Goal: Task Accomplishment & Management: Complete application form

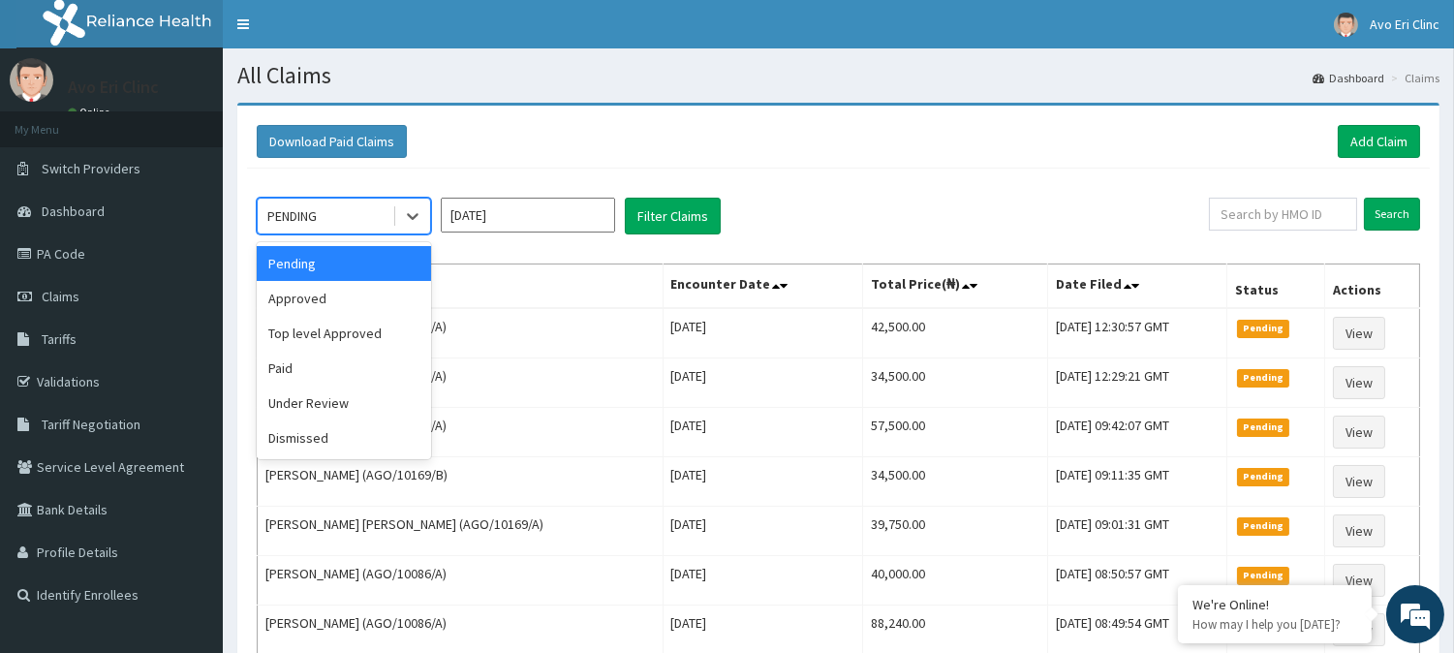
click at [373, 204] on div "PENDING" at bounding box center [325, 215] width 135 height 31
click at [355, 308] on div "Approved" at bounding box center [344, 298] width 174 height 35
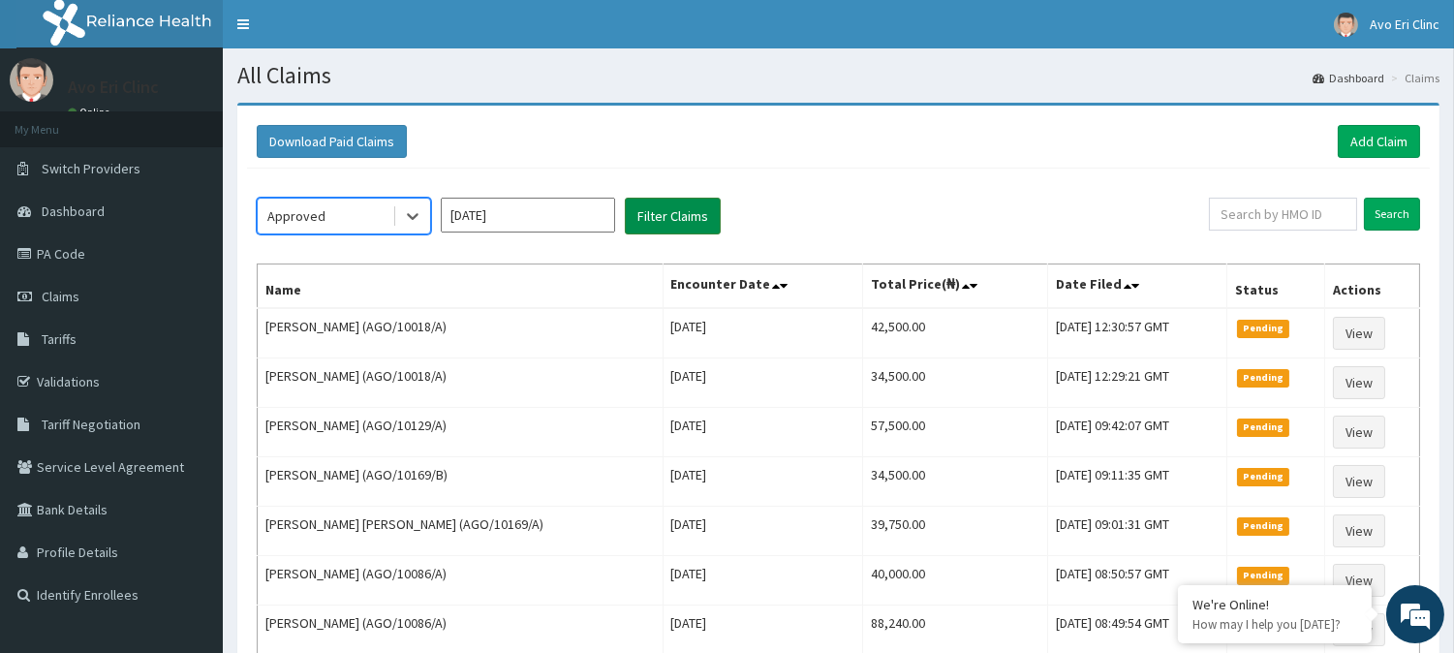
click at [625, 213] on button "Filter Claims" at bounding box center [673, 216] width 96 height 37
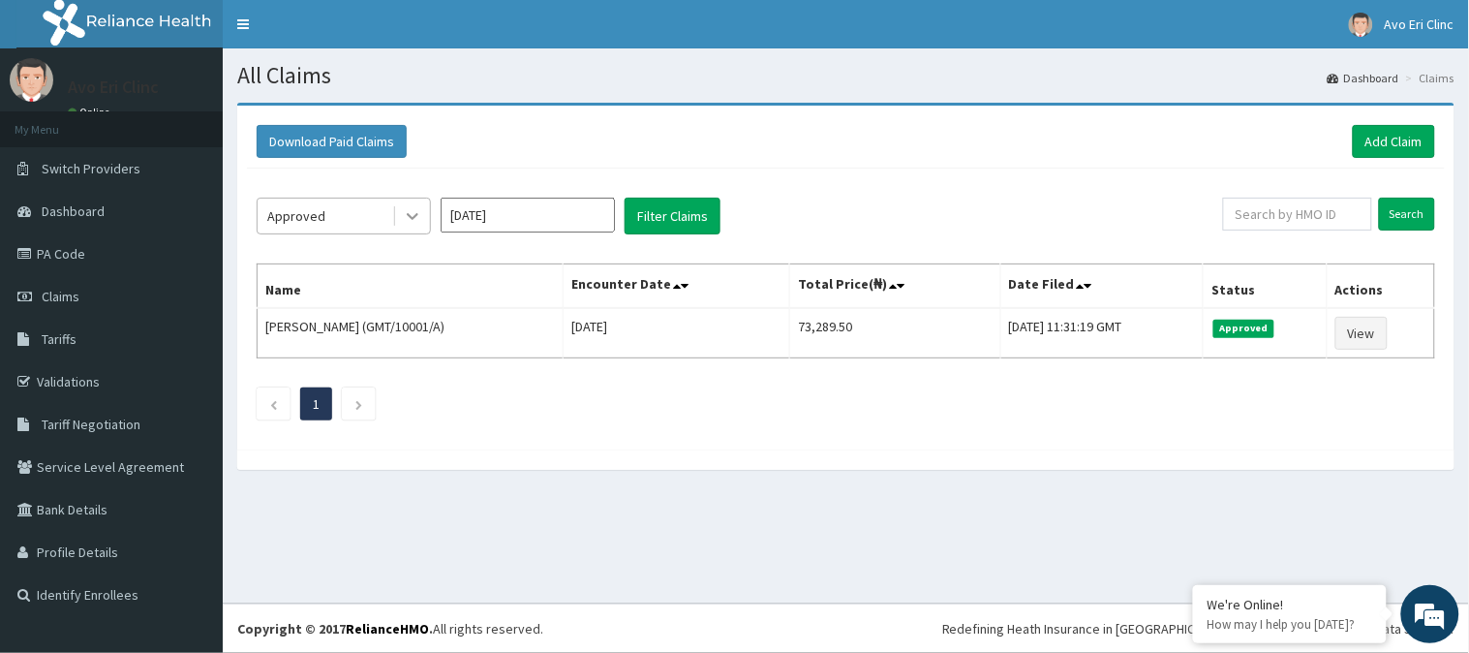
click at [403, 226] on div at bounding box center [412, 216] width 35 height 35
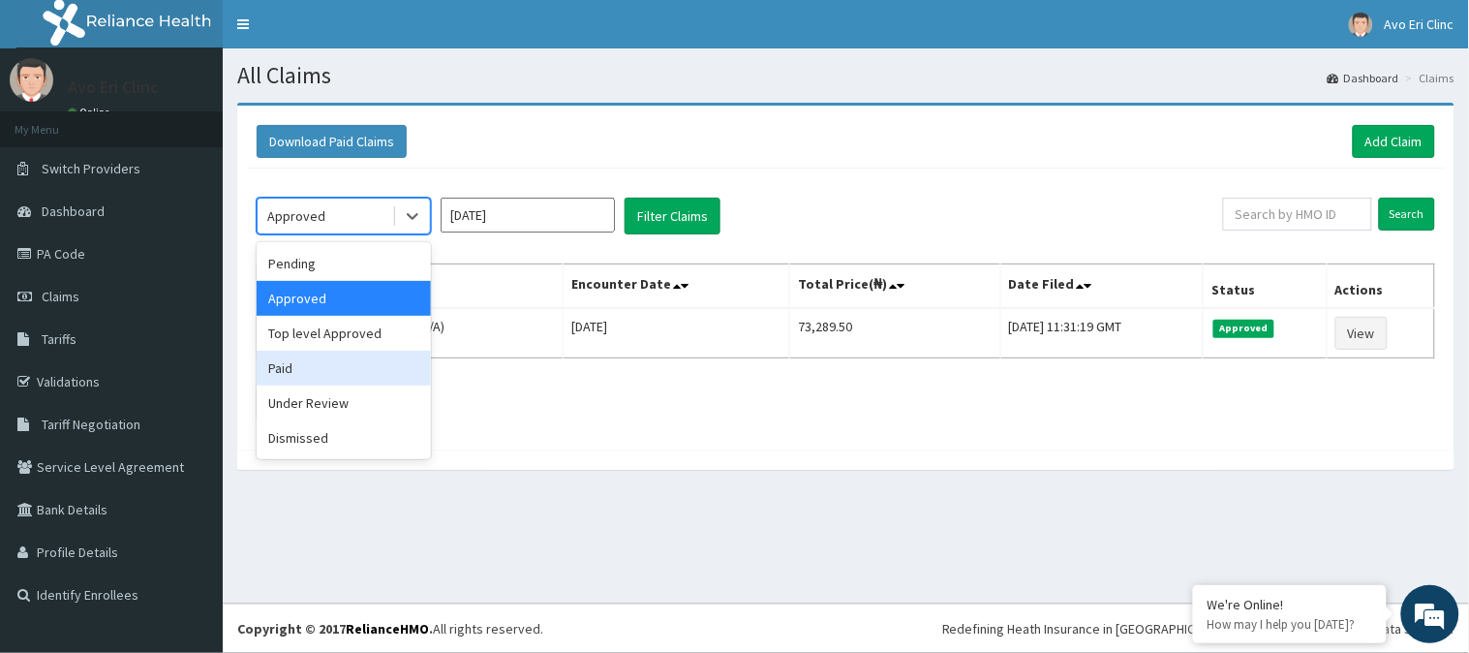
click at [330, 360] on div "Paid" at bounding box center [344, 368] width 174 height 35
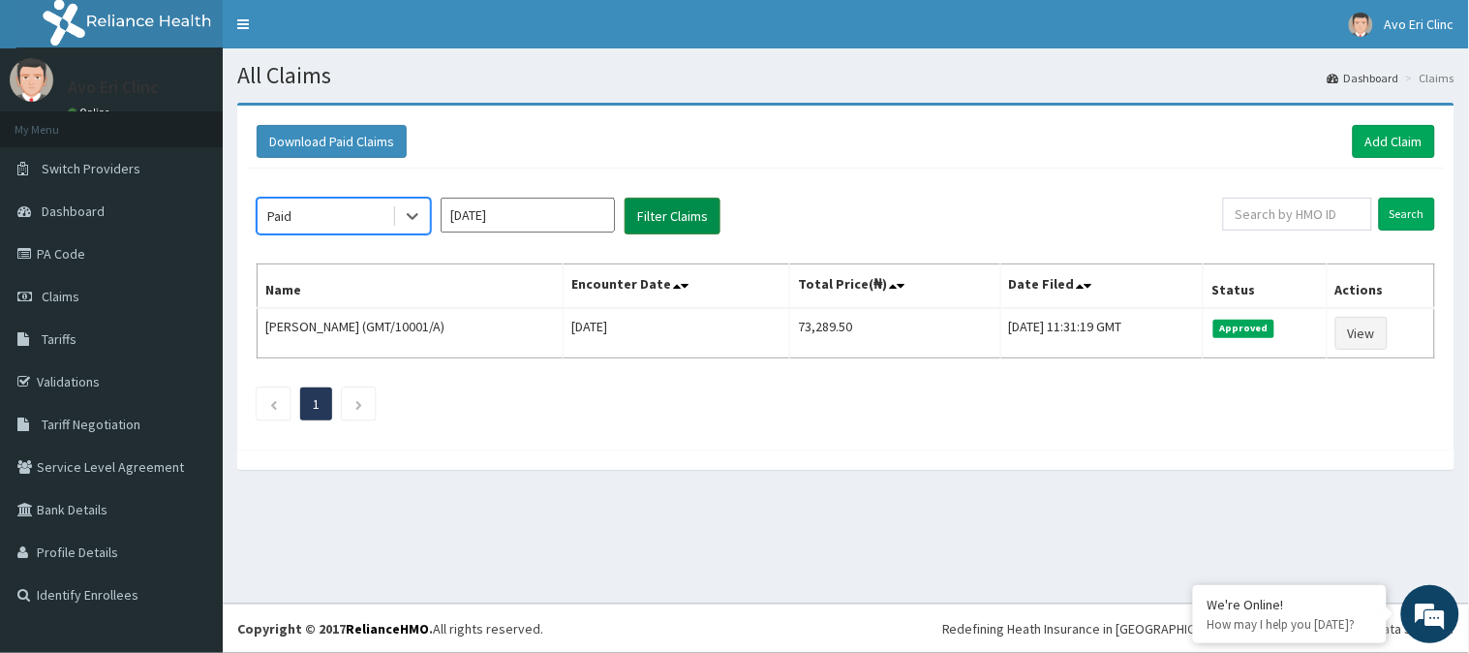
click at [673, 218] on button "Filter Claims" at bounding box center [673, 216] width 96 height 37
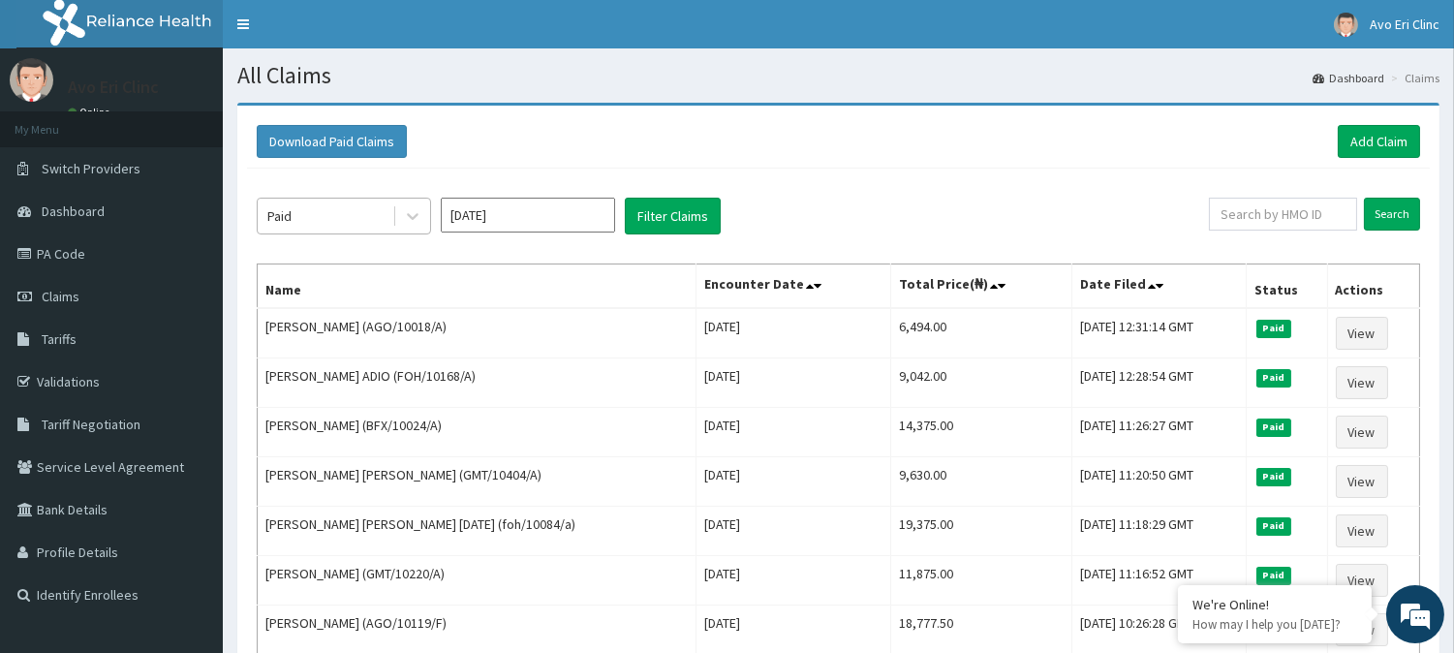
click at [378, 220] on div "Paid" at bounding box center [325, 215] width 135 height 31
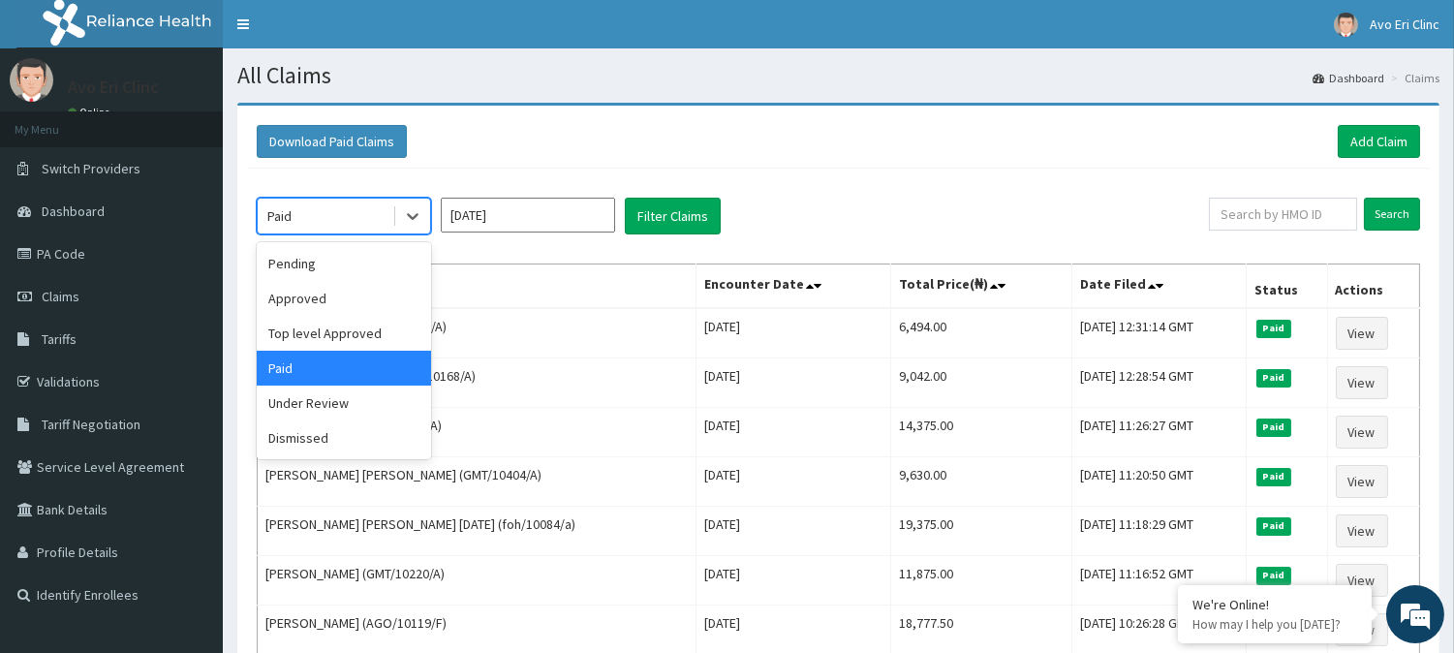
click at [404, 229] on div at bounding box center [412, 216] width 35 height 35
click at [352, 398] on div "Under Review" at bounding box center [344, 402] width 174 height 35
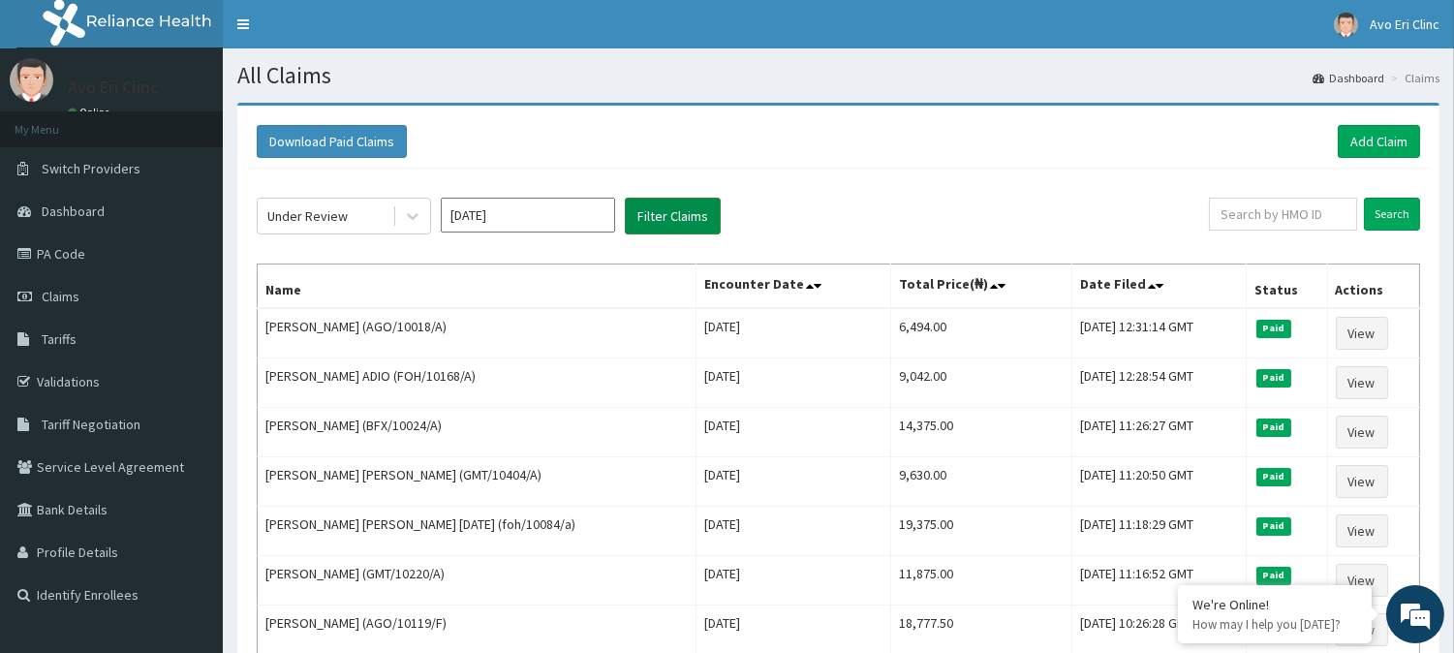
click at [646, 206] on button "Filter Claims" at bounding box center [673, 216] width 96 height 37
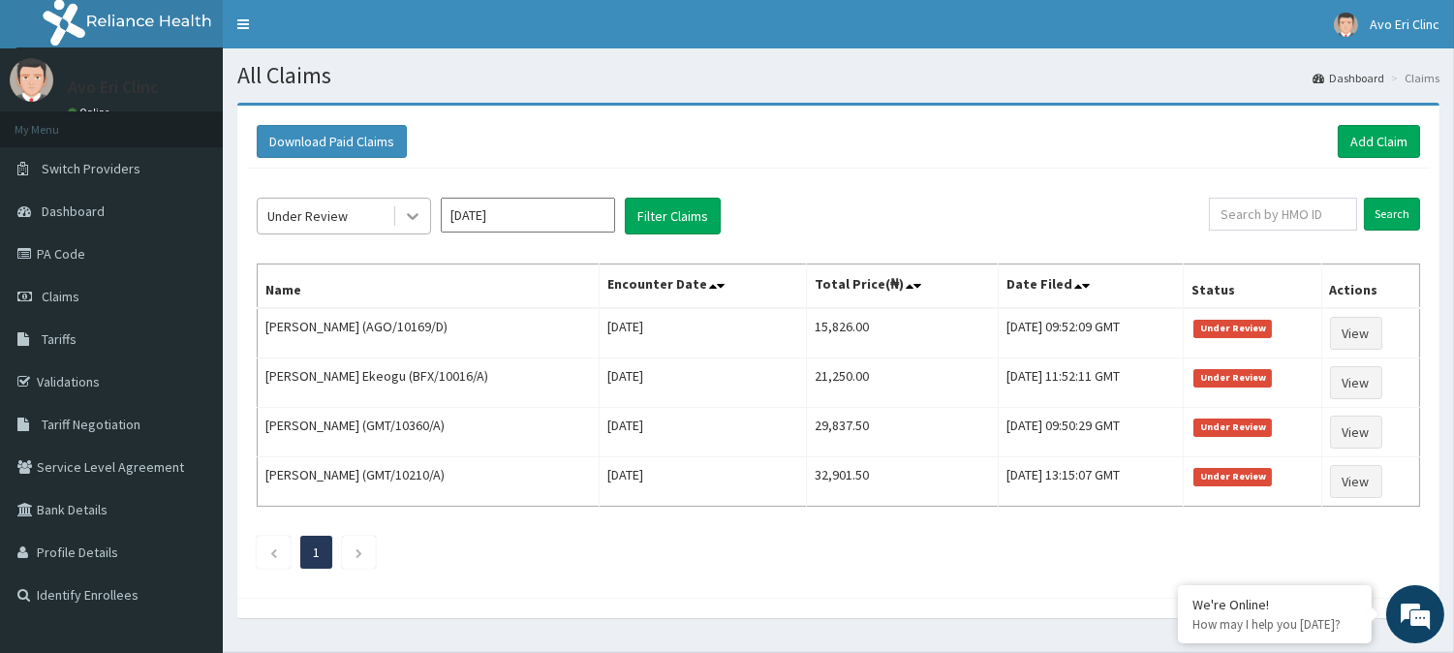
click at [422, 228] on div at bounding box center [412, 216] width 35 height 35
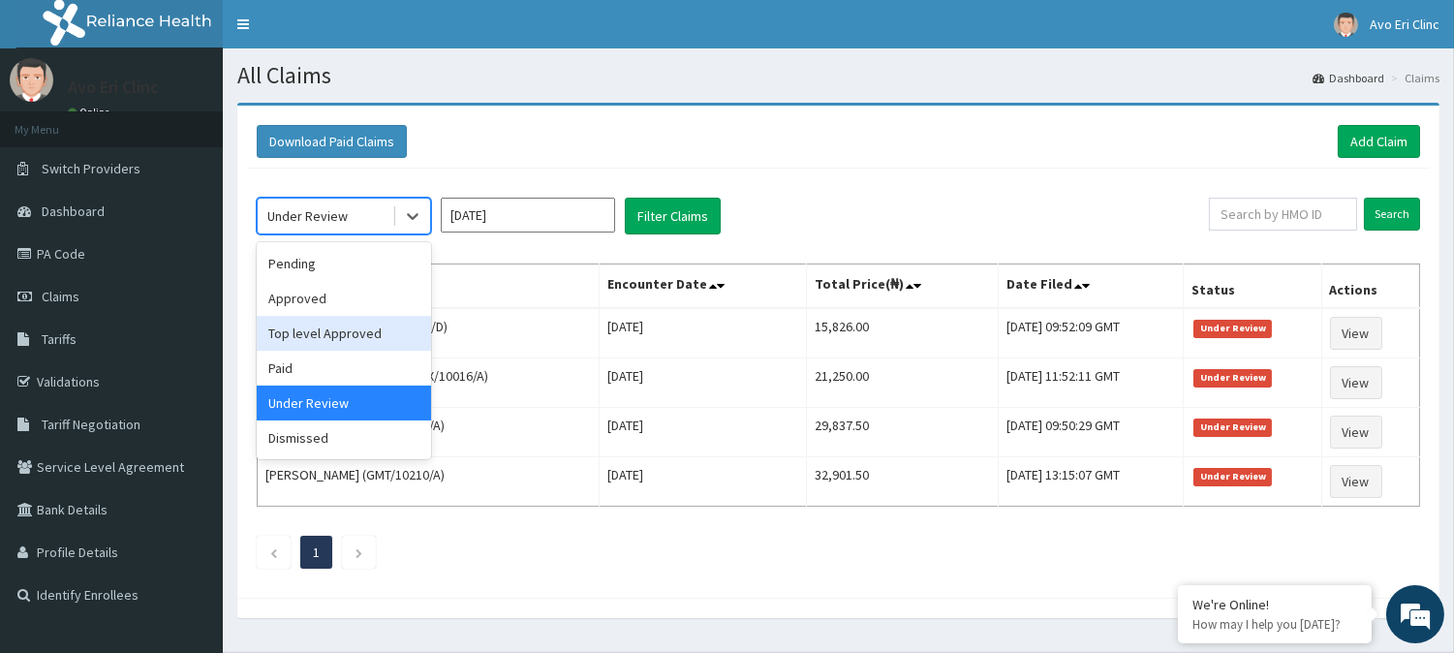
click at [362, 329] on div "Top level Approved" at bounding box center [344, 333] width 174 height 35
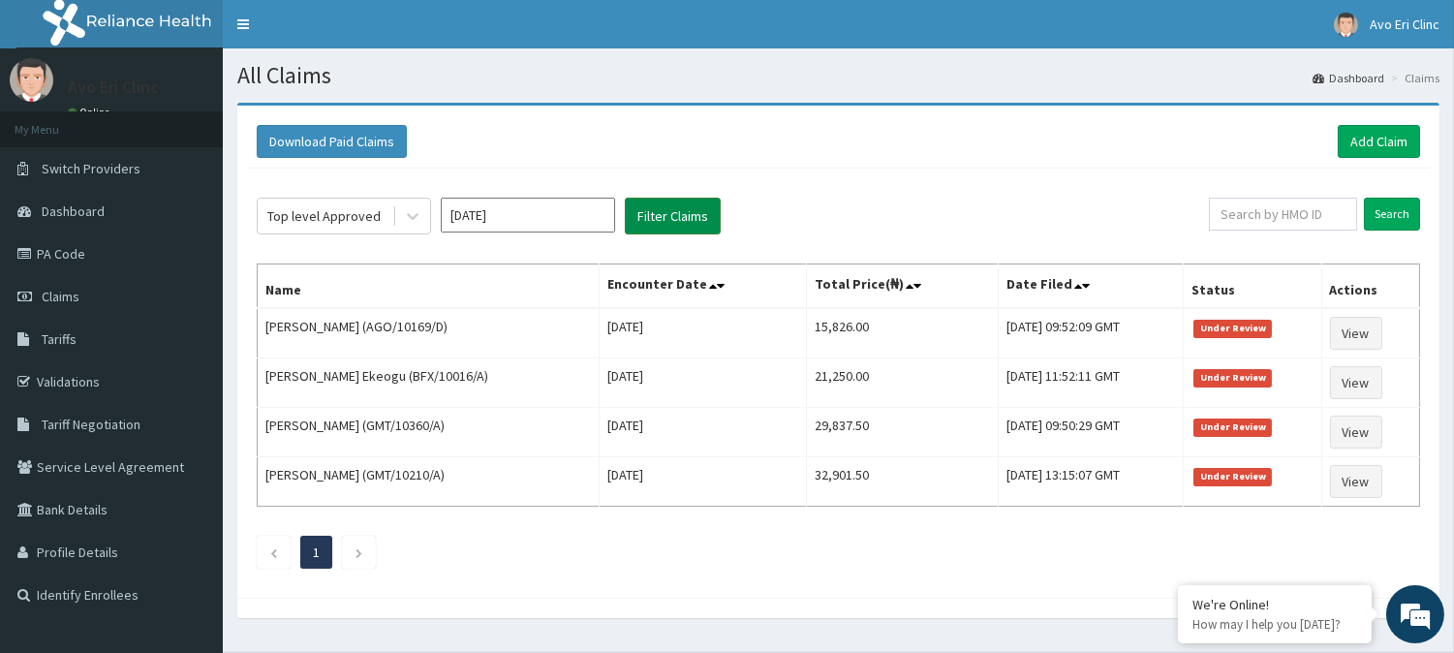
click at [681, 213] on button "Filter Claims" at bounding box center [673, 216] width 96 height 37
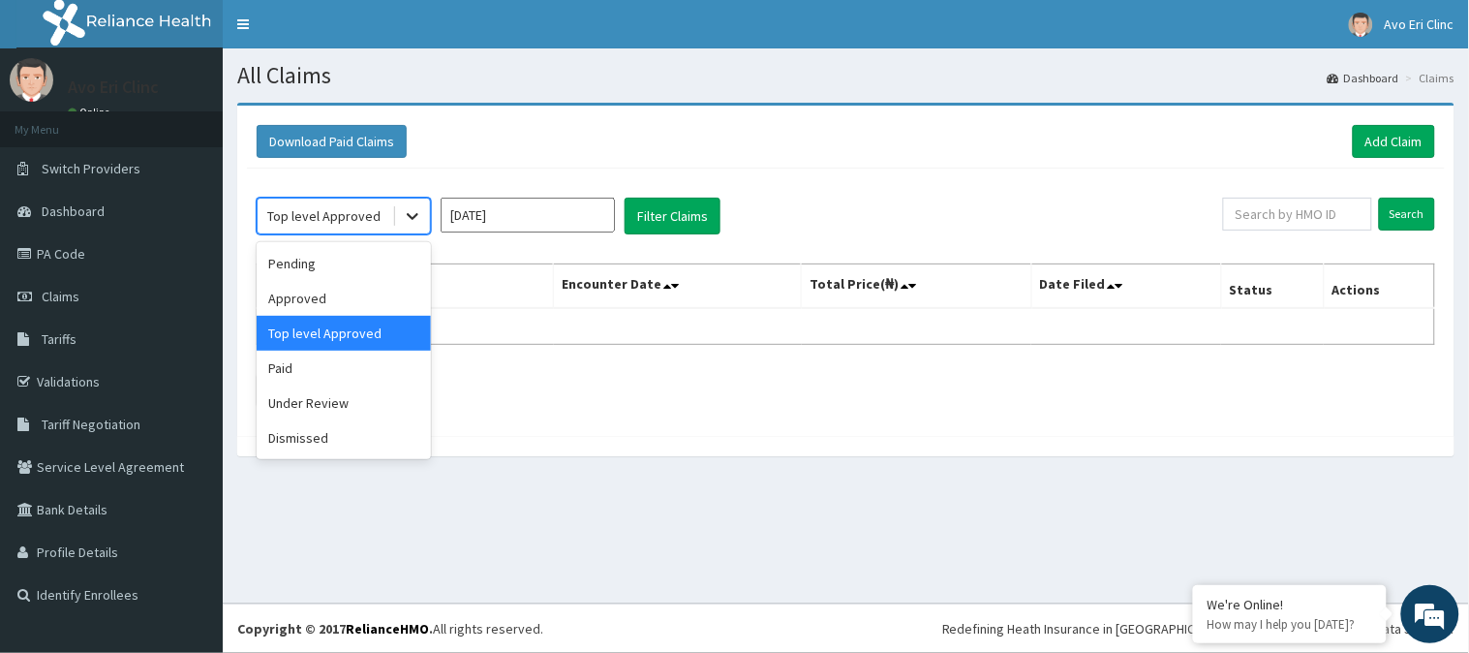
click at [399, 221] on div at bounding box center [412, 216] width 35 height 35
click at [388, 265] on div "Pending" at bounding box center [344, 263] width 174 height 35
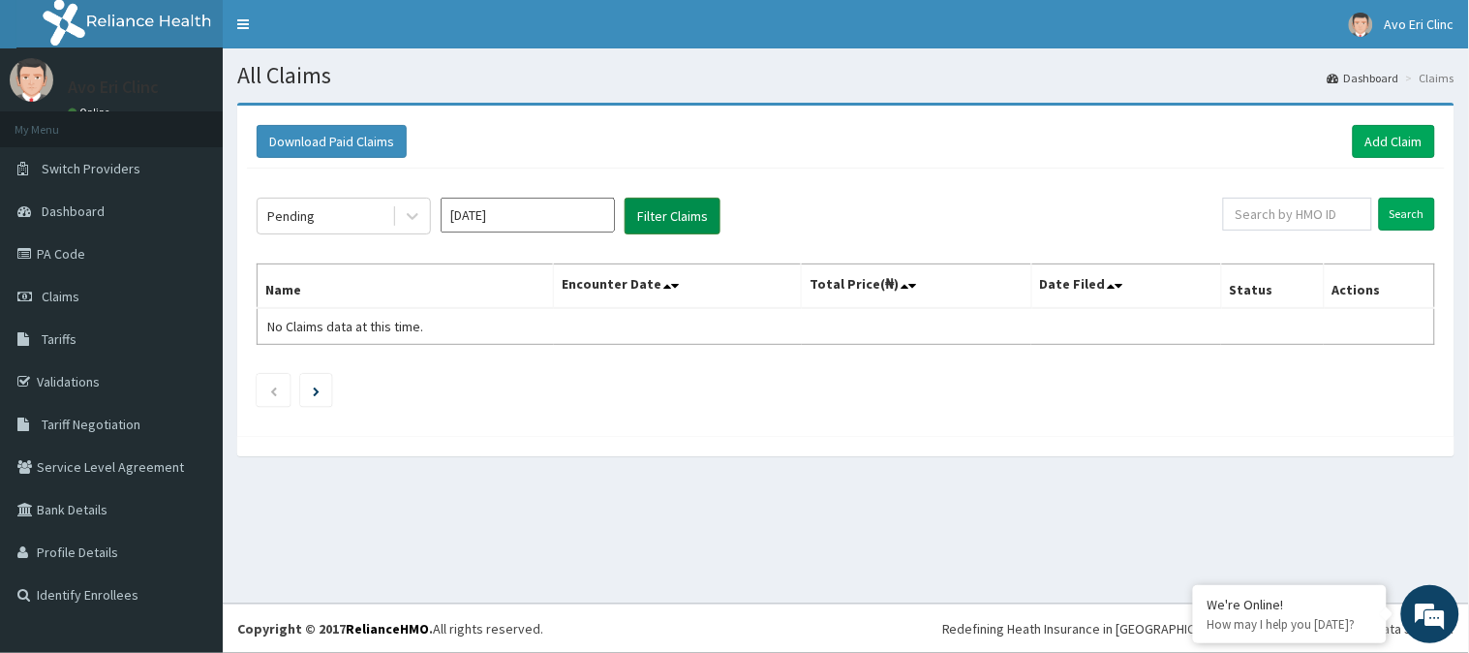
click at [670, 201] on button "Filter Claims" at bounding box center [673, 216] width 96 height 37
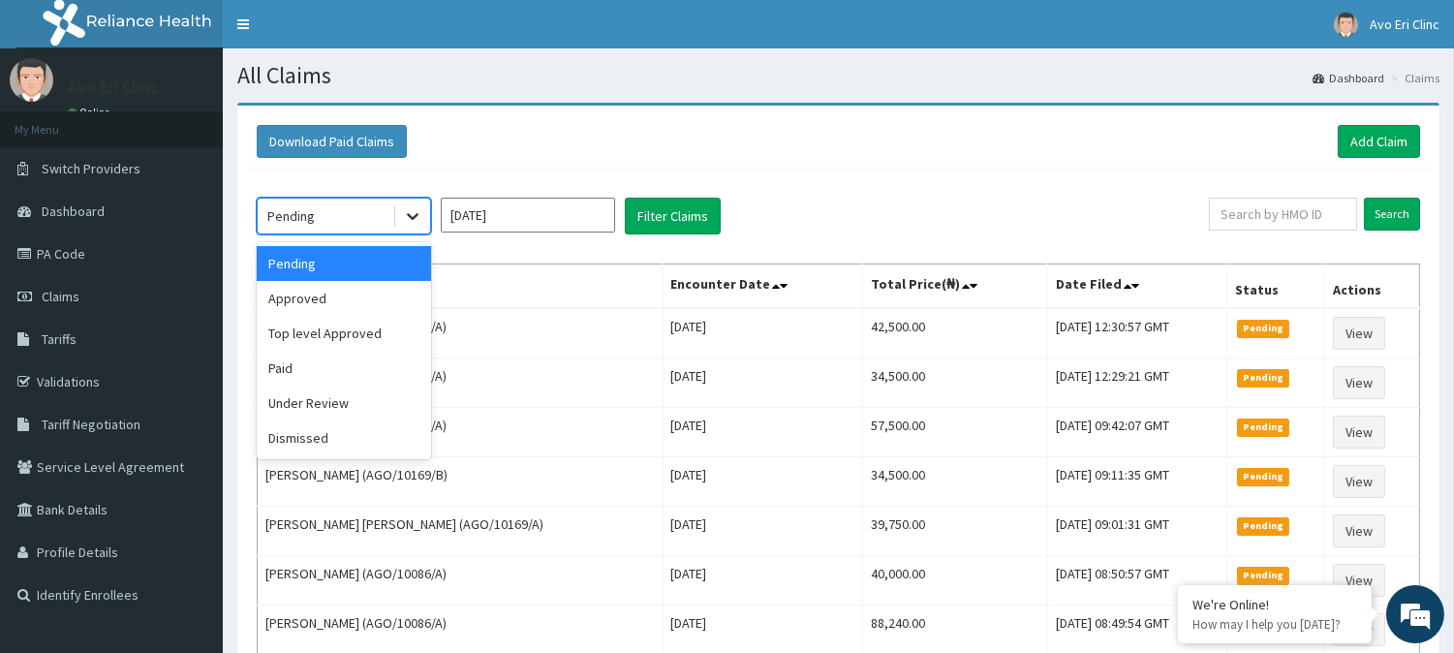
click at [419, 208] on icon at bounding box center [412, 215] width 19 height 19
click at [378, 278] on div "Pending" at bounding box center [344, 263] width 174 height 35
click at [395, 203] on div at bounding box center [412, 216] width 35 height 35
drag, startPoint x: 379, startPoint y: 301, endPoint x: 484, endPoint y: 245, distance: 119.6
click at [378, 301] on div "Approved" at bounding box center [344, 298] width 174 height 35
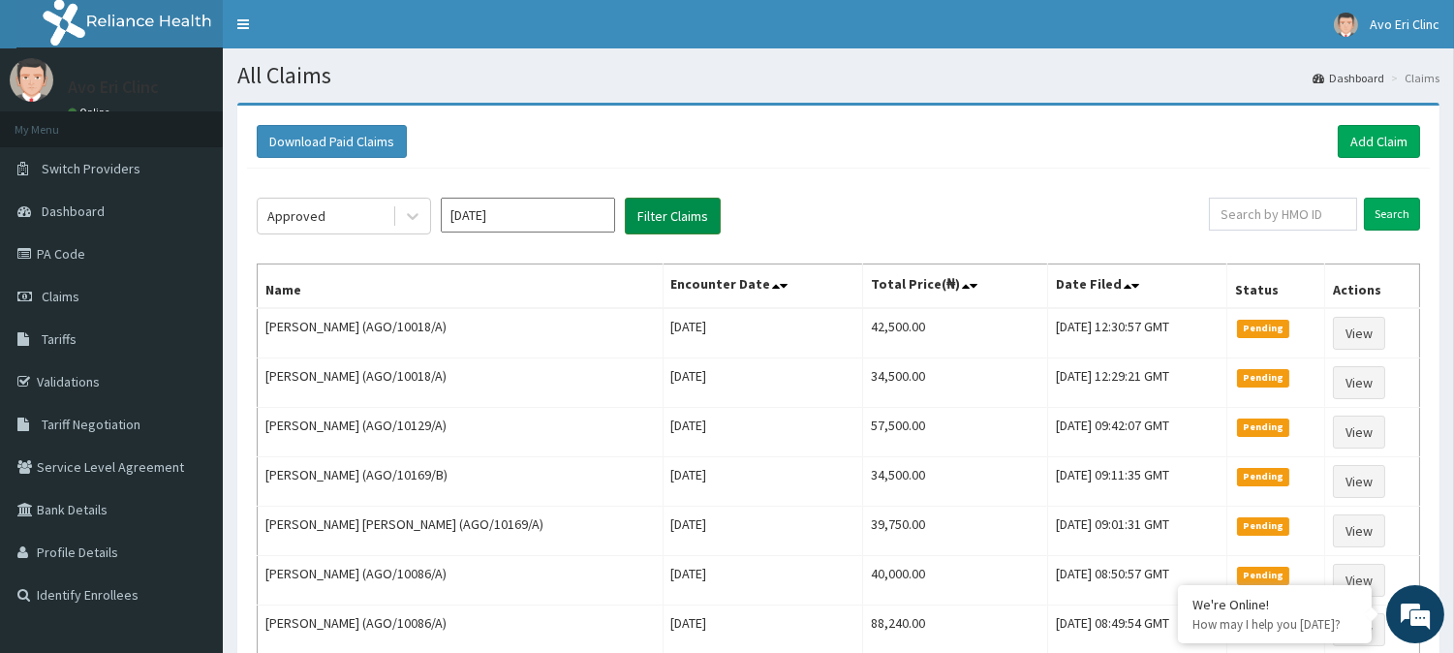
click at [642, 220] on button "Filter Claims" at bounding box center [673, 216] width 96 height 37
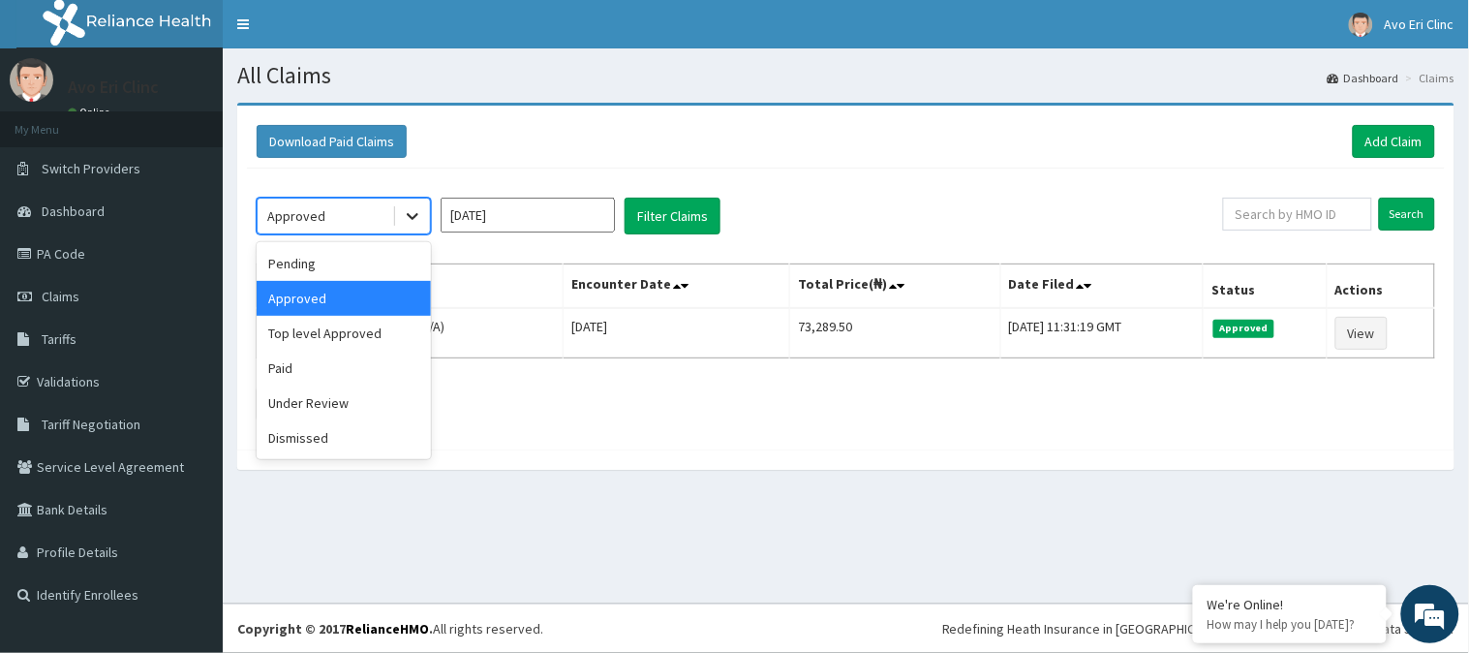
click at [408, 211] on icon at bounding box center [412, 215] width 19 height 19
click at [380, 331] on div "Top level Approved" at bounding box center [344, 333] width 174 height 35
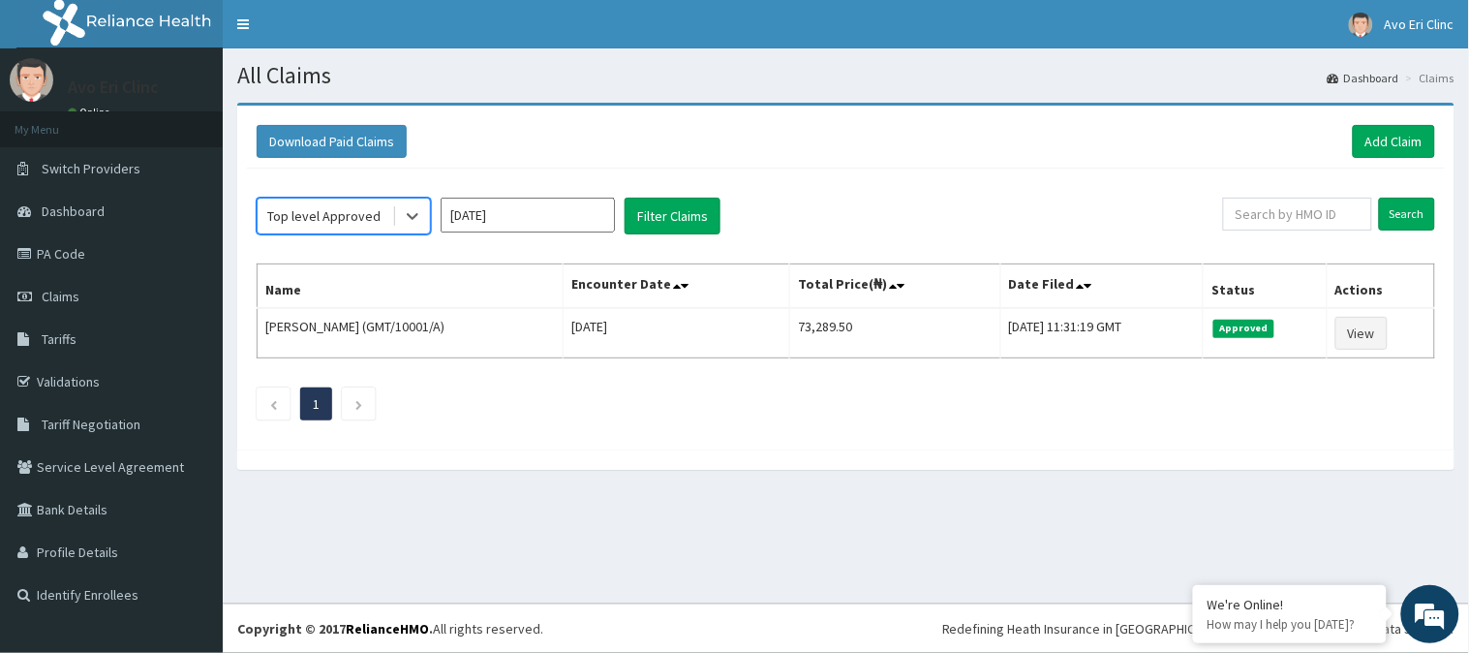
click at [695, 192] on div "option Top level Approved, selected. Select is focused ,type to refine list, pr…" at bounding box center [846, 304] width 1198 height 271
click at [686, 206] on button "Filter Claims" at bounding box center [673, 216] width 96 height 37
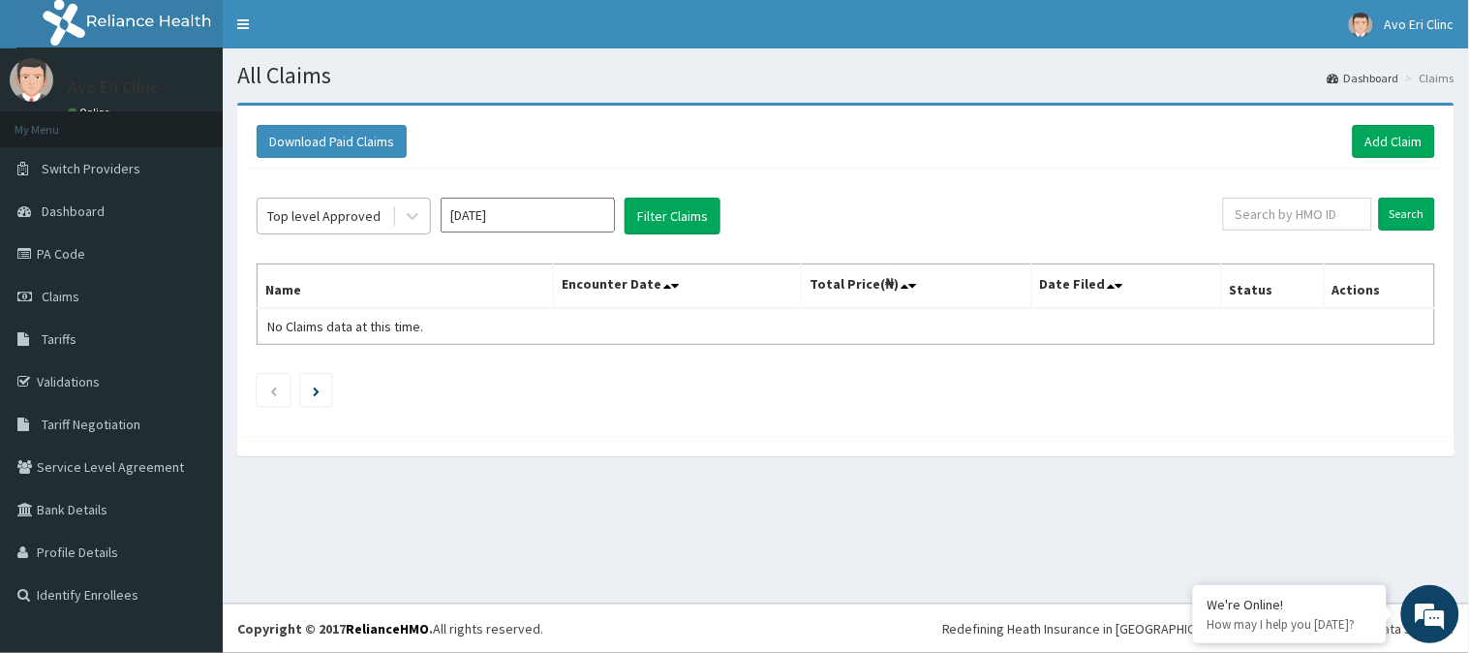
click at [388, 220] on div "Top level Approved" at bounding box center [325, 215] width 135 height 31
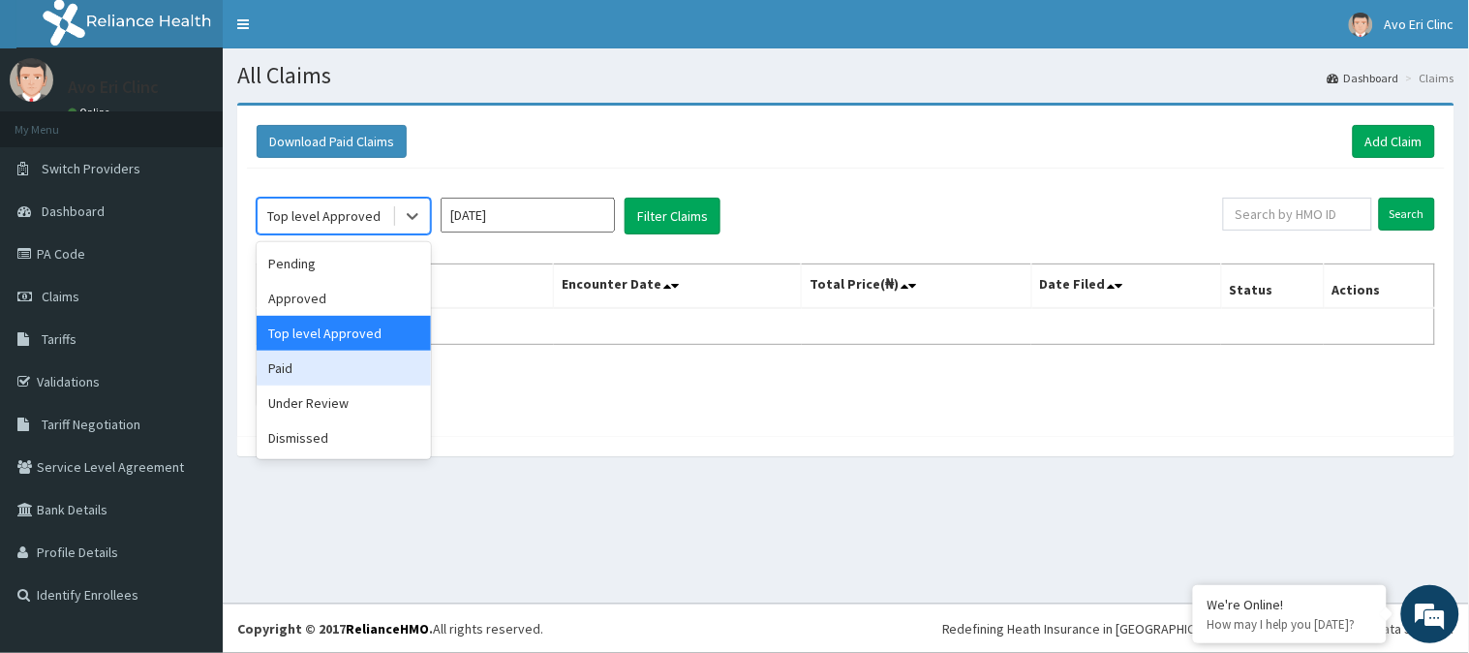
click at [345, 371] on div "Paid" at bounding box center [344, 368] width 174 height 35
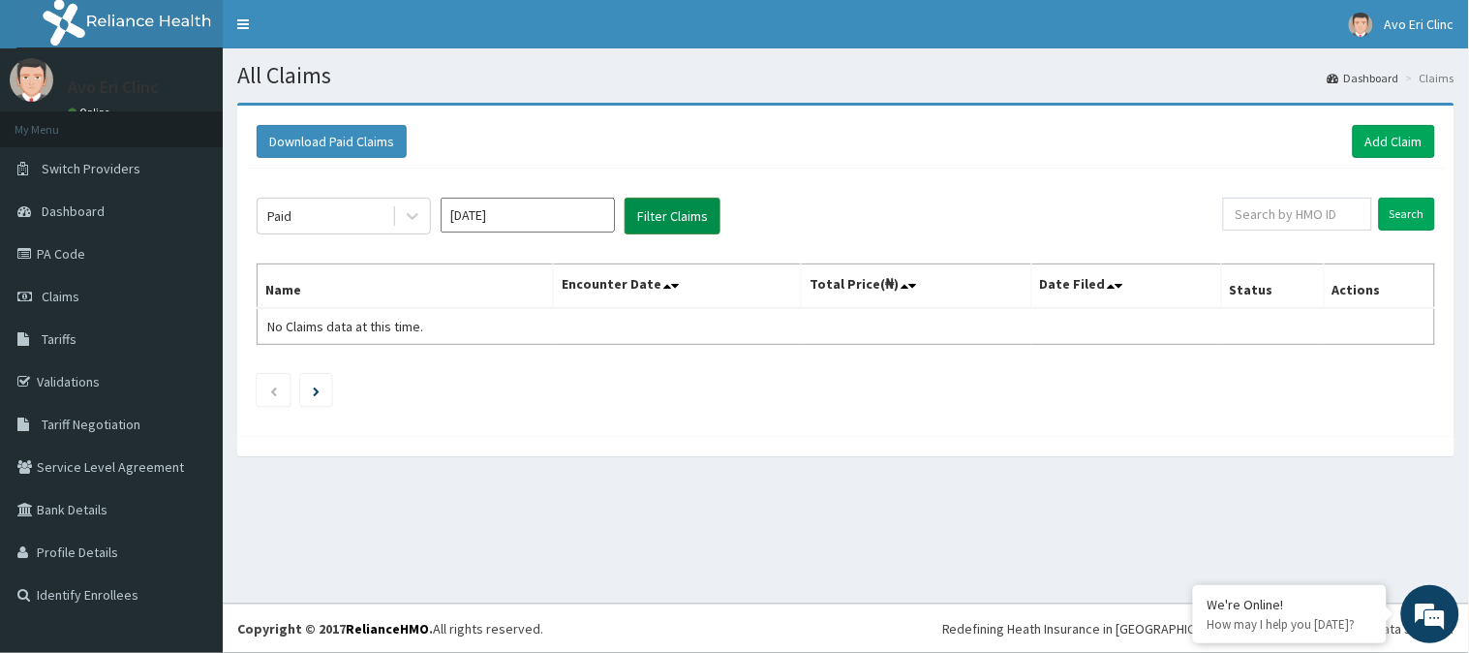
click at [665, 217] on button "Filter Claims" at bounding box center [673, 216] width 96 height 37
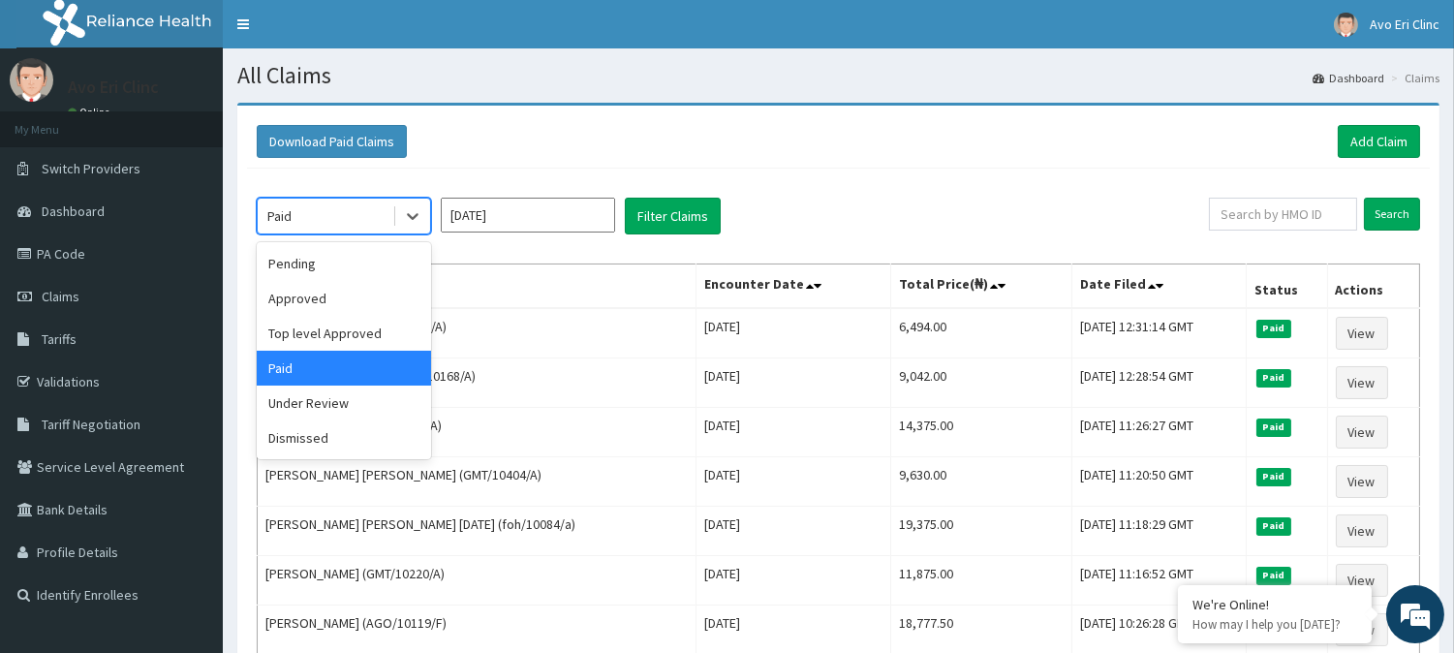
click at [394, 206] on span at bounding box center [394, 215] width 1 height 19
click at [618, 268] on th "Name" at bounding box center [477, 286] width 439 height 45
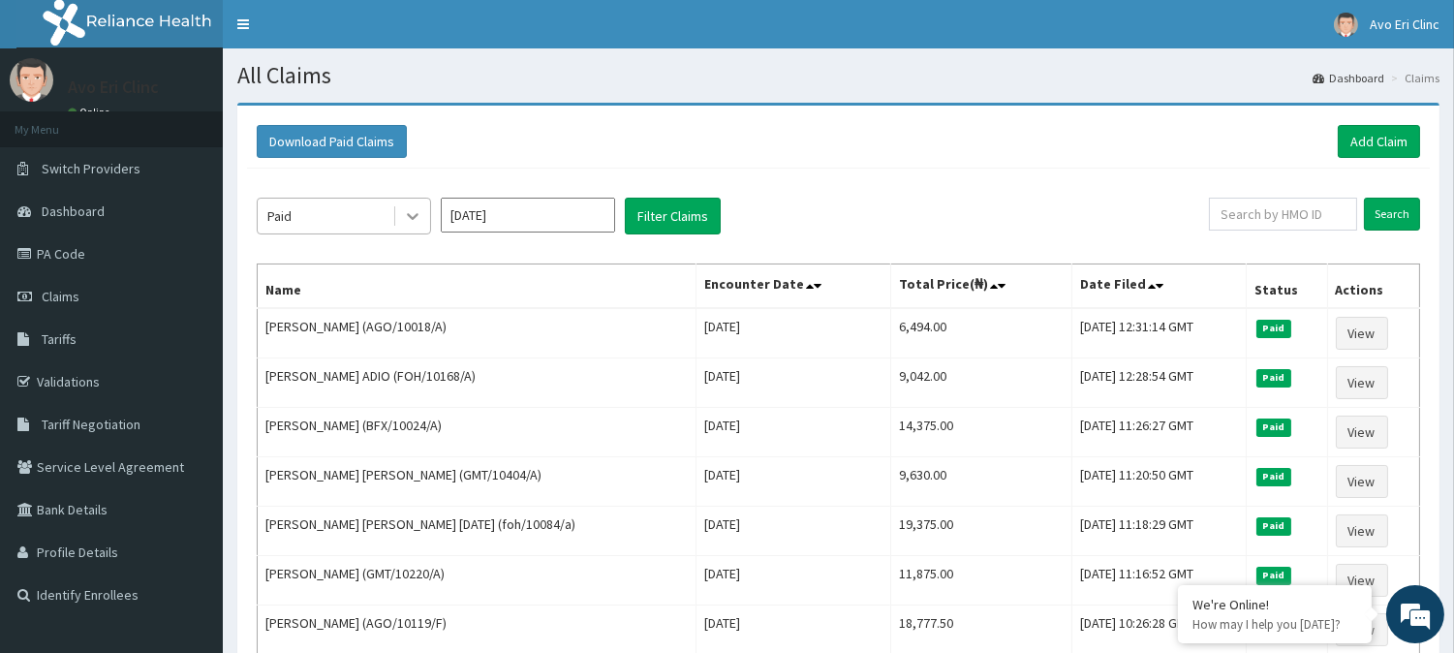
click at [414, 216] on icon at bounding box center [413, 217] width 12 height 7
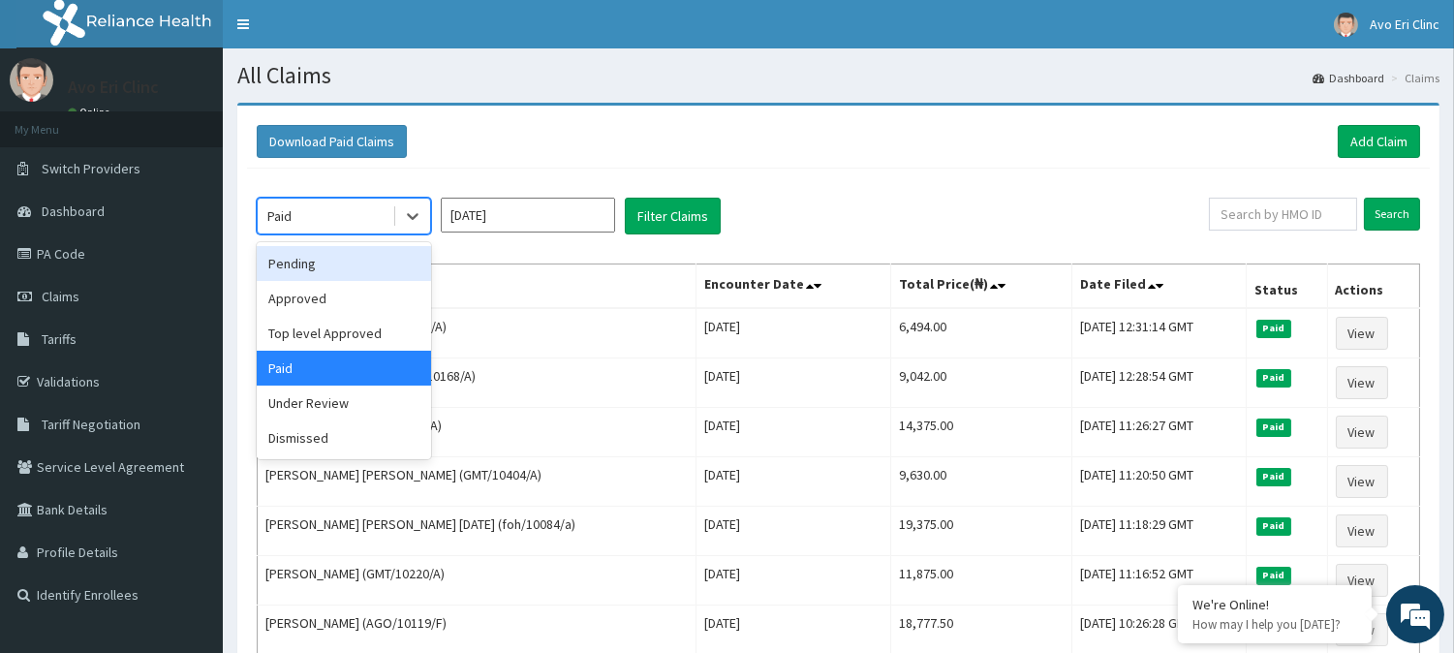
click at [399, 258] on div "Pending" at bounding box center [344, 263] width 174 height 35
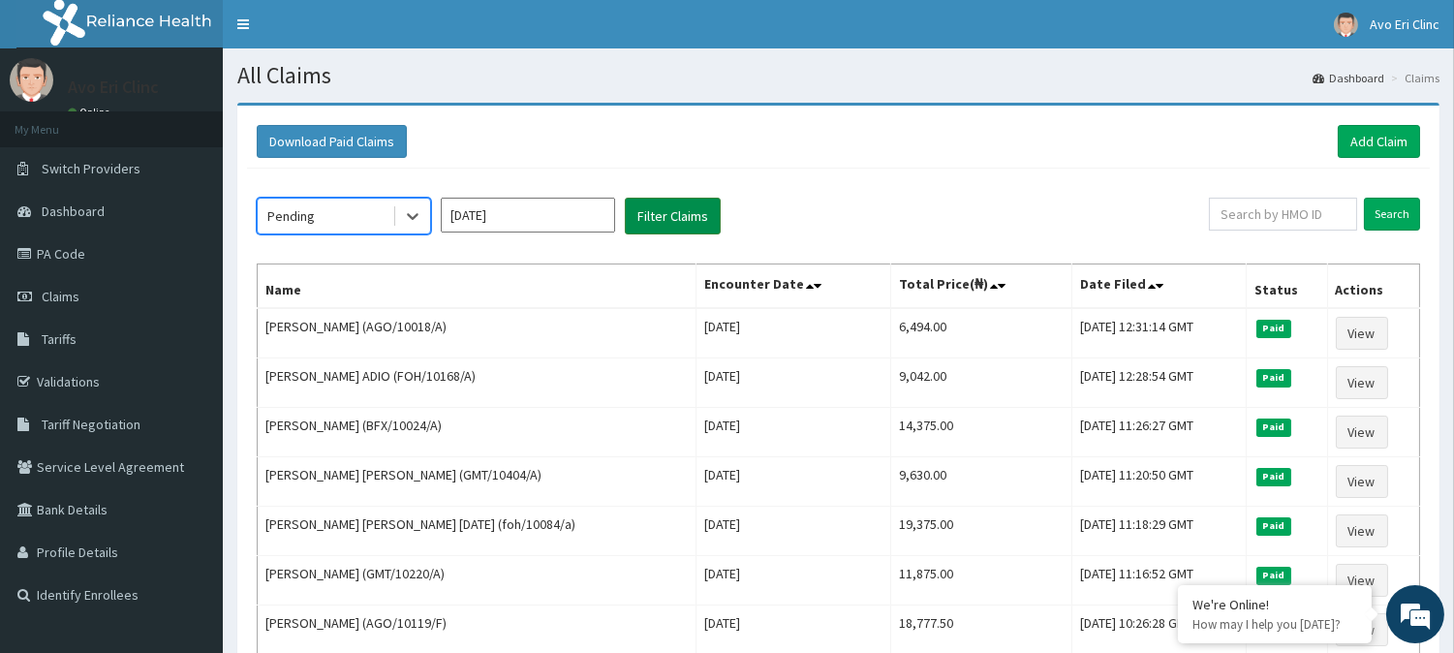
click at [646, 224] on button "Filter Claims" at bounding box center [673, 216] width 96 height 37
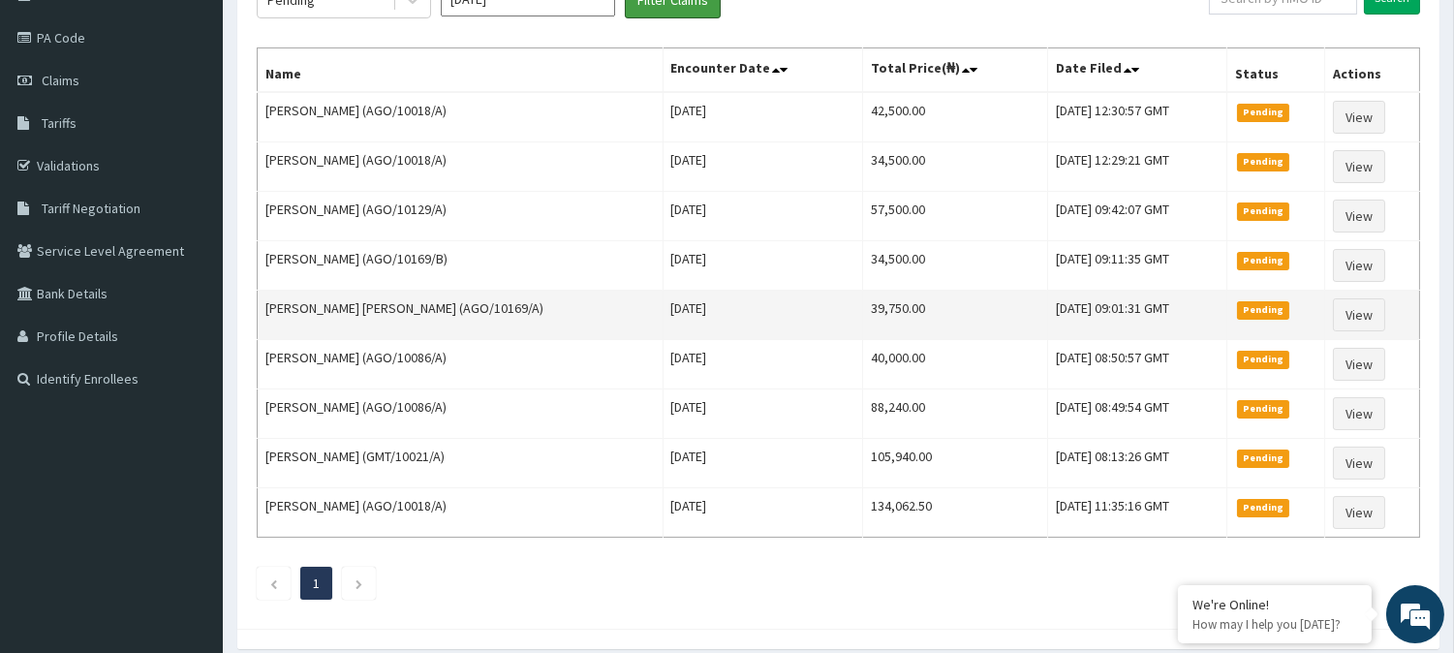
scroll to position [81, 0]
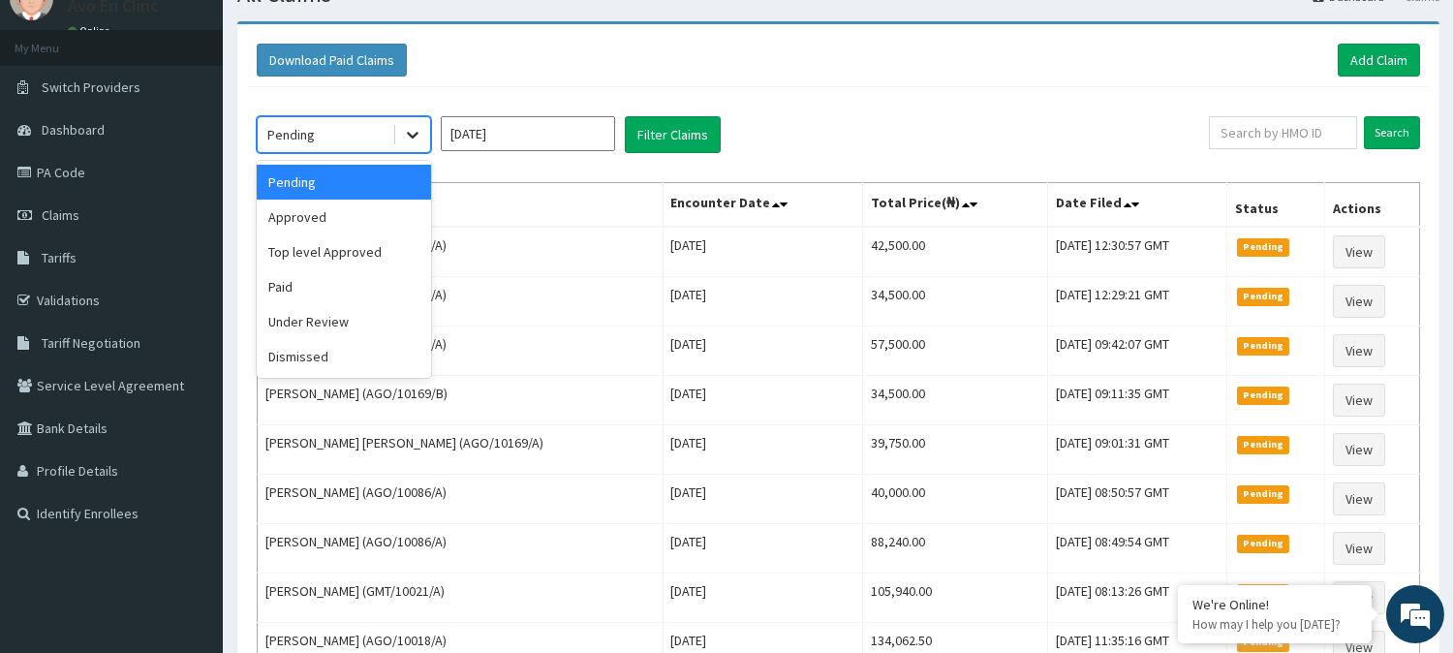
click at [407, 127] on icon at bounding box center [412, 134] width 19 height 19
click at [371, 320] on div "Under Review" at bounding box center [344, 321] width 174 height 35
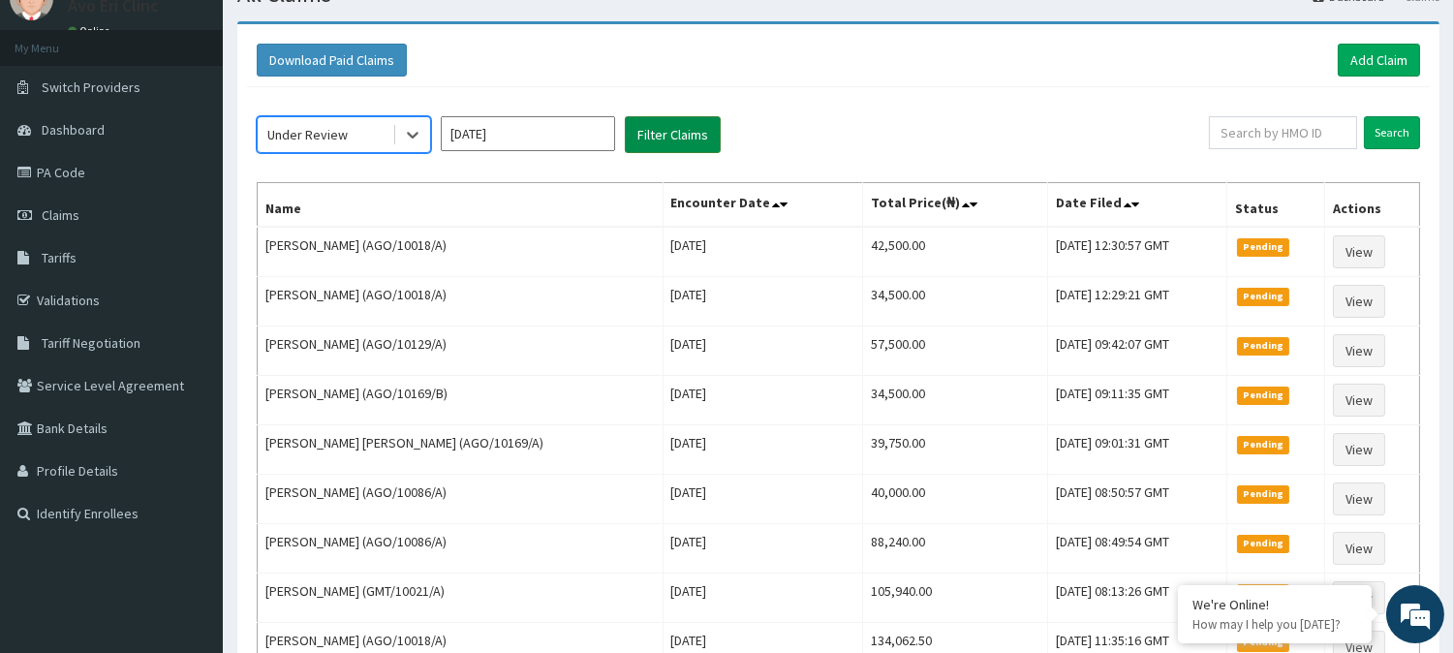
click at [670, 123] on button "Filter Claims" at bounding box center [673, 134] width 96 height 37
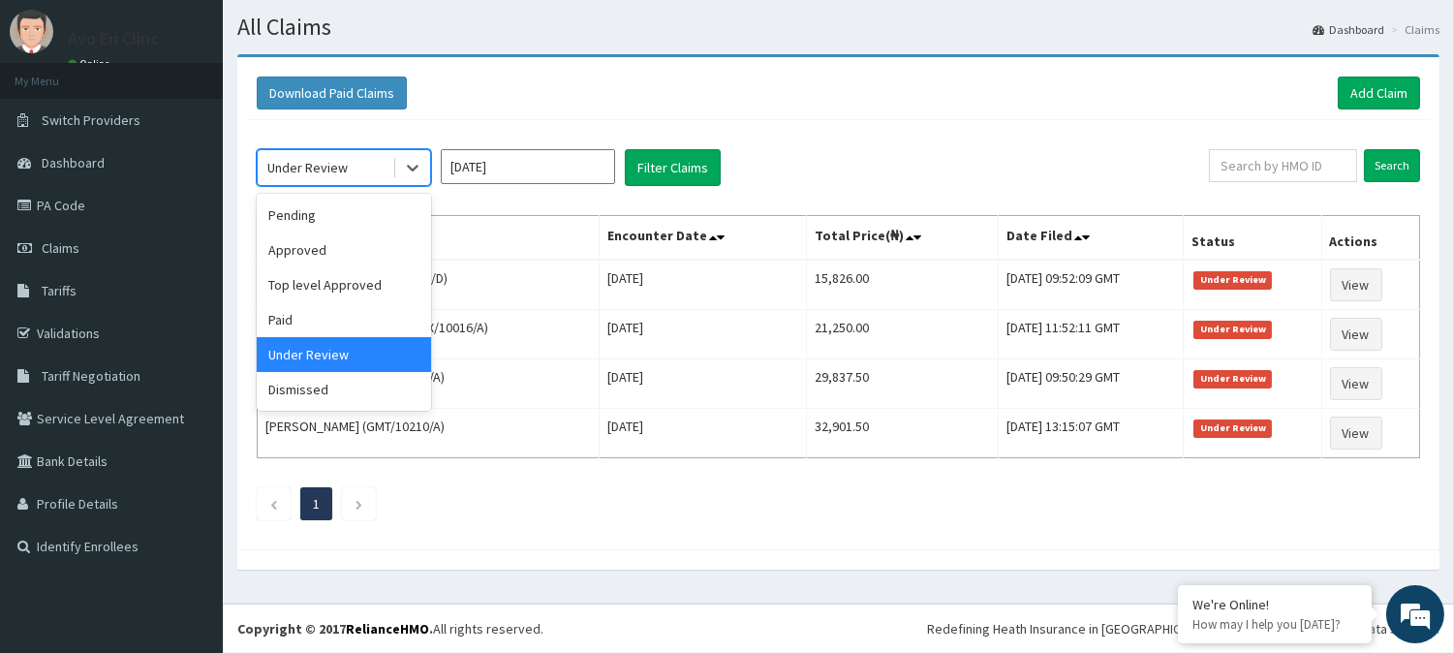
click at [373, 160] on div "Under Review" at bounding box center [325, 167] width 135 height 31
click at [307, 312] on div "Paid" at bounding box center [344, 319] width 174 height 35
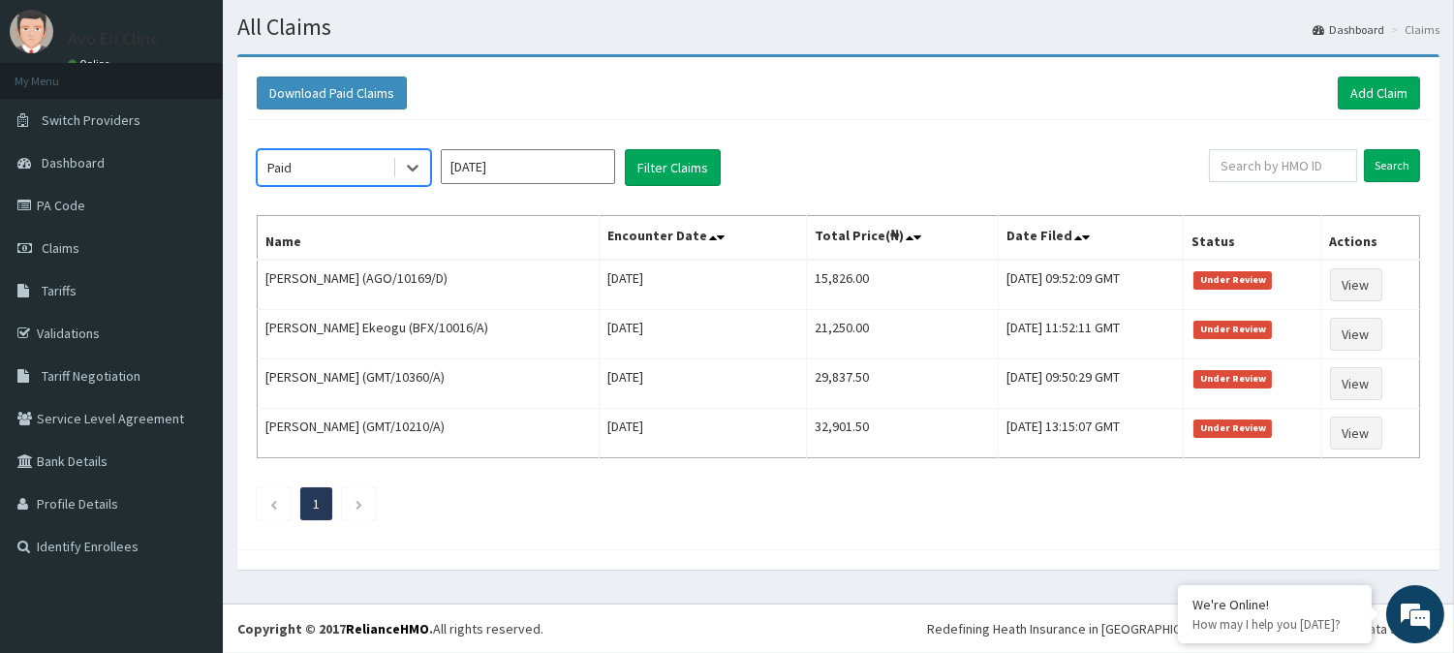
click at [366, 166] on div "Paid" at bounding box center [325, 167] width 135 height 31
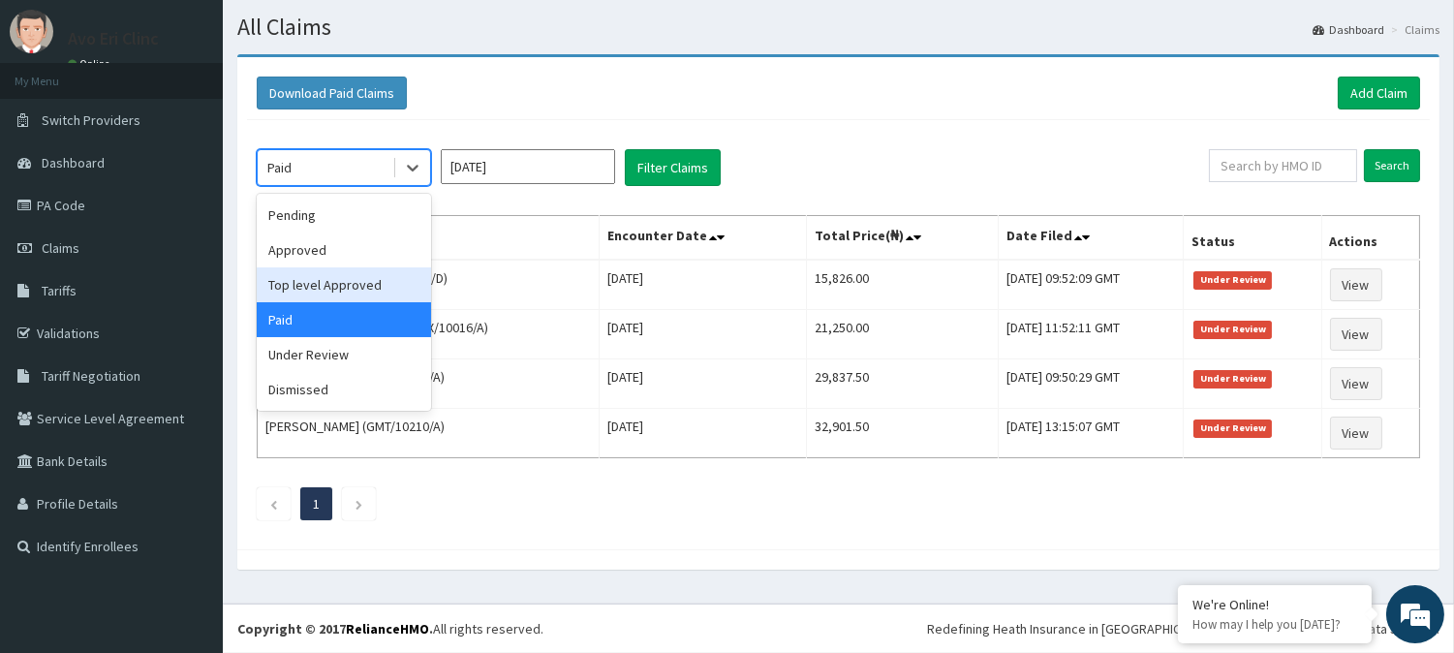
click at [354, 285] on div "Top level Approved" at bounding box center [344, 284] width 174 height 35
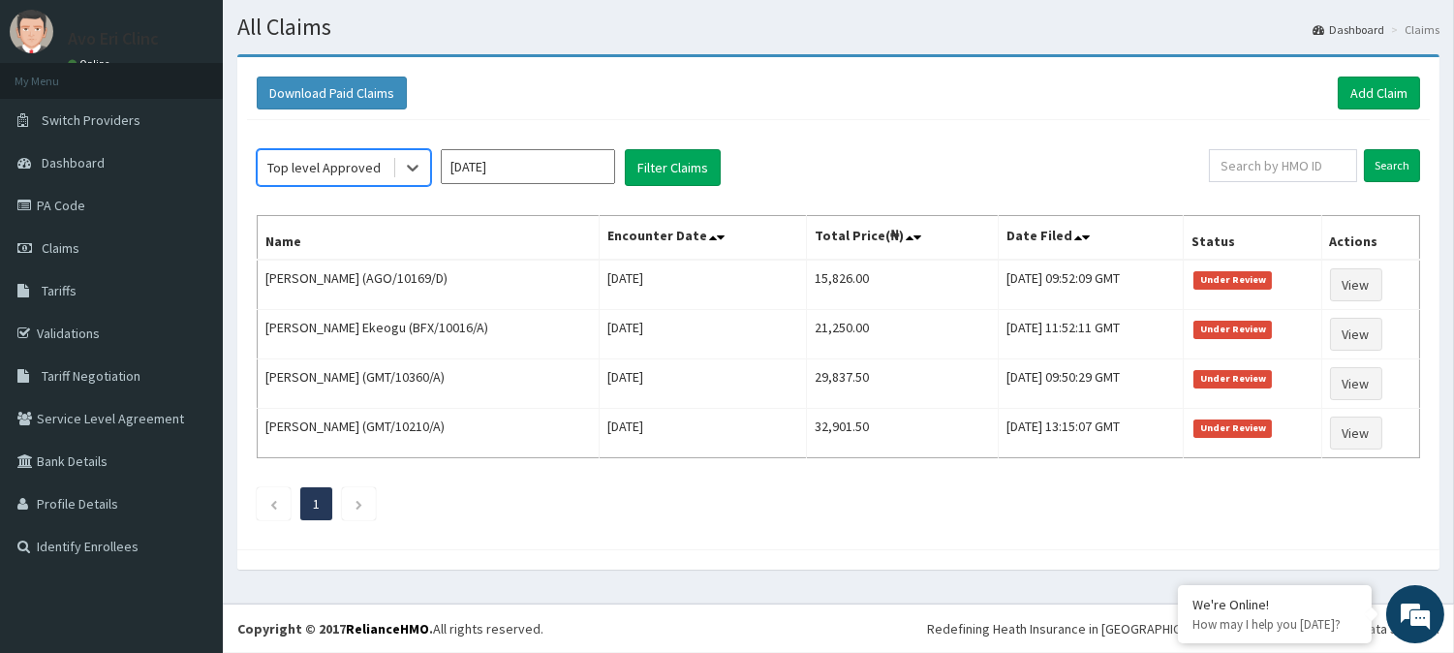
click at [374, 175] on div "Top level Approved" at bounding box center [323, 167] width 113 height 19
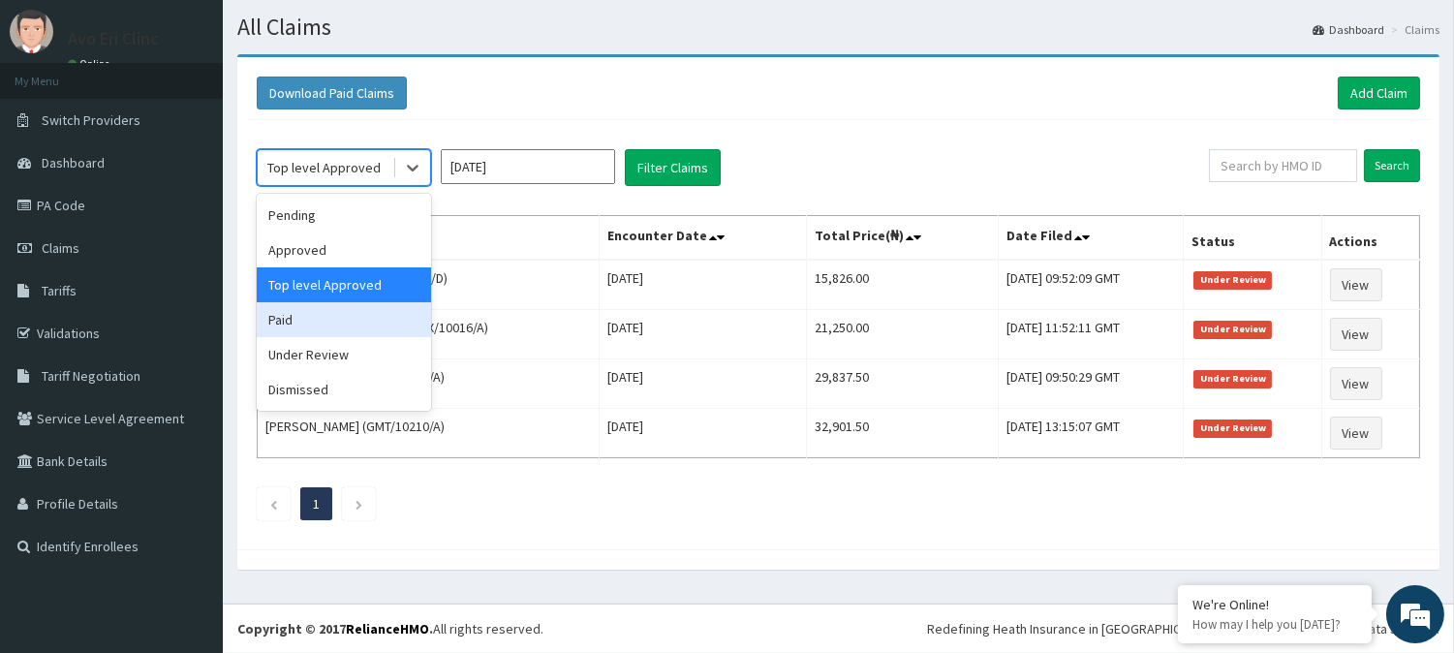
click at [360, 311] on div "Paid" at bounding box center [344, 319] width 174 height 35
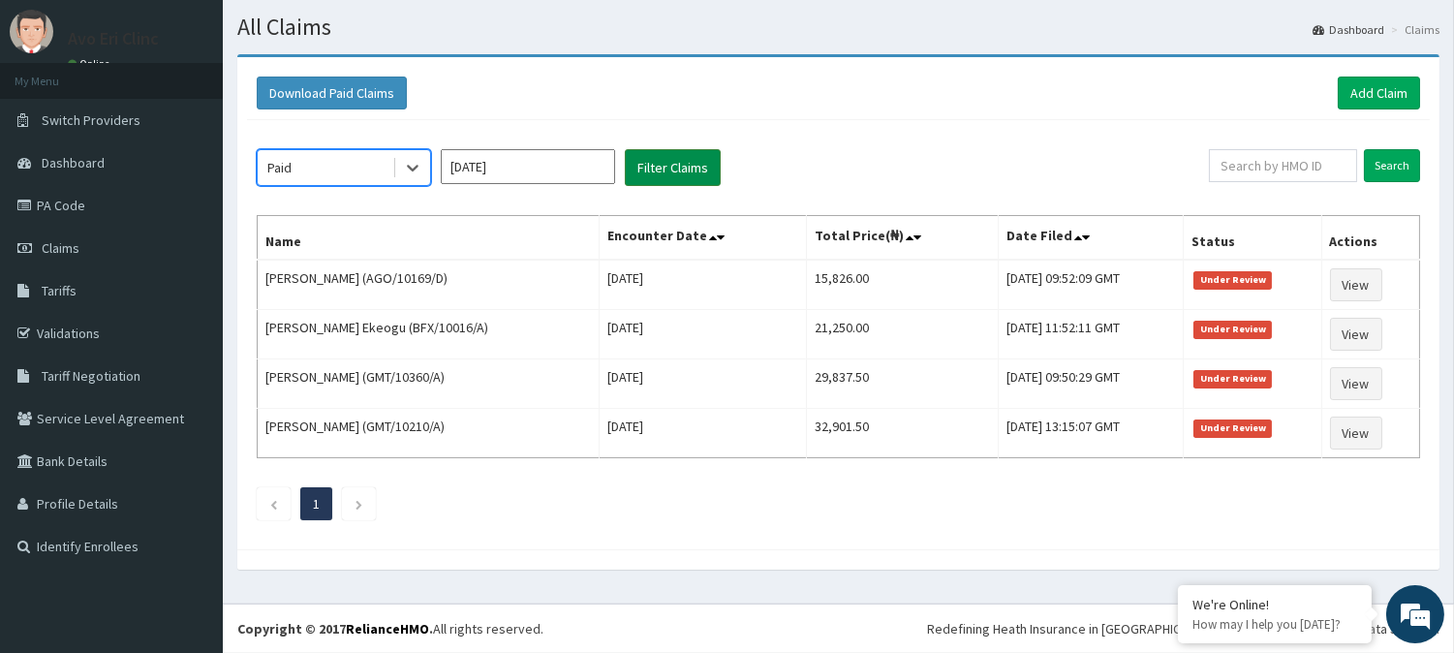
click at [671, 162] on button "Filter Claims" at bounding box center [673, 167] width 96 height 37
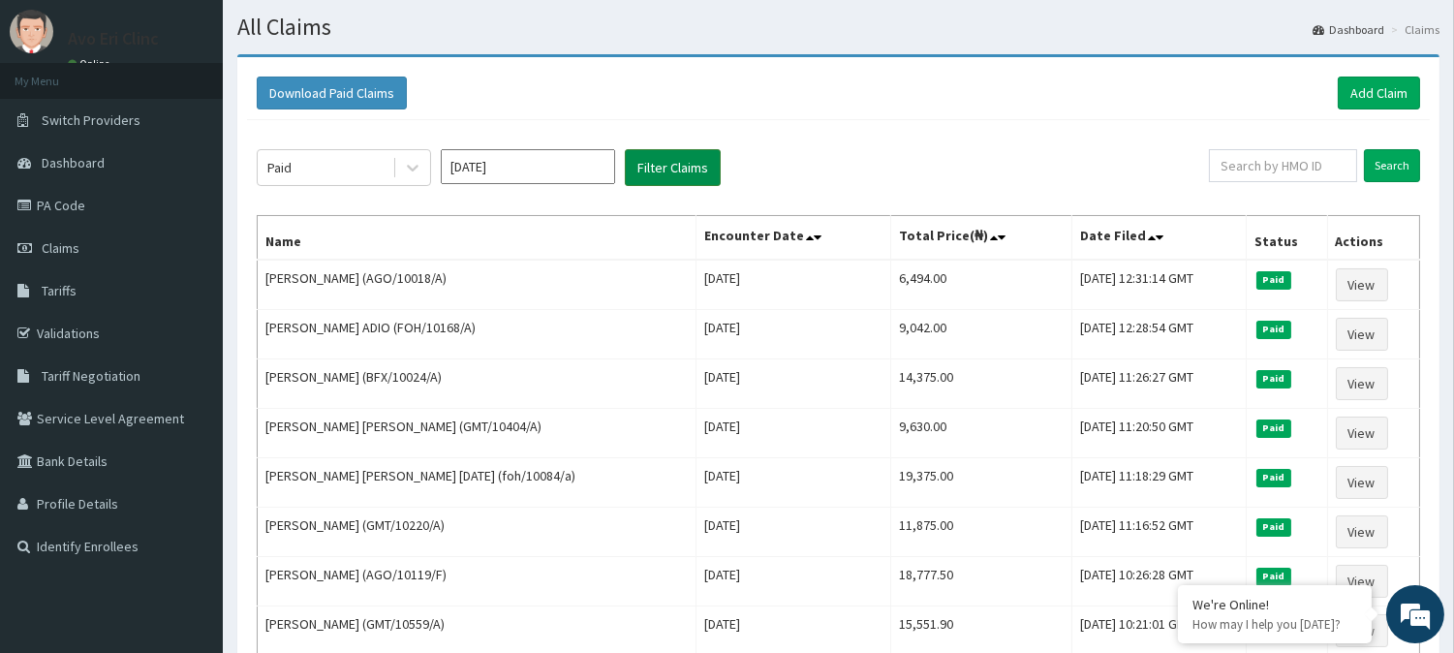
click at [671, 162] on button "Filter Claims" at bounding box center [673, 167] width 96 height 37
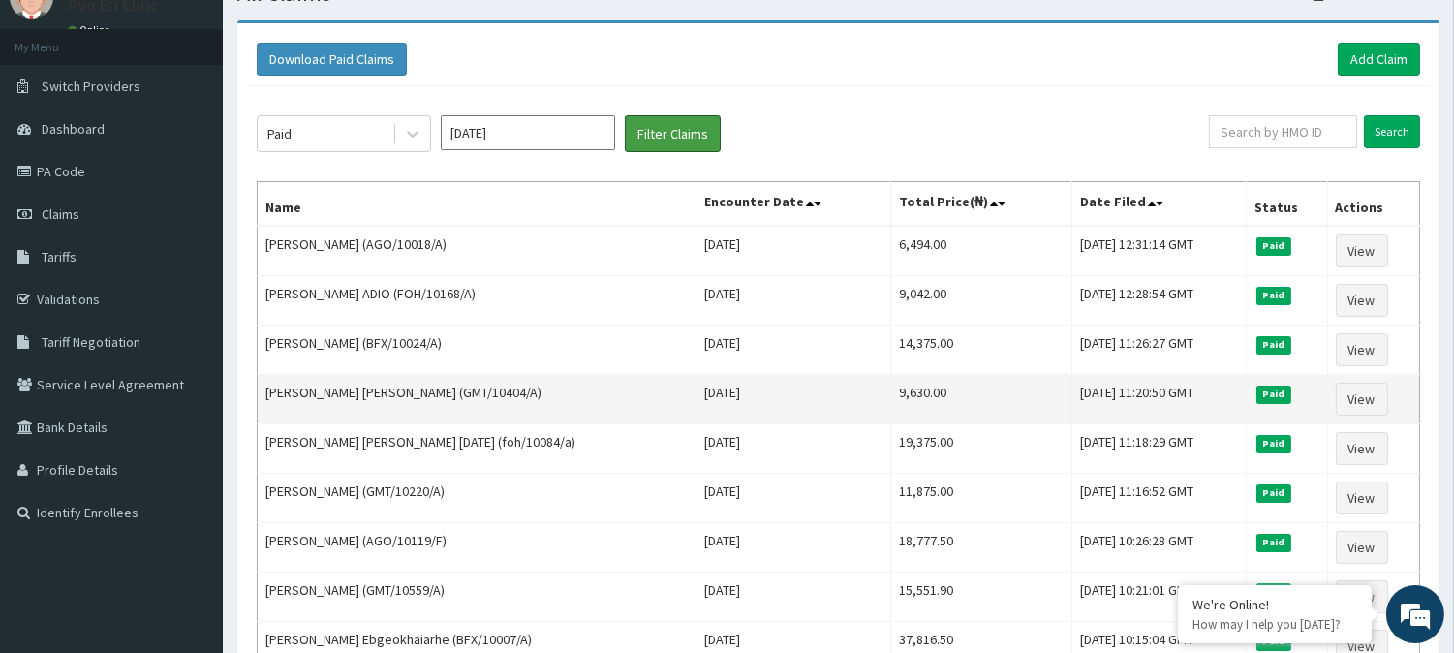
scroll to position [0, 0]
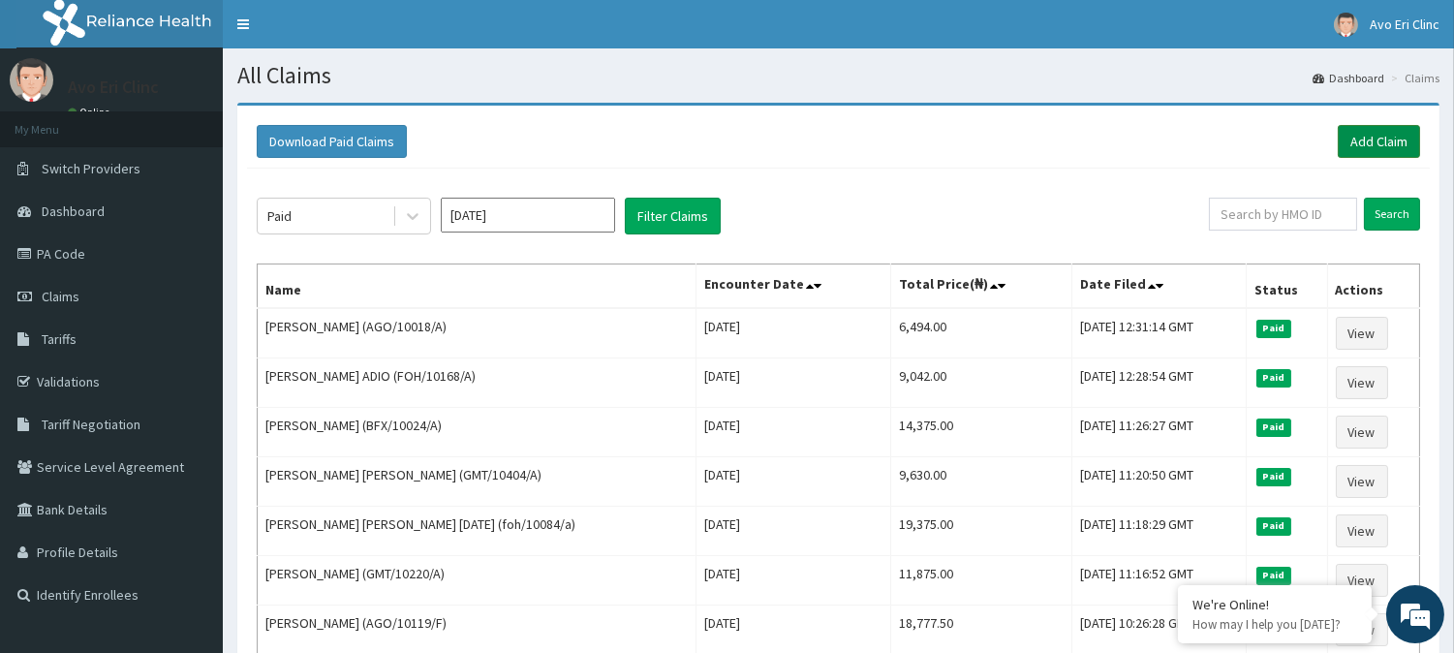
click at [1357, 132] on link "Add Claim" at bounding box center [1378, 141] width 82 height 33
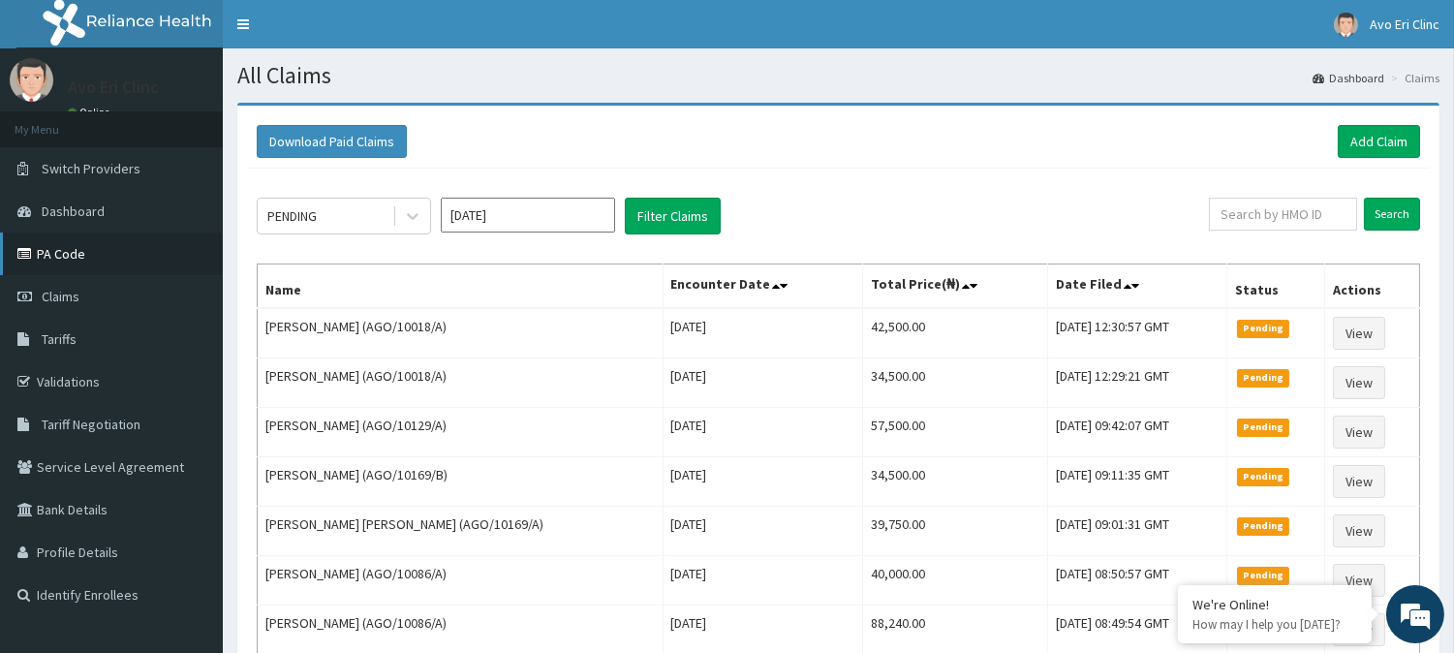
click at [52, 256] on link "PA Code" at bounding box center [111, 253] width 223 height 43
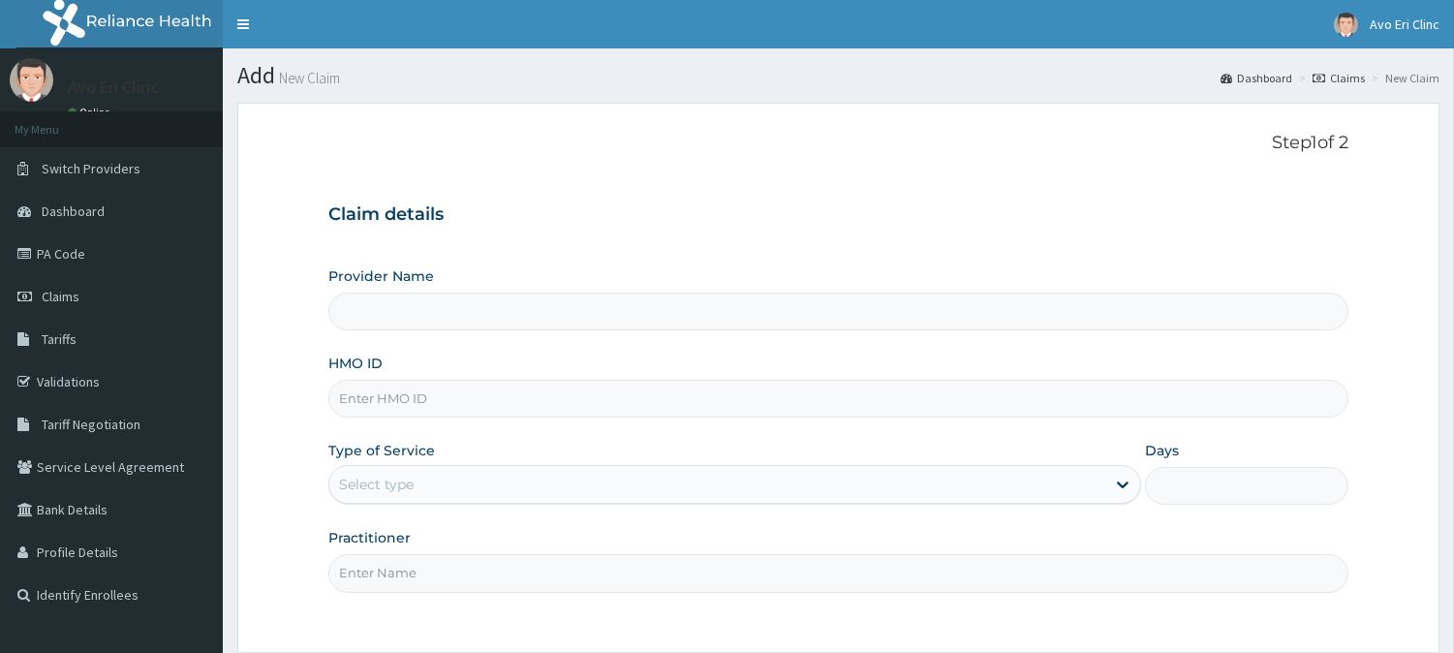
type input "FOH/10066/A"
type input "Avo Eri Clinic"
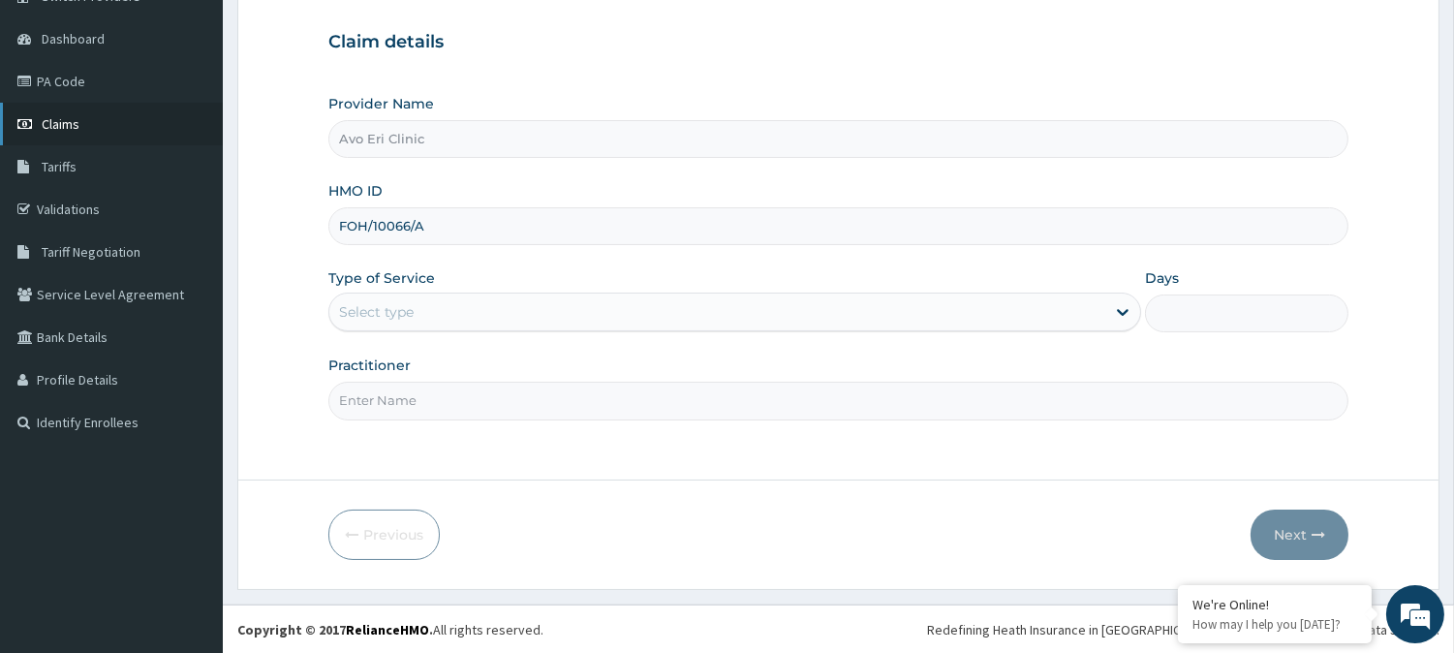
type input "FOH/10066/A"
click at [58, 127] on span "Claims" at bounding box center [61, 123] width 38 height 17
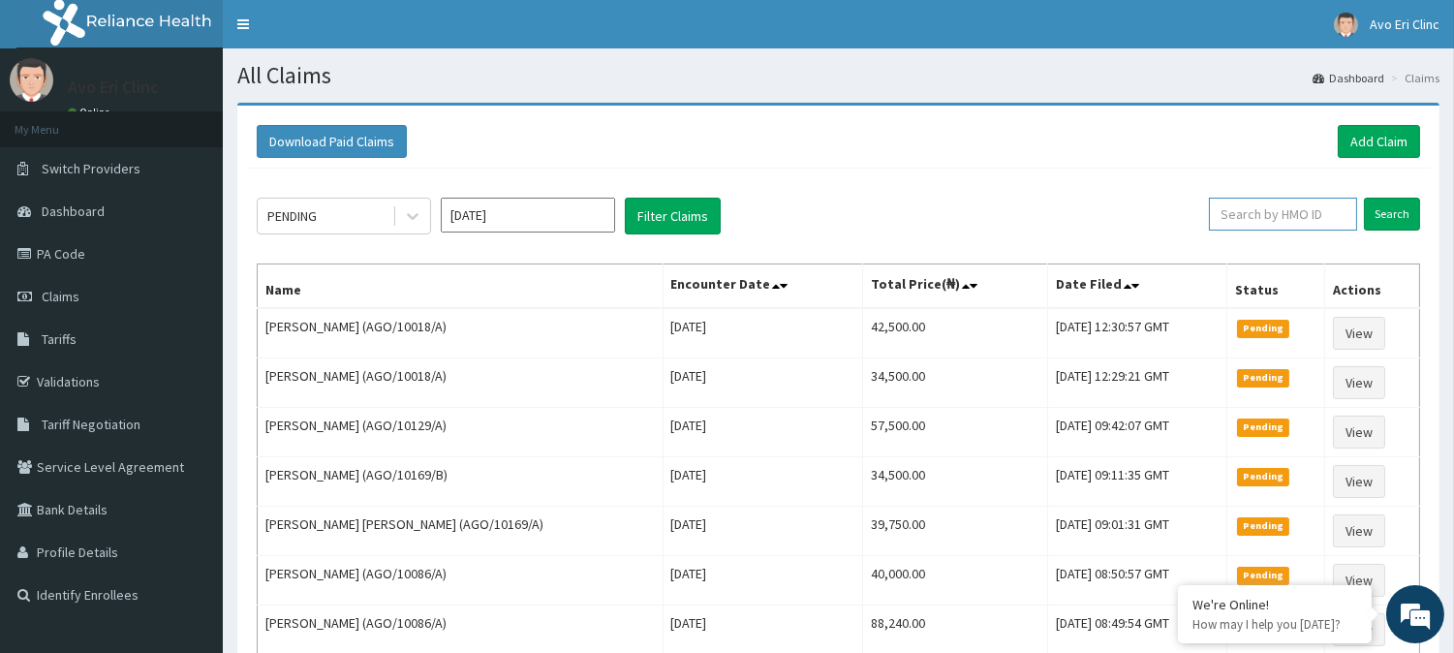
paste input "FOH/10066/A"
type input "FOH/10066/A"
click at [1367, 210] on input "Search" at bounding box center [1392, 214] width 56 height 33
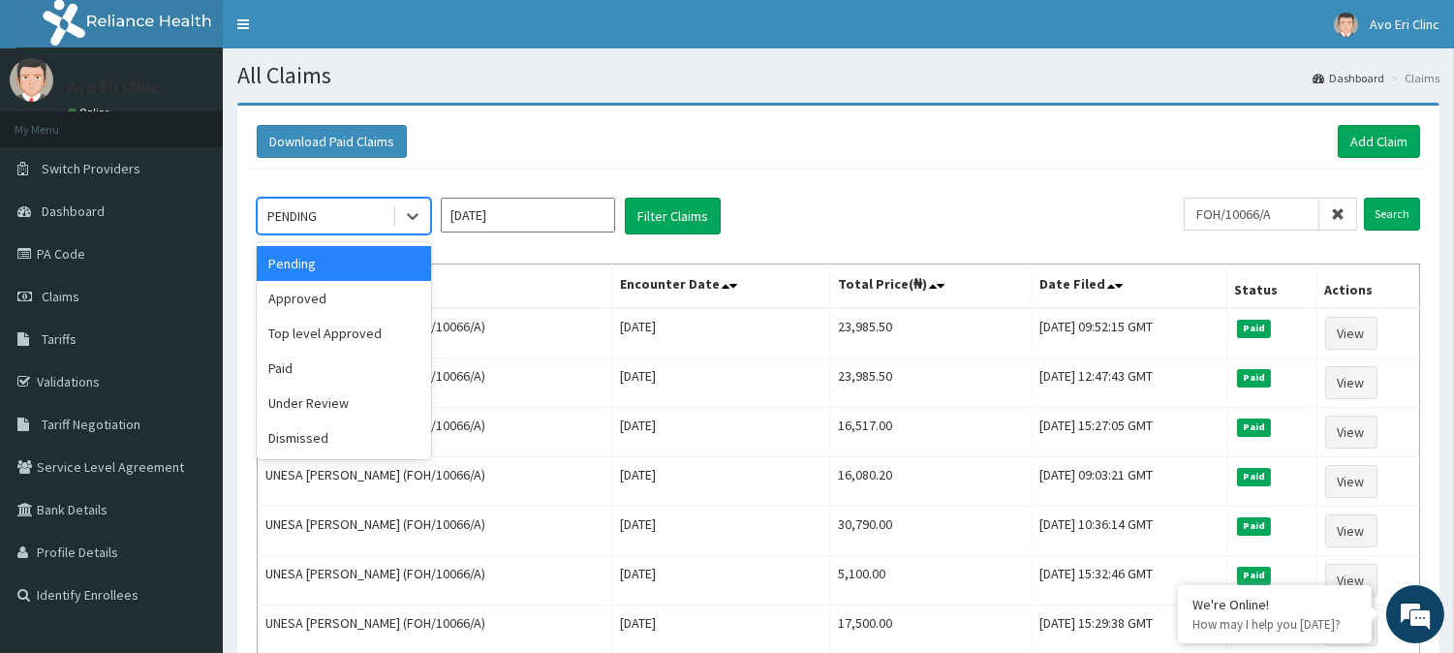
click at [378, 204] on div "PENDING" at bounding box center [325, 215] width 135 height 31
click at [372, 292] on div "Approved" at bounding box center [344, 298] width 174 height 35
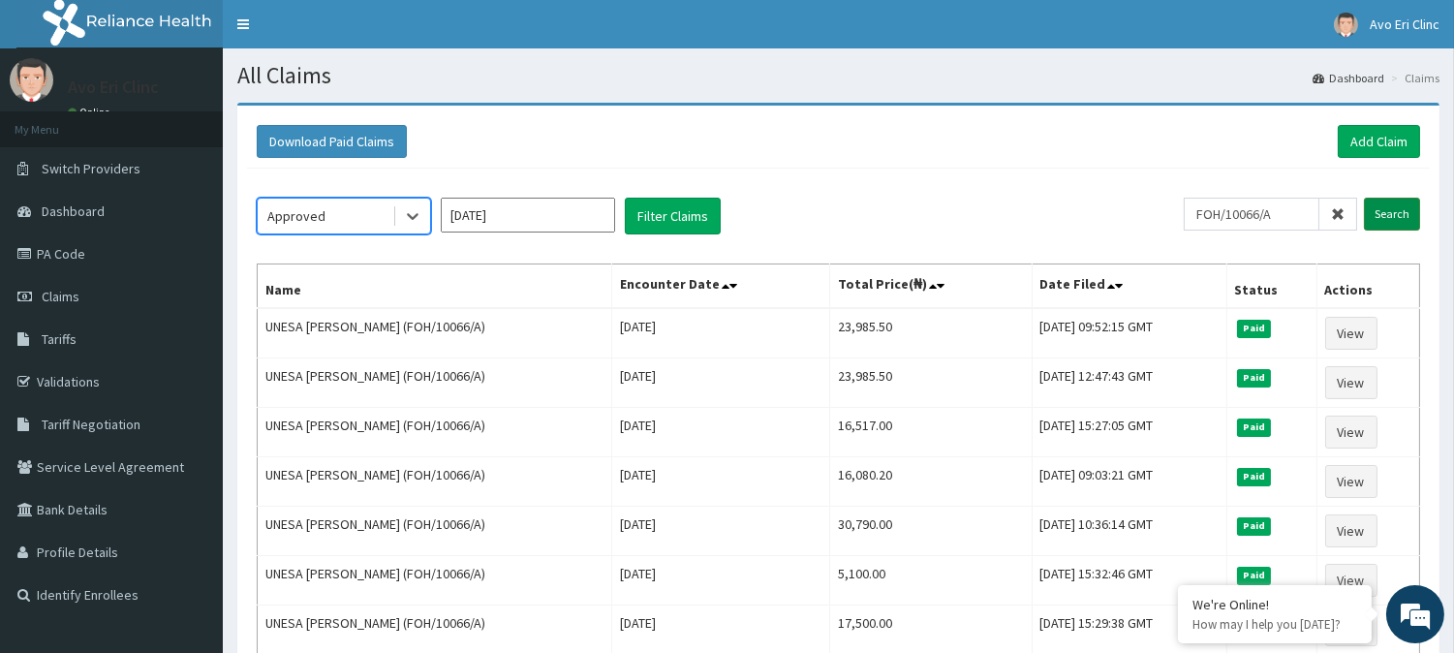
click at [1408, 210] on input "Search" at bounding box center [1392, 214] width 56 height 33
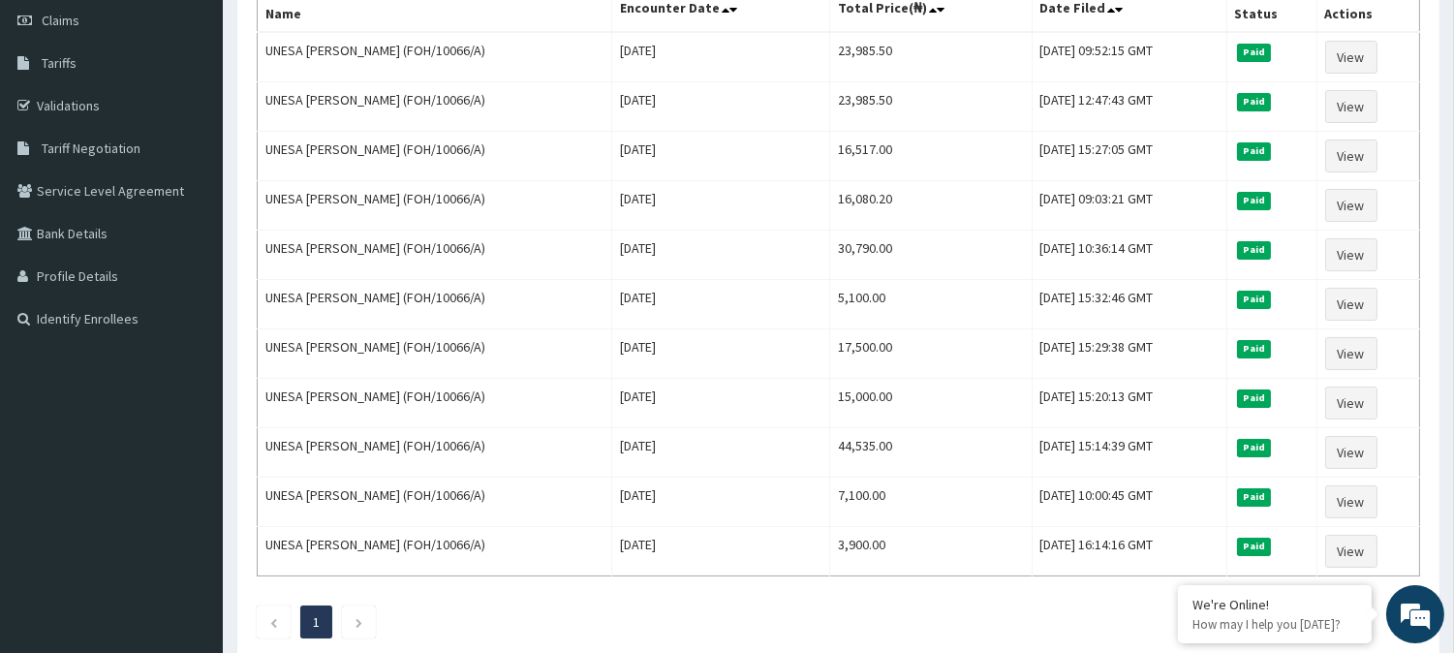
scroll to position [73, 0]
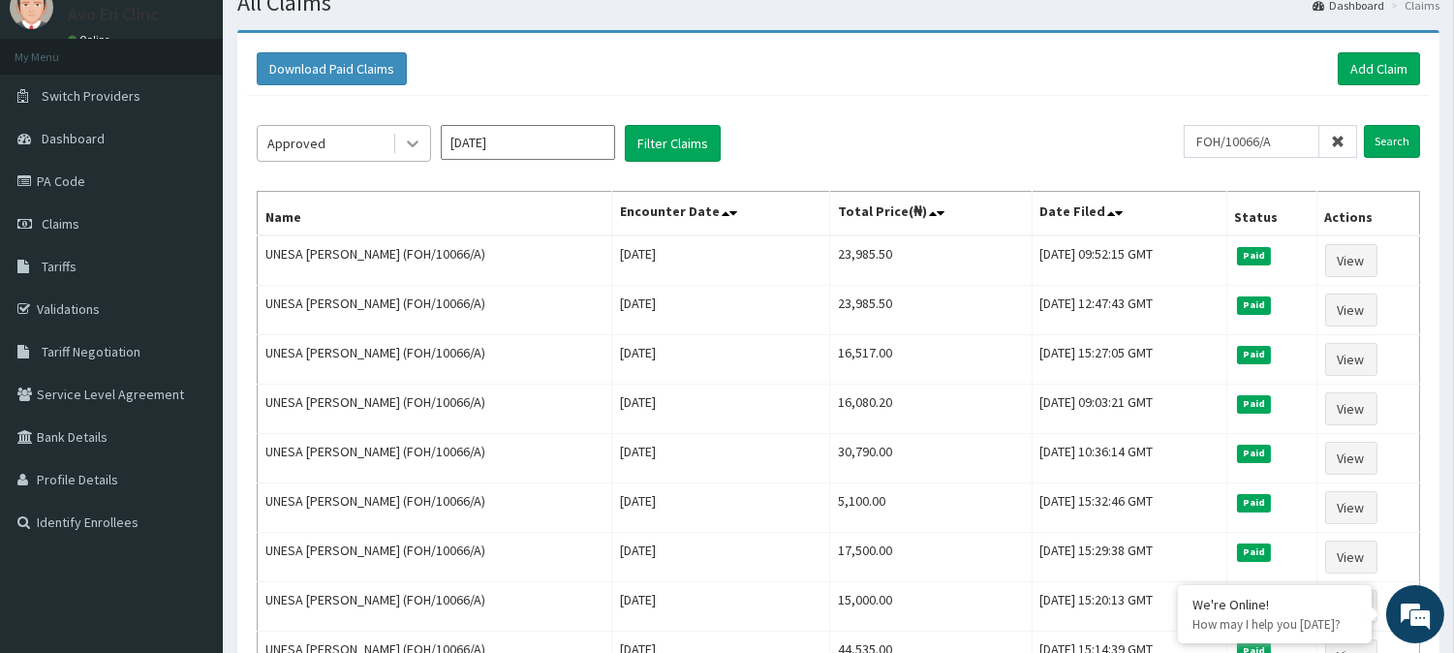
click at [401, 141] on div at bounding box center [412, 143] width 35 height 35
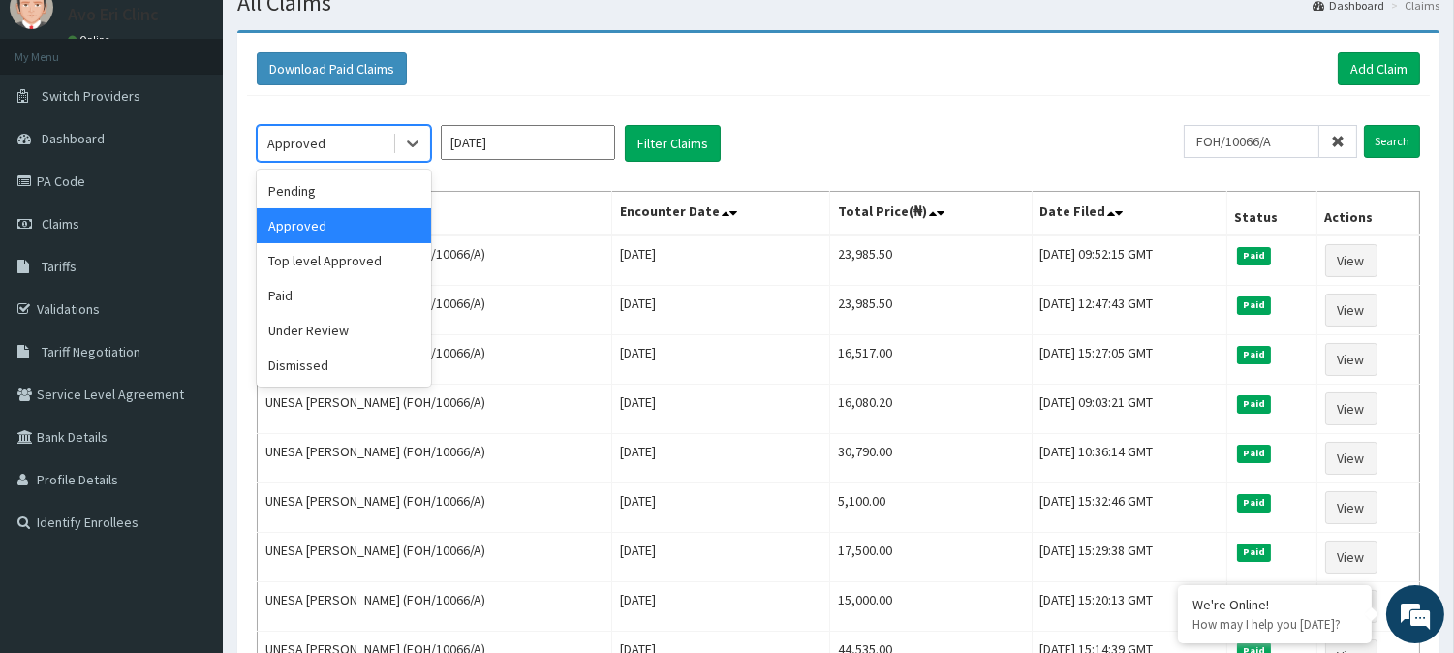
click at [380, 227] on div "Approved" at bounding box center [344, 225] width 174 height 35
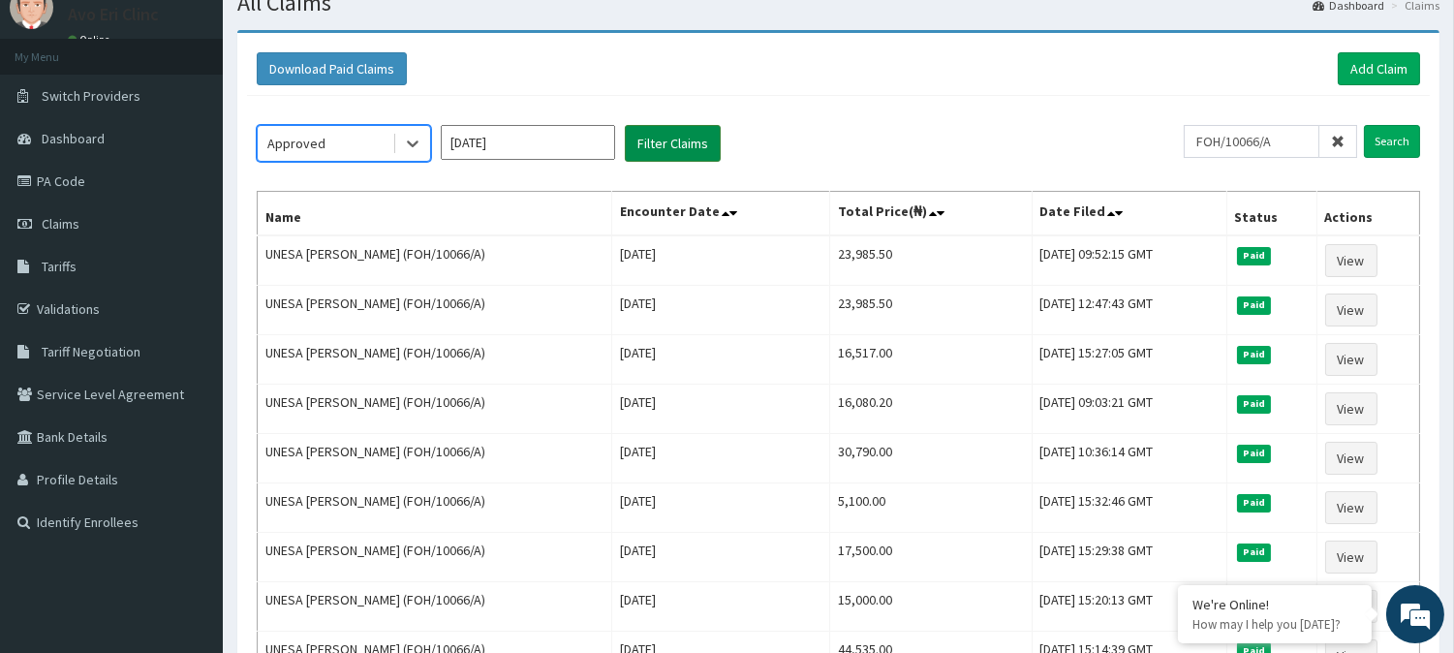
click at [678, 138] on button "Filter Claims" at bounding box center [673, 143] width 96 height 37
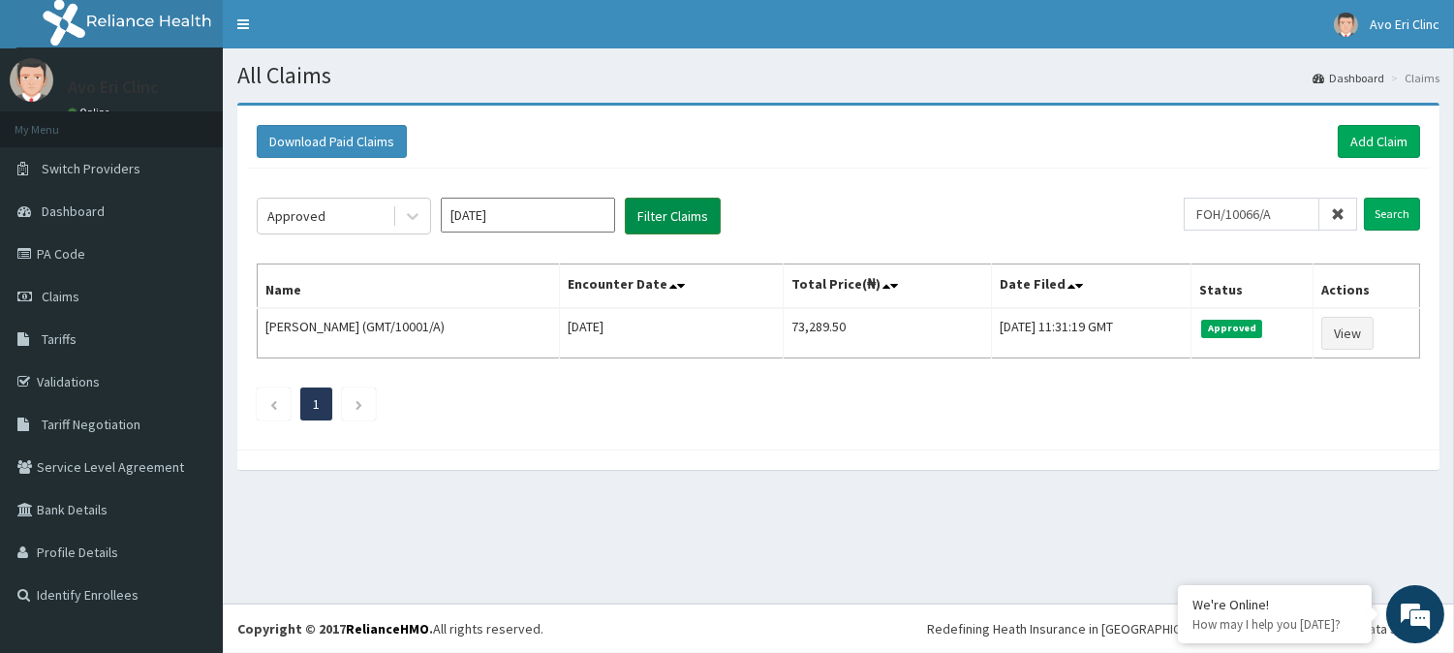
scroll to position [0, 0]
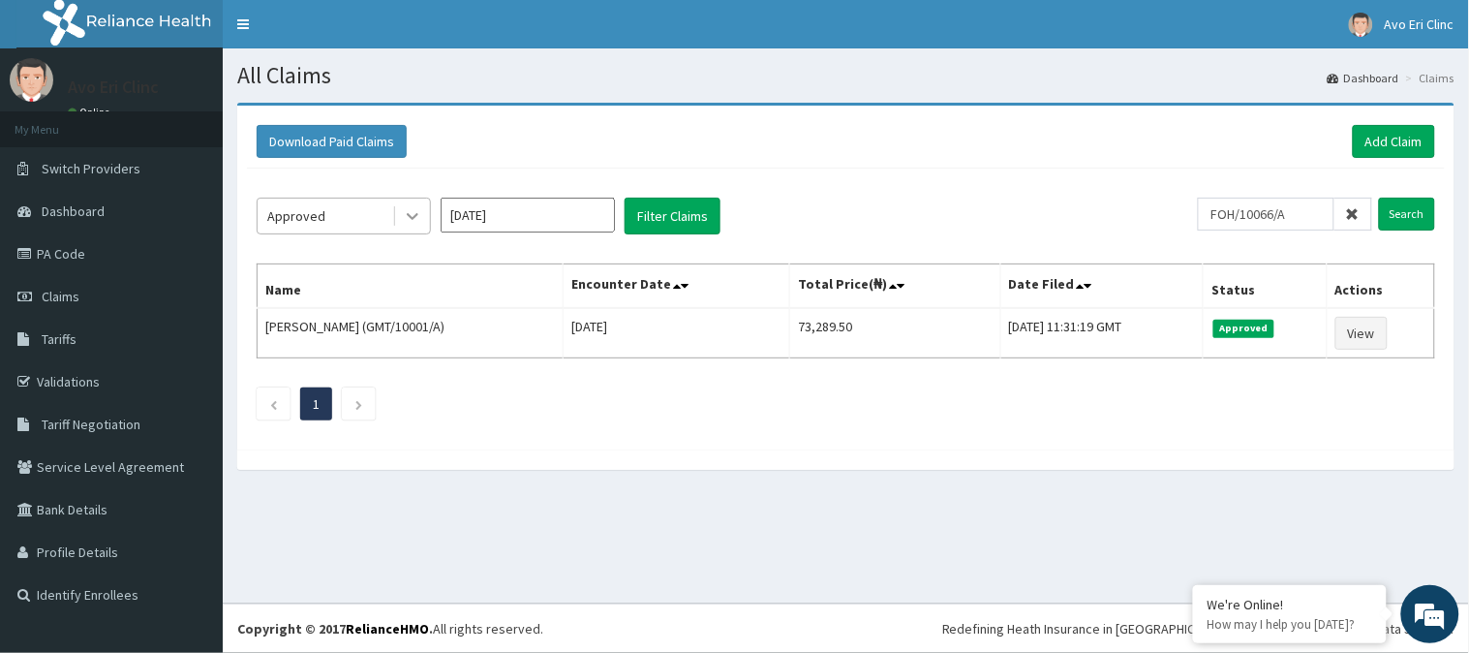
click at [413, 228] on div at bounding box center [412, 216] width 35 height 35
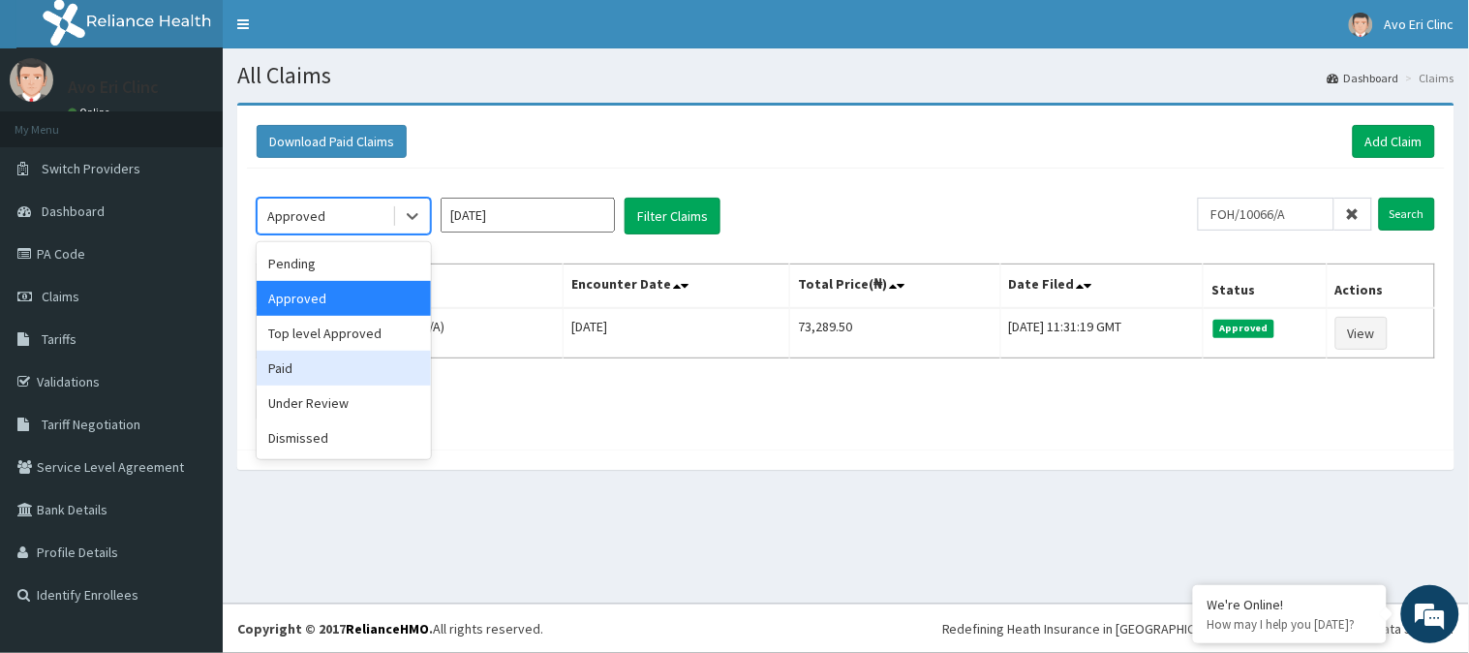
click at [337, 366] on div "Paid" at bounding box center [344, 368] width 174 height 35
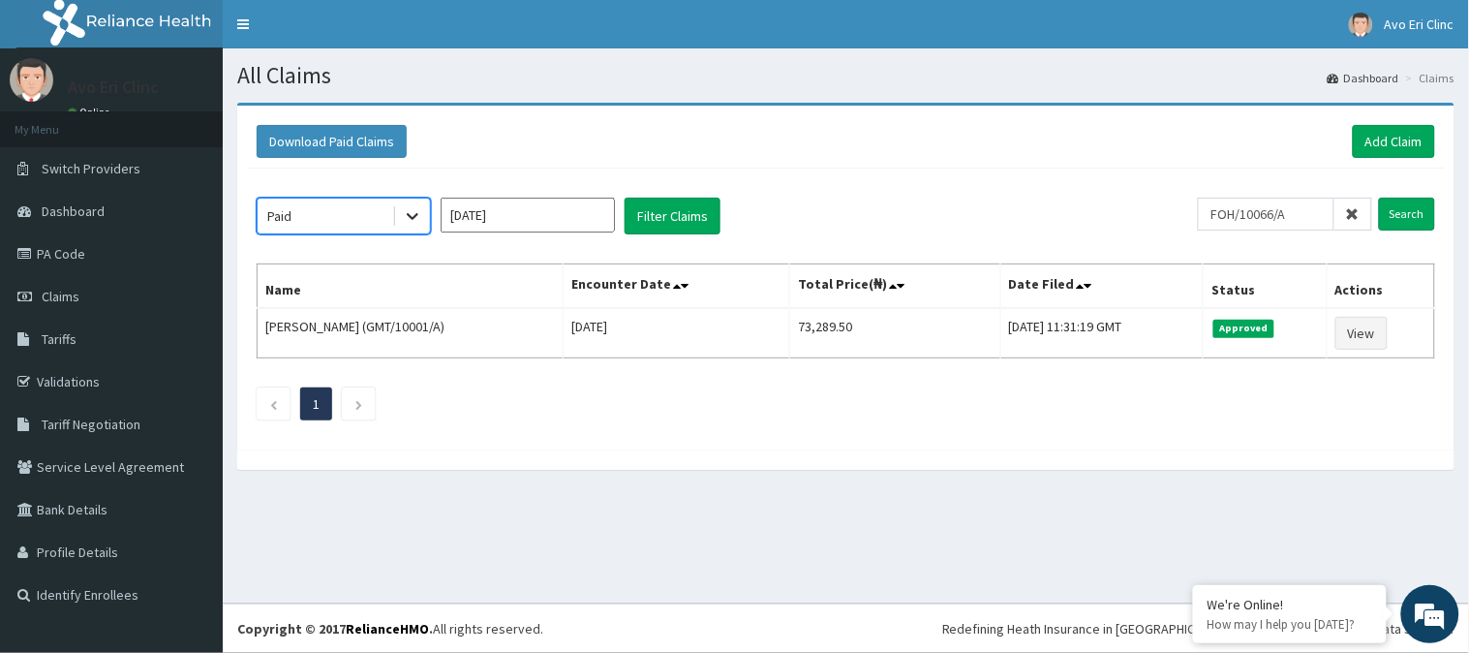
click at [399, 209] on div at bounding box center [412, 216] width 35 height 35
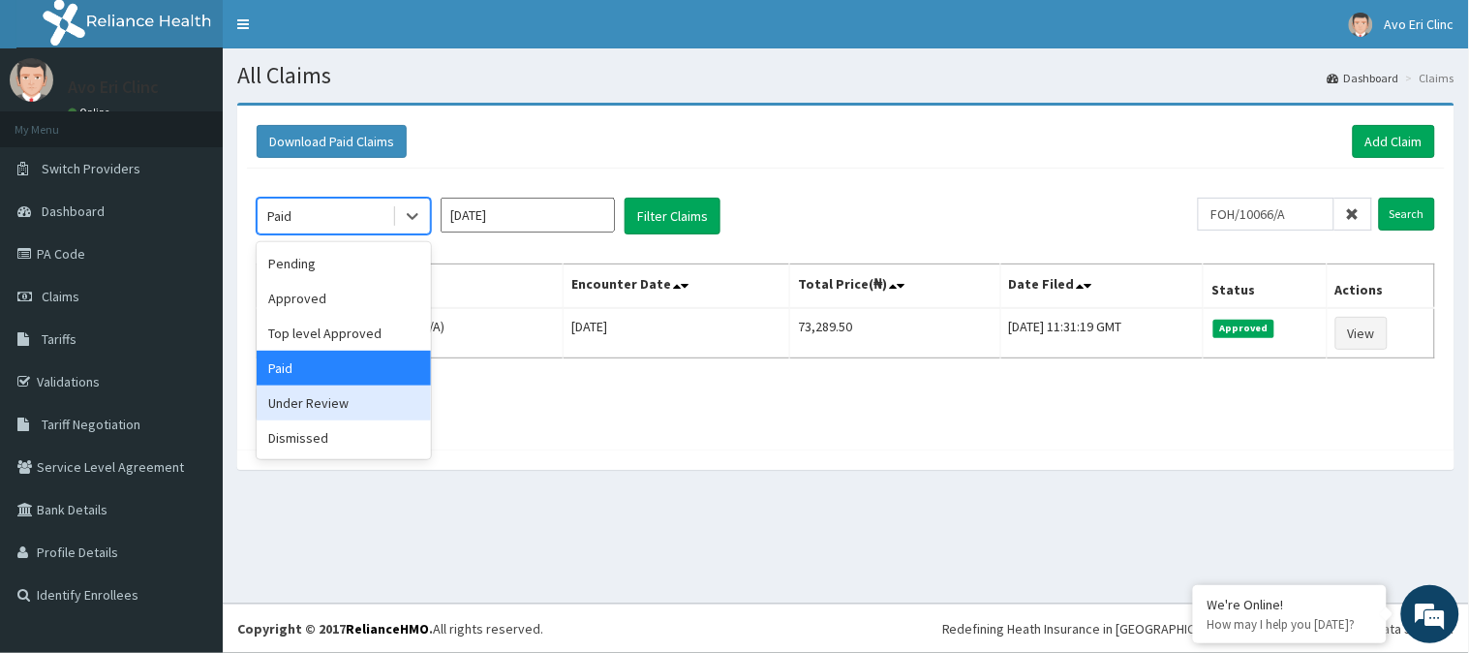
click at [345, 397] on div "Under Review" at bounding box center [344, 402] width 174 height 35
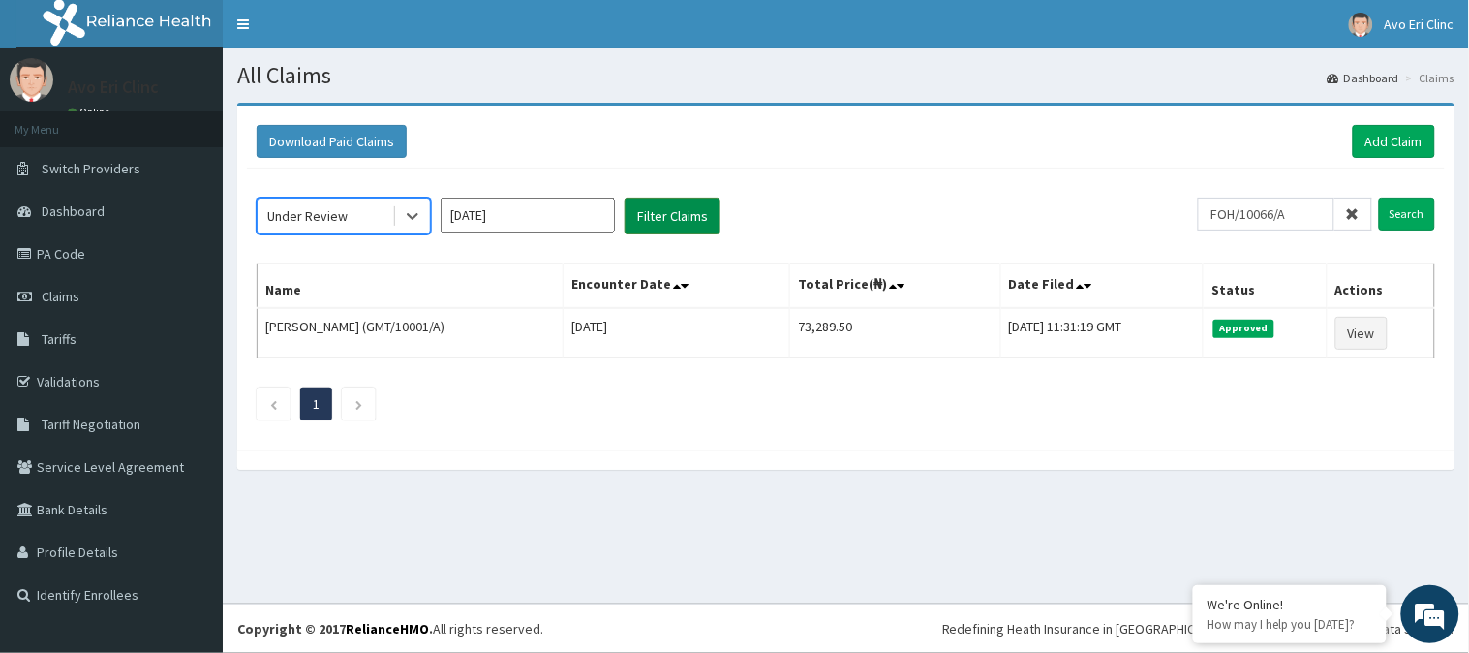
click at [643, 215] on button "Filter Claims" at bounding box center [673, 216] width 96 height 37
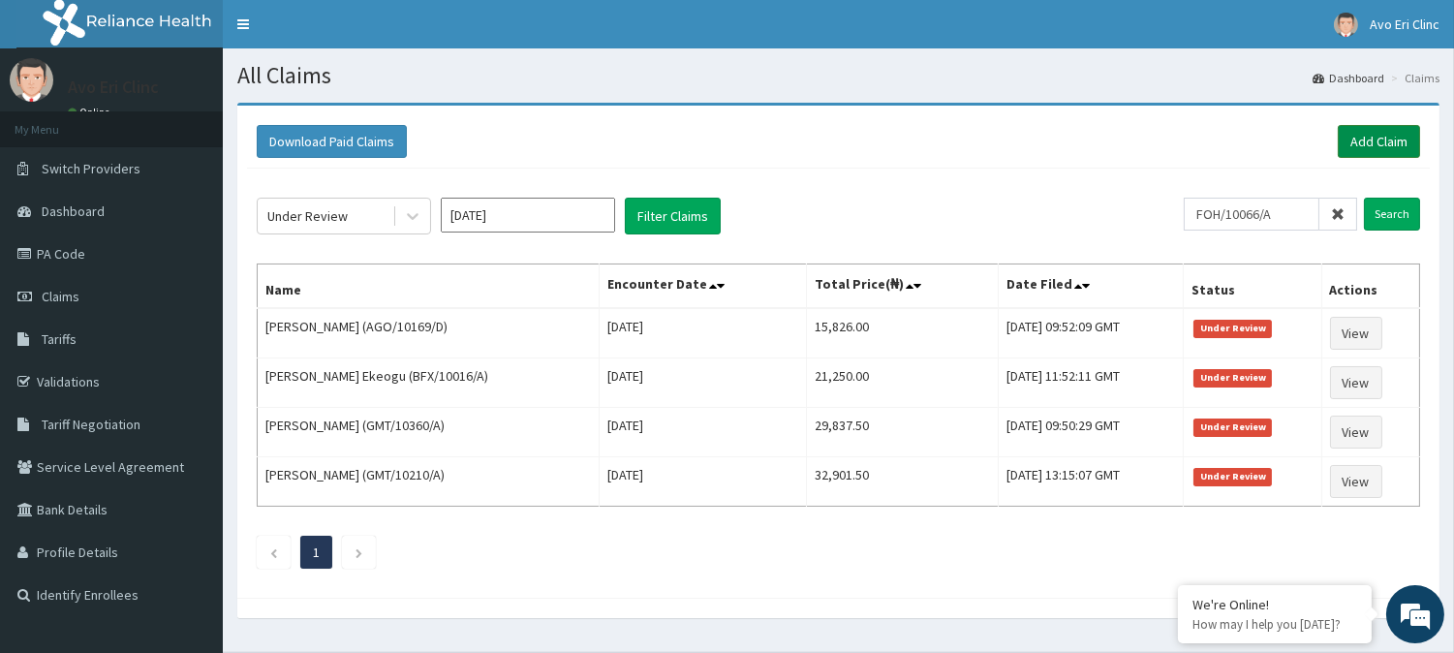
click at [1408, 139] on link "Add Claim" at bounding box center [1378, 141] width 82 height 33
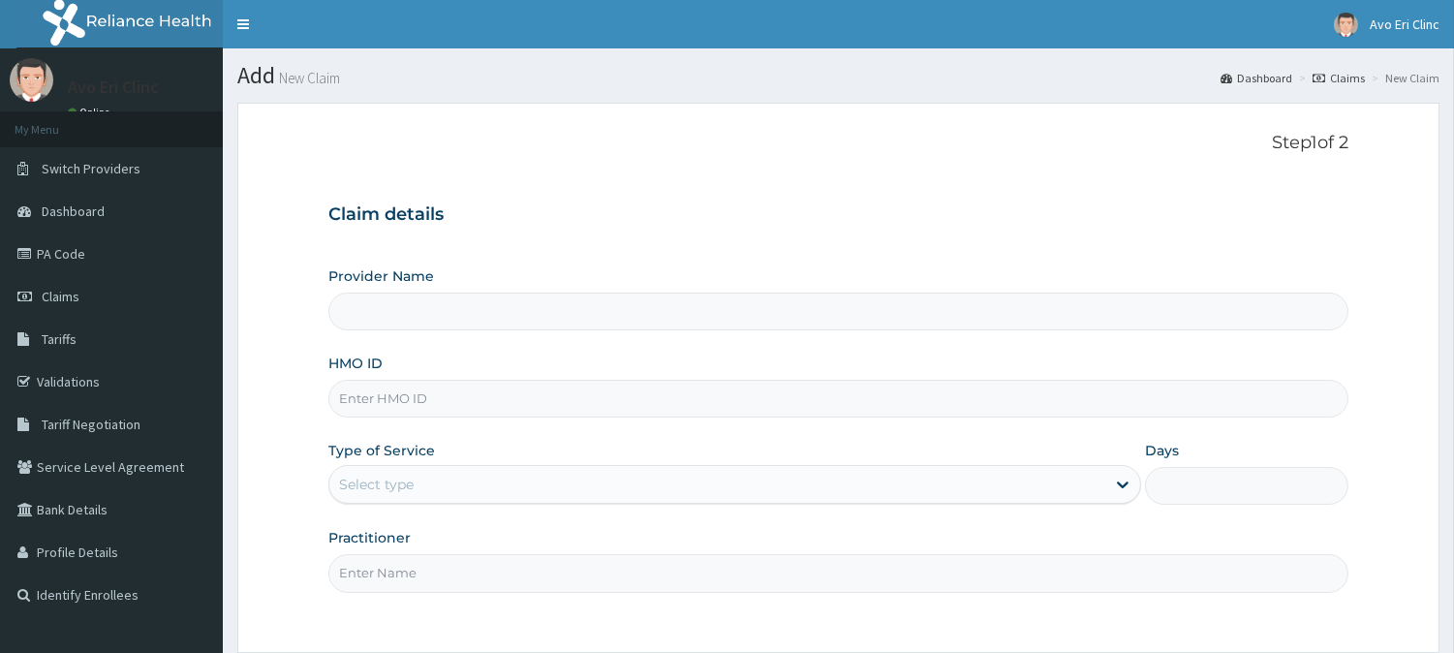
paste input "FOH/10066/A"
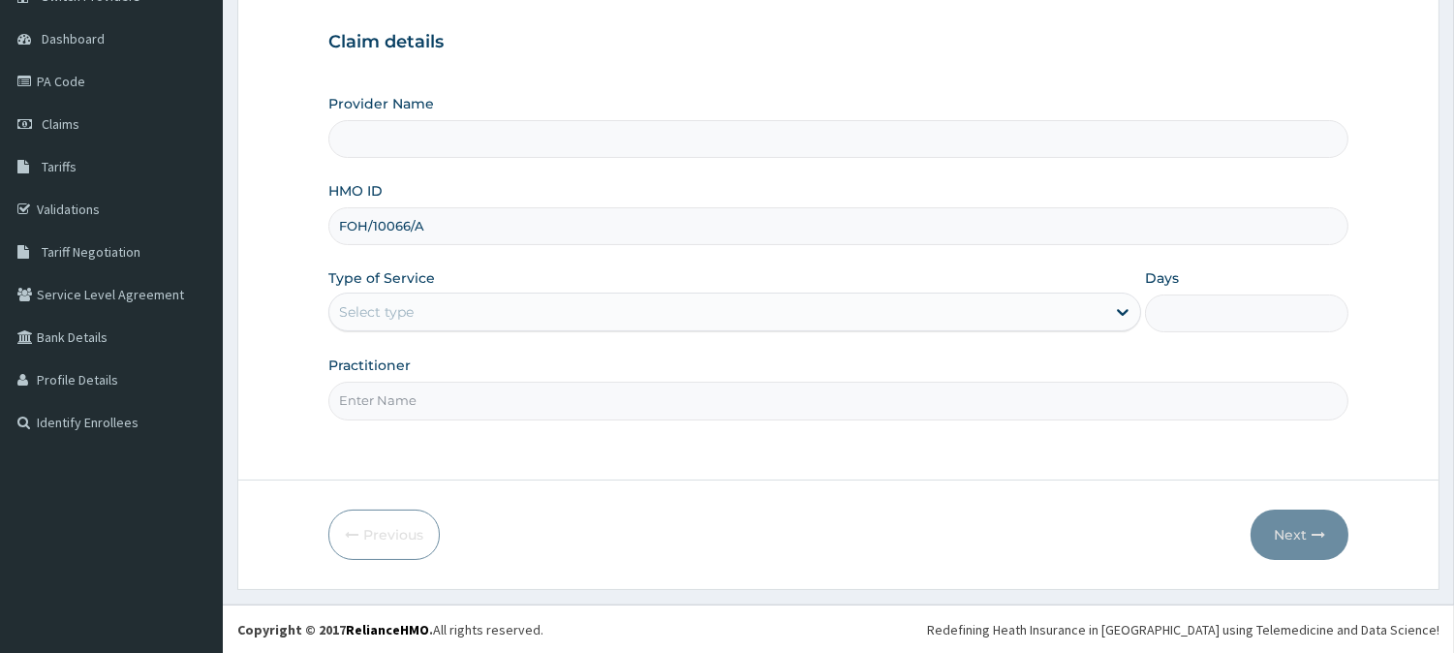
type input "FOH/10066/A"
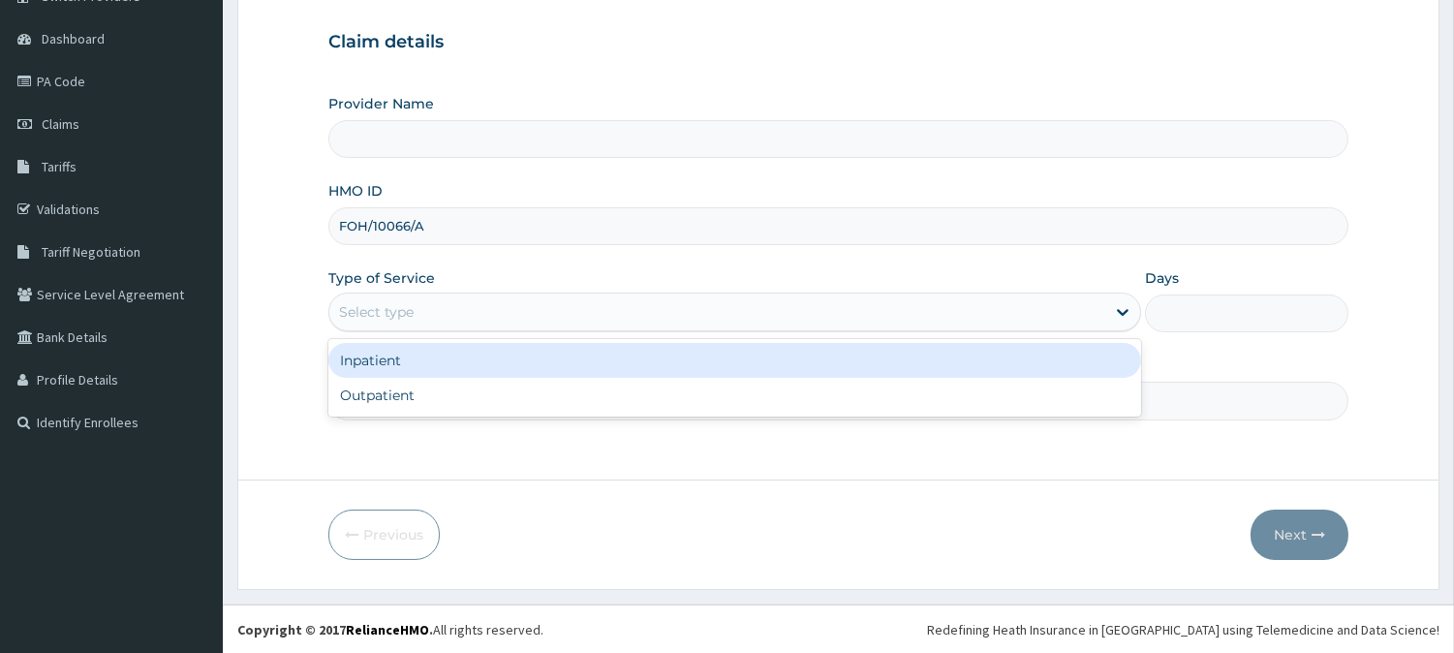
click at [517, 297] on div "Select type" at bounding box center [717, 311] width 776 height 31
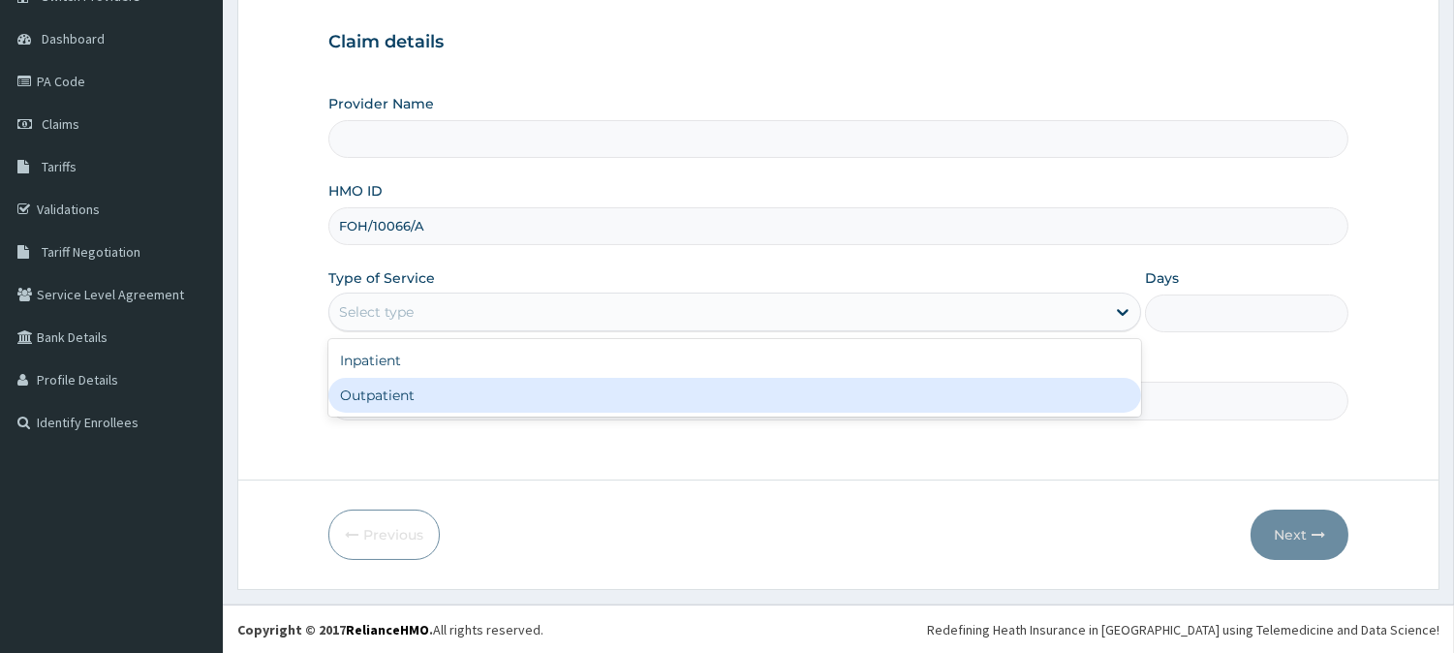
click at [502, 394] on div "Outpatient" at bounding box center [734, 395] width 813 height 35
type input "1"
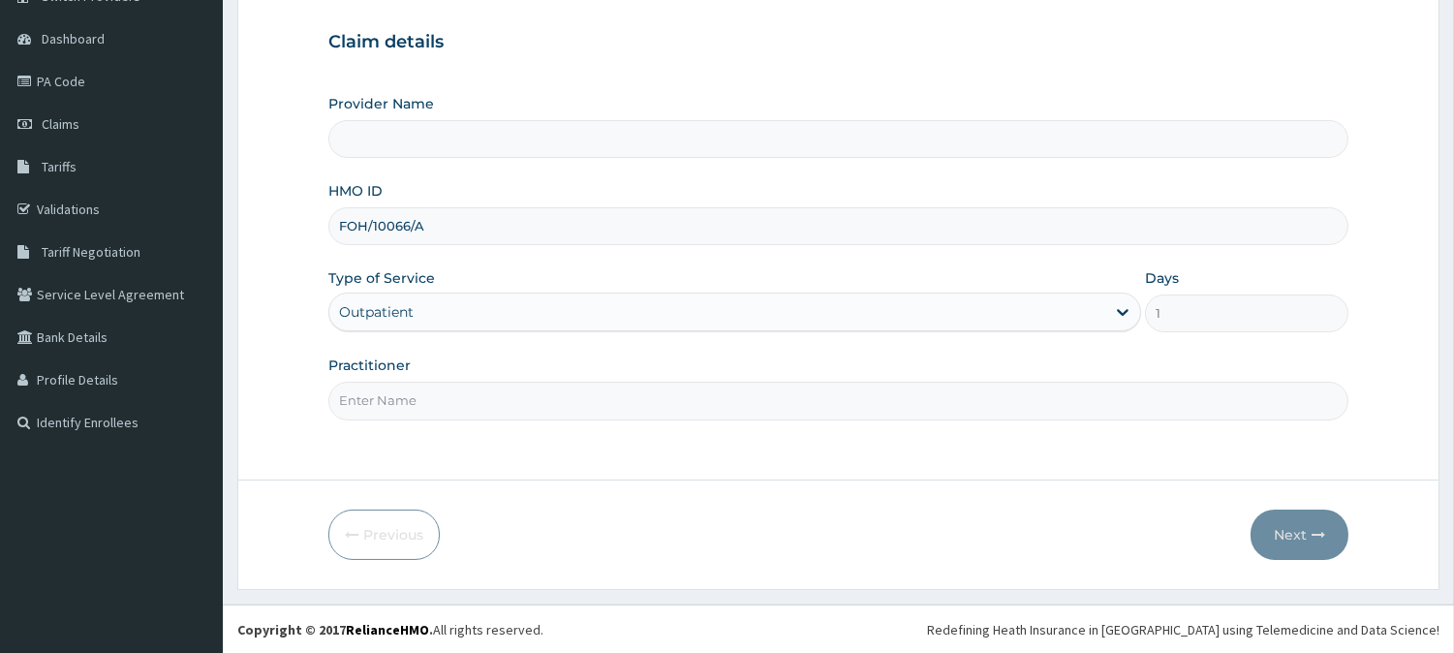
drag, startPoint x: 501, startPoint y: 395, endPoint x: 499, endPoint y: 417, distance: 22.4
click at [501, 395] on input "Practitioner" at bounding box center [838, 401] width 1020 height 38
type input "Avo Eri Clinic"
type input "[PERSON_NAME][GEOGRAPHIC_DATA]"
click at [1302, 521] on button "Next" at bounding box center [1299, 534] width 98 height 50
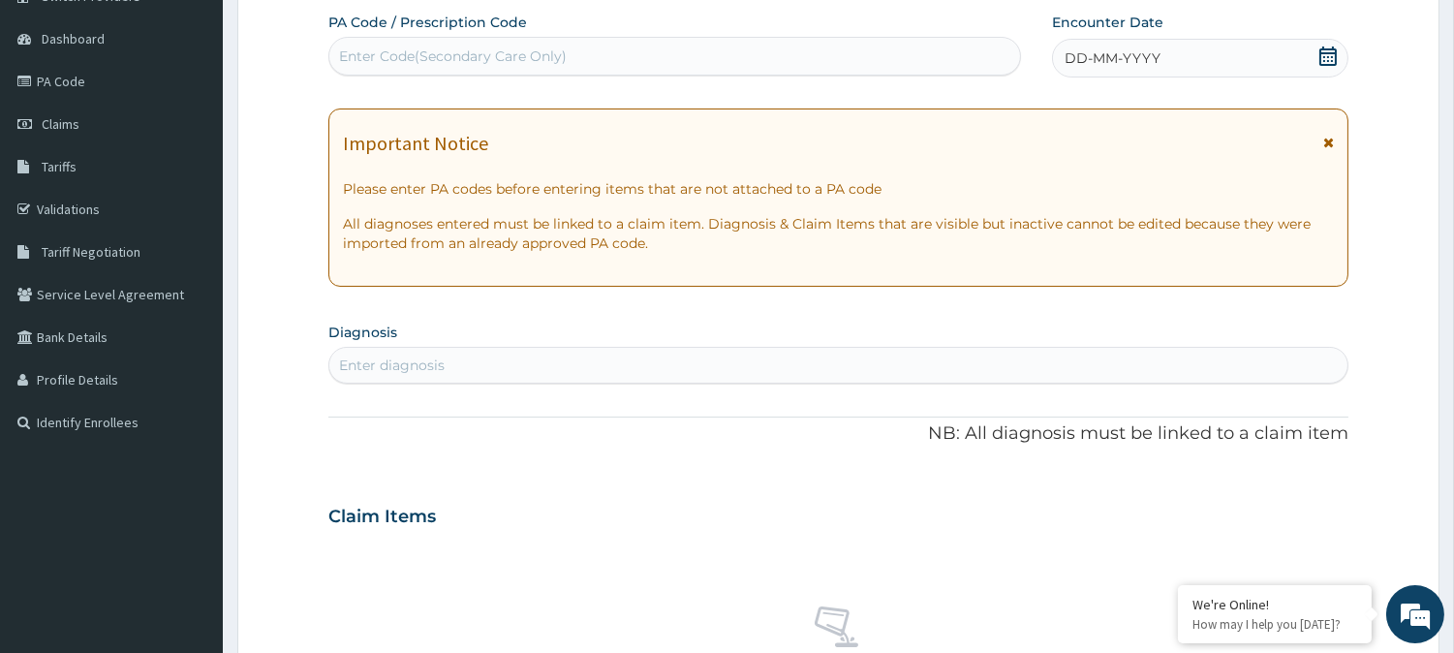
scroll to position [0, 0]
click at [1231, 58] on div "DD-MM-YYYY" at bounding box center [1200, 58] width 296 height 39
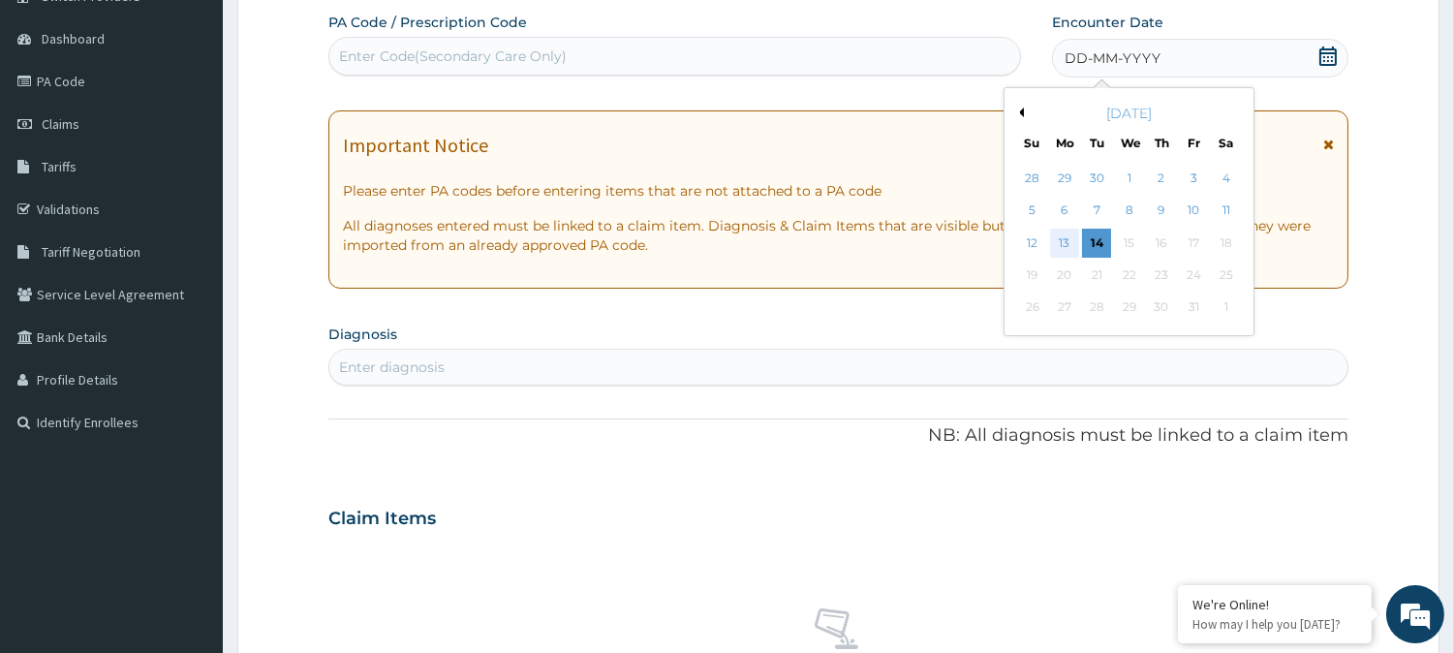
click at [1075, 245] on div "13" at bounding box center [1064, 243] width 29 height 29
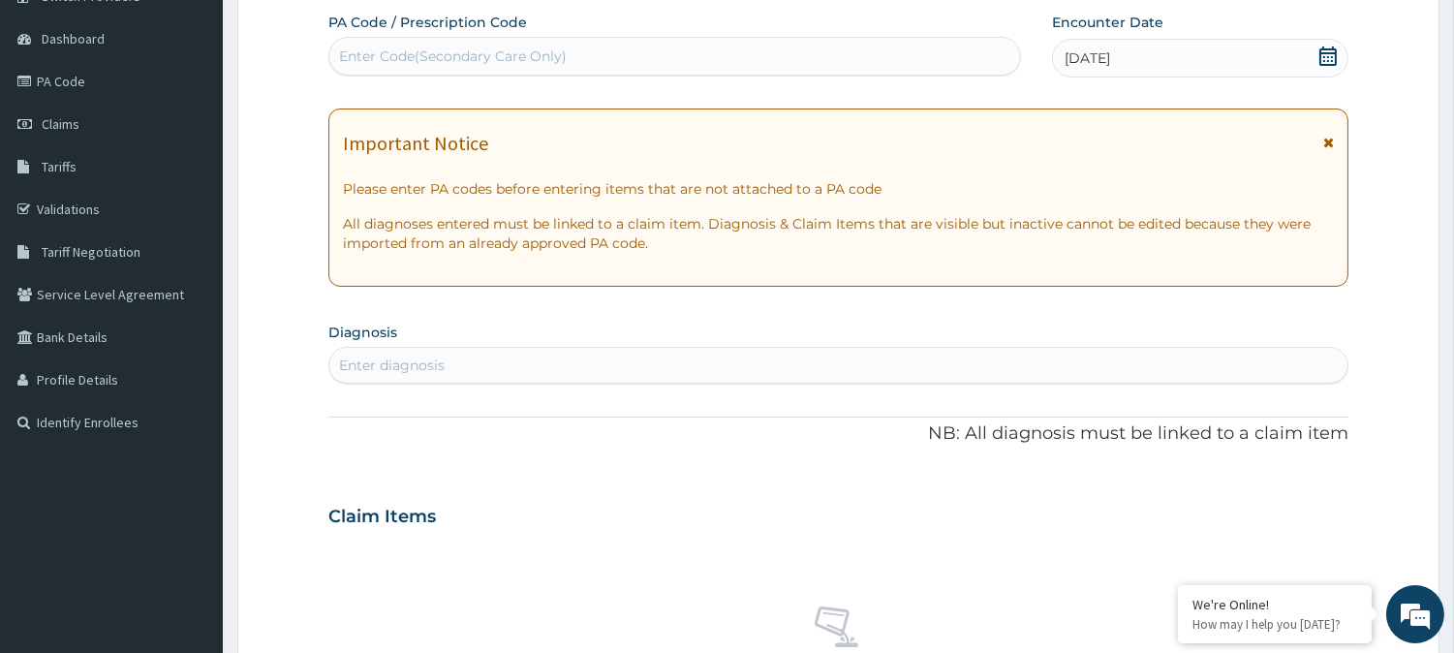
click at [545, 369] on div "Enter diagnosis" at bounding box center [838, 365] width 1018 height 31
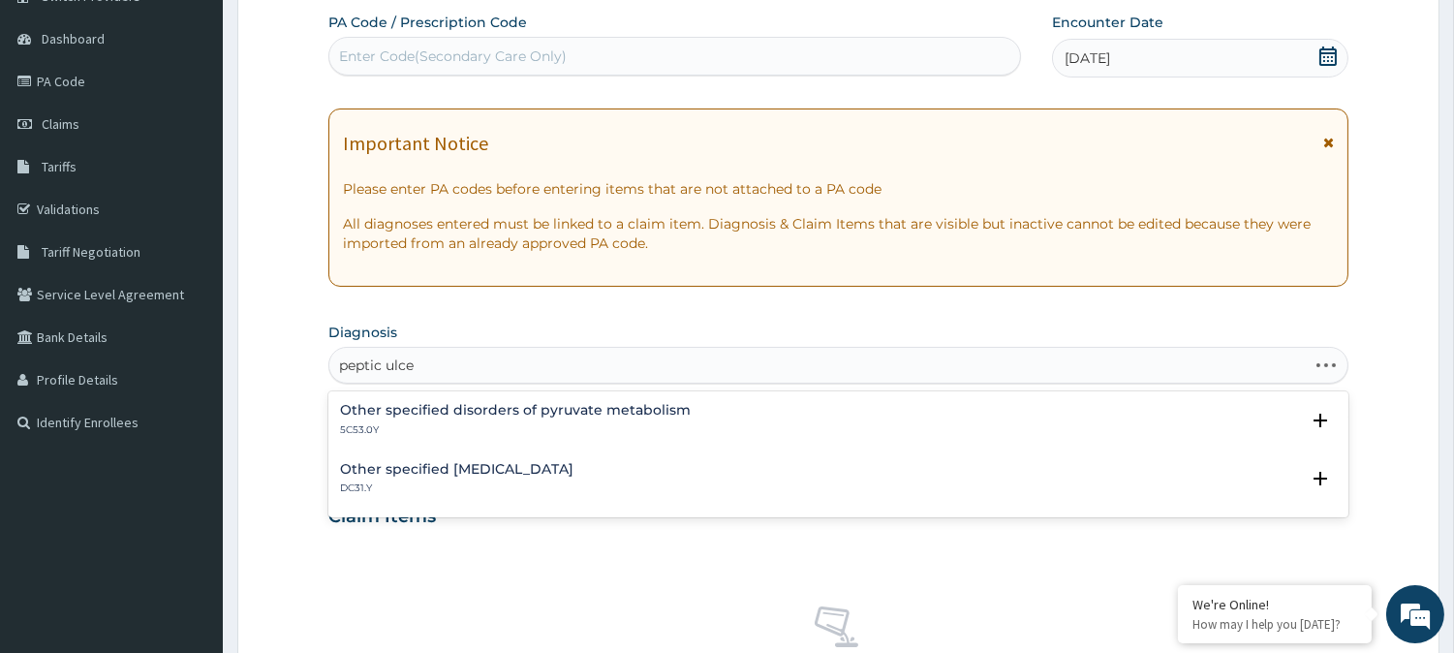
type input "peptic ulcer"
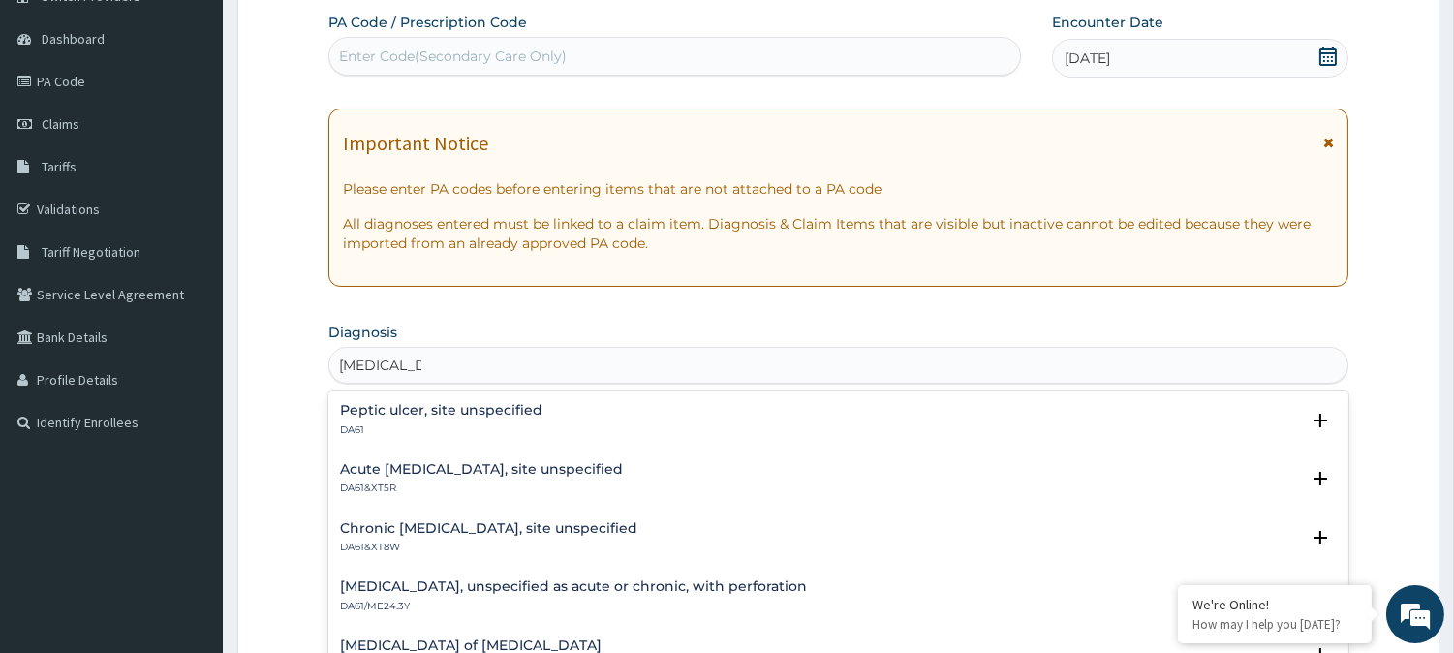
click at [530, 409] on h4 "Peptic ulcer, site unspecified" at bounding box center [441, 410] width 202 height 15
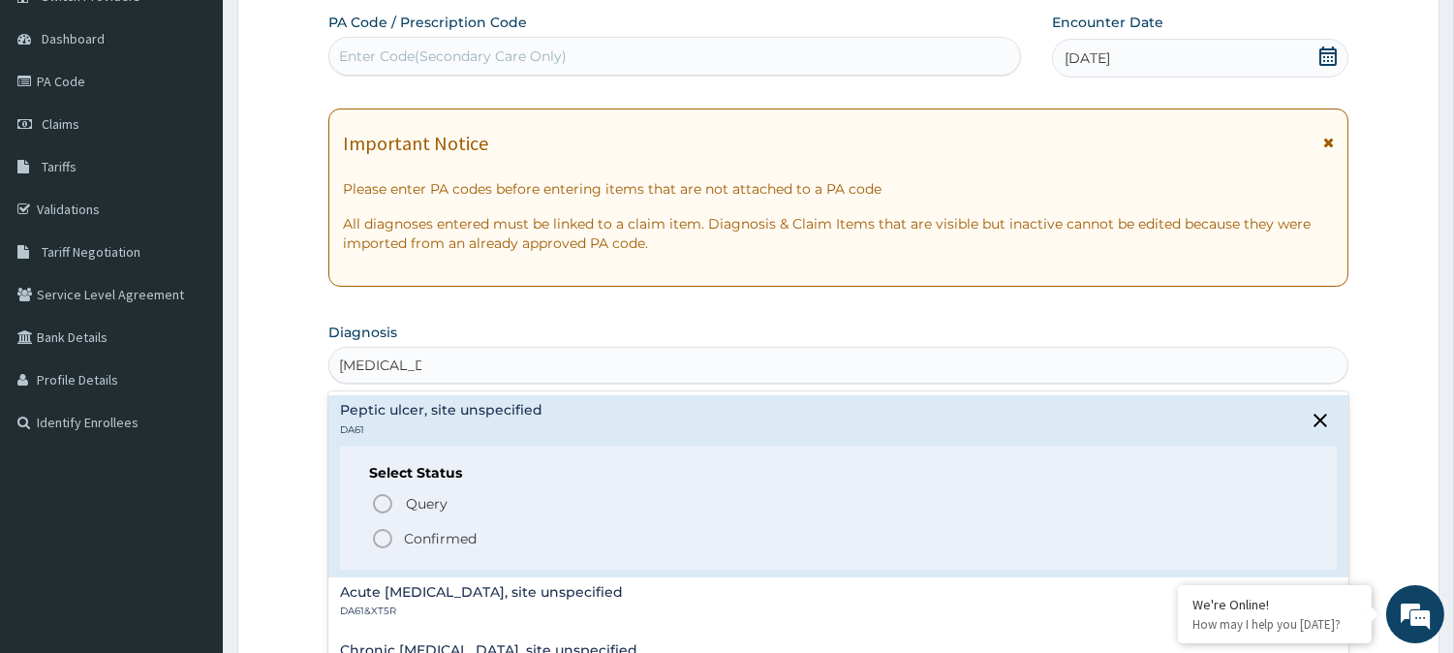
click at [421, 534] on p "Confirmed" at bounding box center [440, 538] width 73 height 19
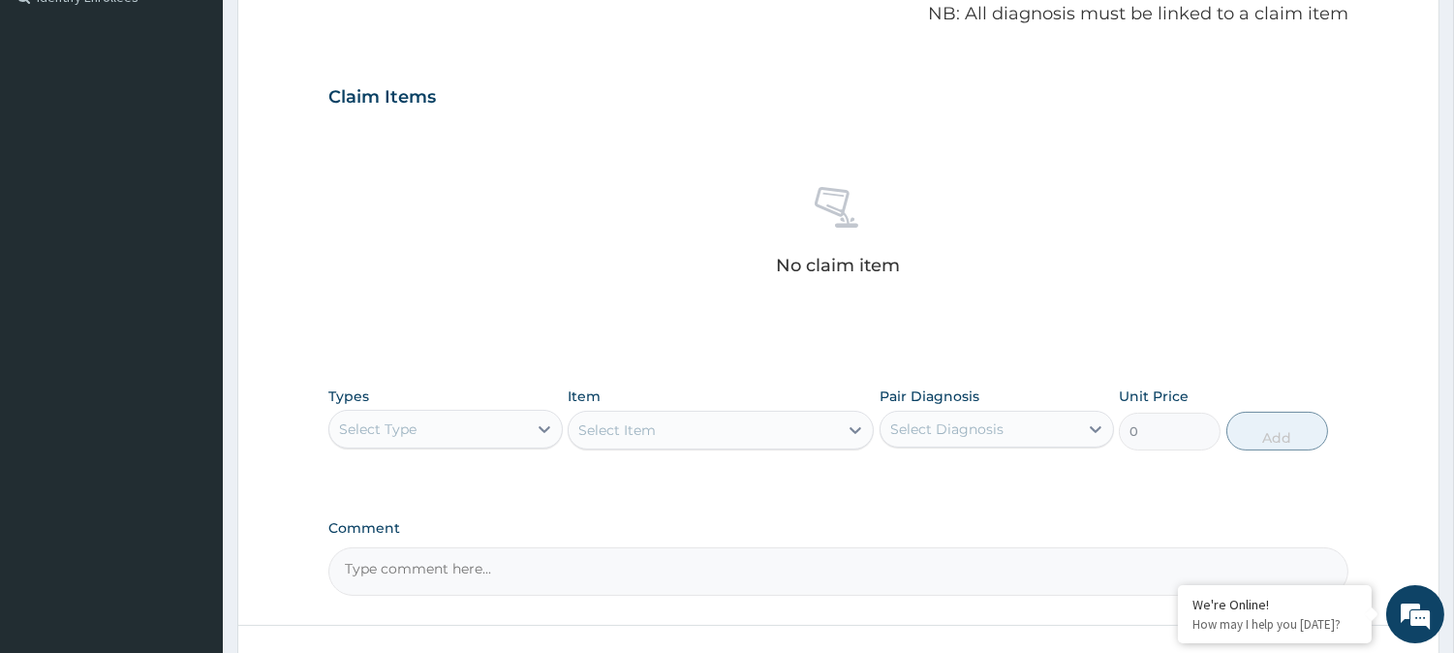
scroll to position [603, 0]
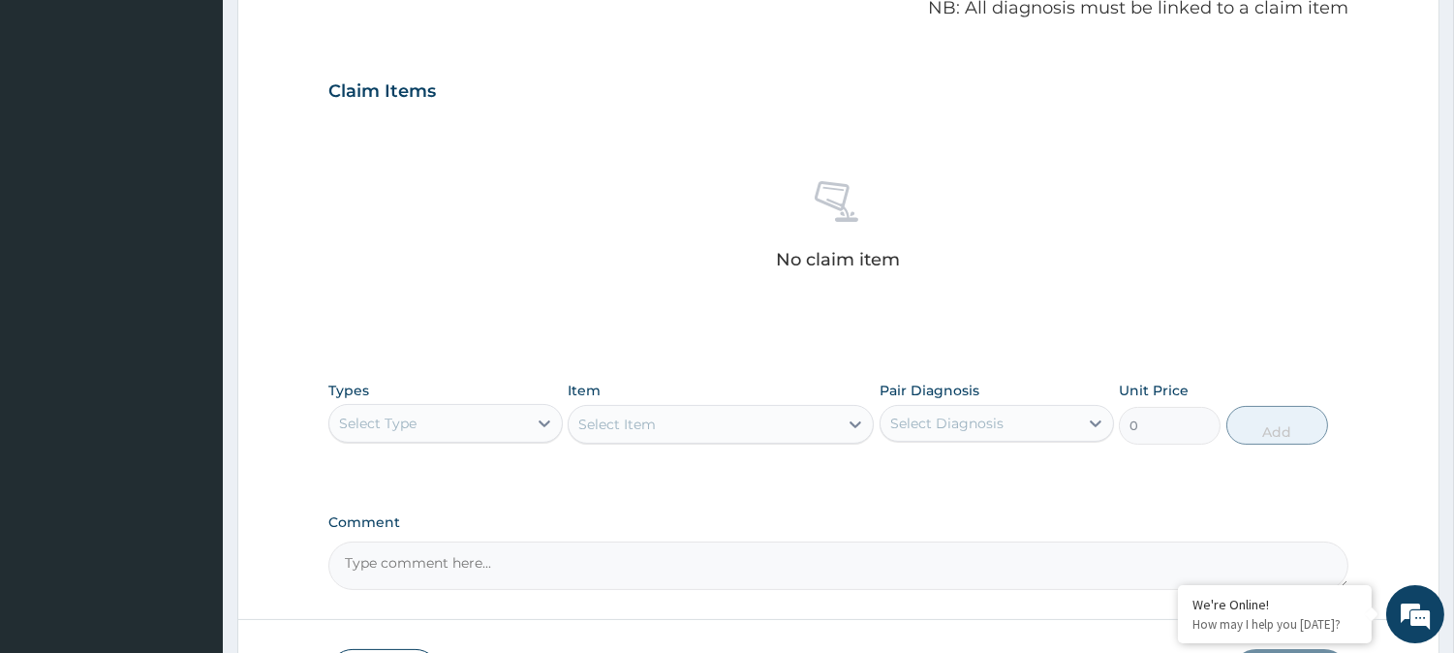
click at [481, 428] on div "Select Type" at bounding box center [428, 423] width 198 height 31
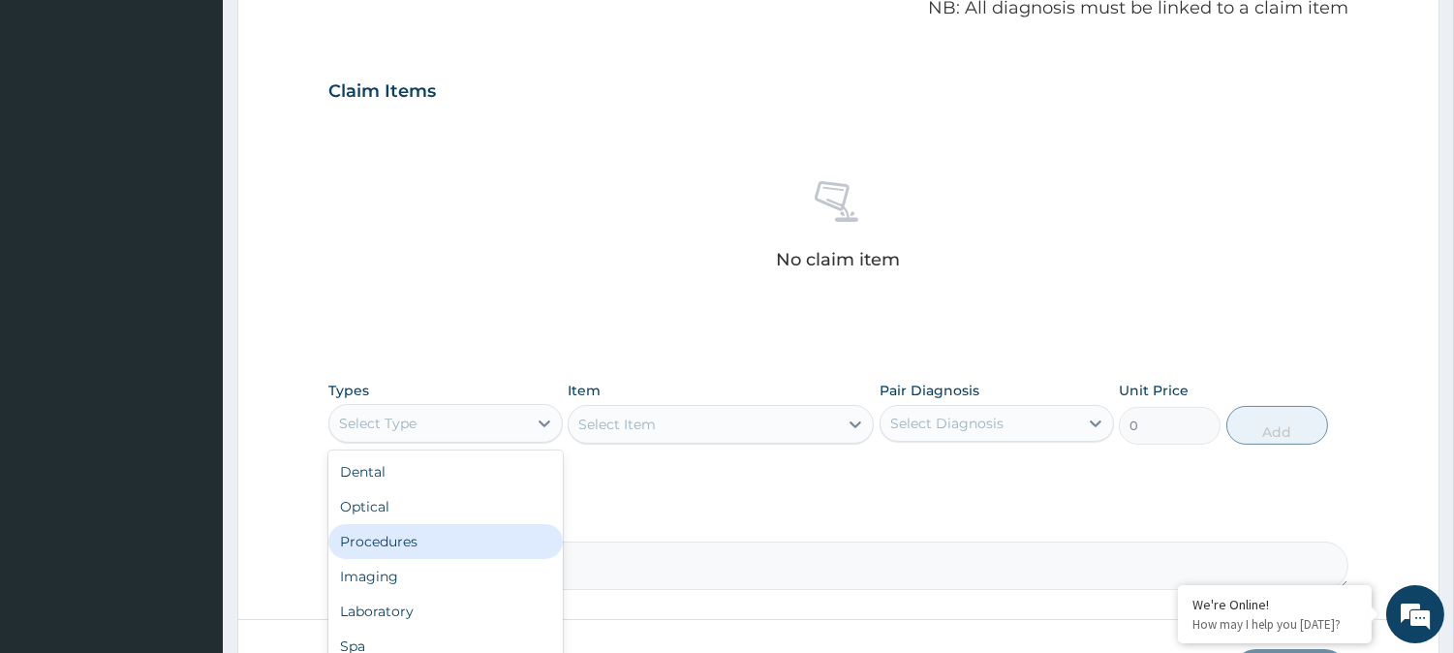
click at [439, 540] on div "Procedures" at bounding box center [445, 541] width 234 height 35
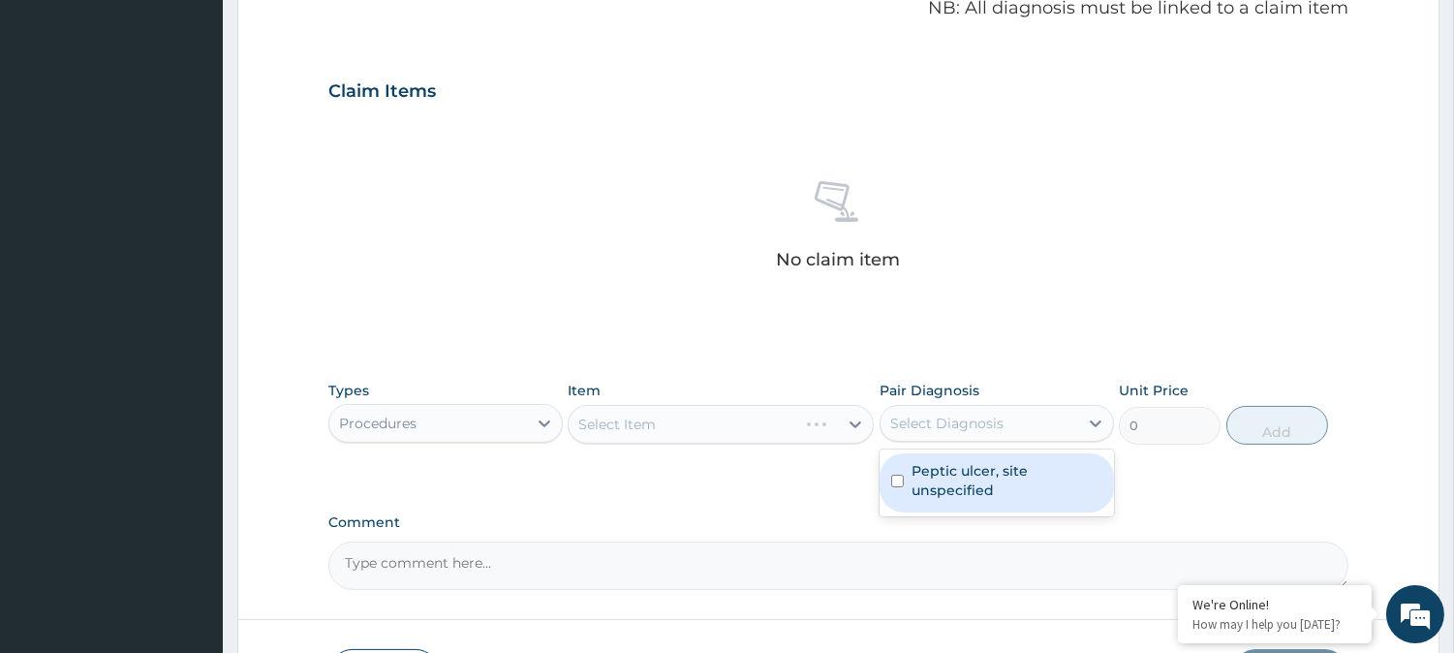
click at [962, 433] on div "Select Diagnosis" at bounding box center [979, 423] width 198 height 31
click at [973, 479] on label "Peptic ulcer, site unspecified" at bounding box center [1006, 480] width 191 height 39
checkbox input "true"
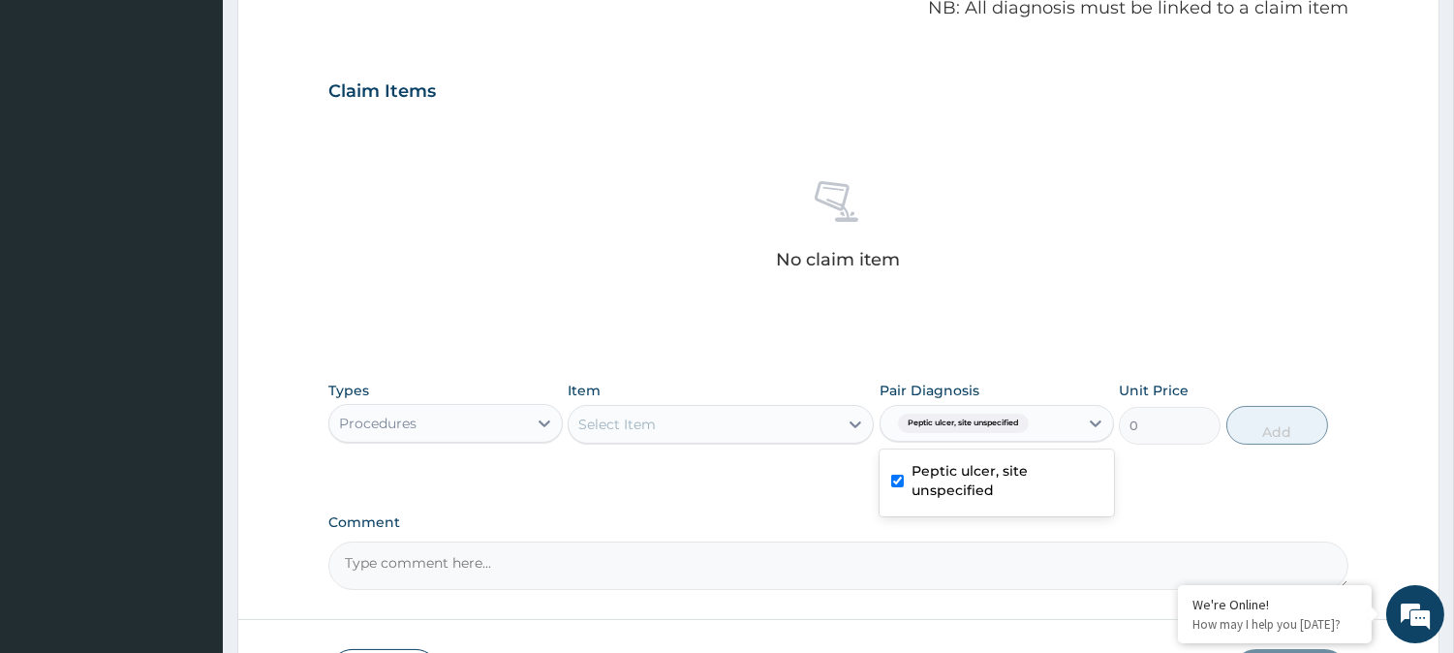
click at [631, 418] on div "Select Item" at bounding box center [616, 423] width 77 height 19
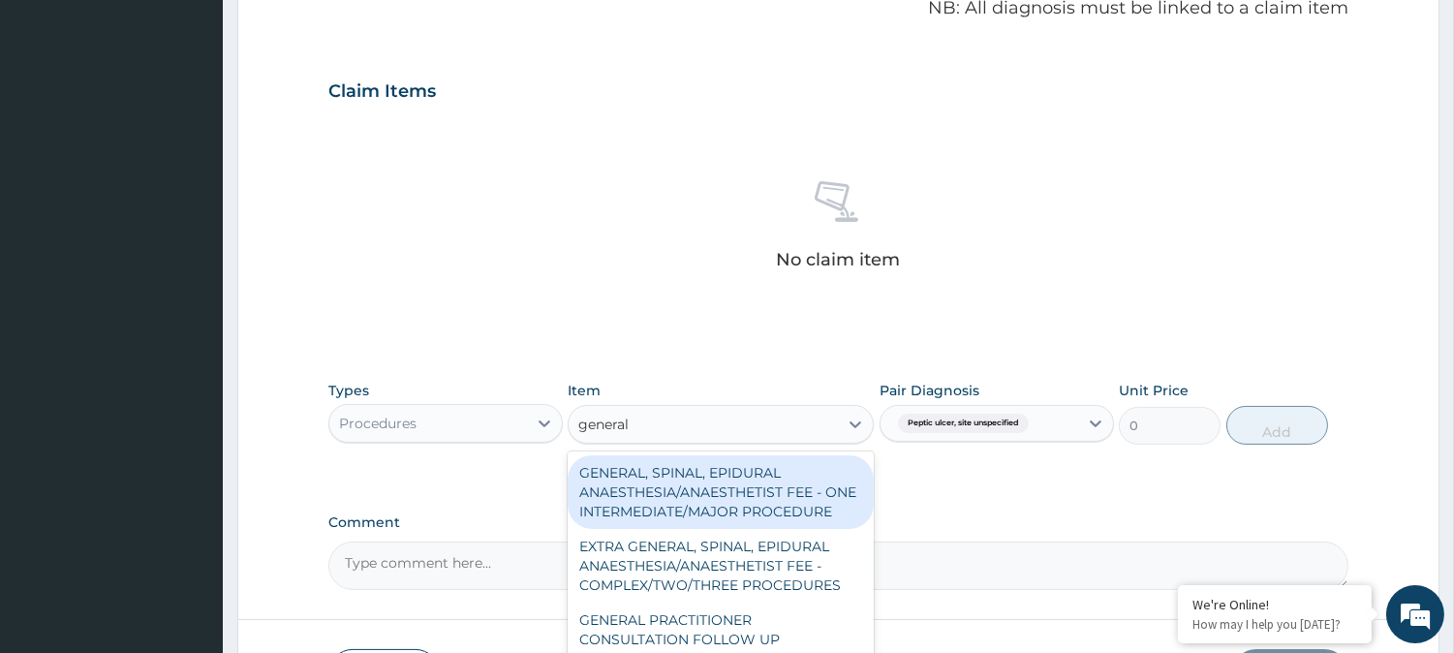
type input "general p"
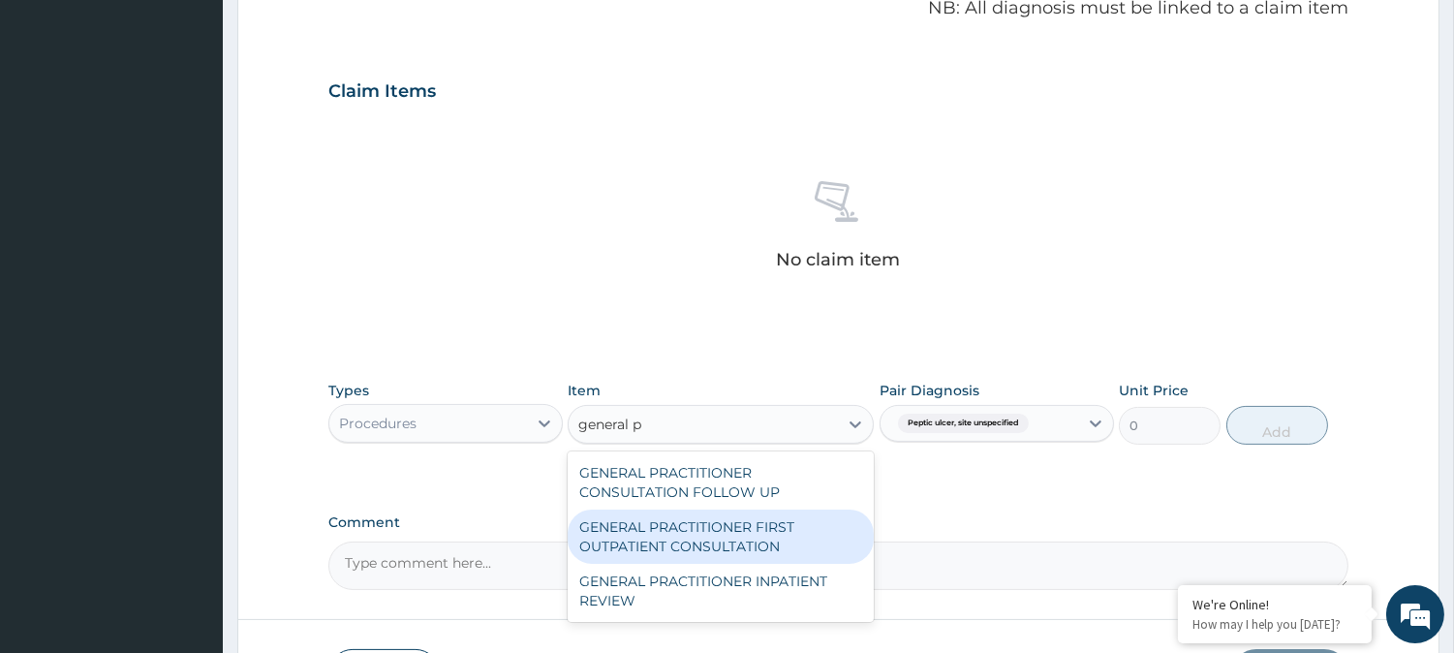
click at [660, 562] on div "GENERAL PRACTITIONER FIRST OUTPATIENT CONSULTATION" at bounding box center [721, 536] width 306 height 54
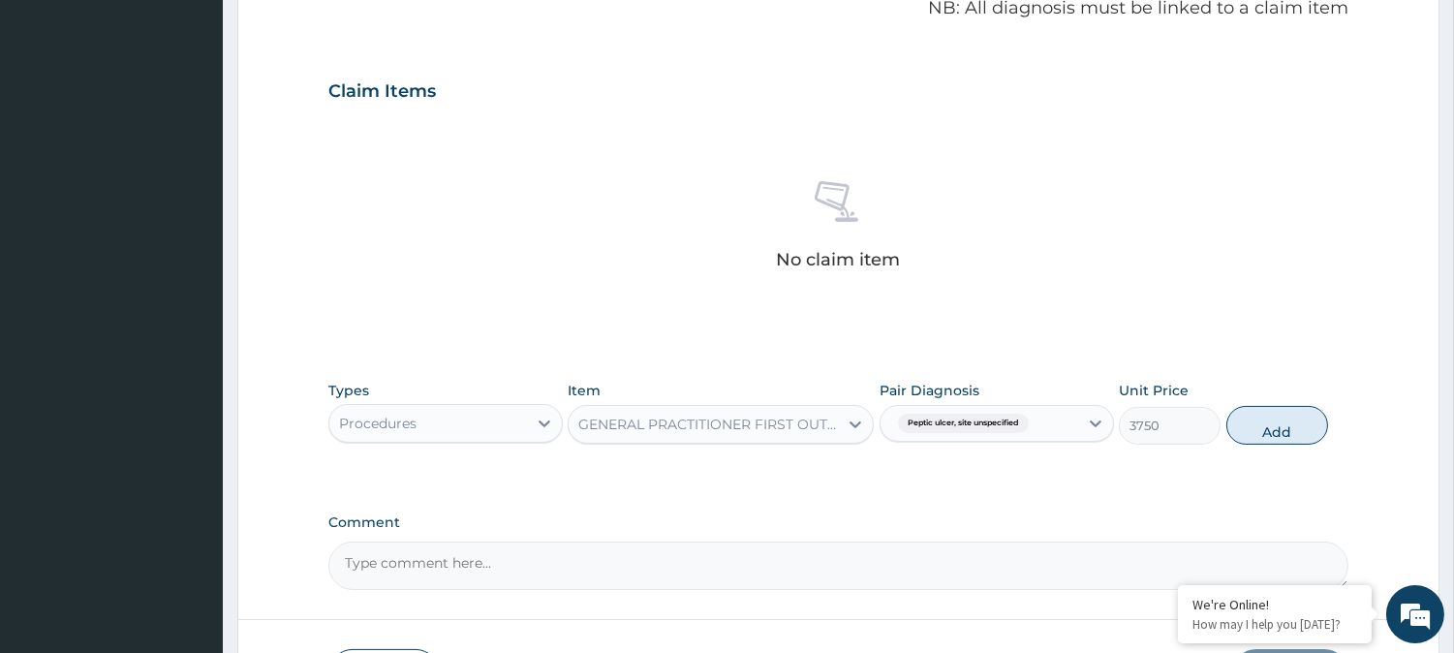
click at [1328, 412] on div "Types Procedures Item option GENERAL PRACTITIONER FIRST OUTPATIENT CONSULTATION…" at bounding box center [838, 412] width 1020 height 83
click at [1301, 421] on button "Add" at bounding box center [1277, 425] width 102 height 39
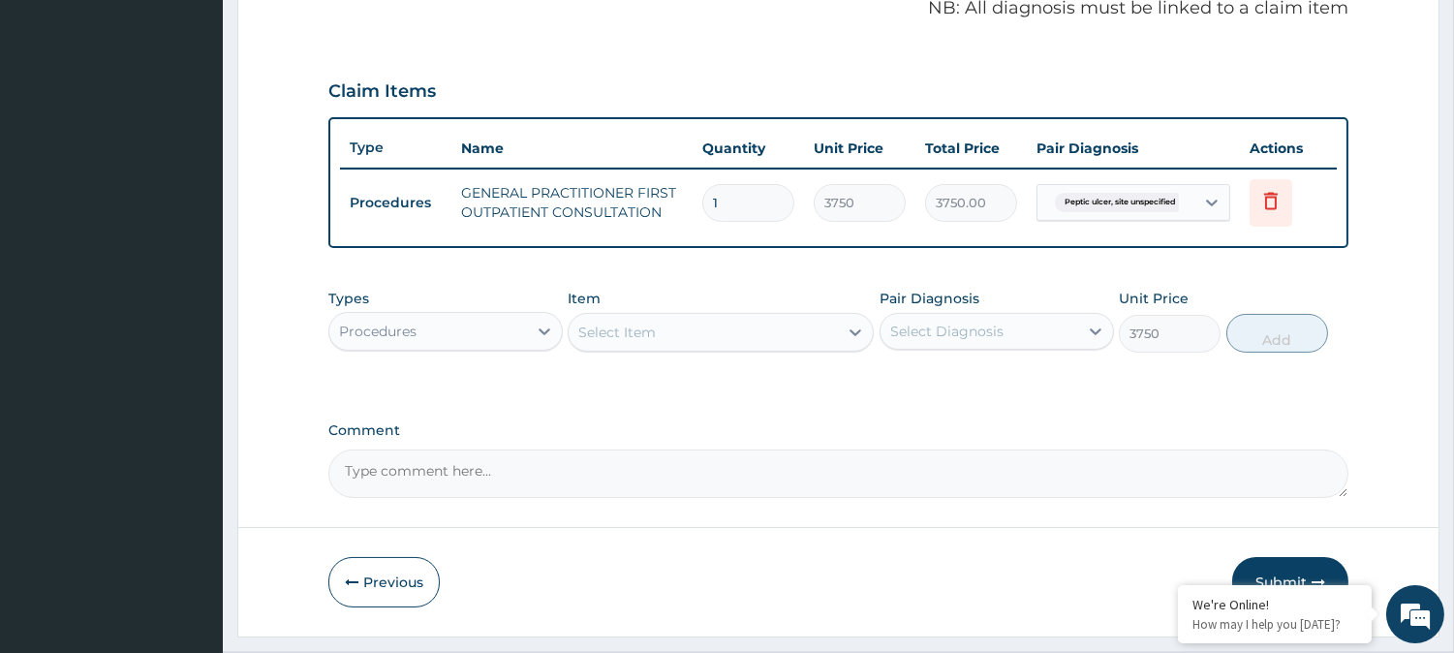
type input "0"
click at [489, 316] on div "Procedures" at bounding box center [428, 331] width 198 height 31
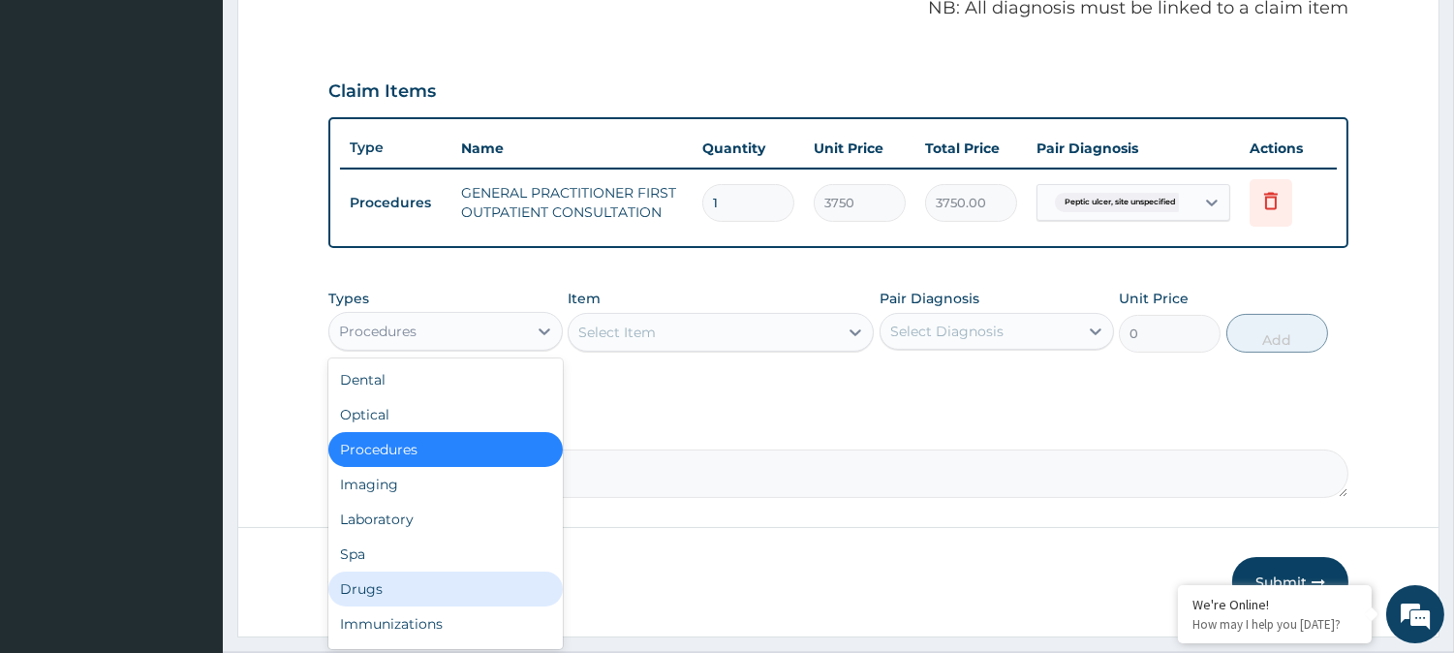
click at [368, 586] on div "Drugs" at bounding box center [445, 588] width 234 height 35
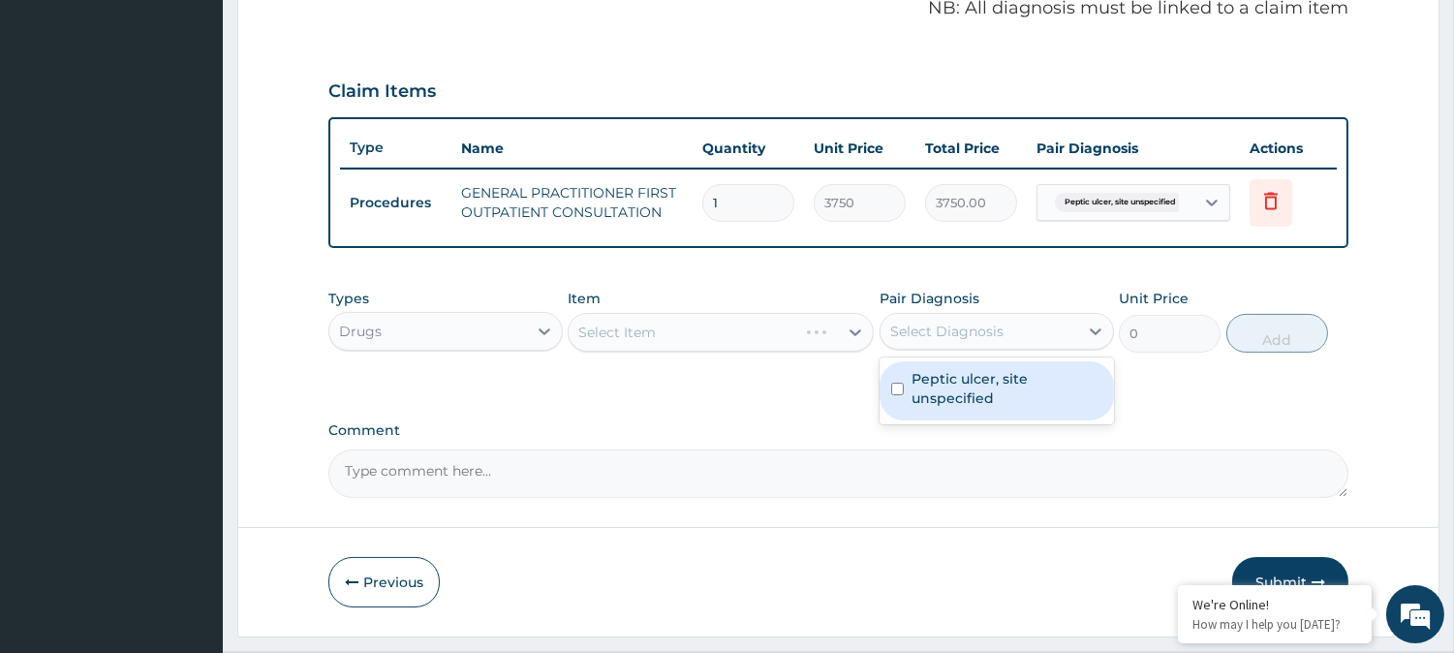
click at [913, 332] on div "Select Diagnosis" at bounding box center [946, 331] width 113 height 19
click at [925, 399] on label "Peptic ulcer, site unspecified" at bounding box center [1006, 388] width 191 height 39
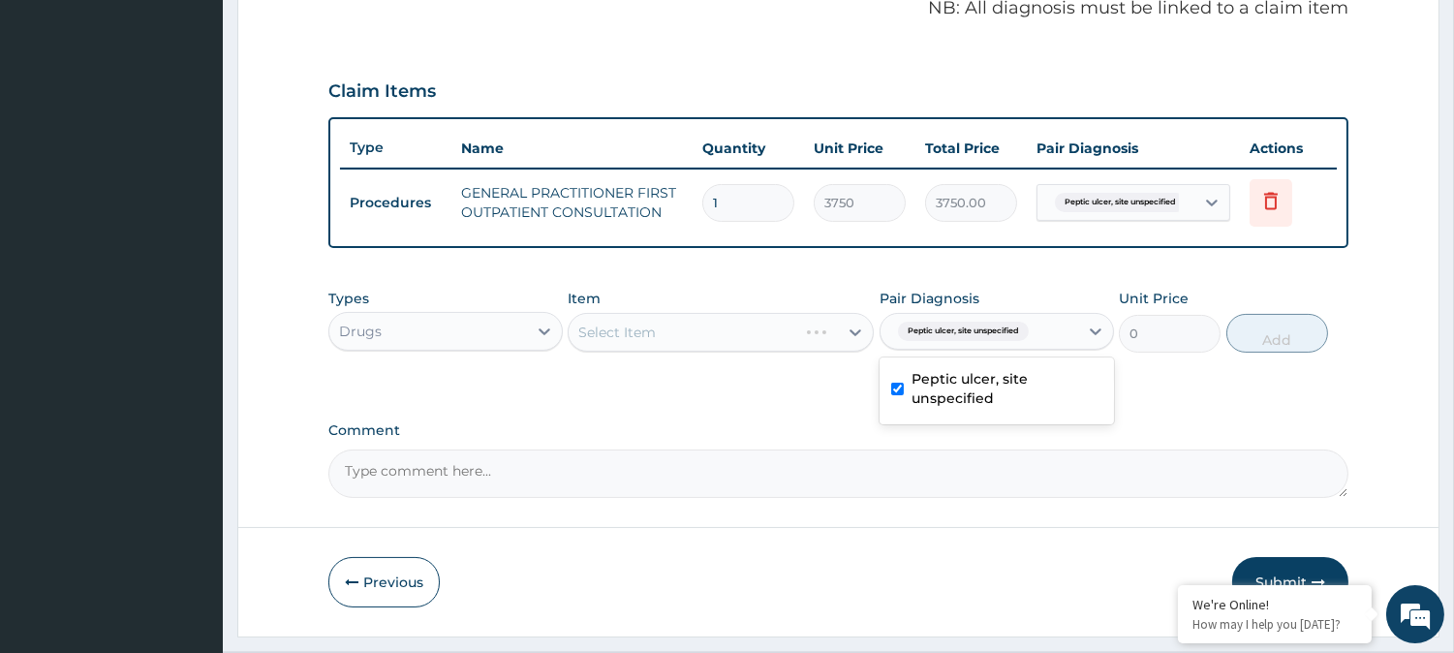
checkbox input "true"
click at [715, 325] on div "Select Item" at bounding box center [702, 332] width 269 height 31
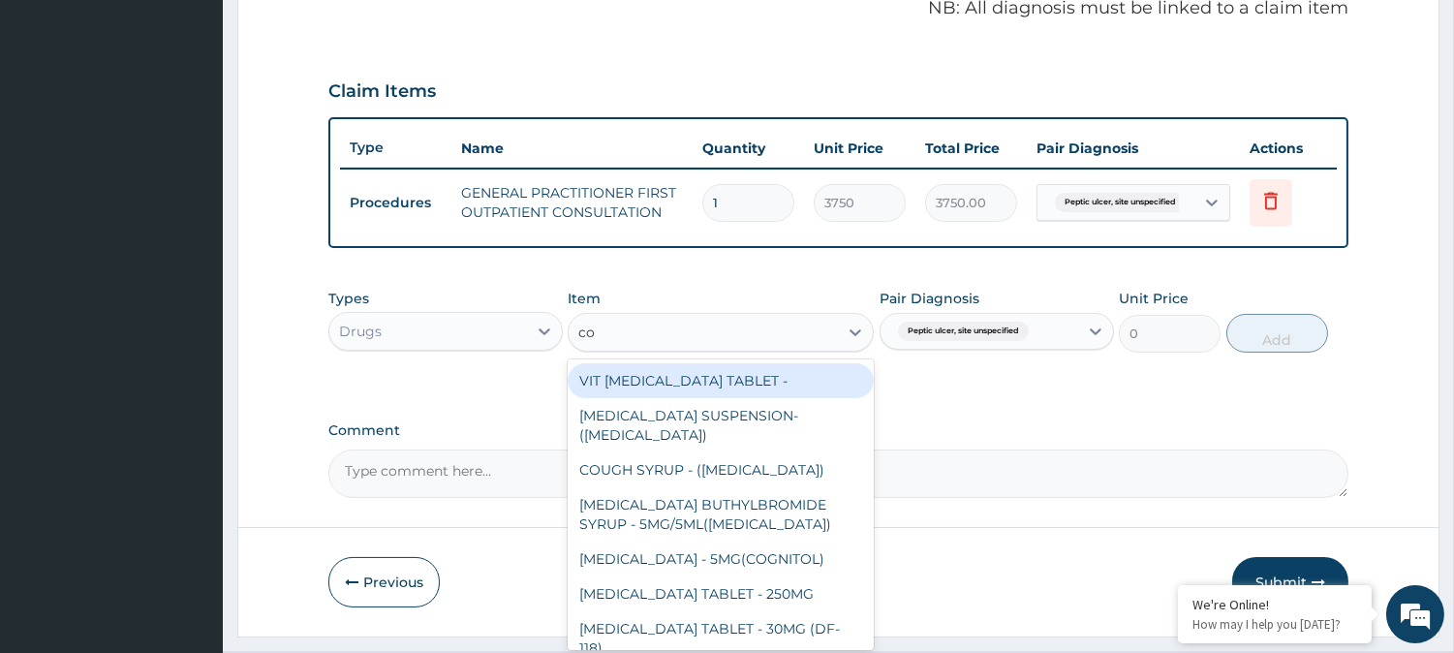
type input "c"
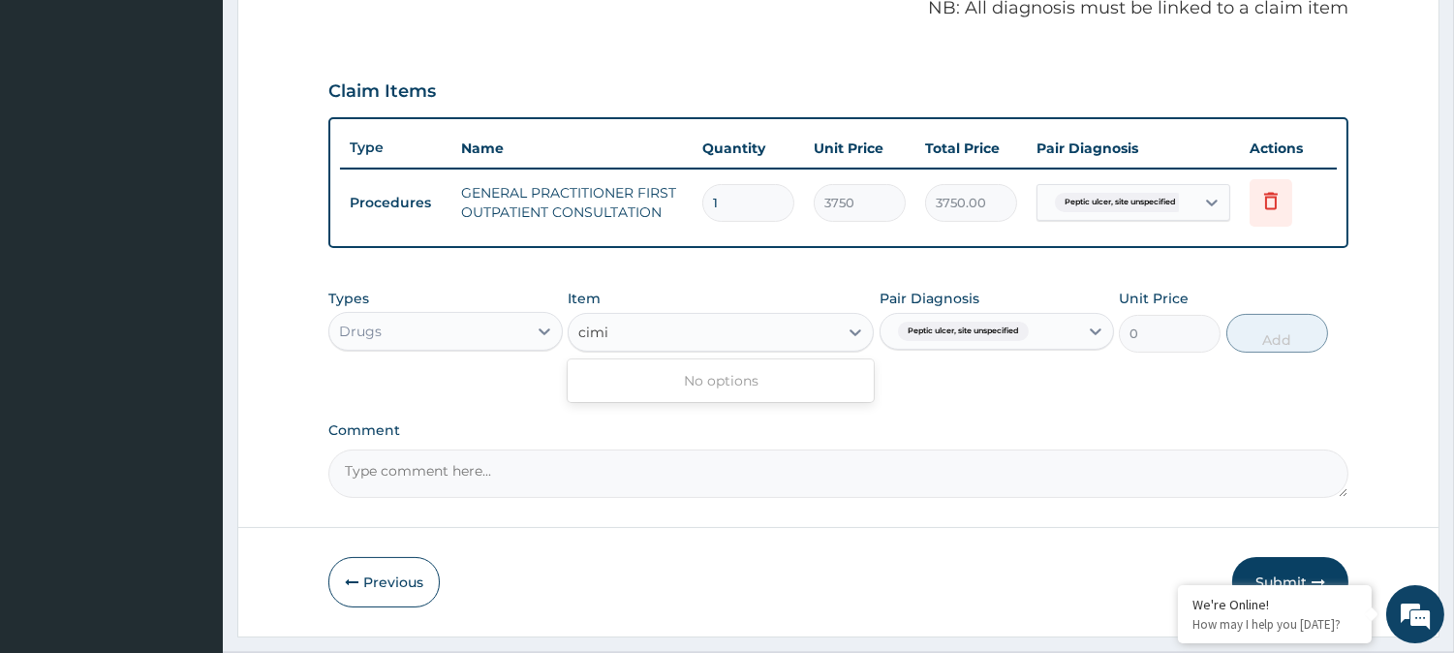
type input "cim"
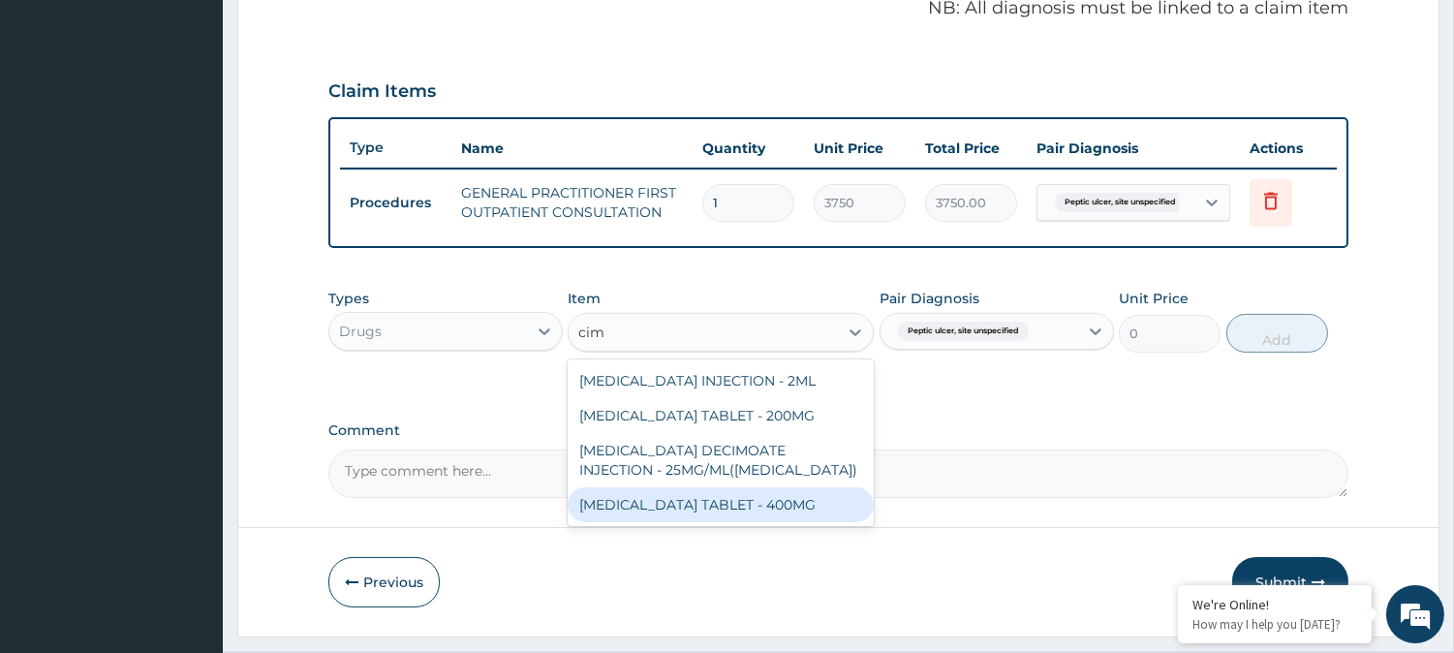
click at [746, 497] on div "CIMETIDINE TABLET - 400MG" at bounding box center [721, 504] width 306 height 35
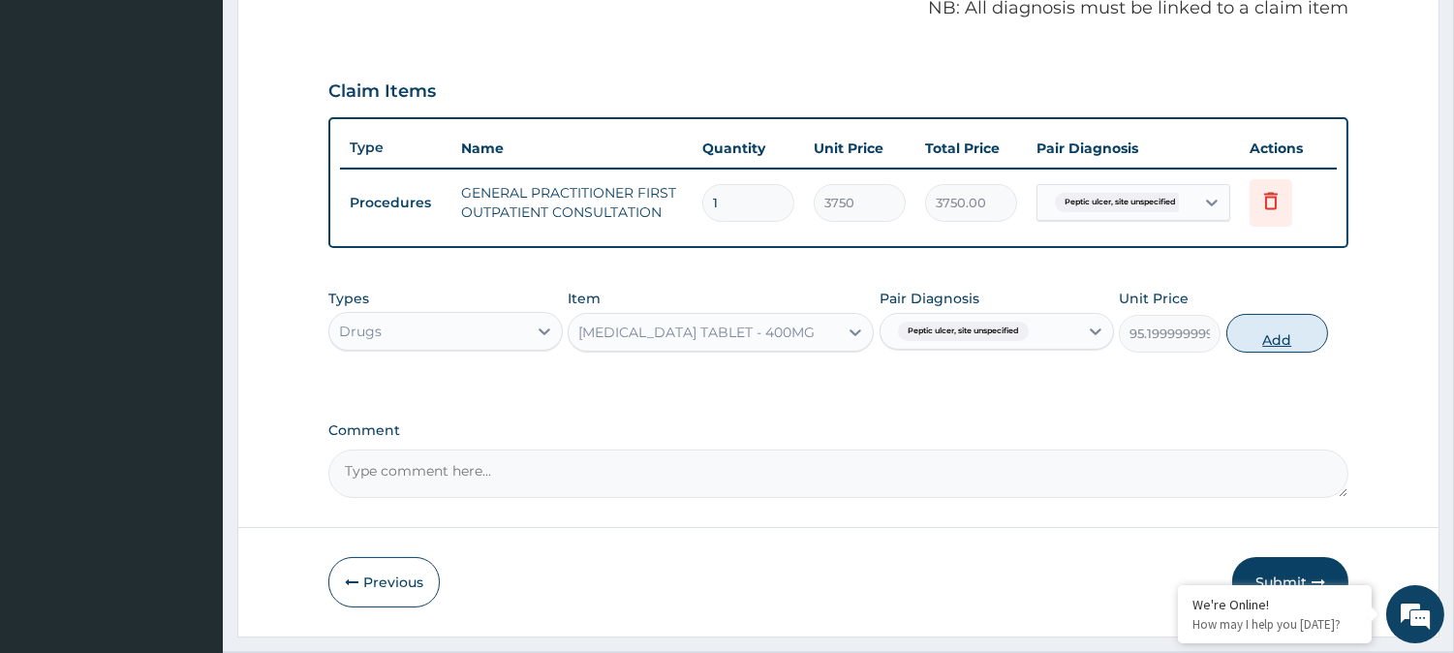
click at [1244, 341] on button "Add" at bounding box center [1277, 333] width 102 height 39
type input "0"
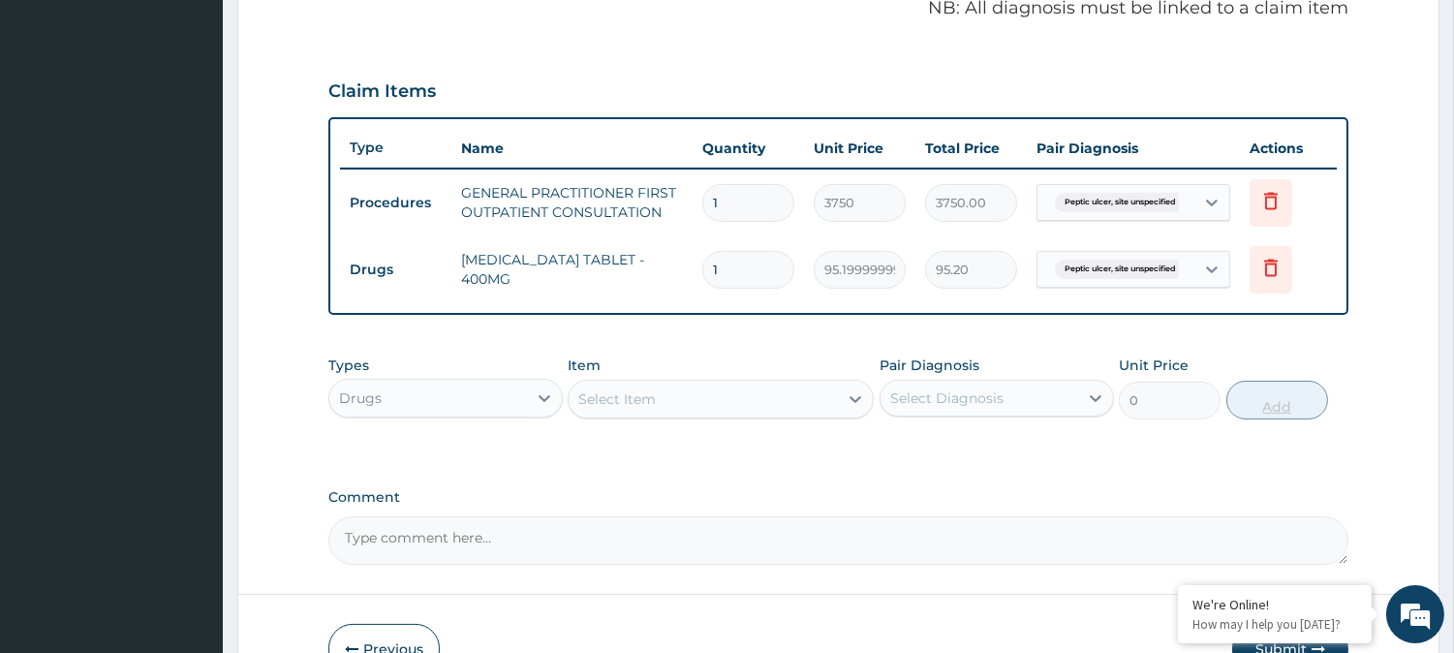
type input "10"
type input "952.00"
type input "10"
click at [741, 393] on div "Select Item" at bounding box center [702, 399] width 269 height 31
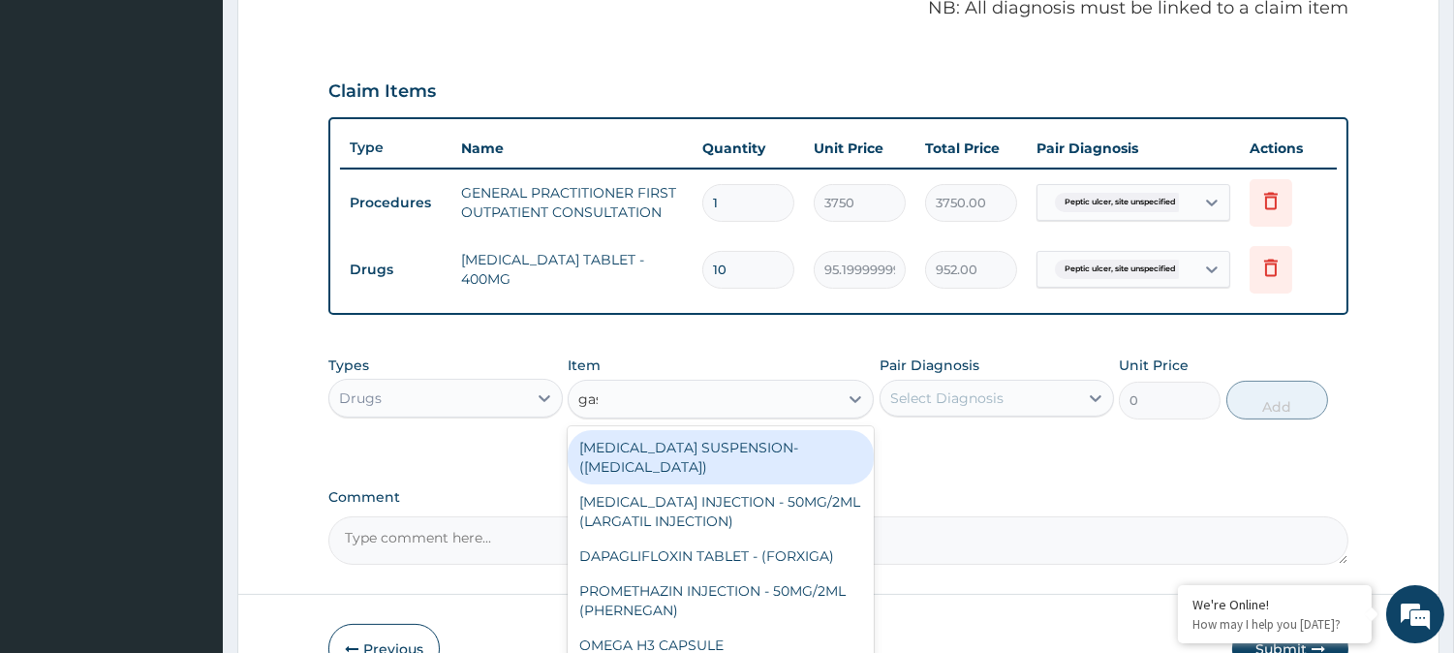
type input "gasc"
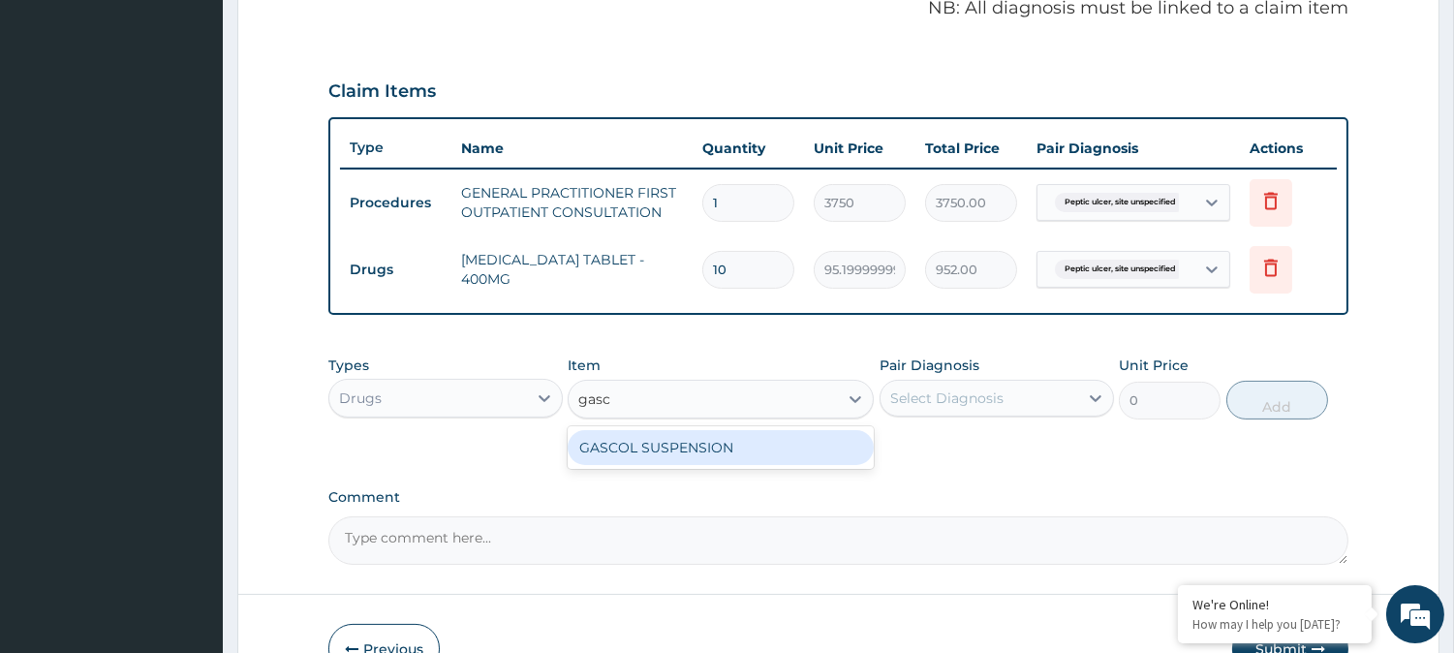
click at [727, 439] on div "GASCOL SUSPENSION" at bounding box center [721, 447] width 306 height 35
type input "979.9999999999999"
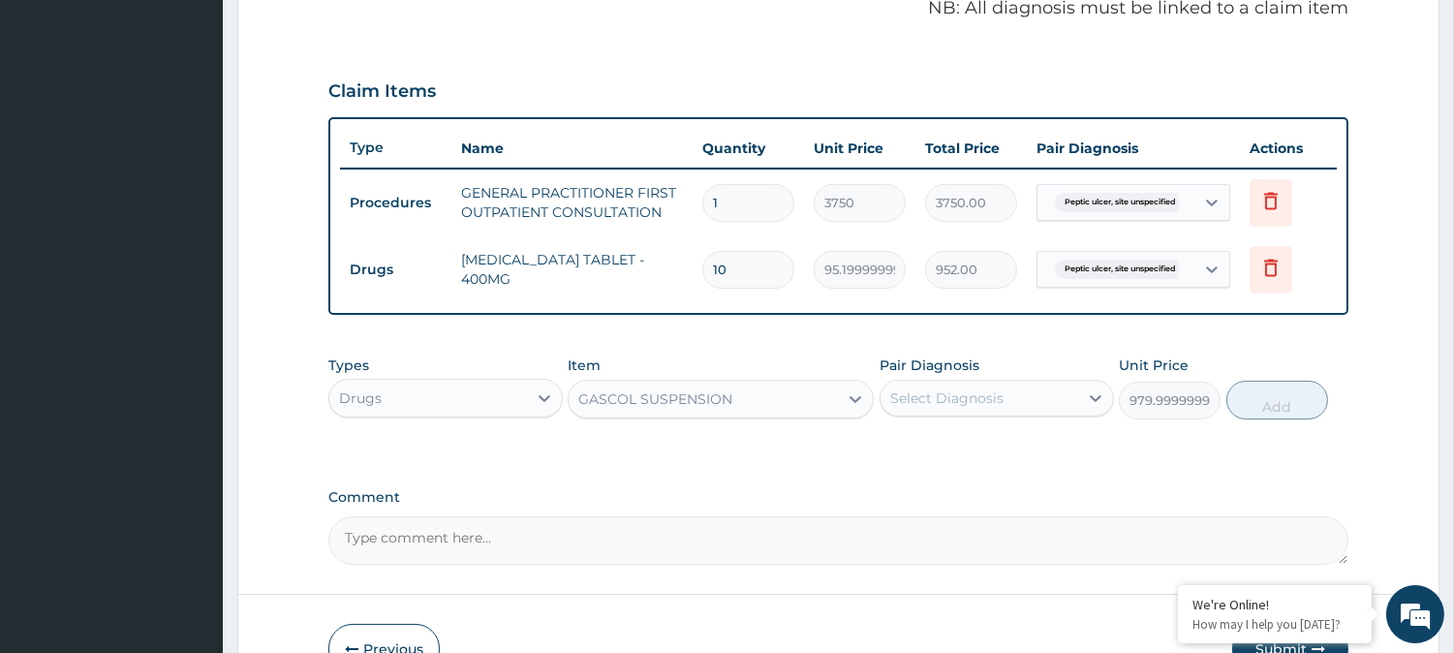
click at [963, 399] on div "Select Diagnosis" at bounding box center [946, 397] width 113 height 19
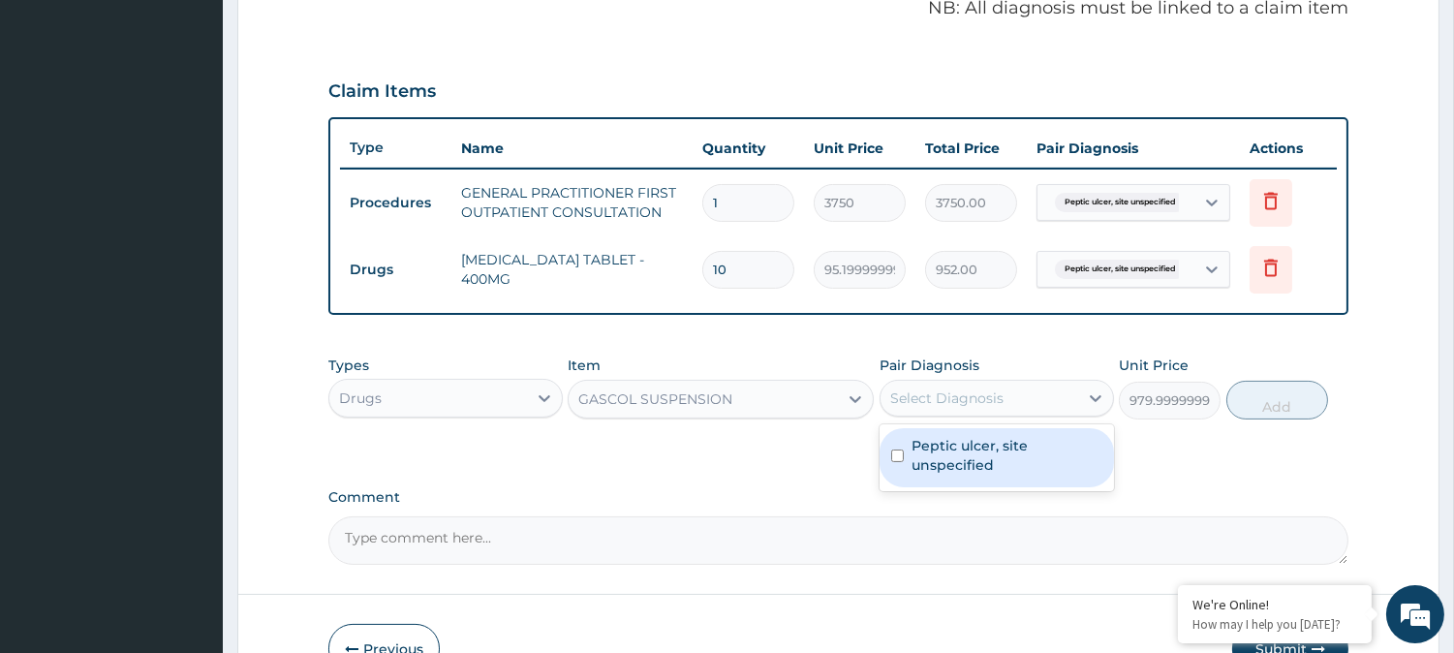
click at [959, 441] on label "Peptic ulcer, site unspecified" at bounding box center [1006, 455] width 191 height 39
checkbox input "true"
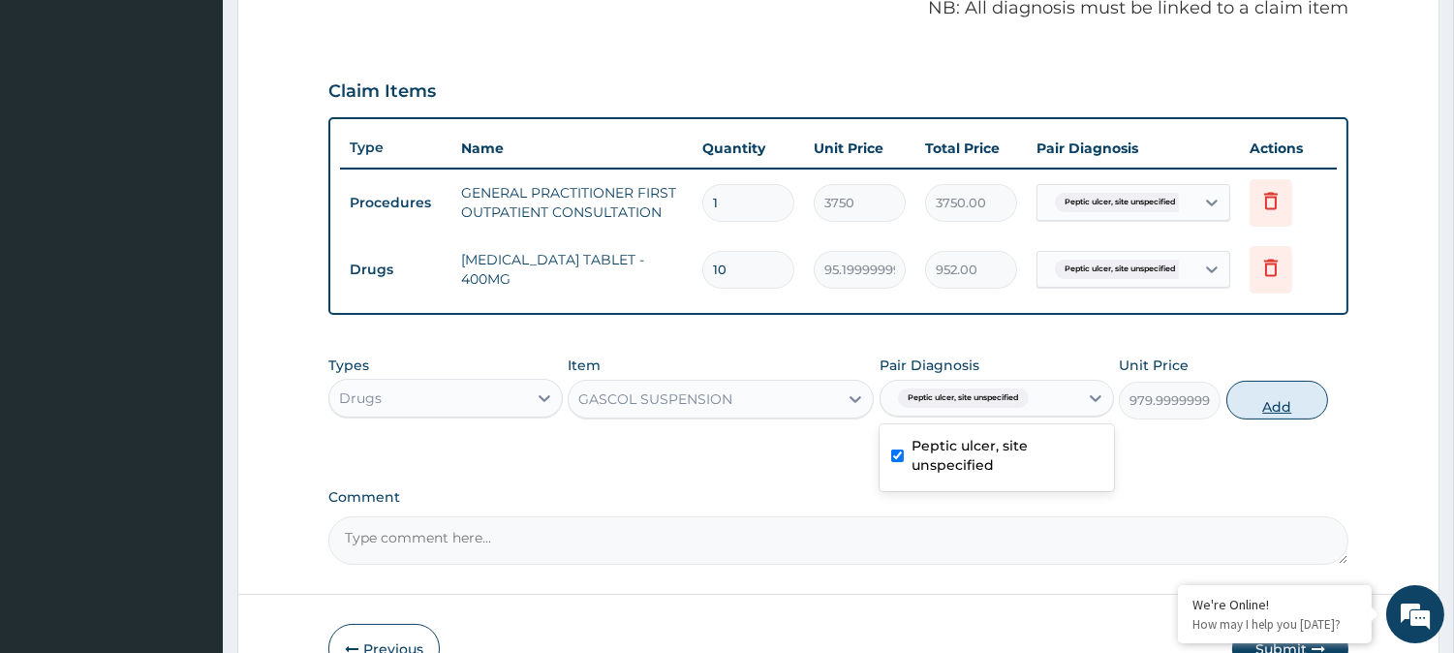
click at [1234, 400] on button "Add" at bounding box center [1277, 400] width 102 height 39
type input "0"
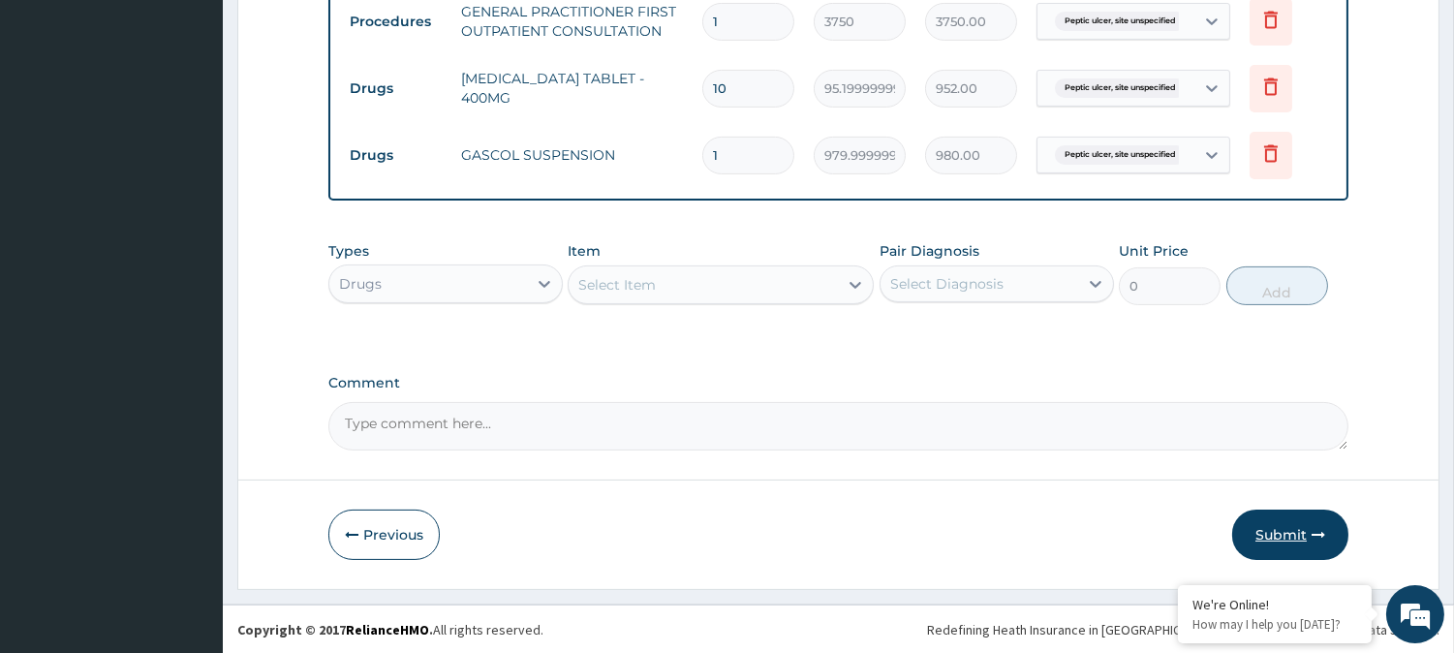
click at [1288, 533] on button "Submit" at bounding box center [1290, 534] width 116 height 50
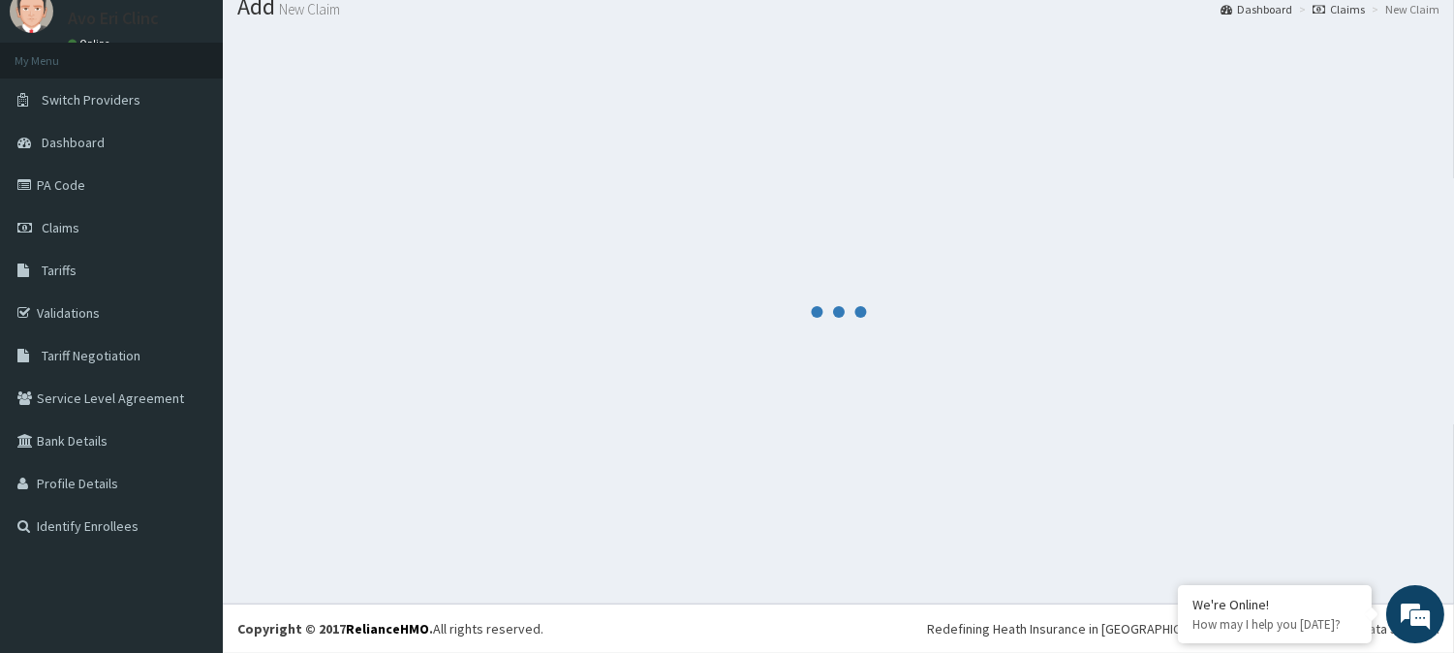
scroll to position [784, 0]
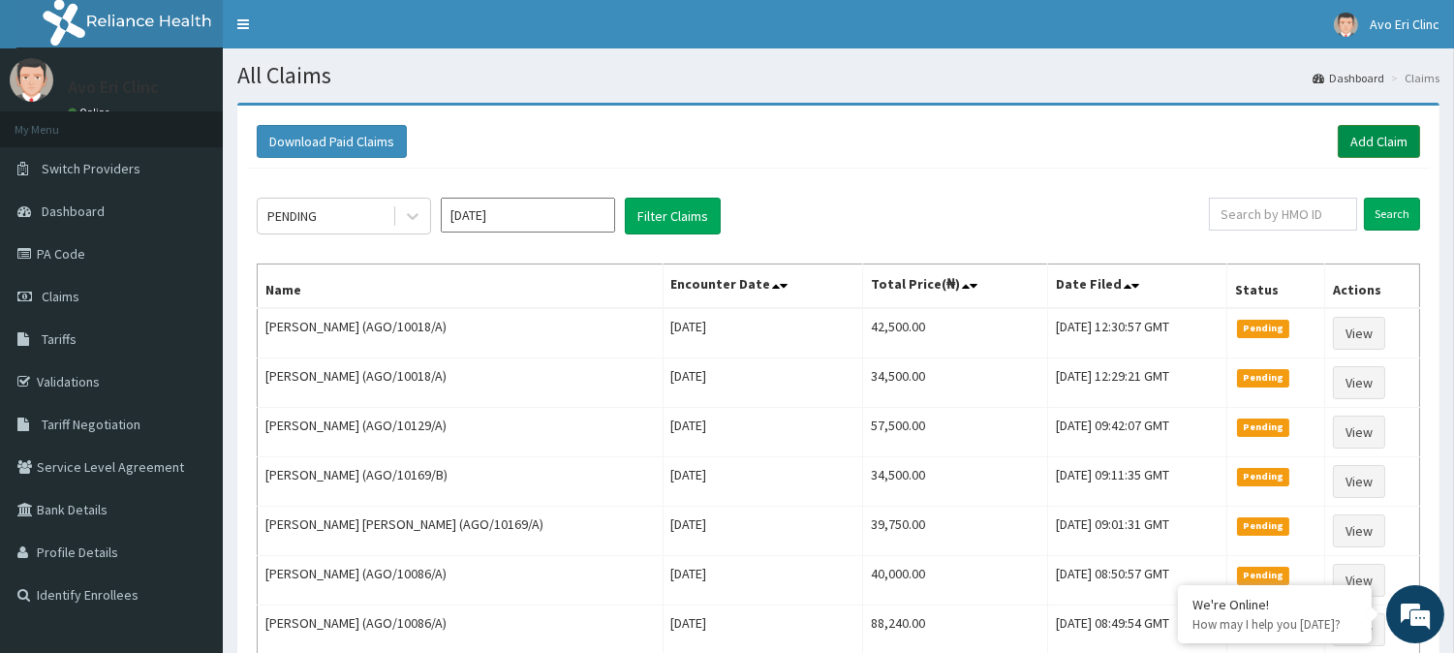
click at [1366, 150] on link "Add Claim" at bounding box center [1378, 141] width 82 height 33
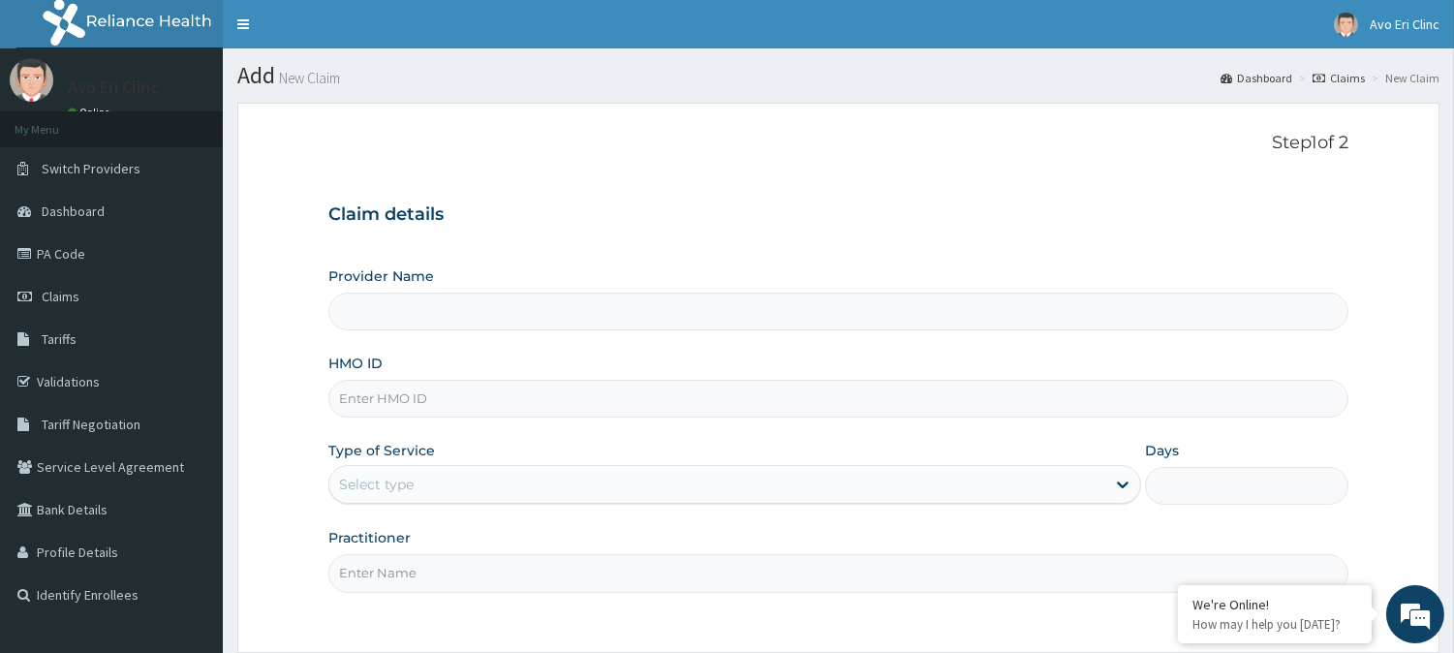
type input "Avo Eri Clinic"
paste input "GMT/10021/A"
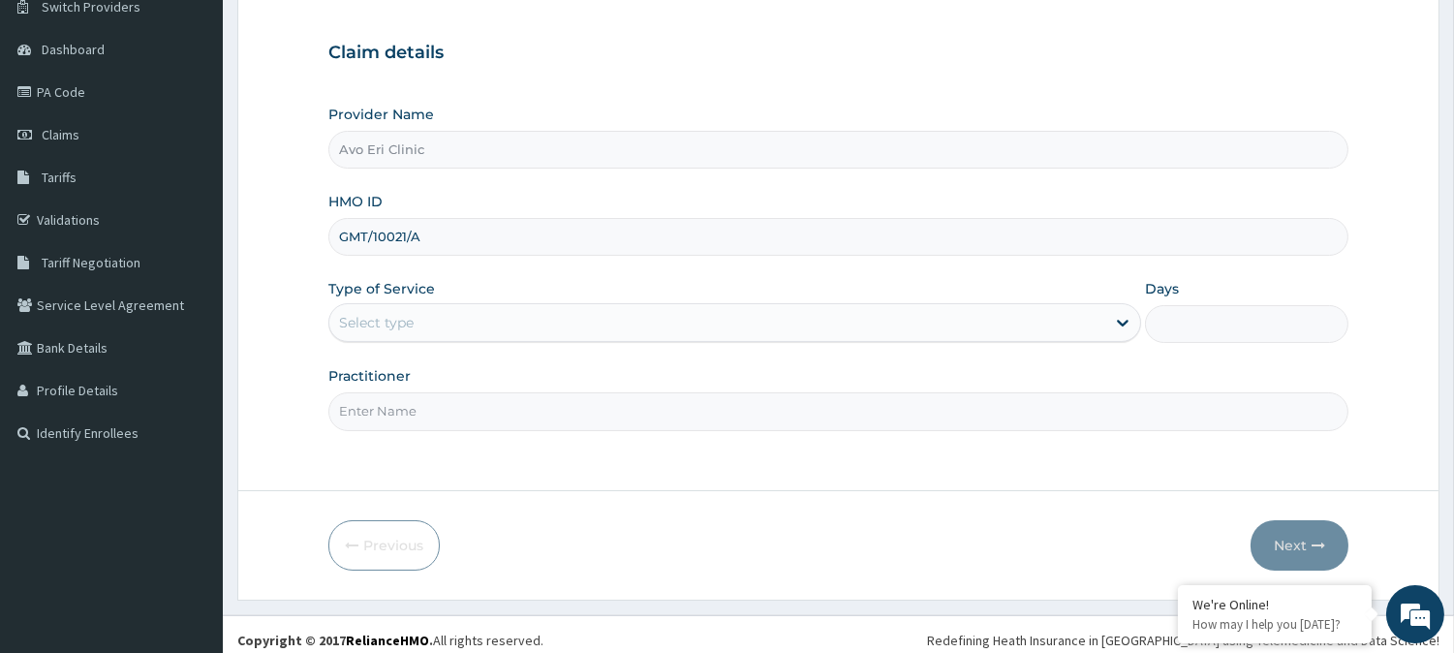
scroll to position [172, 0]
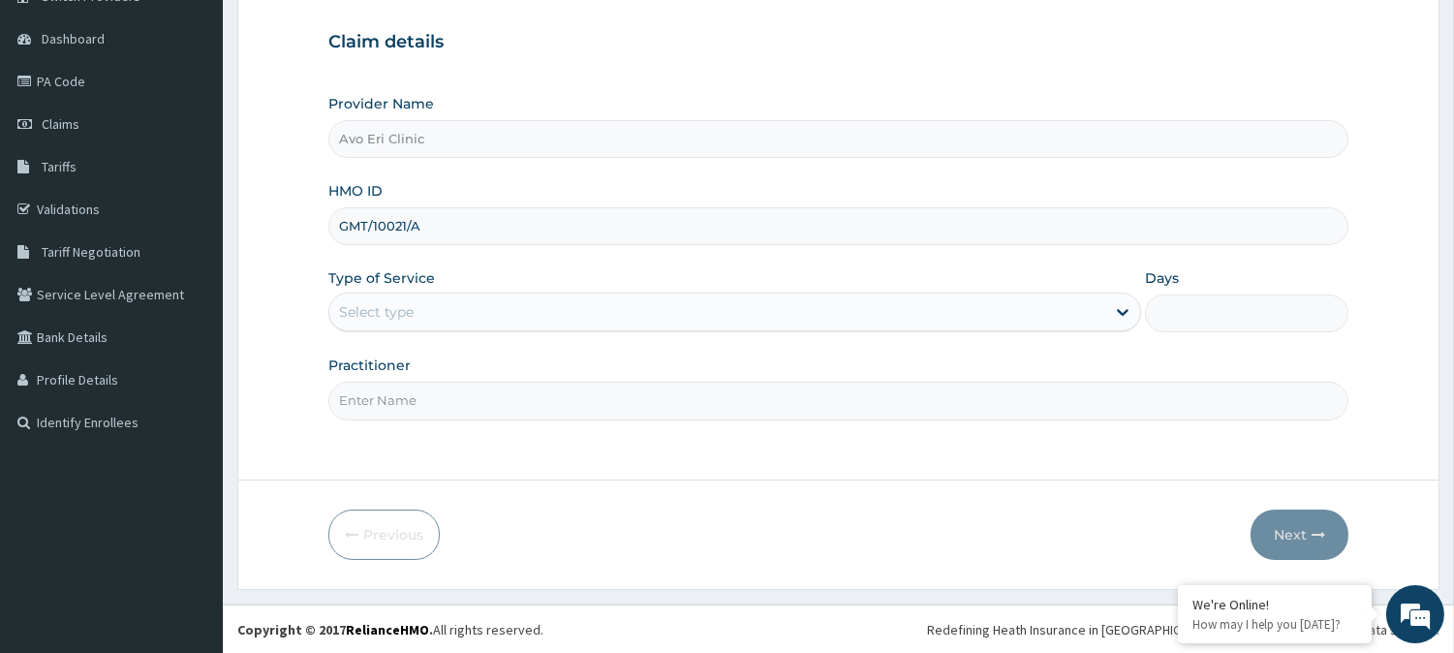
type input "GMT/10021/A"
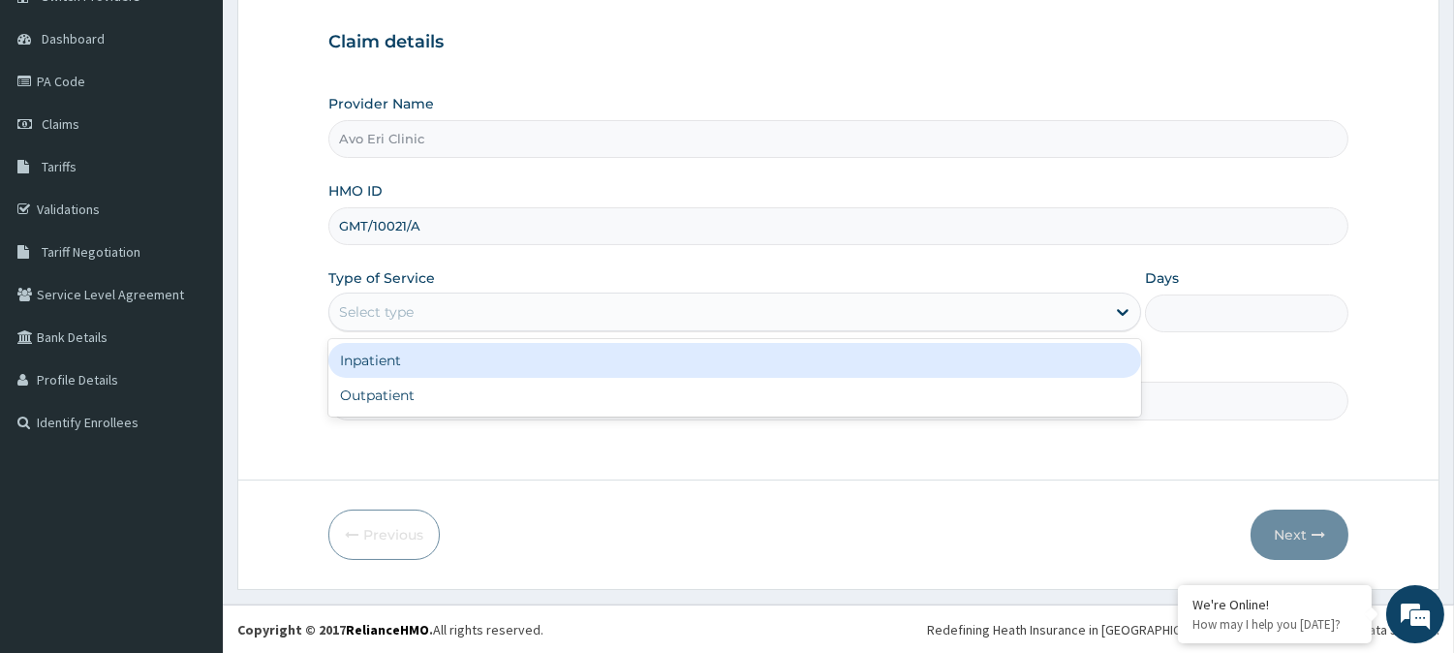
click at [586, 310] on div "Select type" at bounding box center [717, 311] width 776 height 31
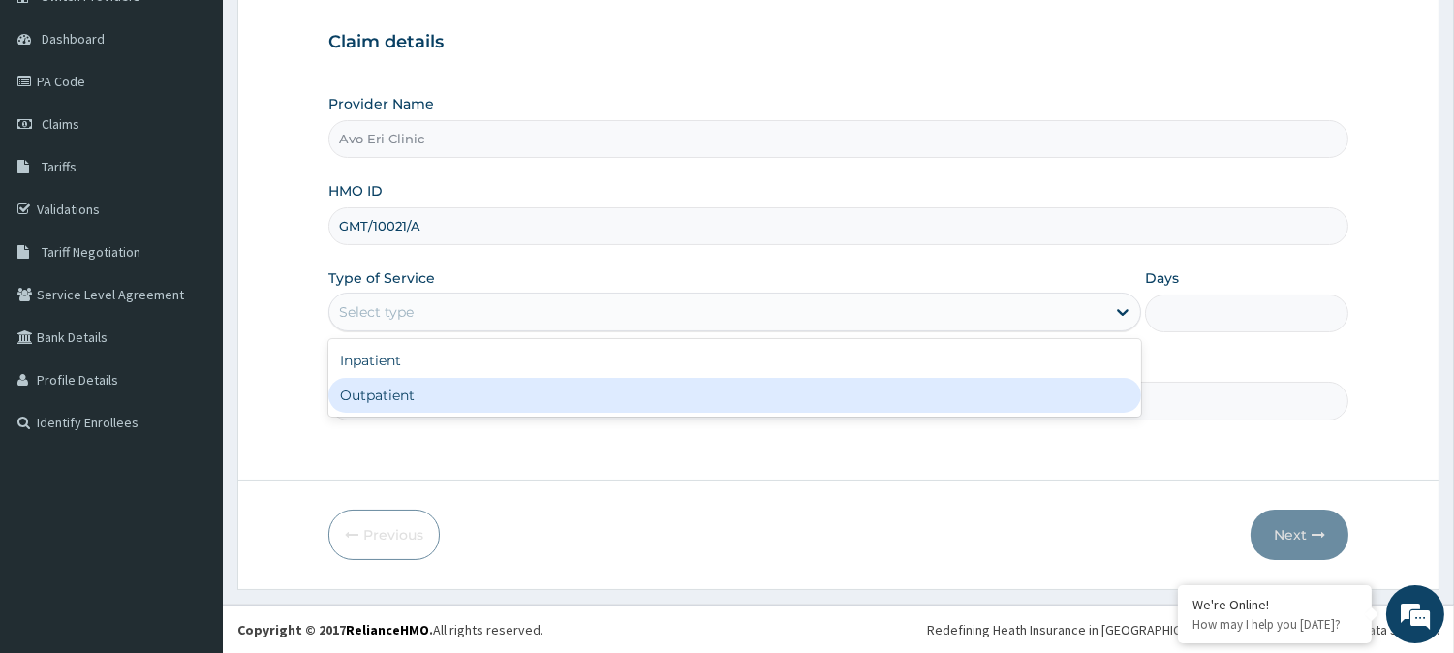
click at [554, 400] on div "Outpatient" at bounding box center [734, 395] width 813 height 35
type input "1"
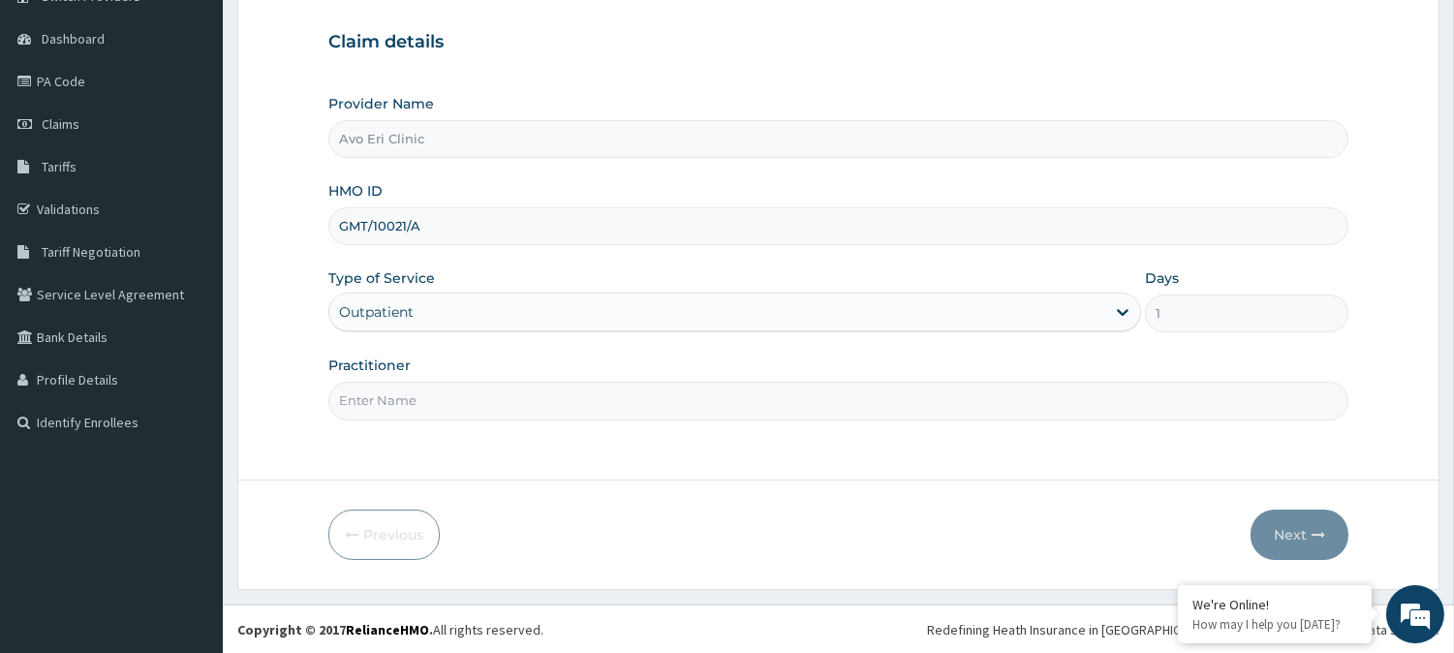
drag, startPoint x: 554, startPoint y: 401, endPoint x: 516, endPoint y: 402, distance: 37.8
click at [554, 401] on input "Practitioner" at bounding box center [838, 401] width 1020 height 38
type input "DR. MAYOWA"
click at [1273, 524] on button "Next" at bounding box center [1299, 534] width 98 height 50
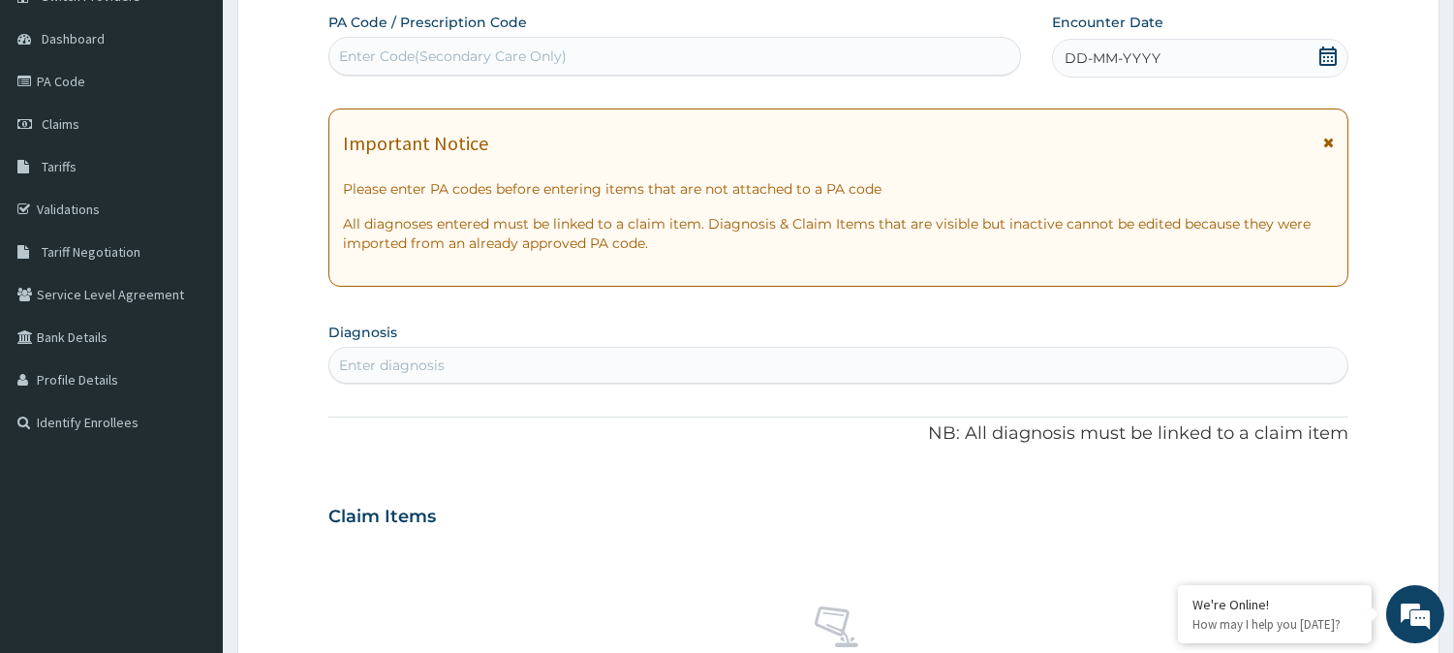
scroll to position [0, 0]
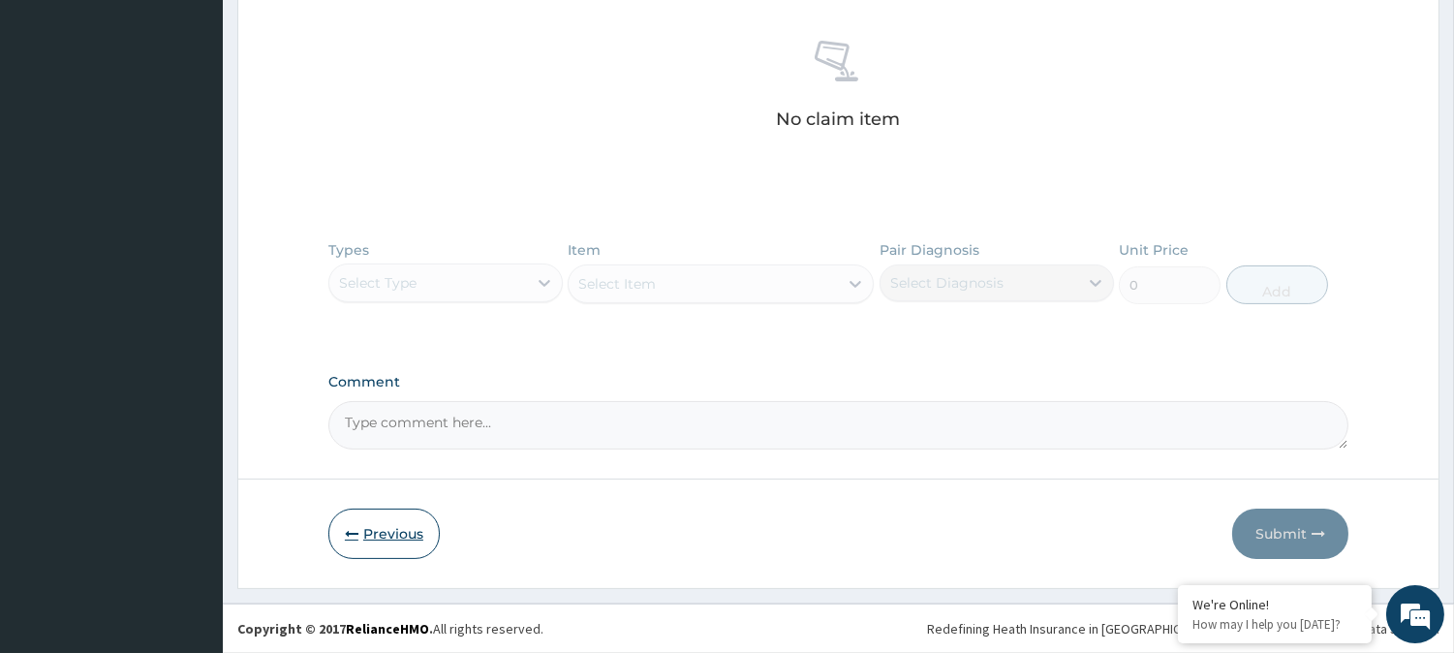
click at [352, 528] on icon "button" at bounding box center [352, 534] width 14 height 14
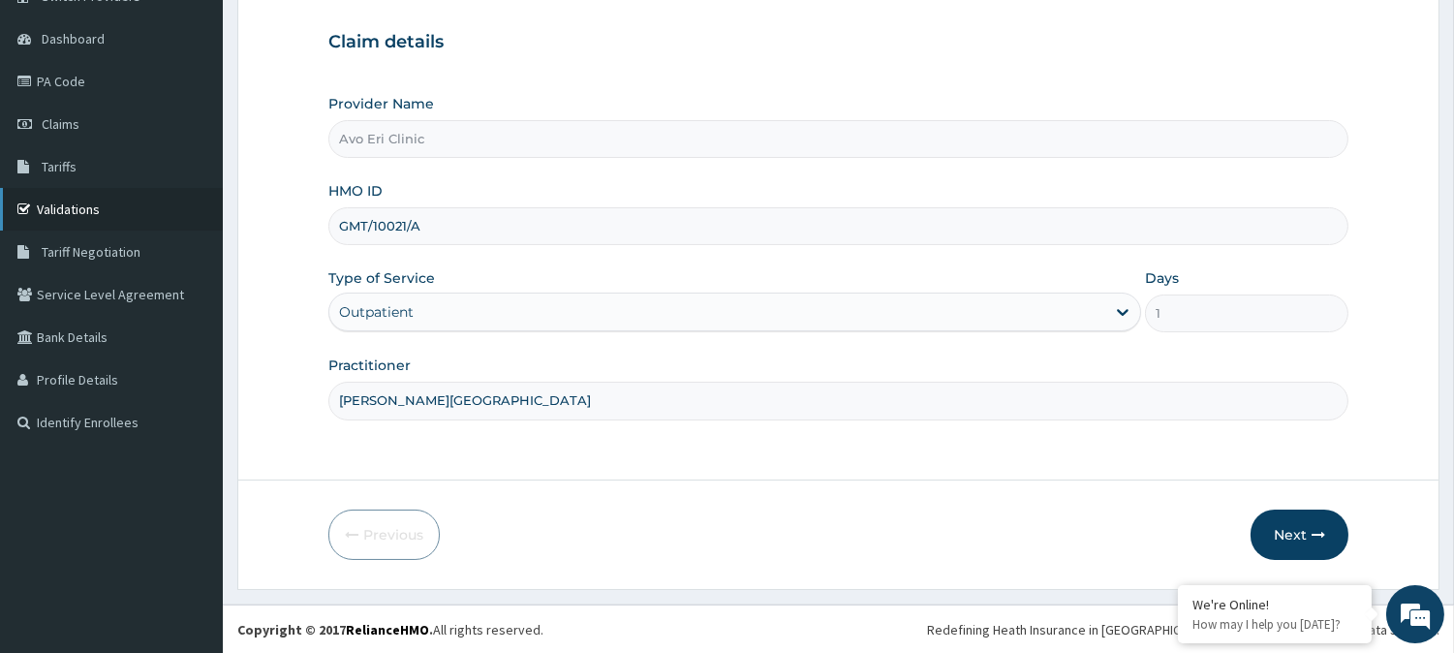
drag, startPoint x: 489, startPoint y: 239, endPoint x: 102, endPoint y: 187, distance: 390.9
click at [102, 187] on div "R EL Toggle navigation Avo Eri Clinc Avo Eri Clinc - avoeri234@gmail.com Member…" at bounding box center [727, 241] width 1454 height 826
paste input "145"
type input "GMT/10145/A"
click at [1329, 529] on button "Next" at bounding box center [1299, 534] width 98 height 50
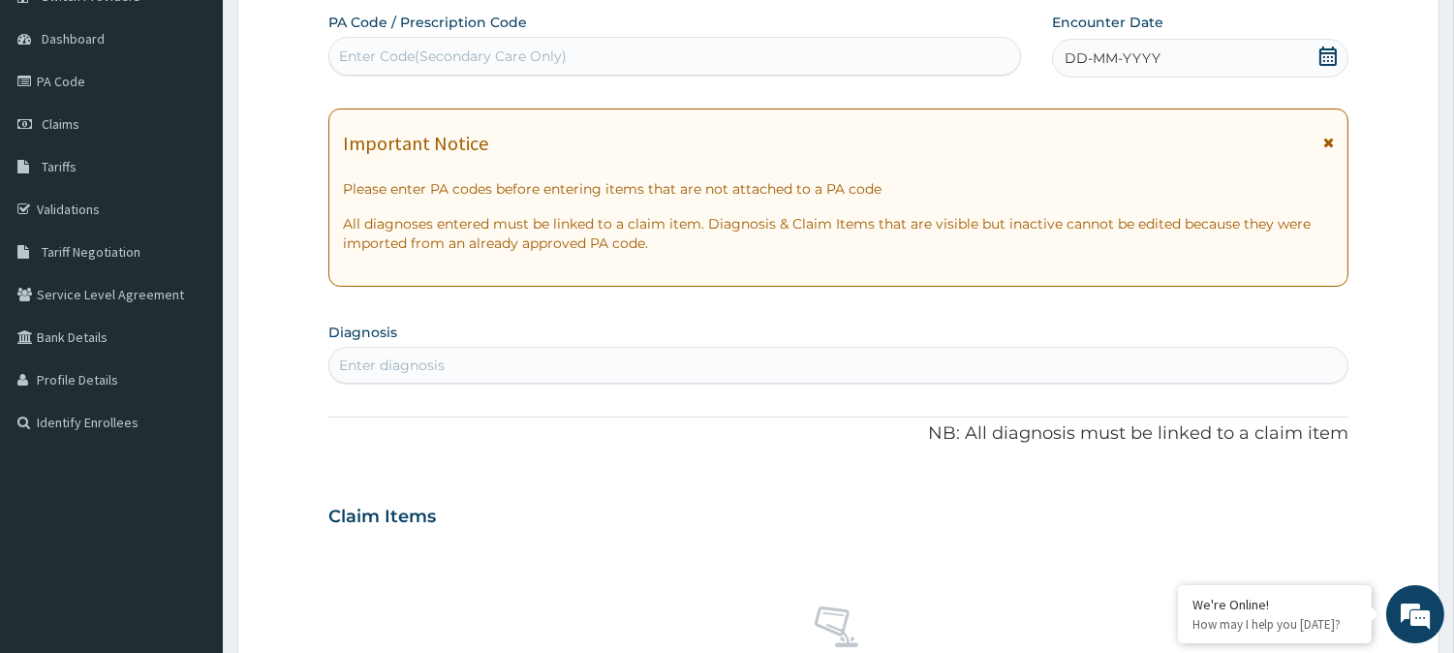
click at [585, 353] on div "Enter diagnosis" at bounding box center [838, 365] width 1018 height 31
type input "malaria"
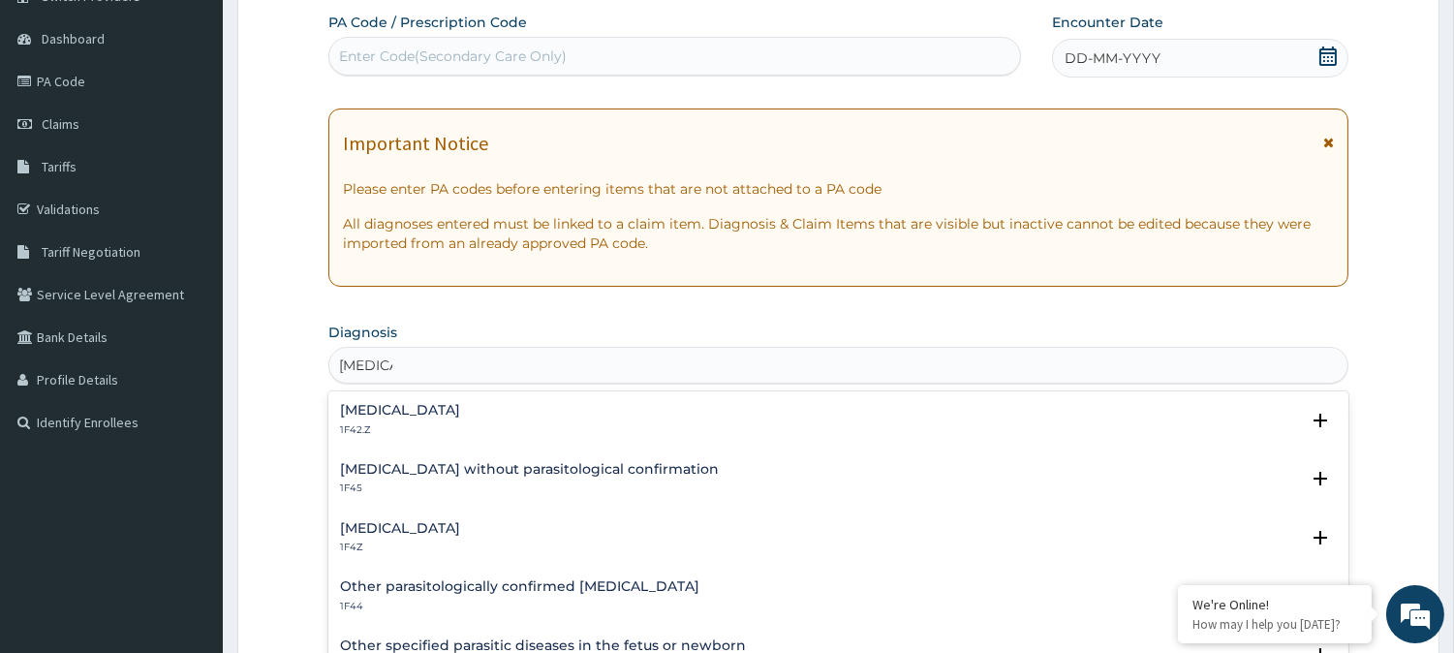
click at [460, 411] on h4 "Plasmodium malariae malaria without complication" at bounding box center [400, 410] width 120 height 15
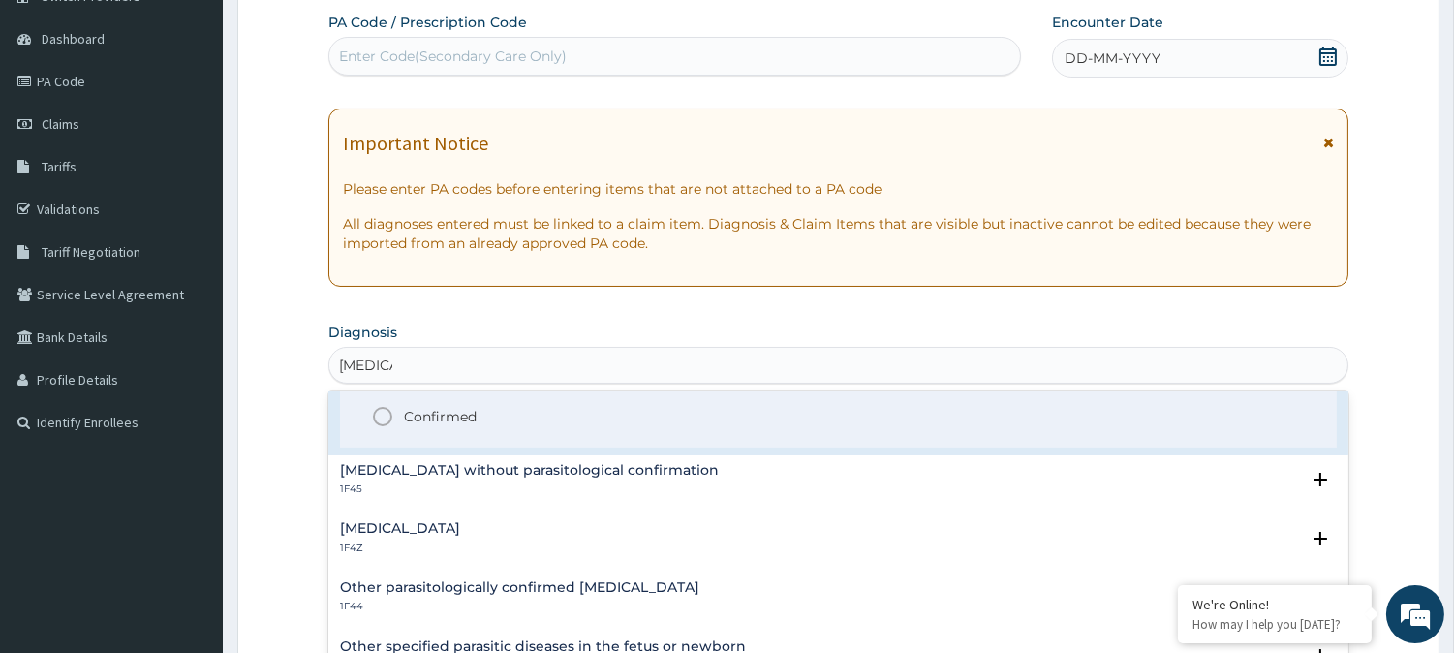
scroll to position [215, 0]
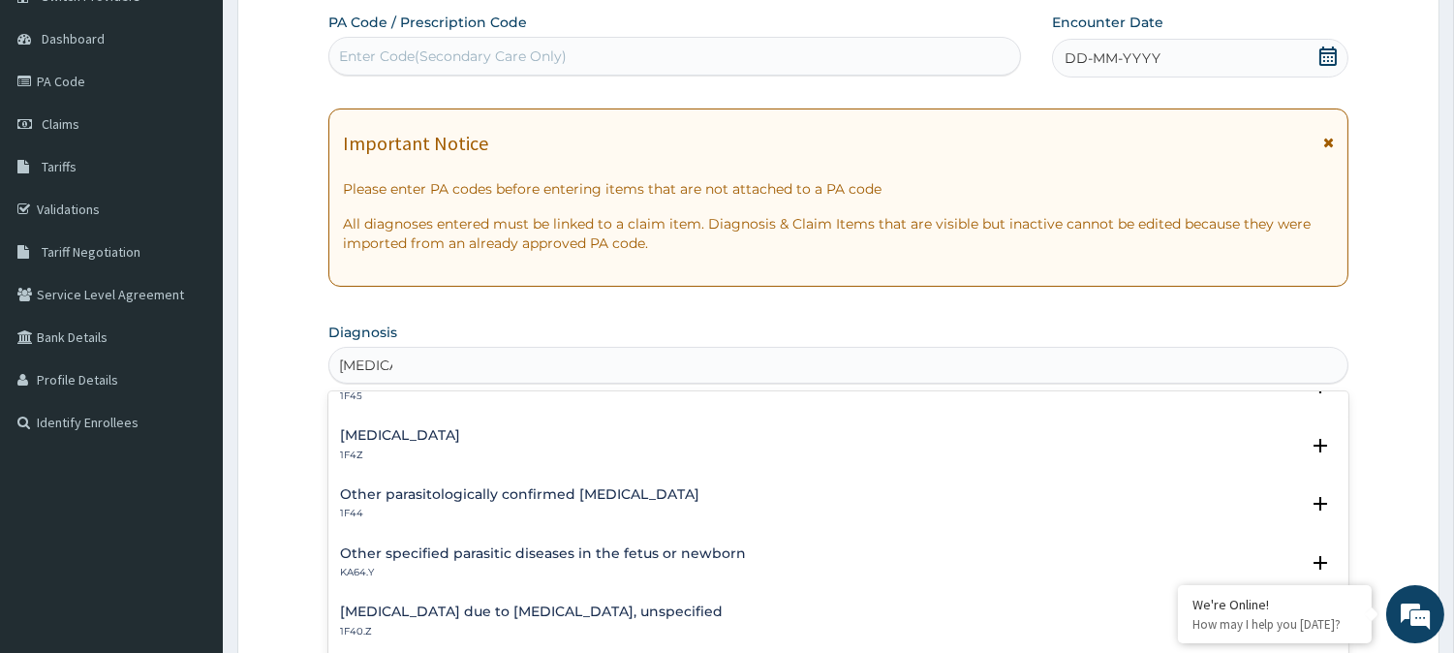
click at [489, 441] on div "Malaria, unspecified 1F4Z" at bounding box center [838, 445] width 997 height 34
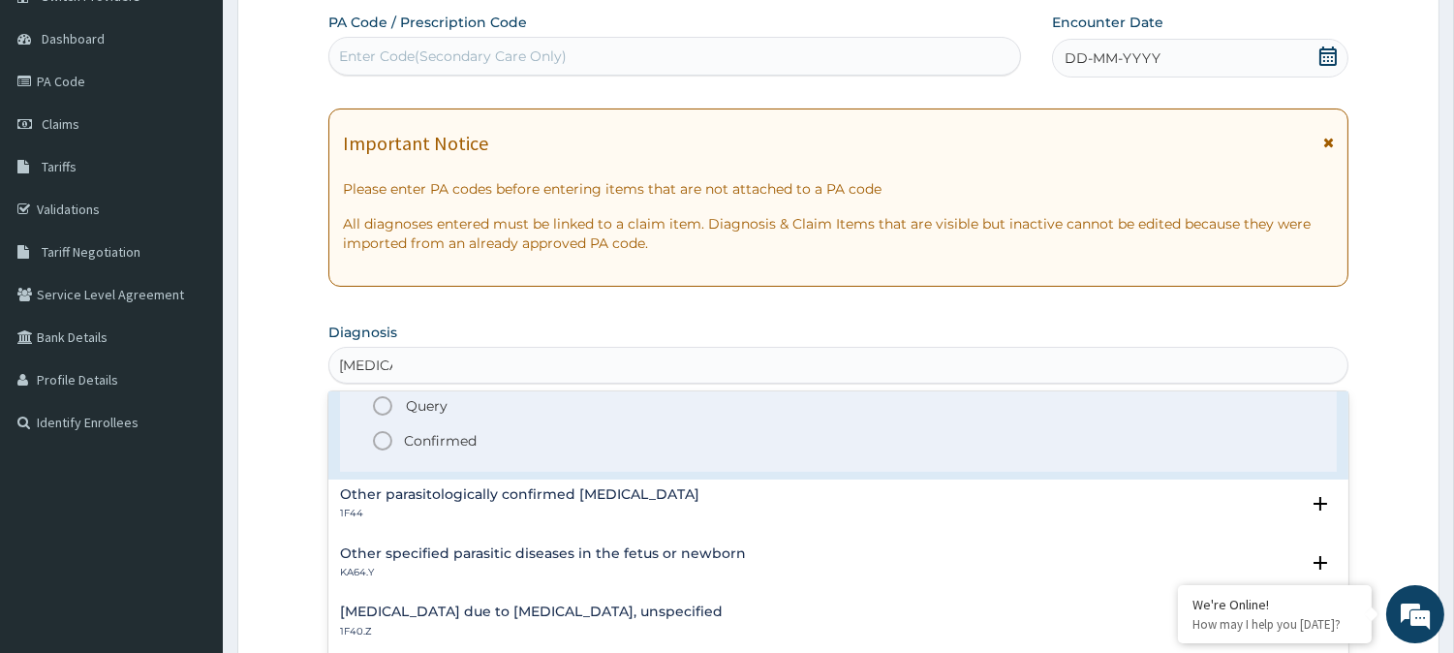
click at [445, 449] on span "Confirmed" at bounding box center [839, 440] width 936 height 23
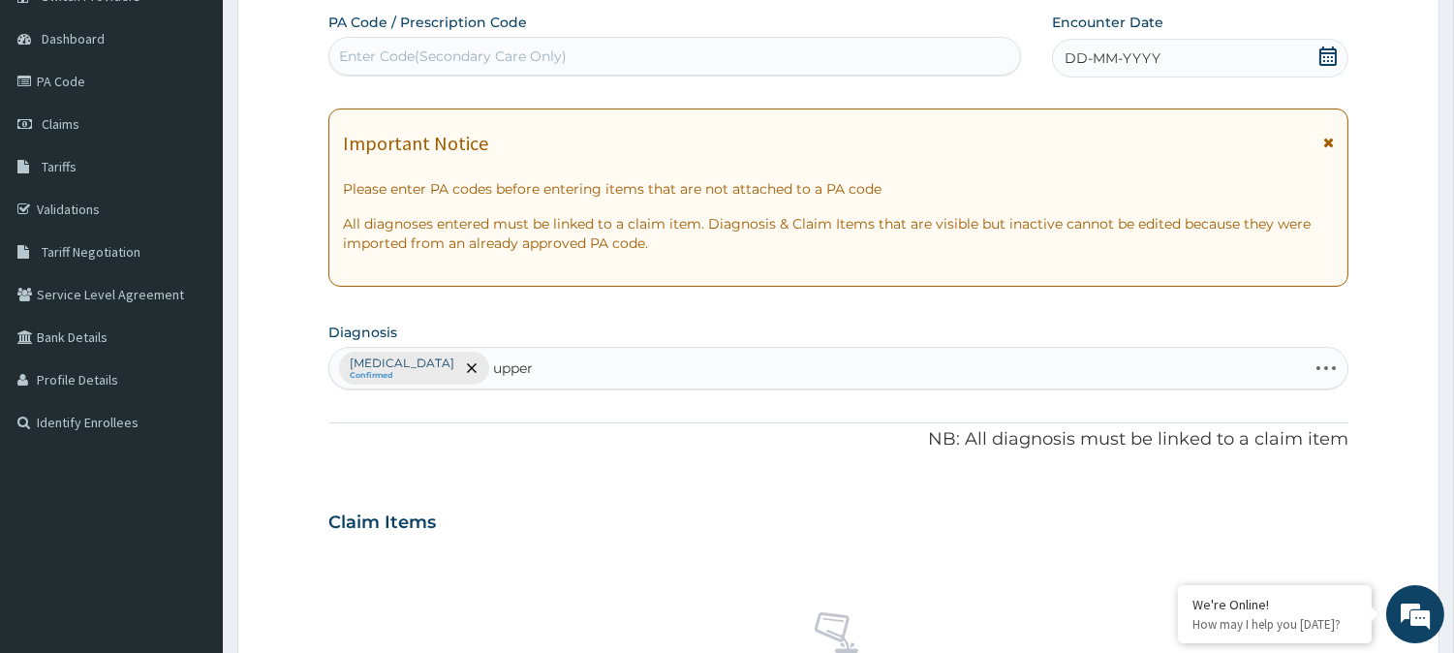
type input "upper"
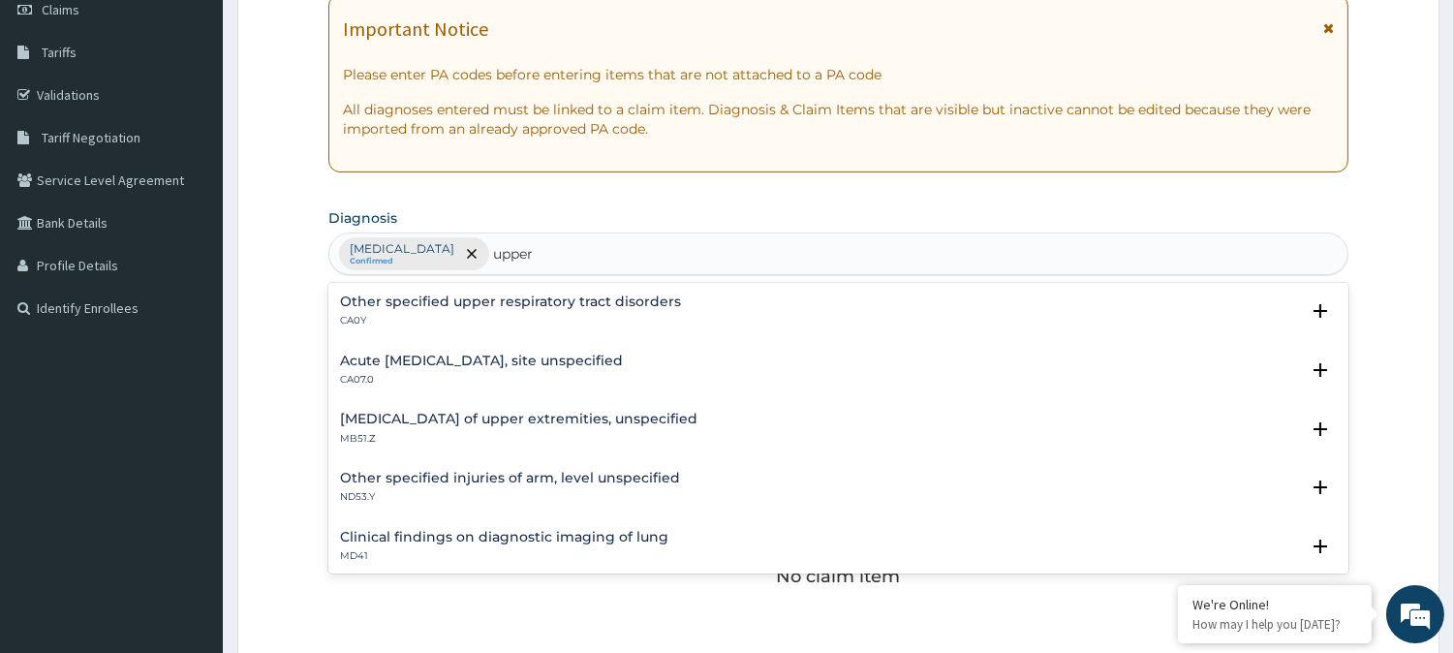
scroll to position [496, 0]
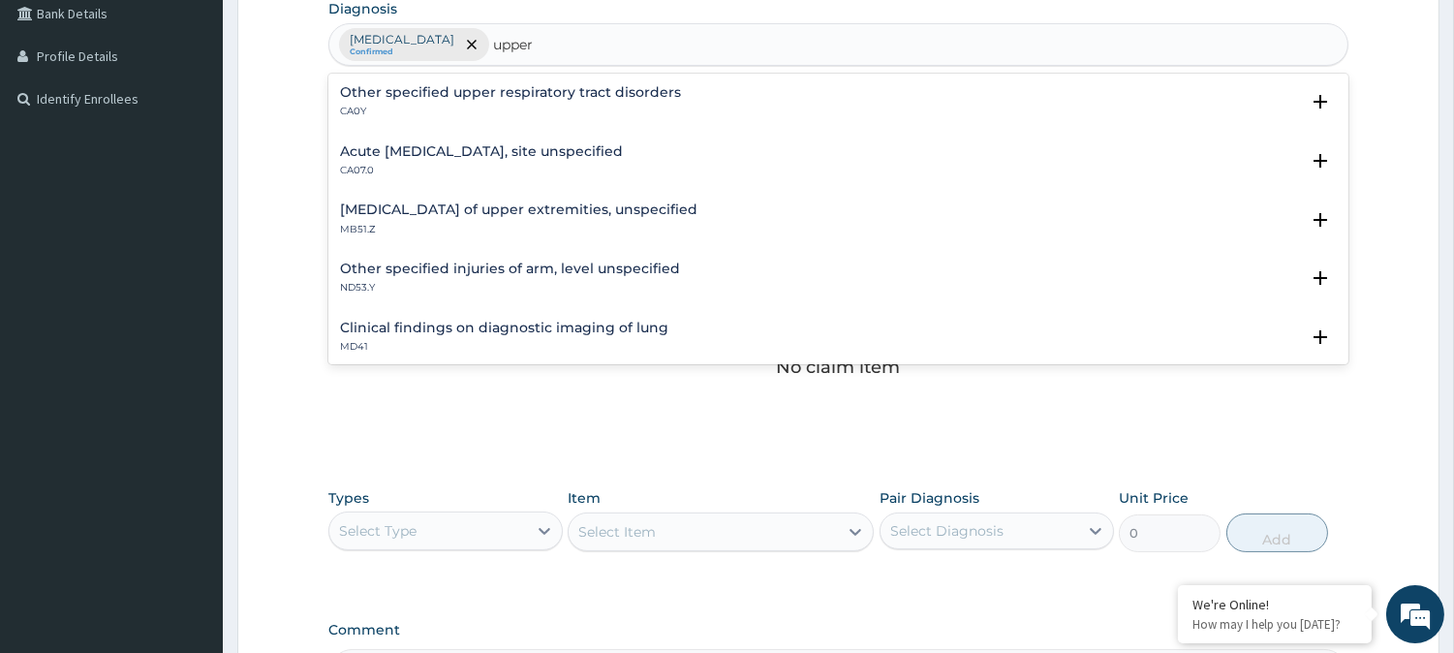
click at [385, 166] on p "CA07.0" at bounding box center [481, 171] width 283 height 14
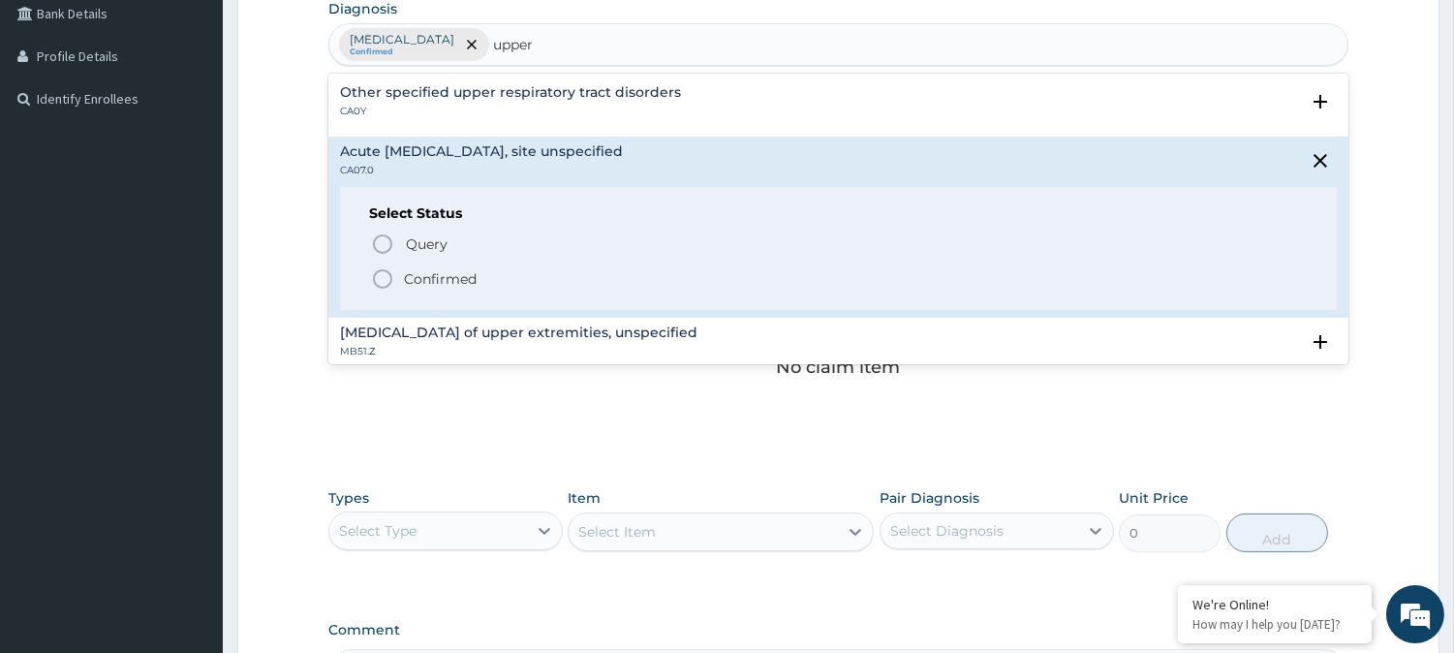
click at [380, 271] on circle "status option filled" at bounding box center [382, 278] width 17 height 17
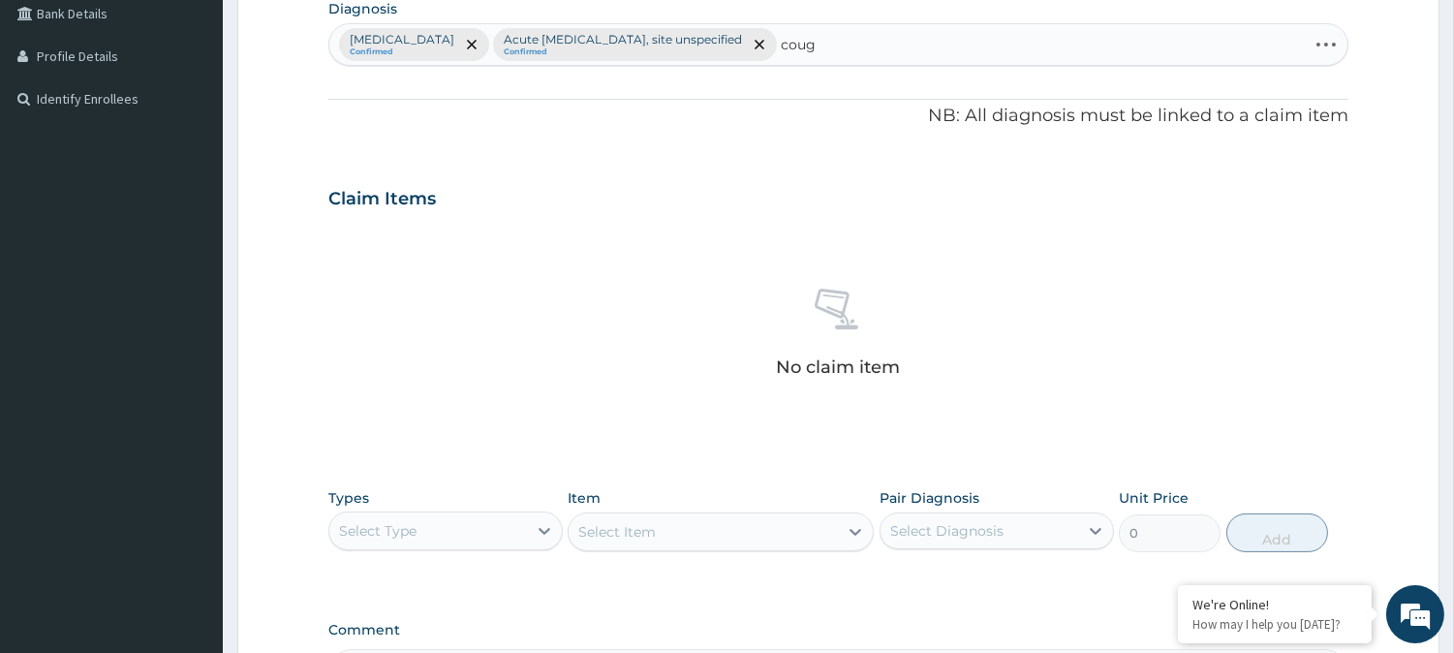
type input "cough"
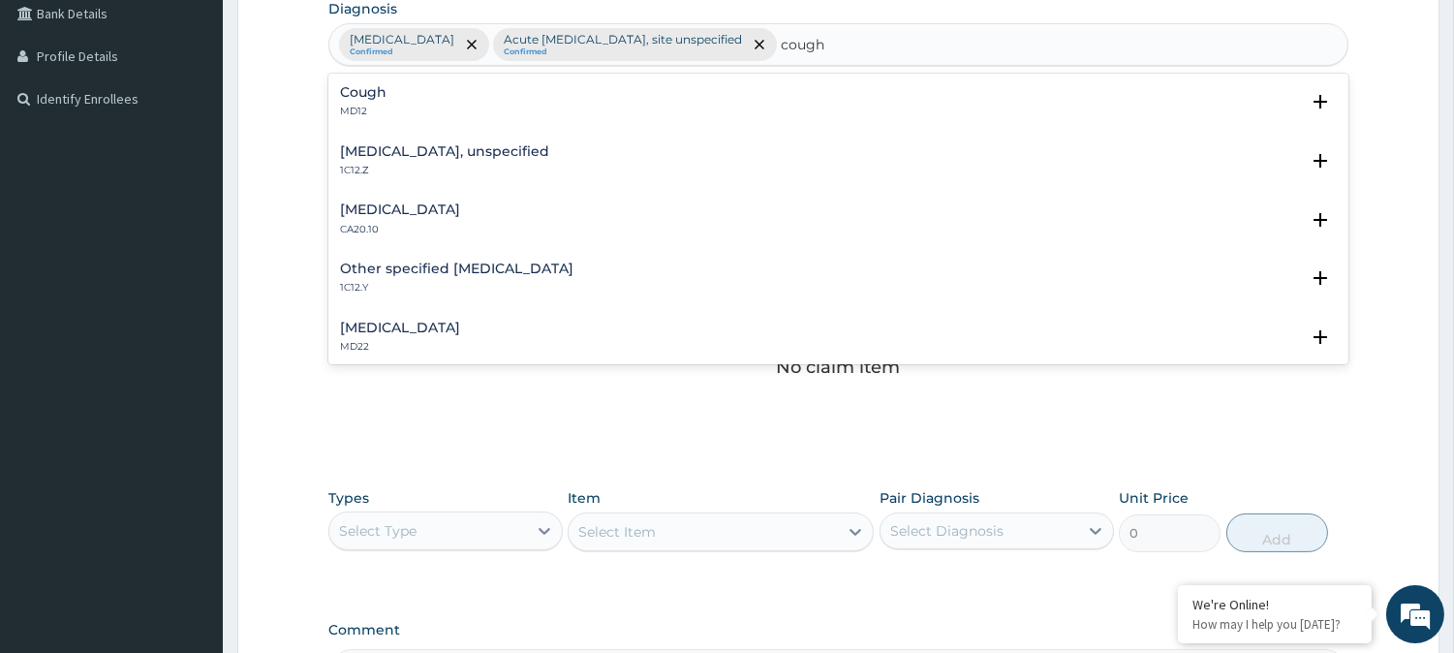
click at [521, 90] on div "Cough MD12" at bounding box center [838, 102] width 997 height 34
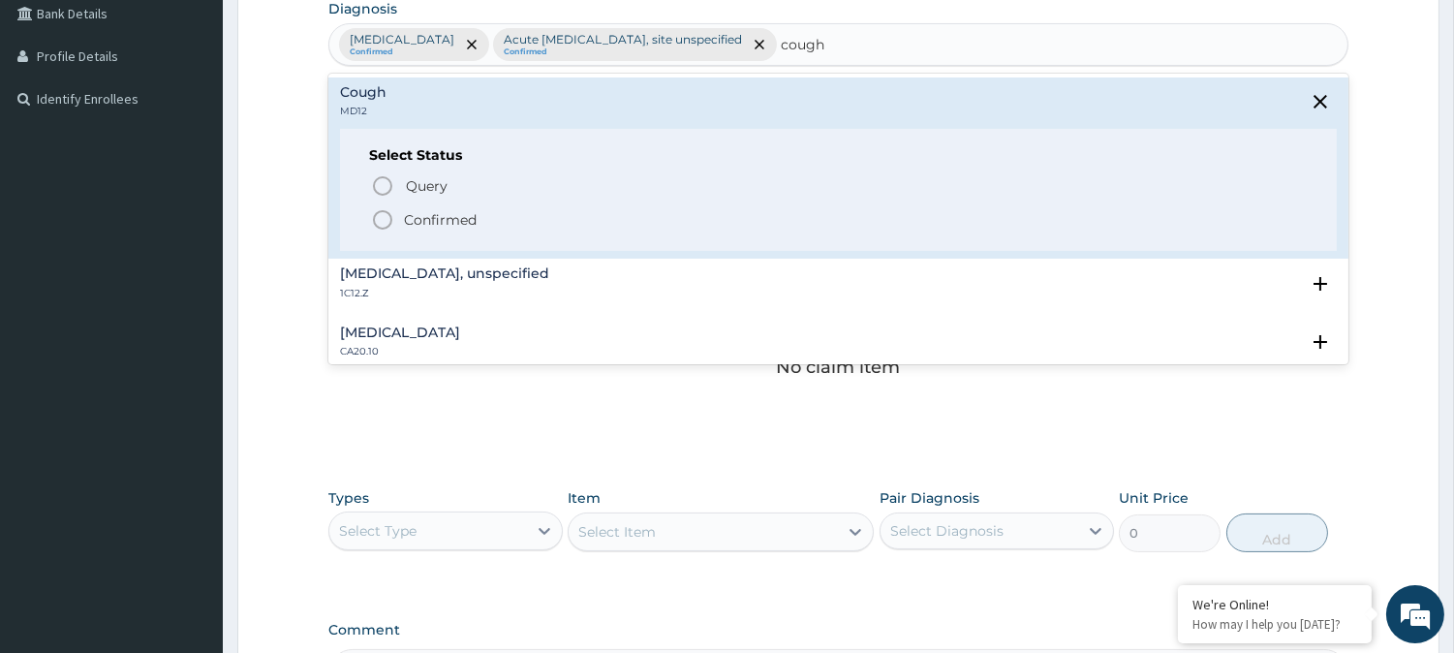
click at [383, 223] on icon "status option filled" at bounding box center [382, 219] width 23 height 23
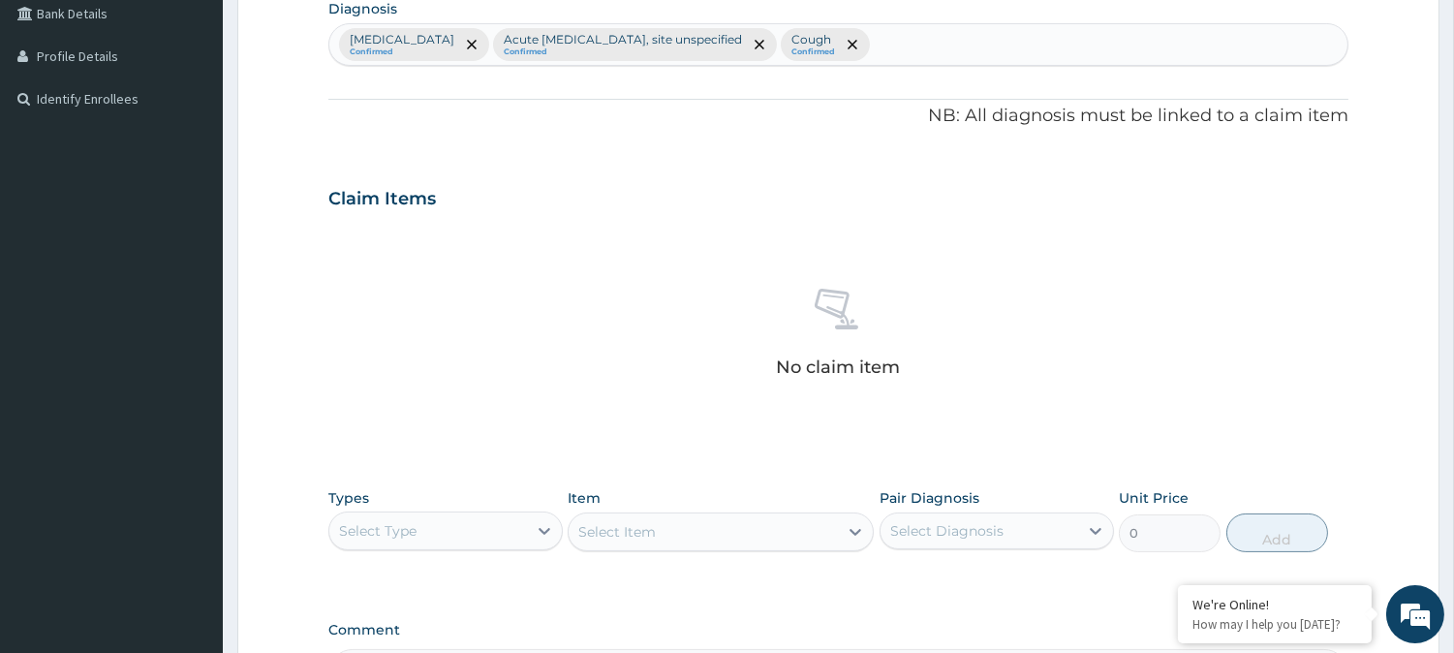
scroll to position [743, 0]
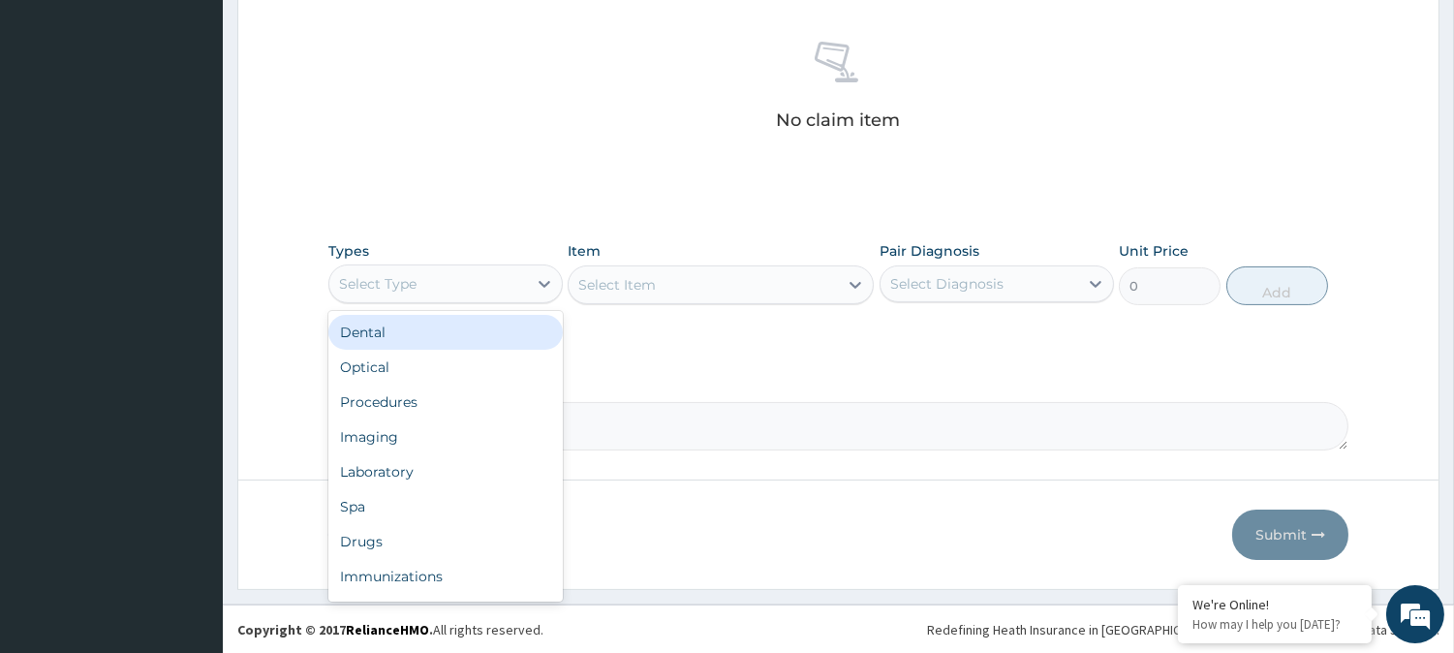
click at [404, 268] on div "Select Type" at bounding box center [428, 283] width 198 height 31
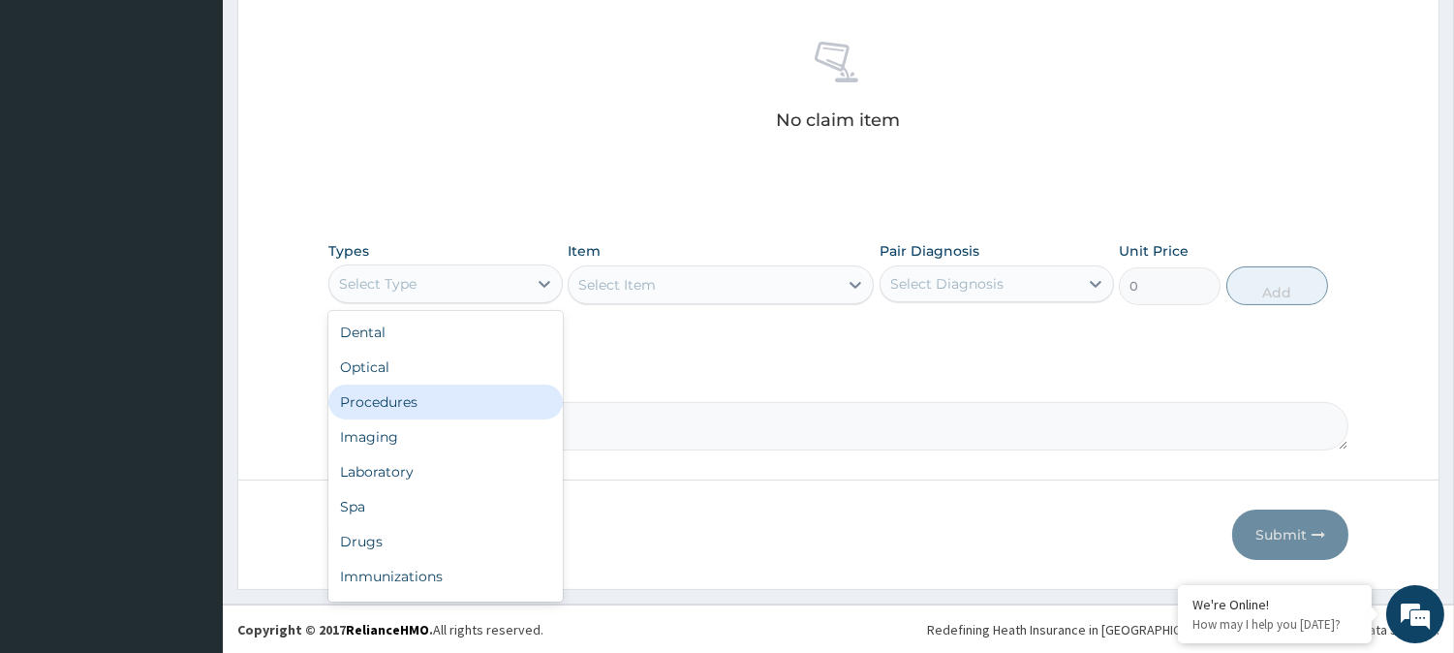
click at [403, 387] on div "Procedures" at bounding box center [445, 401] width 234 height 35
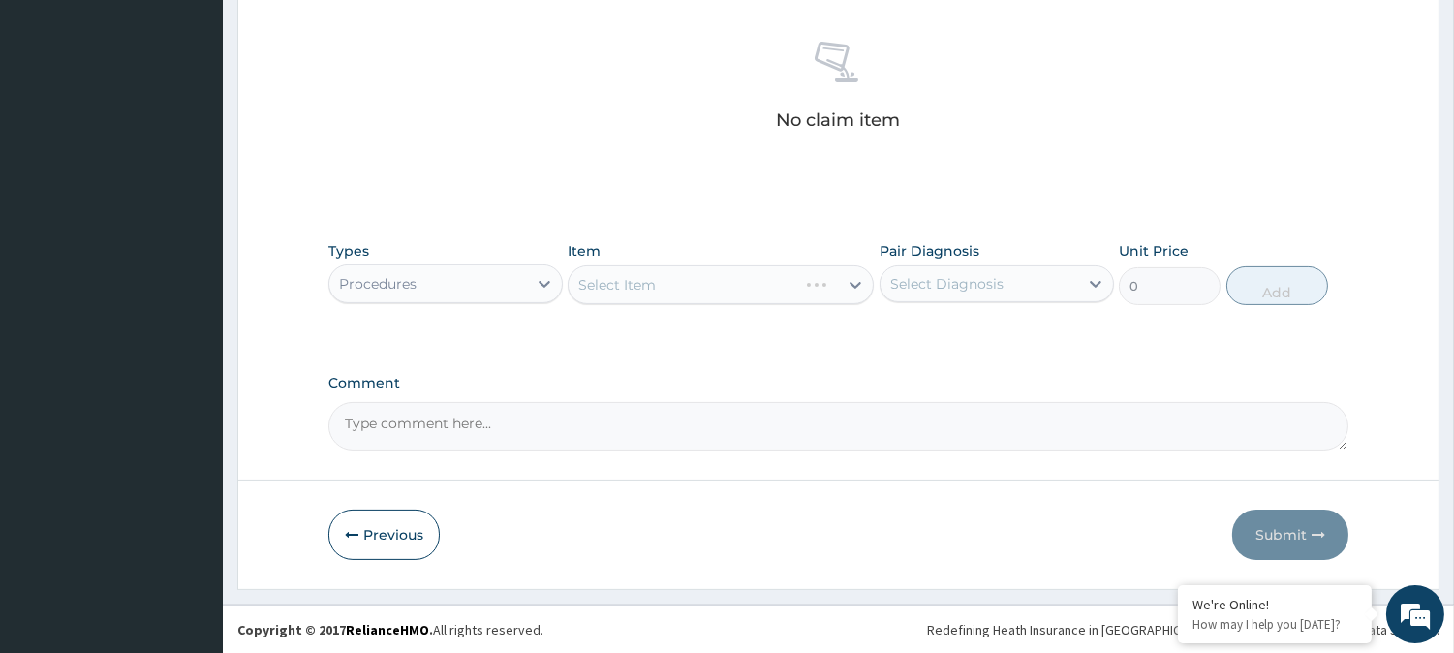
click at [942, 278] on div "Select Diagnosis" at bounding box center [946, 283] width 113 height 19
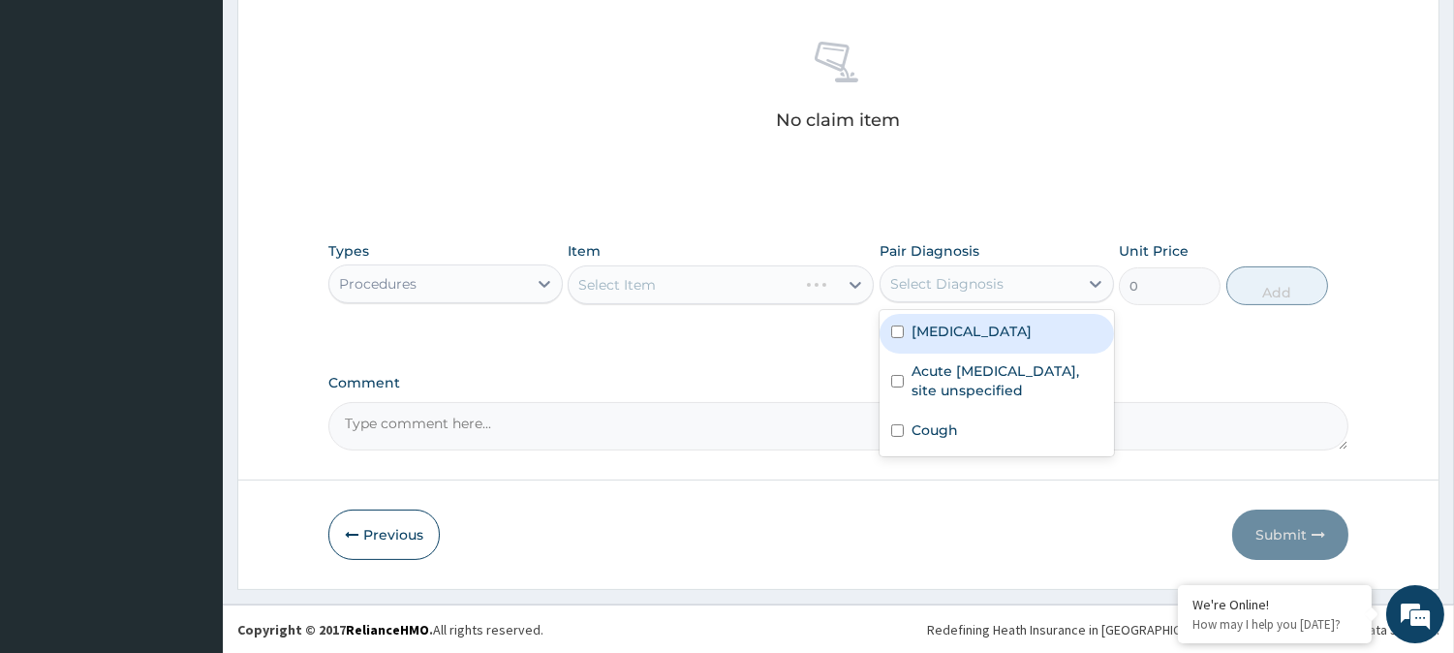
click at [985, 342] on div "Malaria, unspecified" at bounding box center [996, 334] width 234 height 40
checkbox input "true"
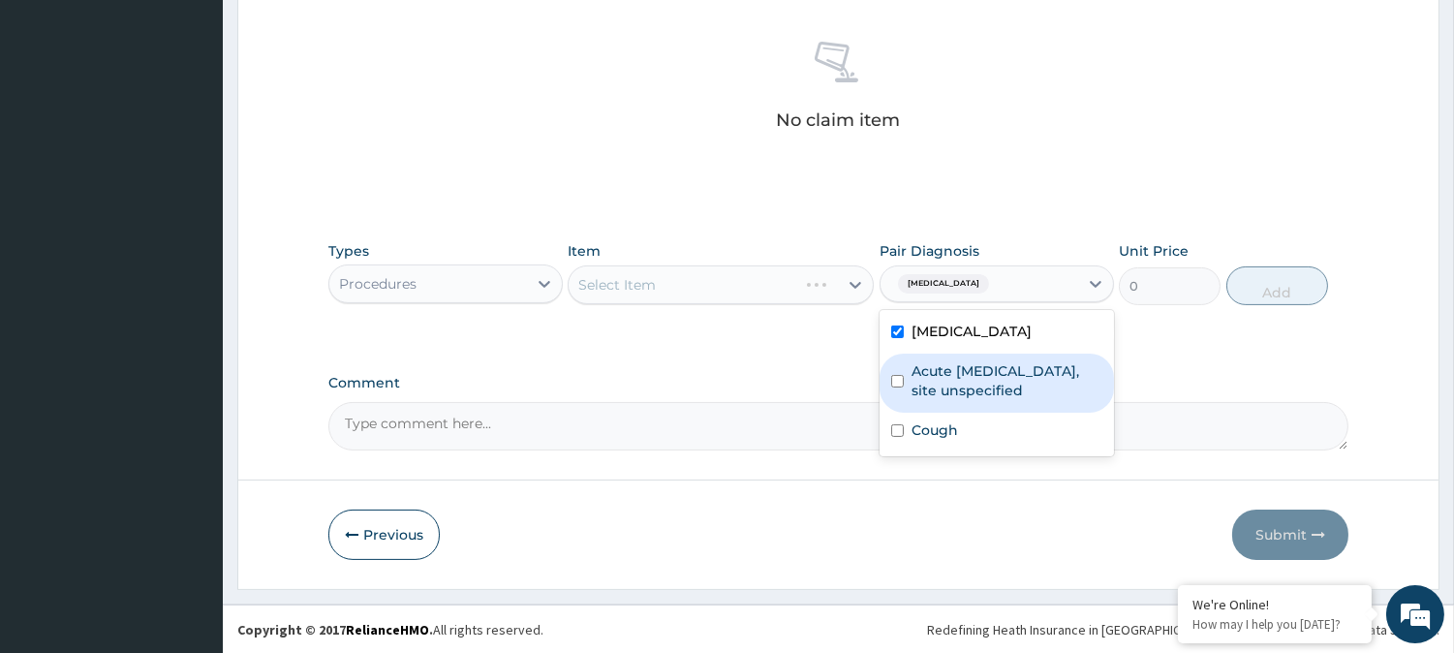
click at [979, 379] on label "Acute upper respiratory infection, site unspecified" at bounding box center [1006, 380] width 191 height 39
checkbox input "true"
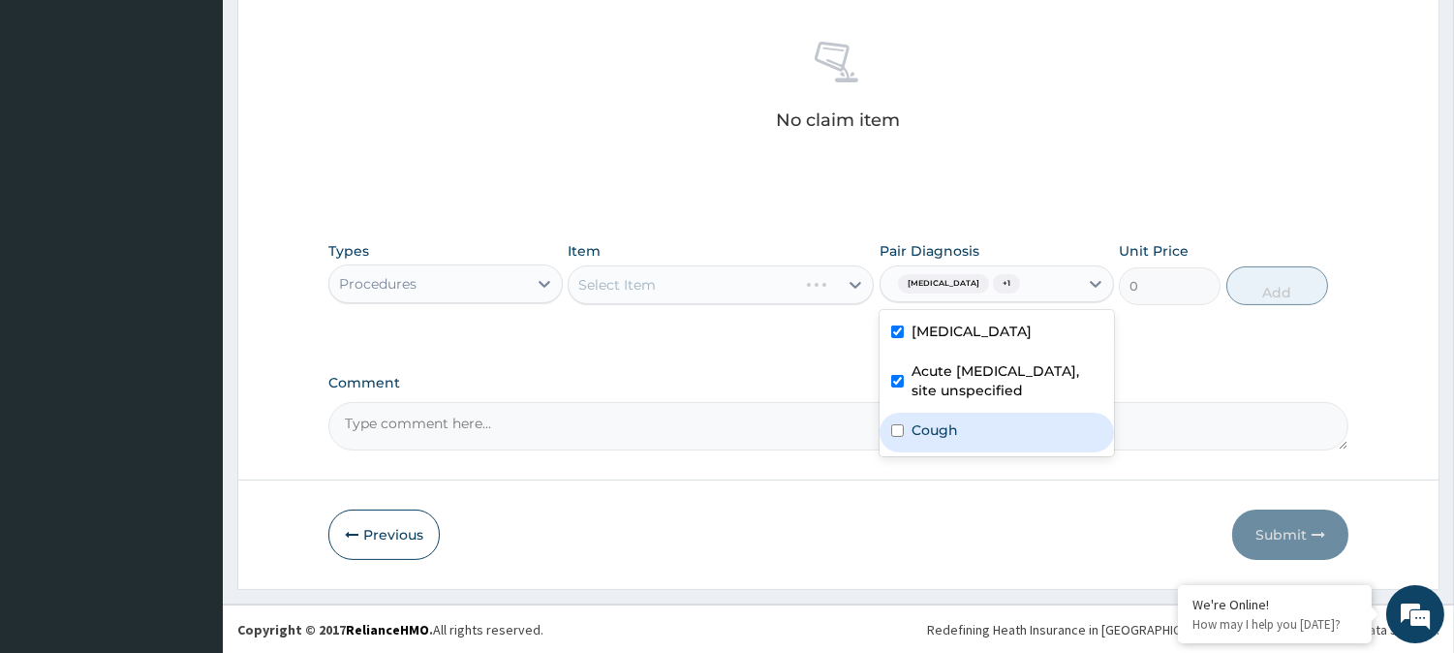
drag, startPoint x: 965, startPoint y: 430, endPoint x: 881, endPoint y: 418, distance: 84.1
click at [888, 420] on div "Cough" at bounding box center [996, 433] width 234 height 40
checkbox input "true"
click at [649, 287] on div "Select Item" at bounding box center [616, 284] width 77 height 19
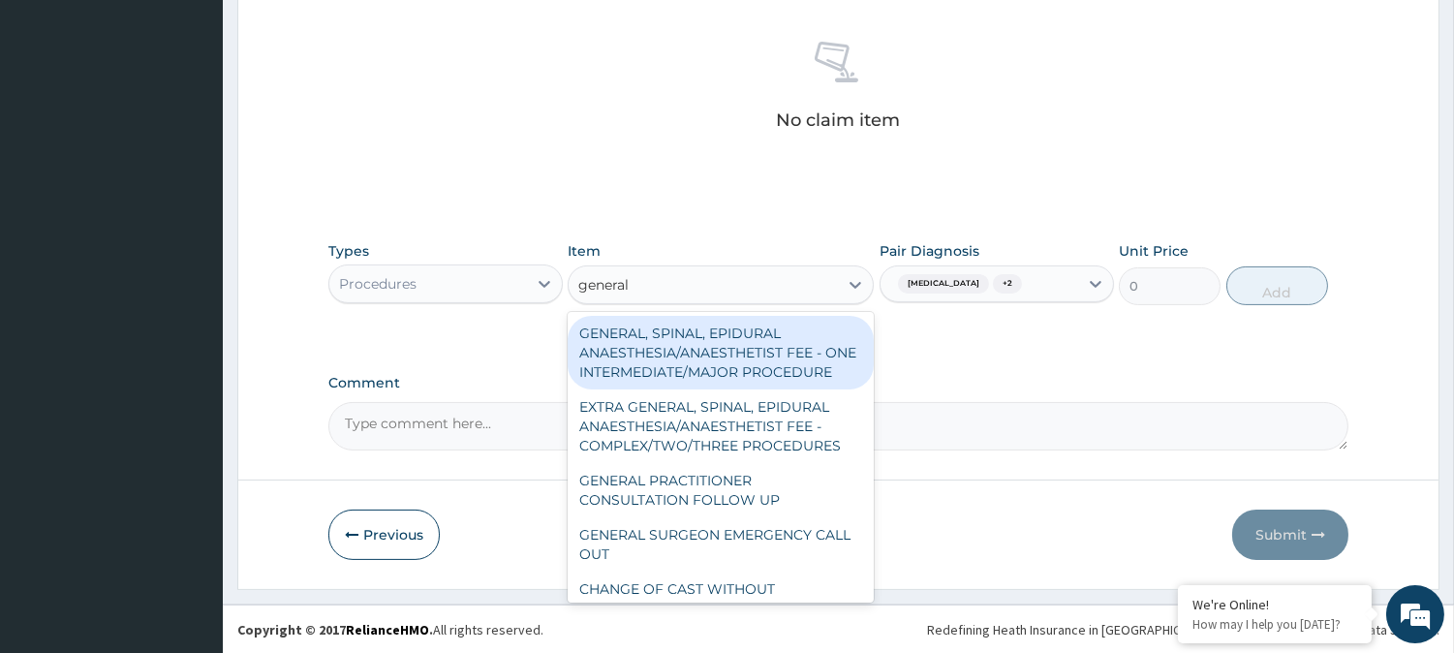
type input "general p"
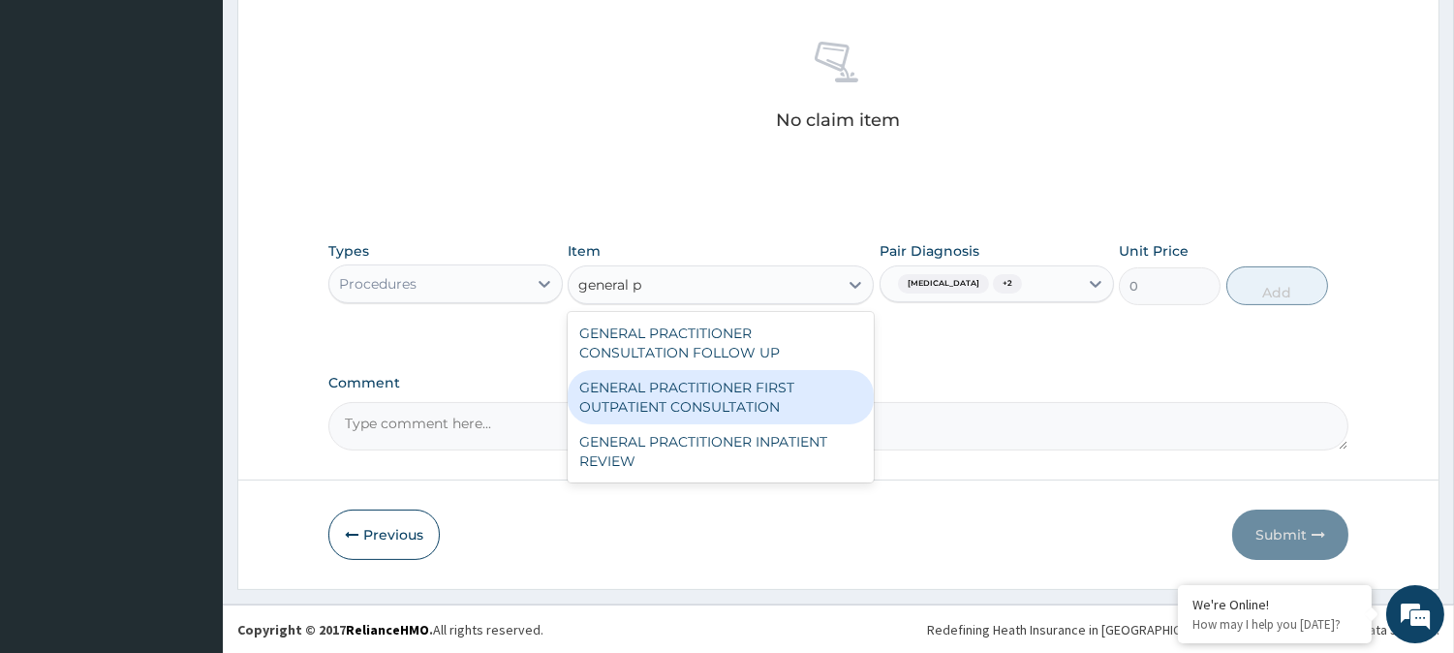
click at [683, 397] on div "GENERAL PRACTITIONER FIRST OUTPATIENT CONSULTATION" at bounding box center [721, 397] width 306 height 54
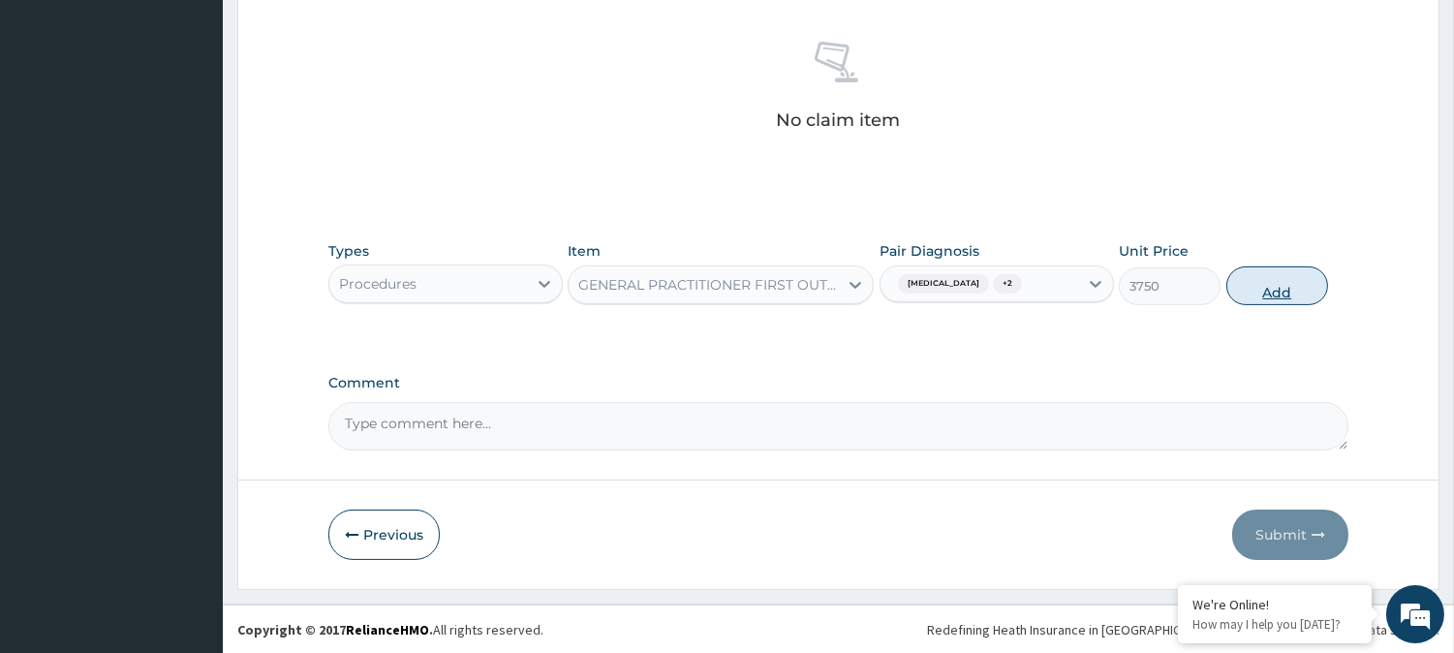
click at [1252, 281] on button "Add" at bounding box center [1277, 285] width 102 height 39
type input "0"
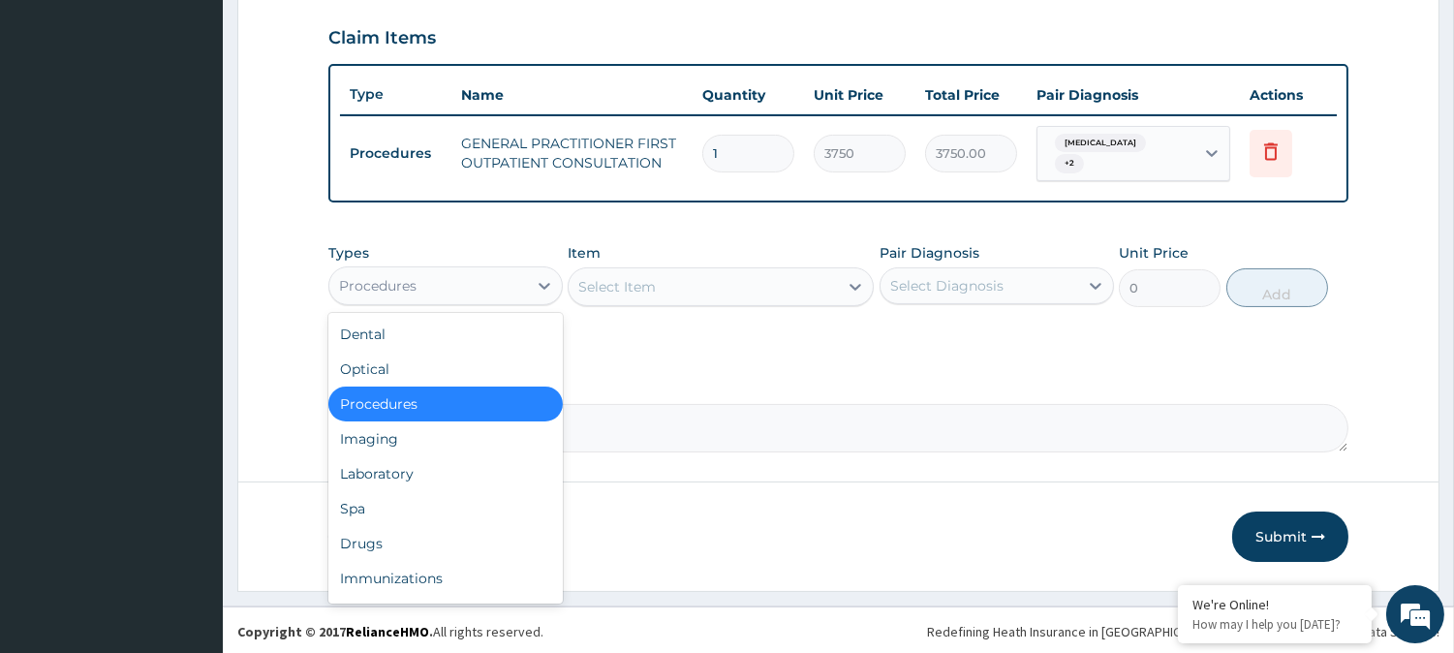
click at [418, 286] on div "Procedures" at bounding box center [428, 285] width 198 height 31
drag, startPoint x: 393, startPoint y: 468, endPoint x: 674, endPoint y: 393, distance: 290.6
click at [398, 469] on div "Laboratory" at bounding box center [445, 473] width 234 height 35
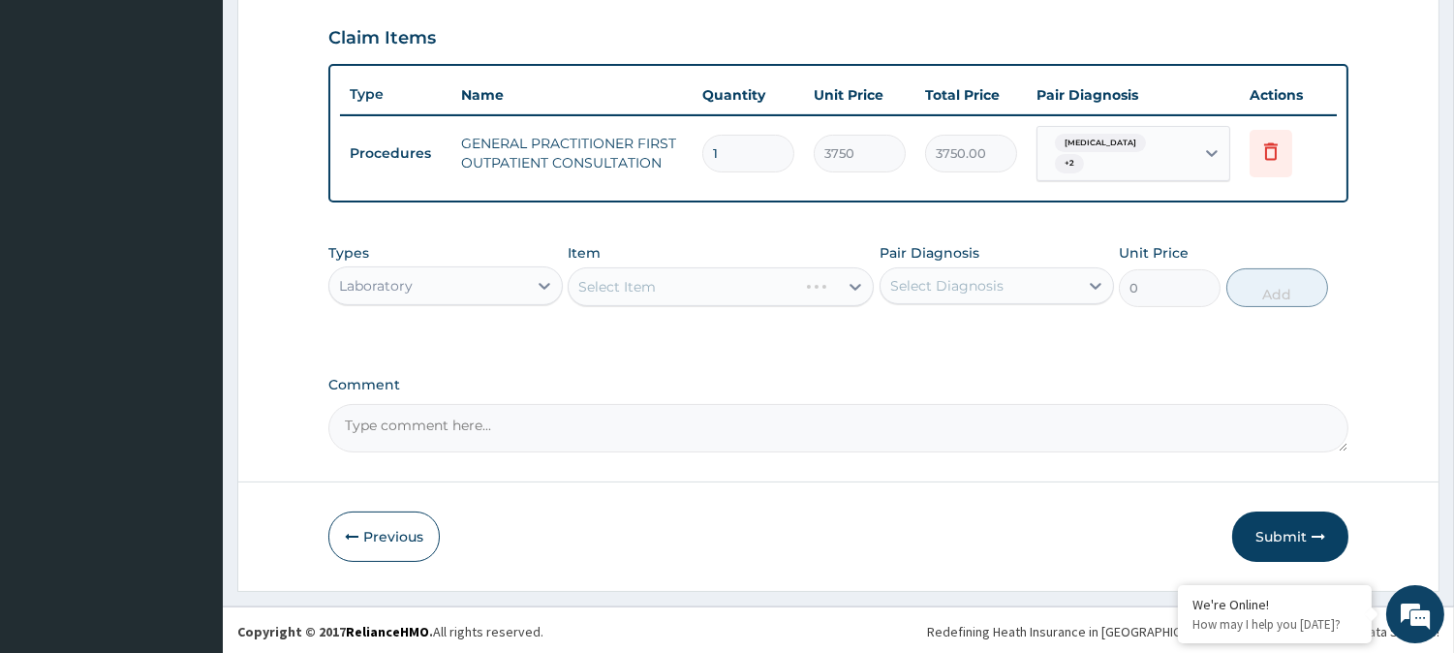
click at [1076, 292] on div "Select Diagnosis" at bounding box center [979, 285] width 198 height 31
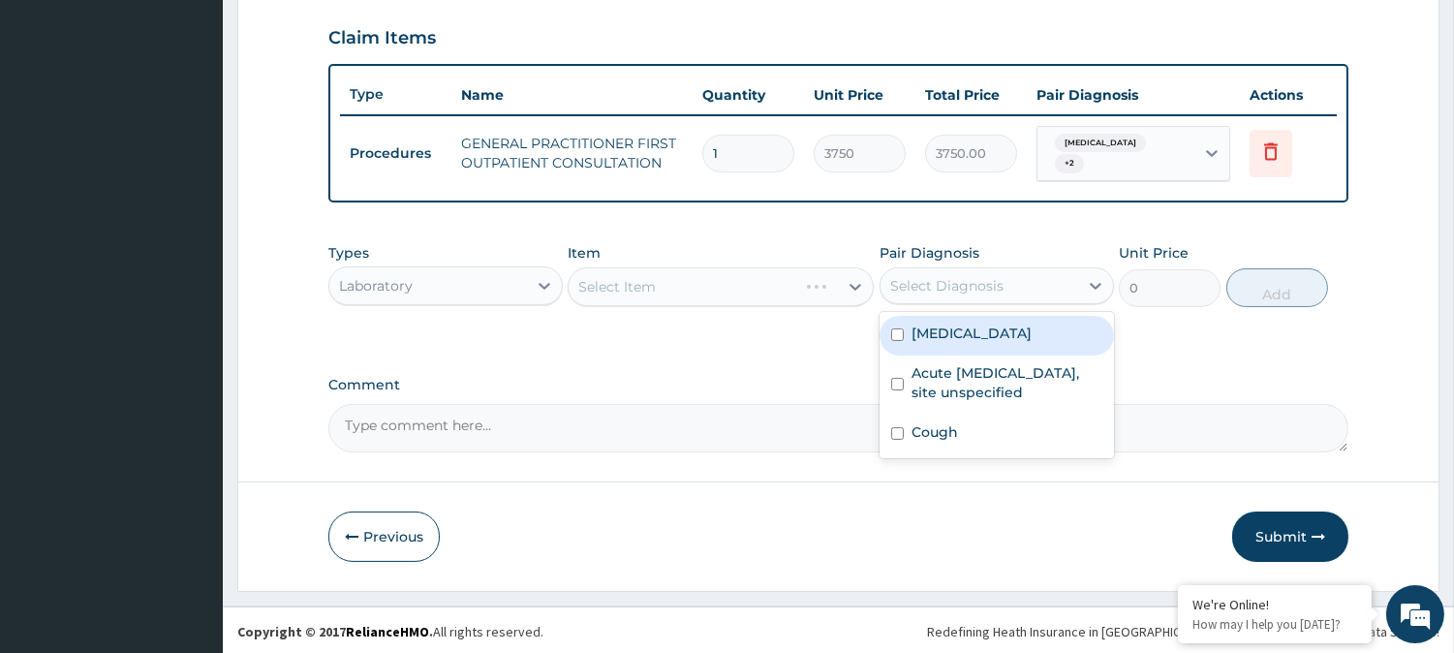
click at [1031, 336] on label "Malaria, unspecified" at bounding box center [971, 332] width 120 height 19
checkbox input "true"
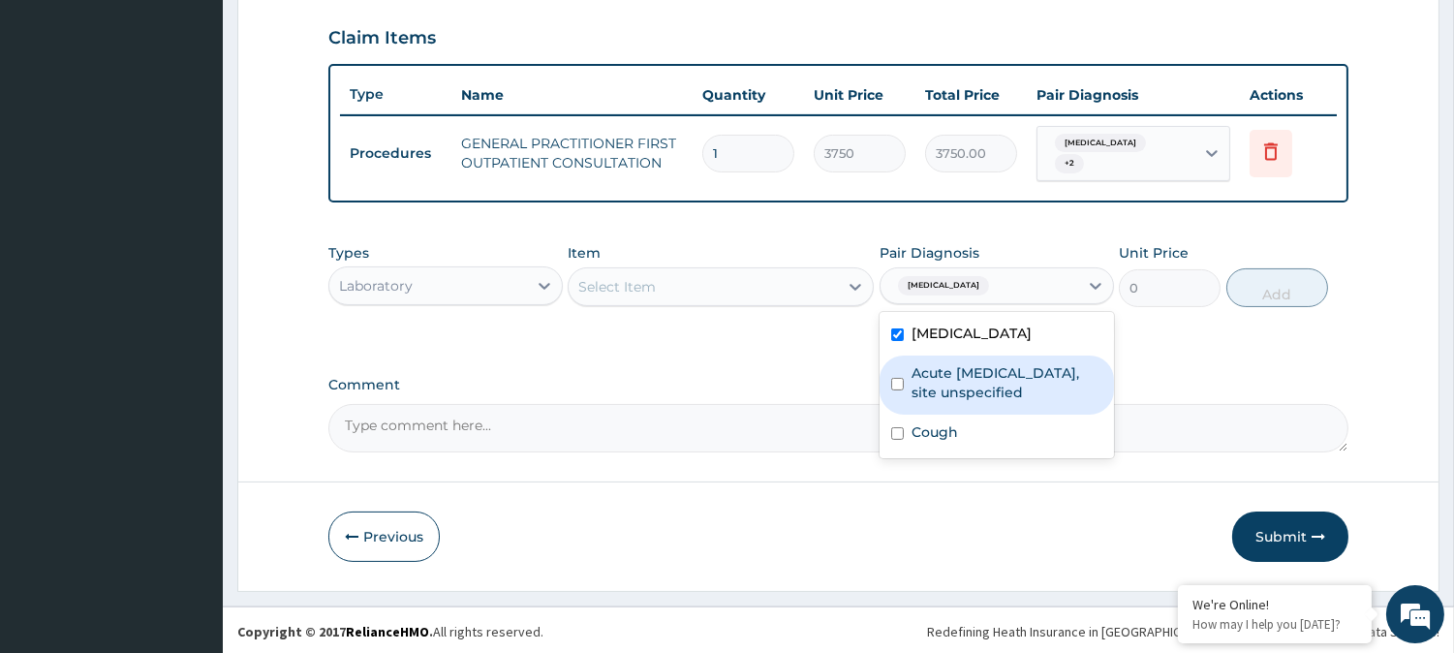
click at [766, 287] on div "Select Item" at bounding box center [702, 286] width 269 height 31
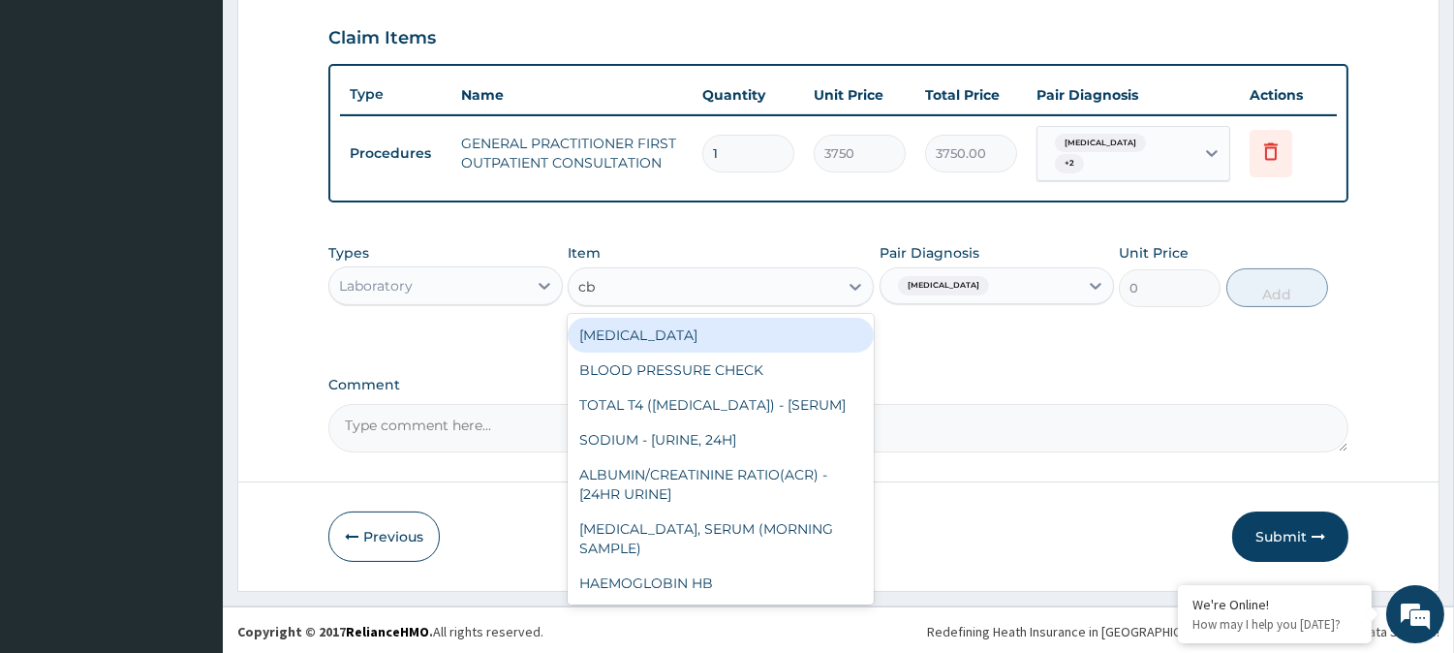
type input "cbc"
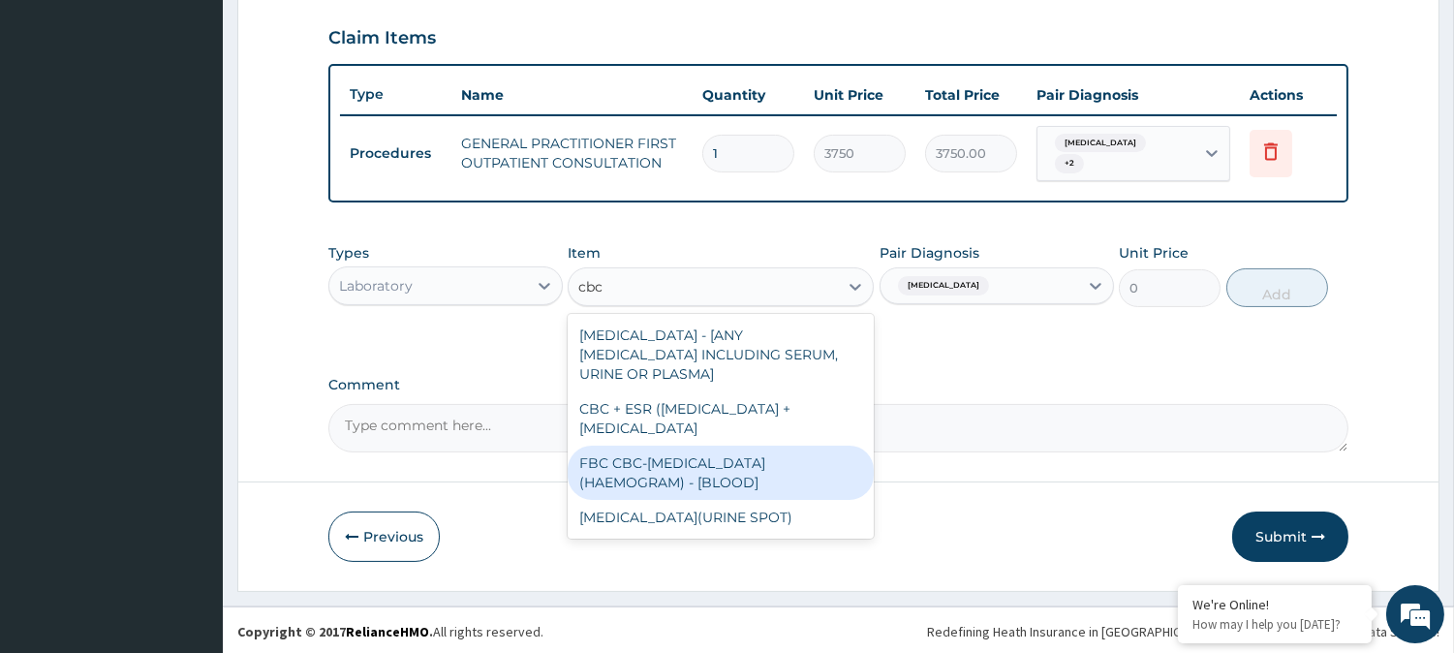
click at [744, 445] on div "FBC CBC-COMPLETE BLOOD COUNT (HAEMOGRAM) - [BLOOD]" at bounding box center [721, 472] width 306 height 54
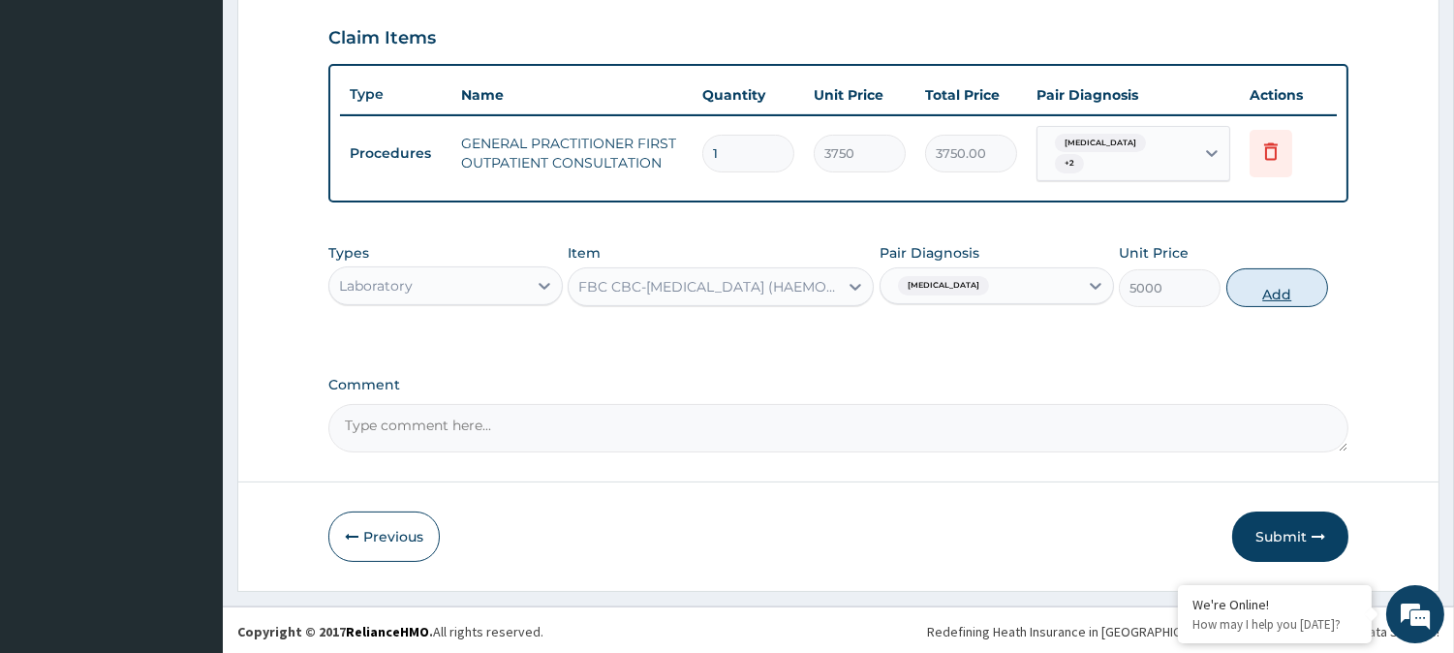
click at [1254, 276] on button "Add" at bounding box center [1277, 287] width 102 height 39
type input "0"
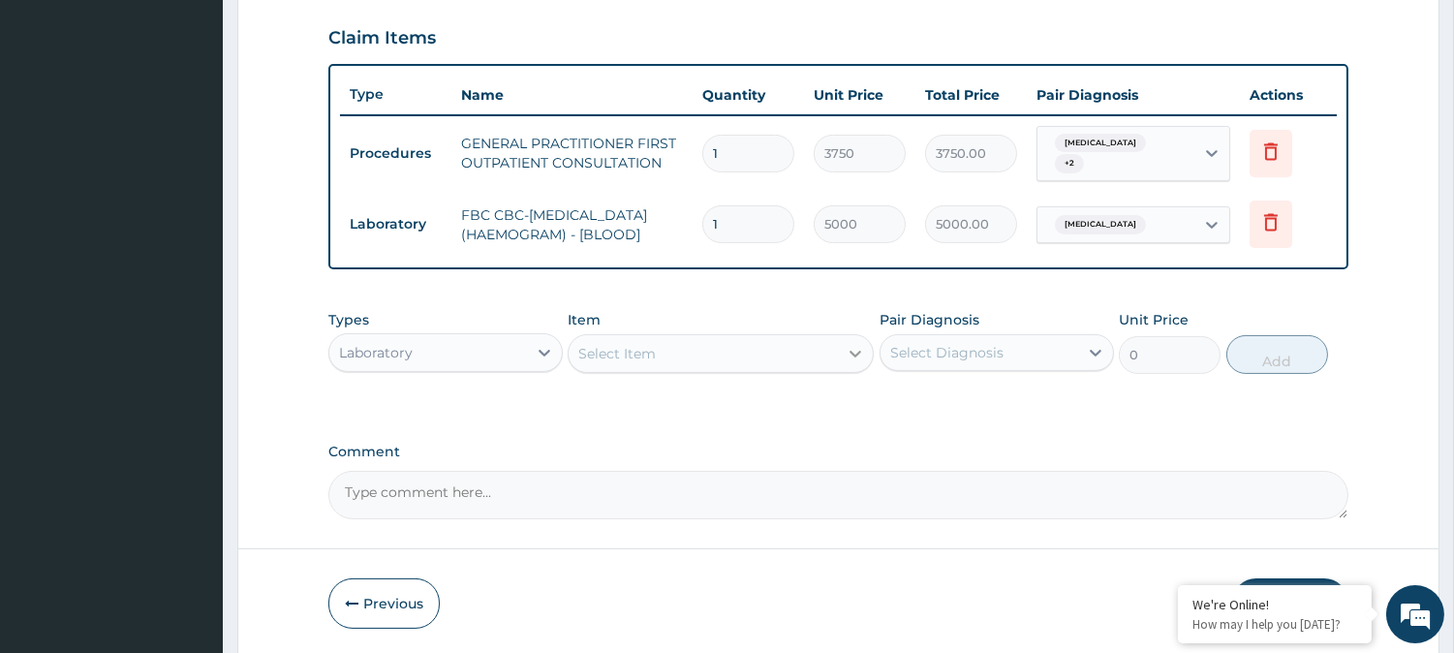
click at [853, 363] on icon at bounding box center [854, 353] width 19 height 19
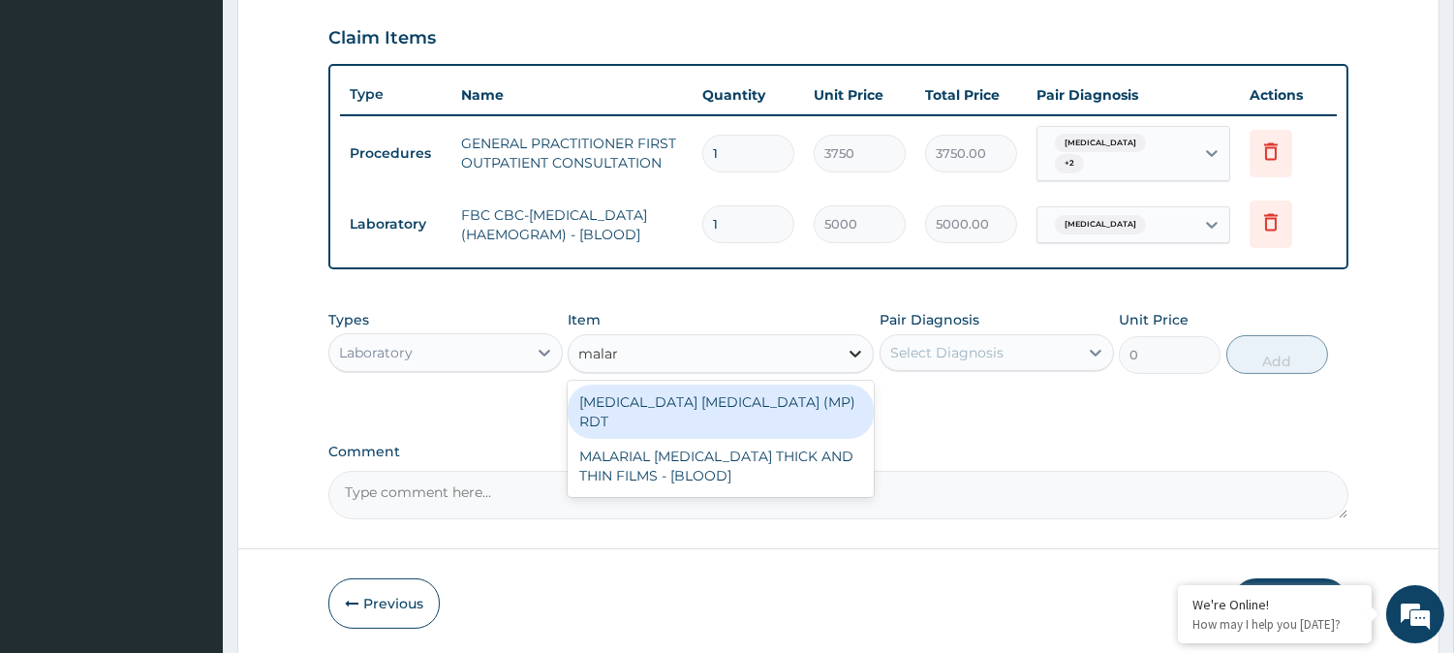
type input "malari"
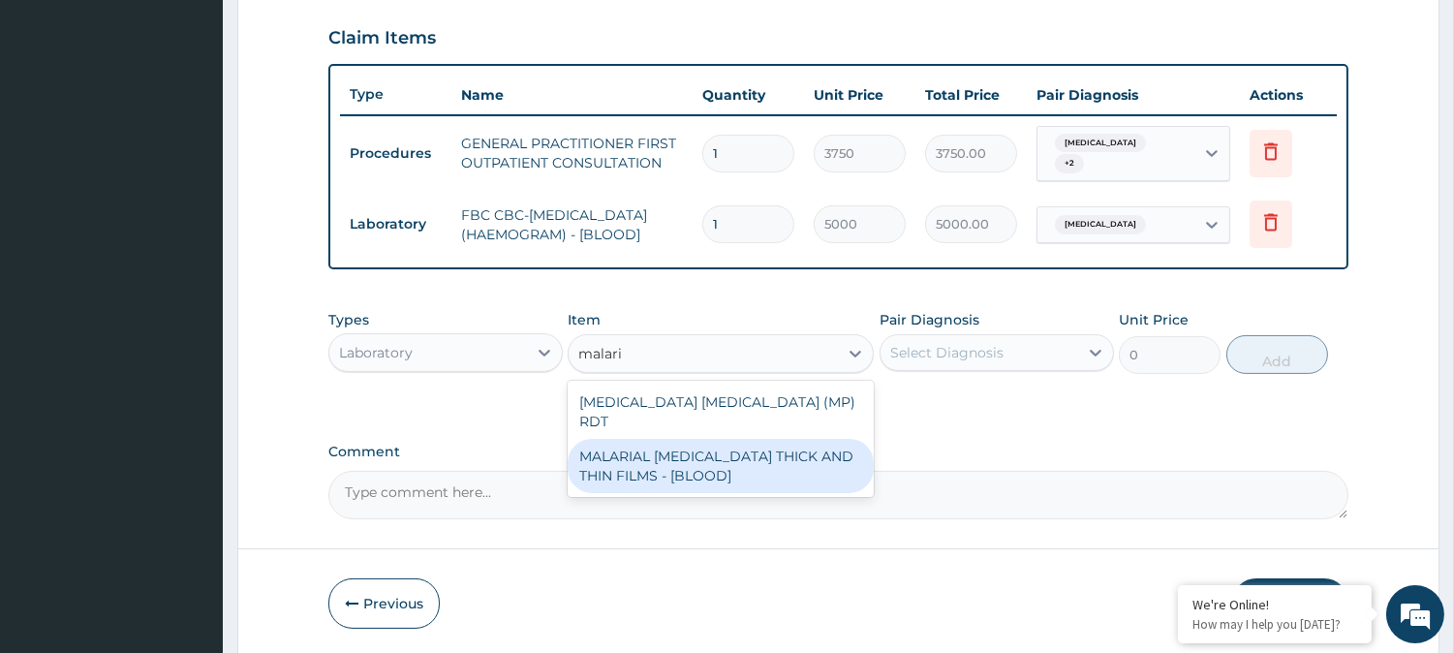
click at [797, 469] on div "MALARIAL PARASITE THICK AND THIN FILMS - [BLOOD]" at bounding box center [721, 466] width 306 height 54
type input "2187.5"
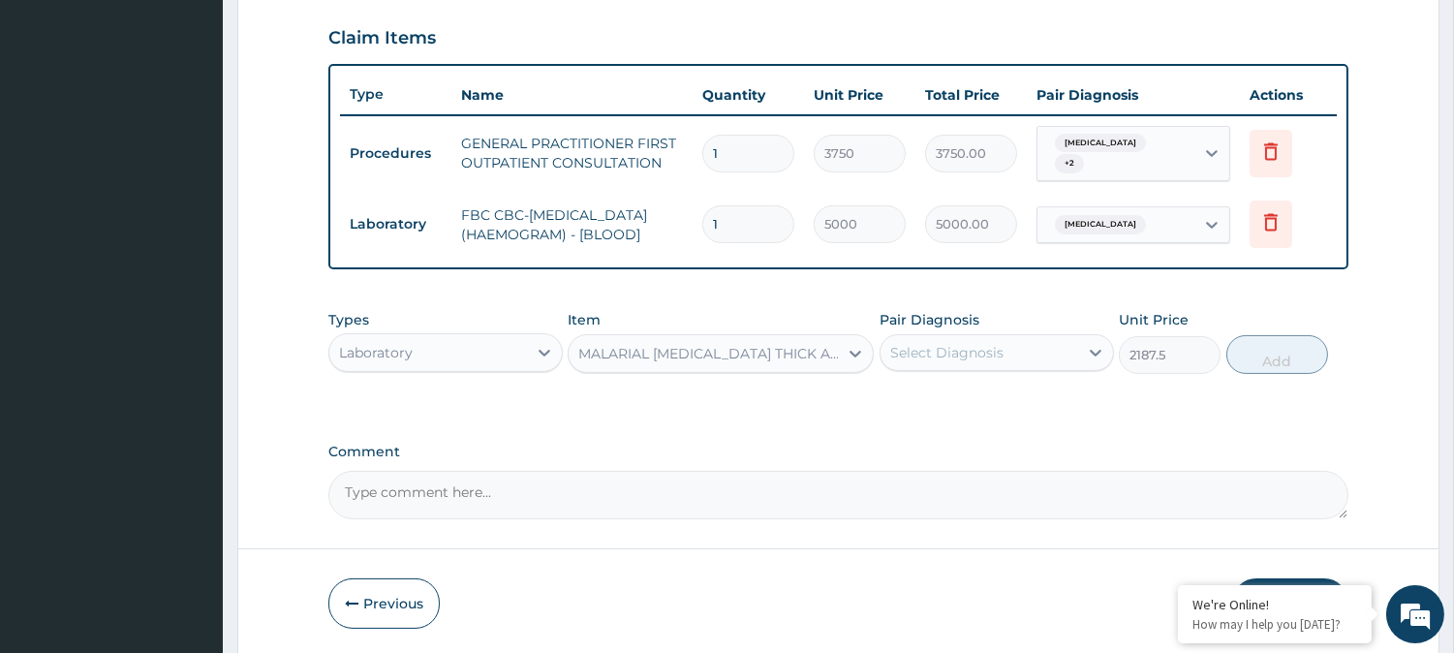
click at [996, 352] on div "Select Diagnosis" at bounding box center [946, 352] width 113 height 19
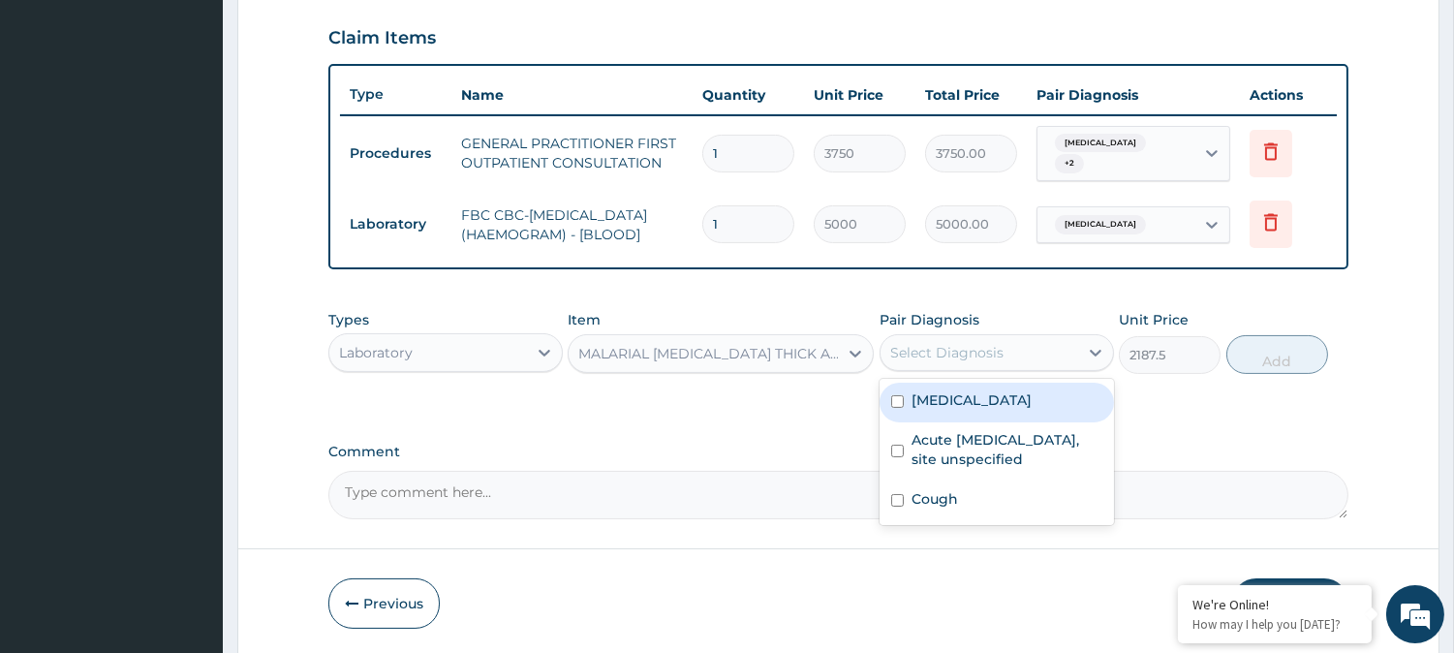
click at [991, 404] on label "Malaria, unspecified" at bounding box center [971, 399] width 120 height 19
checkbox input "true"
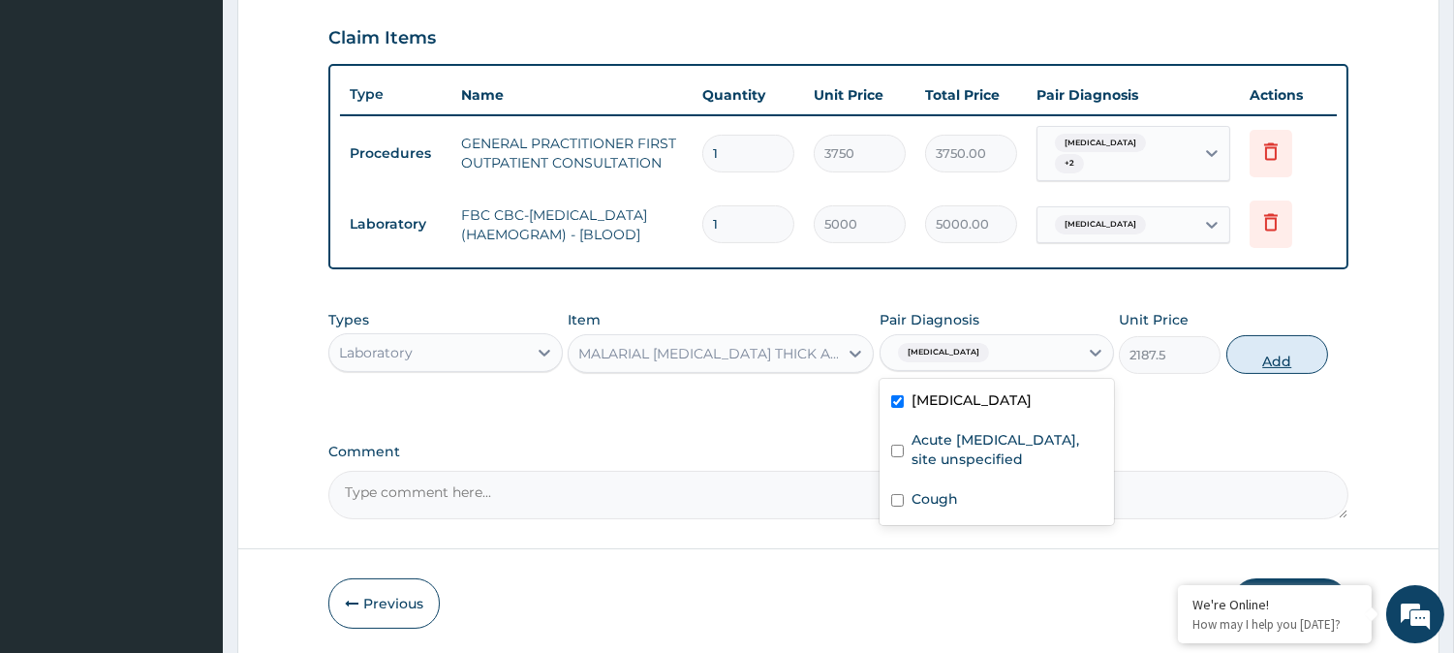
click at [1275, 362] on button "Add" at bounding box center [1277, 354] width 102 height 39
type input "0"
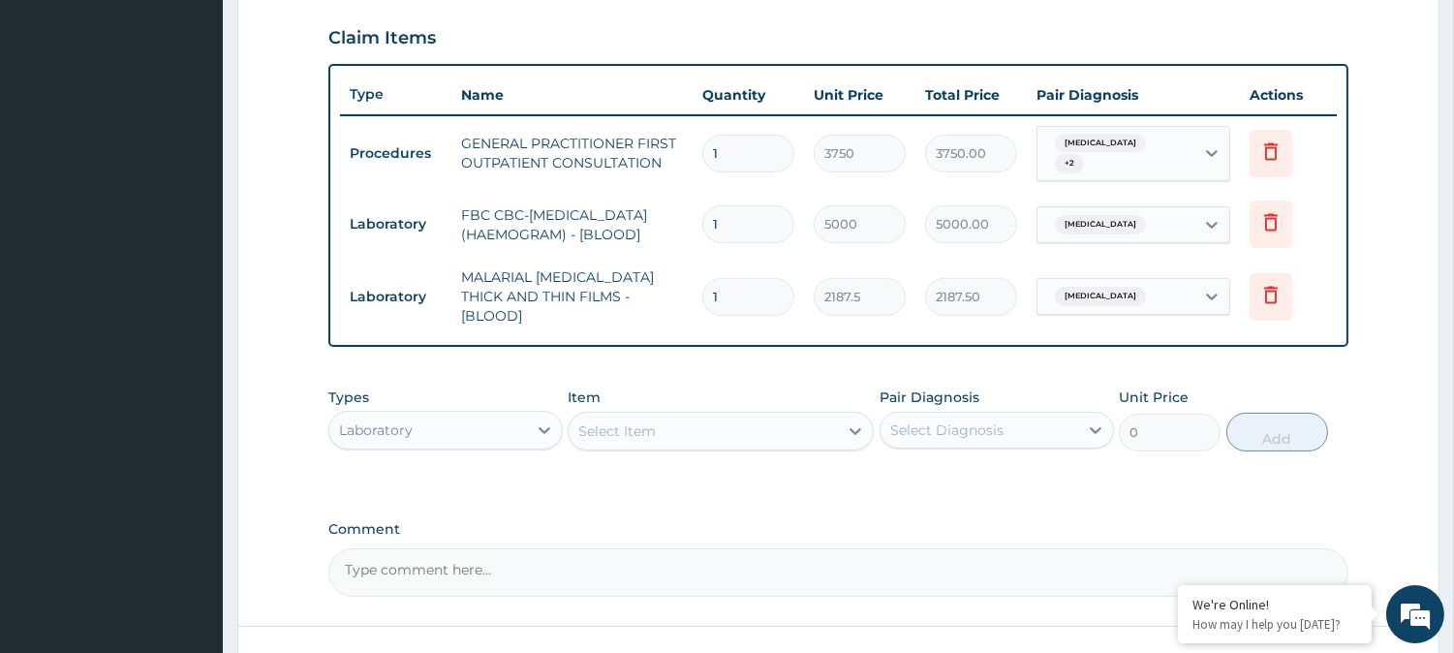
click at [408, 437] on div "Laboratory" at bounding box center [428, 429] width 198 height 31
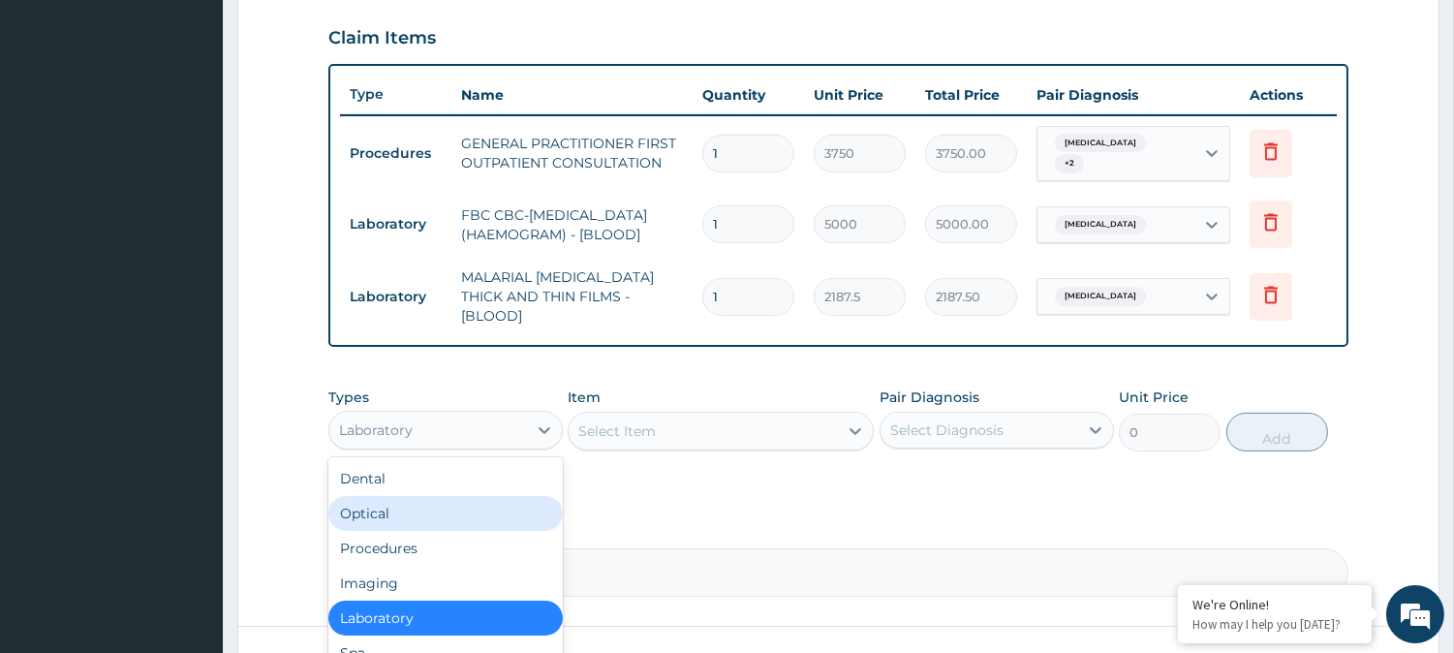
scroll to position [65, 0]
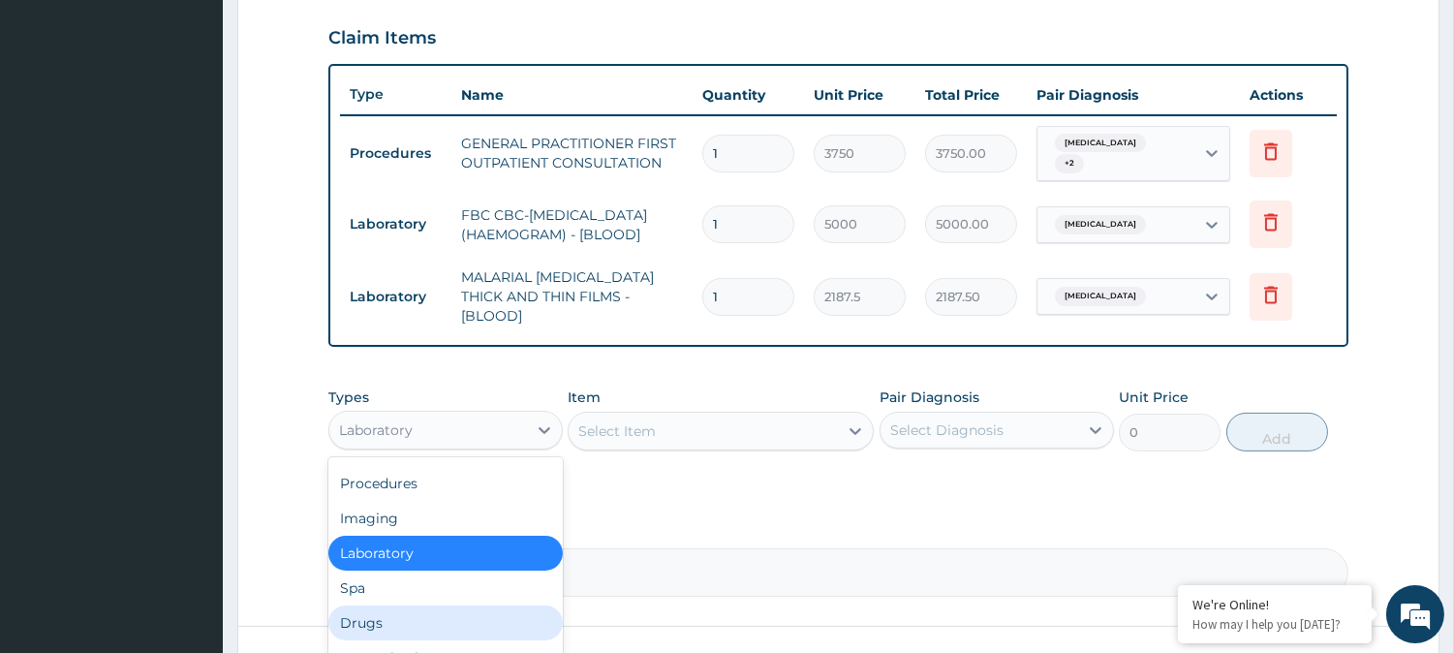
click at [468, 612] on div "Drugs" at bounding box center [445, 622] width 234 height 35
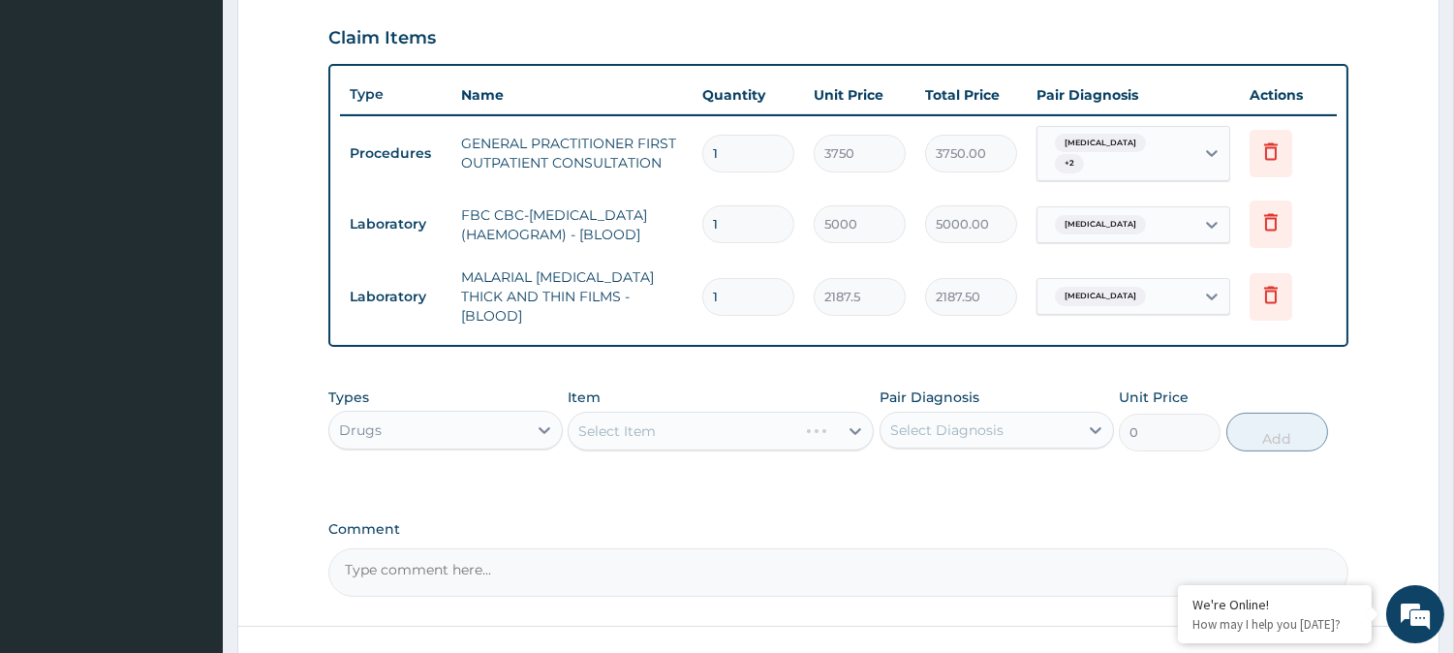
click at [1017, 412] on div "Select Diagnosis" at bounding box center [996, 430] width 234 height 37
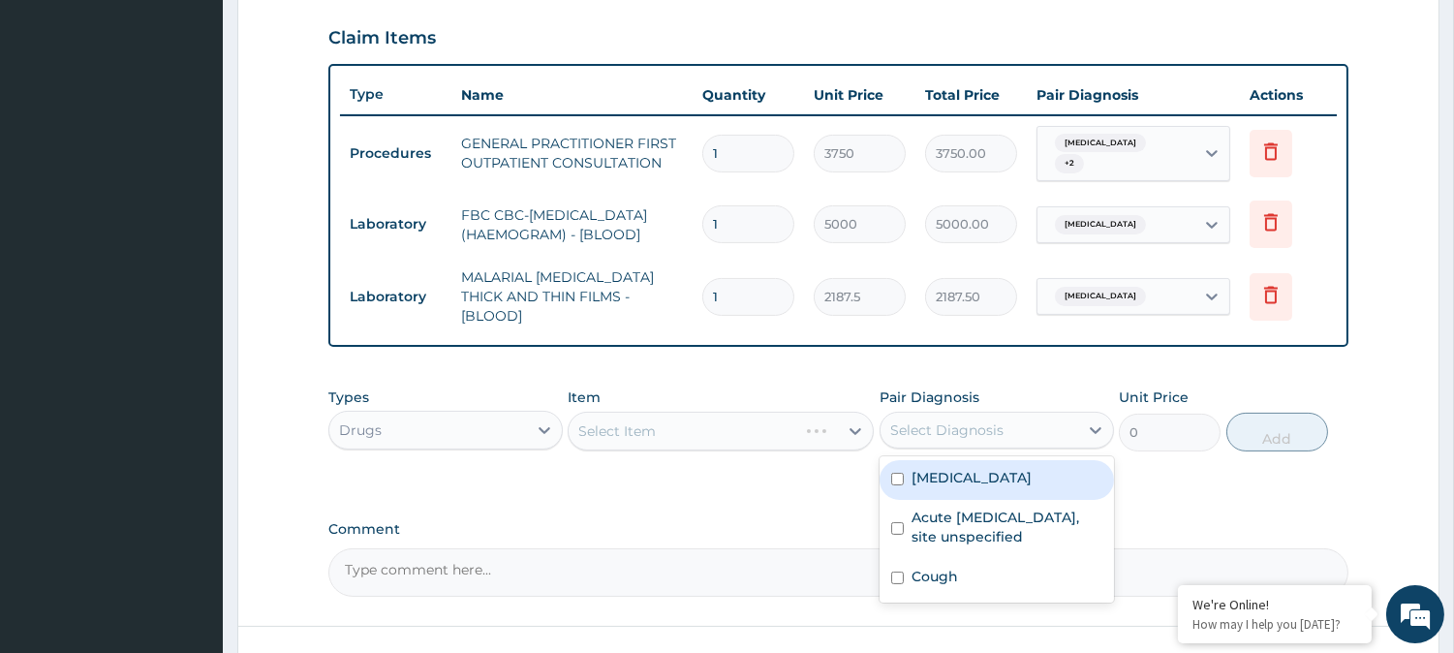
click at [1018, 468] on label "Malaria, unspecified" at bounding box center [971, 477] width 120 height 19
checkbox input "true"
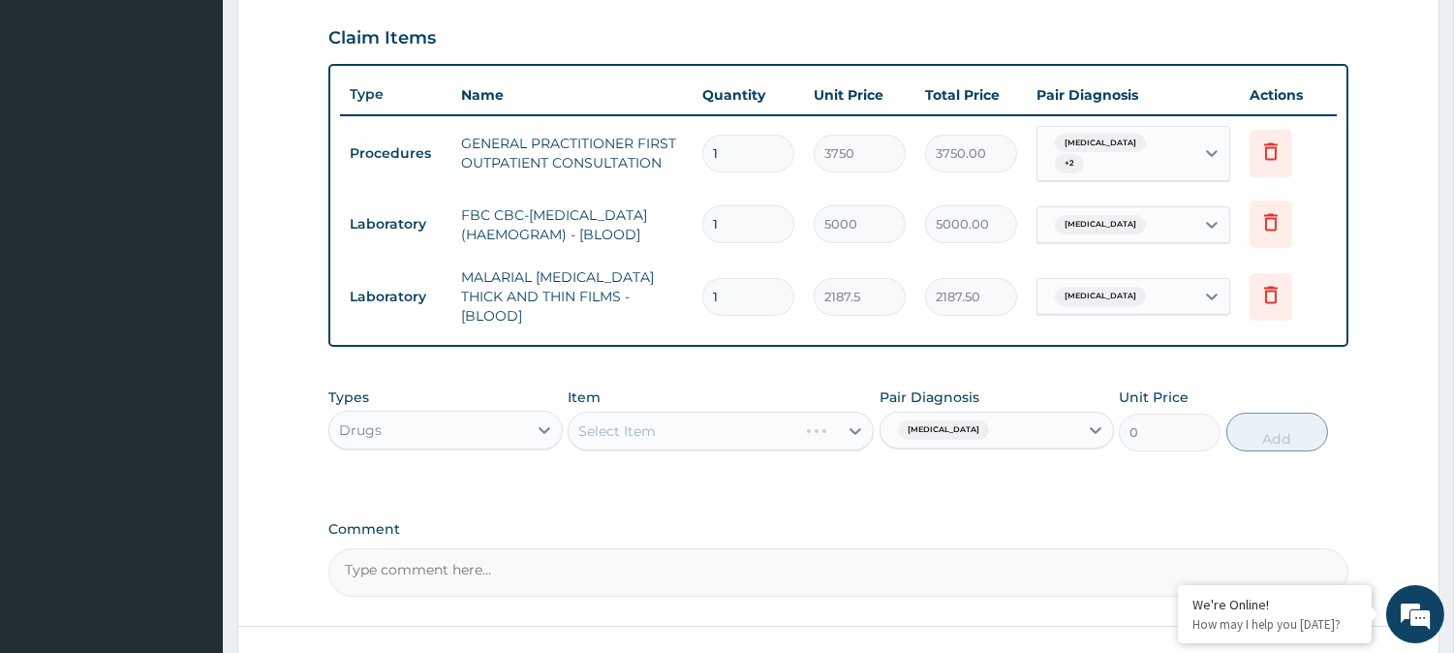
click at [660, 433] on div "Select Item" at bounding box center [721, 431] width 306 height 39
click at [660, 433] on div "Select Item" at bounding box center [702, 430] width 269 height 31
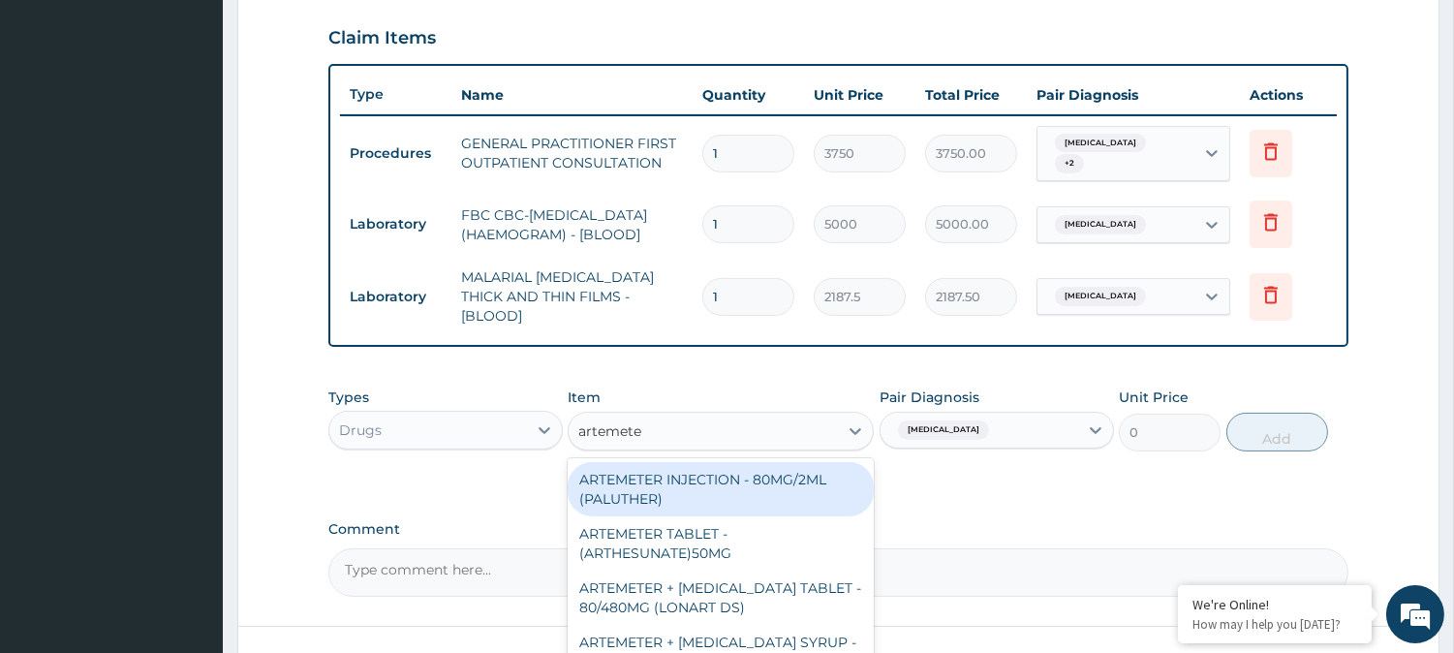
type input "artemeter"
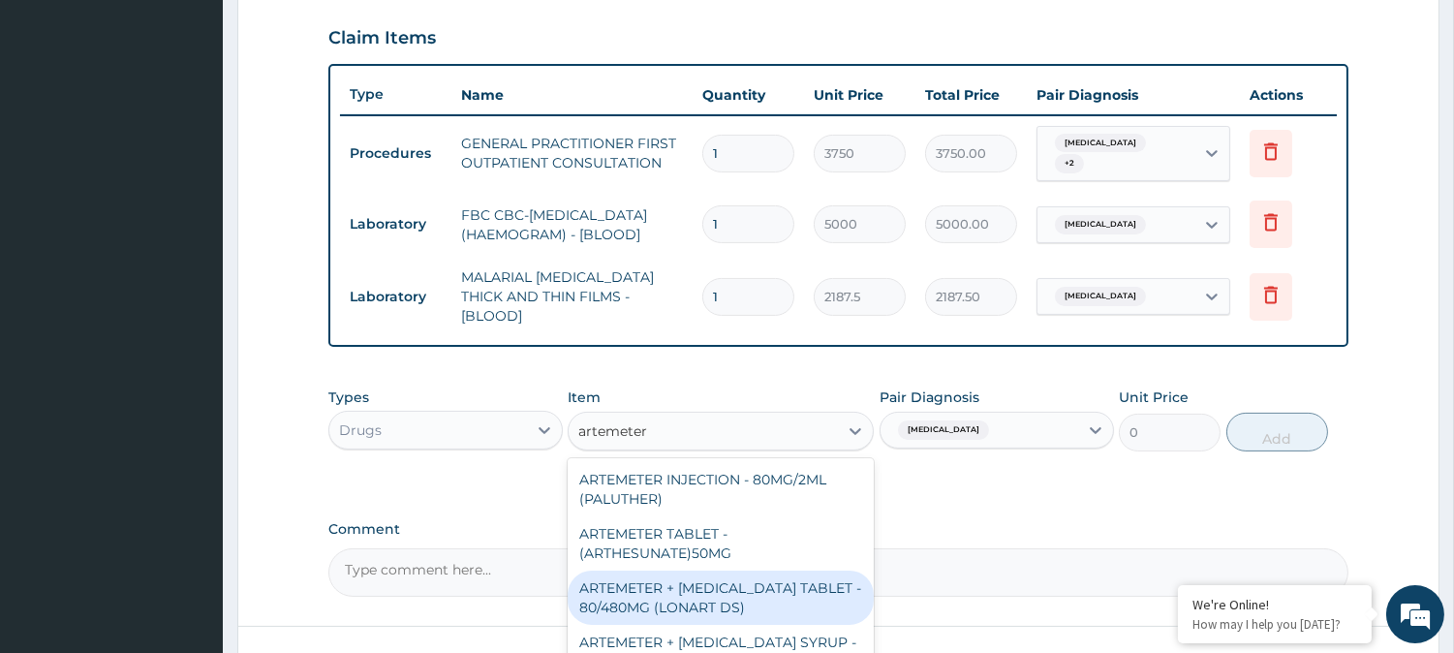
click at [818, 598] on div "ARTEMETER + LUMEFANTRINE TABLET - 80/480MG (LONART DS)" at bounding box center [721, 597] width 306 height 54
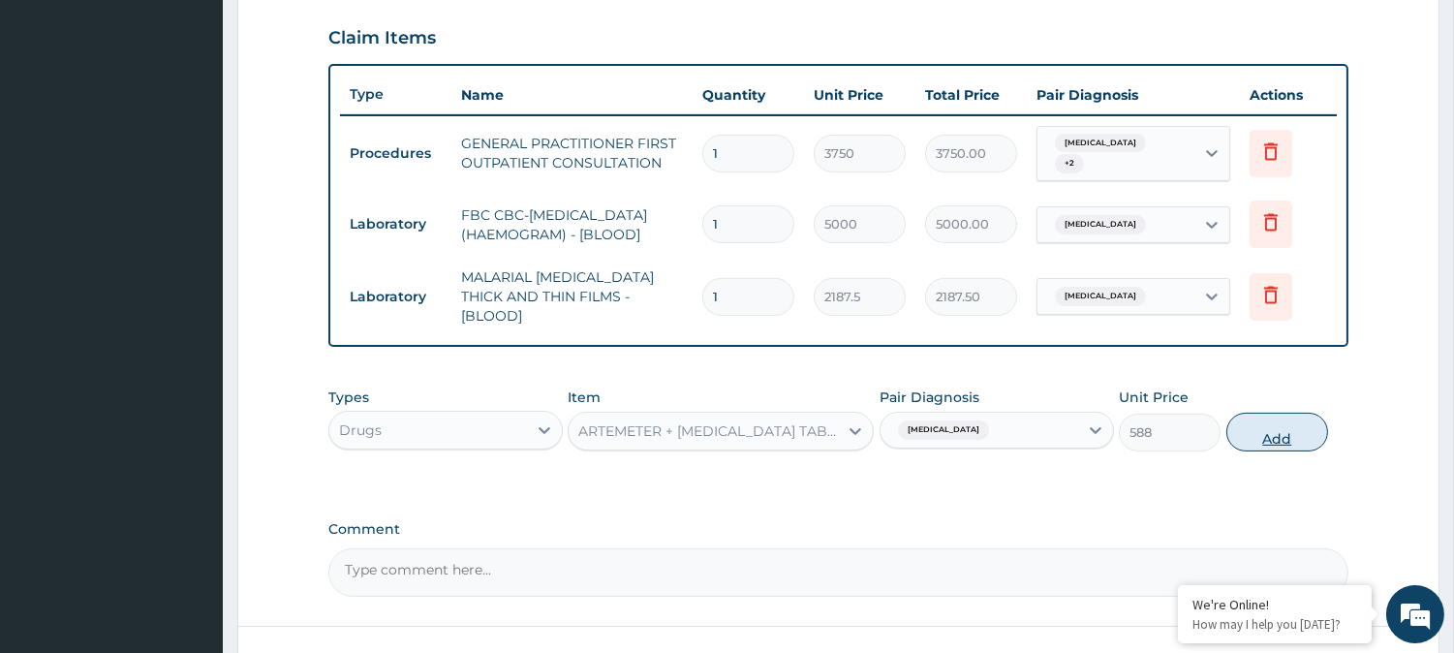
click at [1260, 418] on button "Add" at bounding box center [1277, 432] width 102 height 39
type input "0"
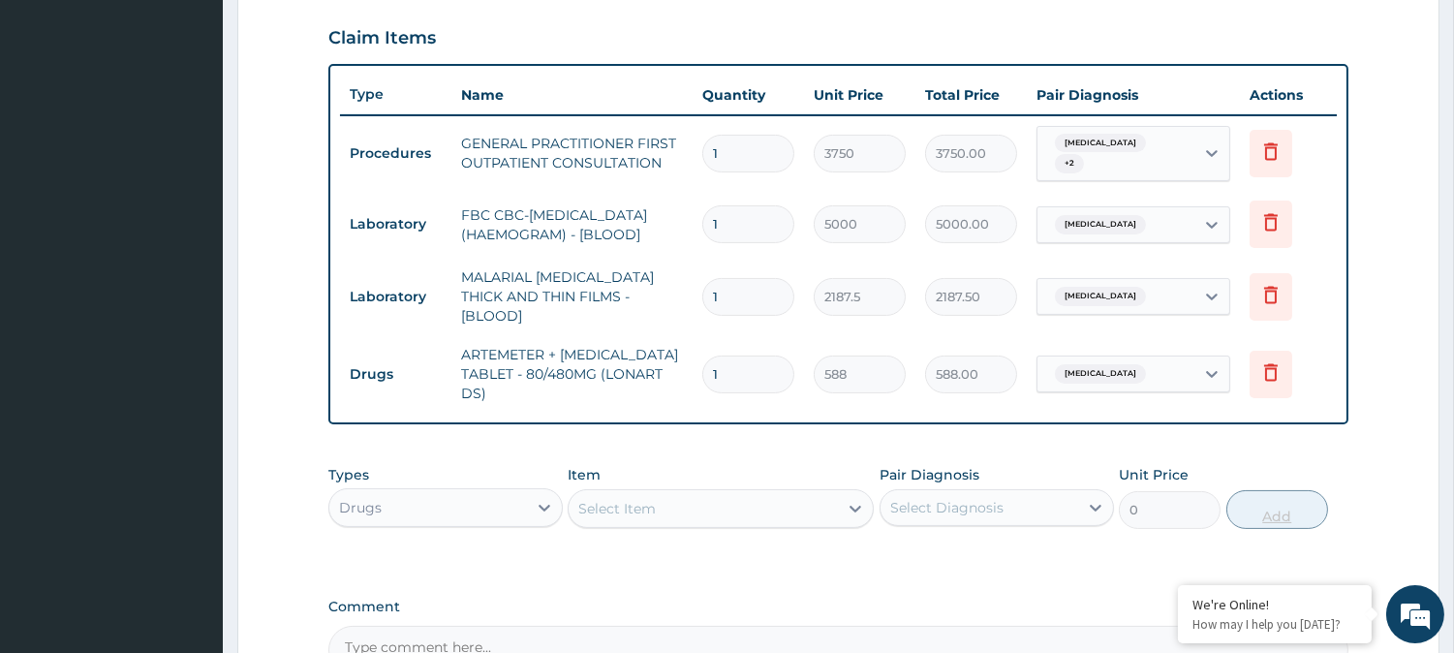
type input "0.00"
type input "6"
type input "3528.00"
type input "6"
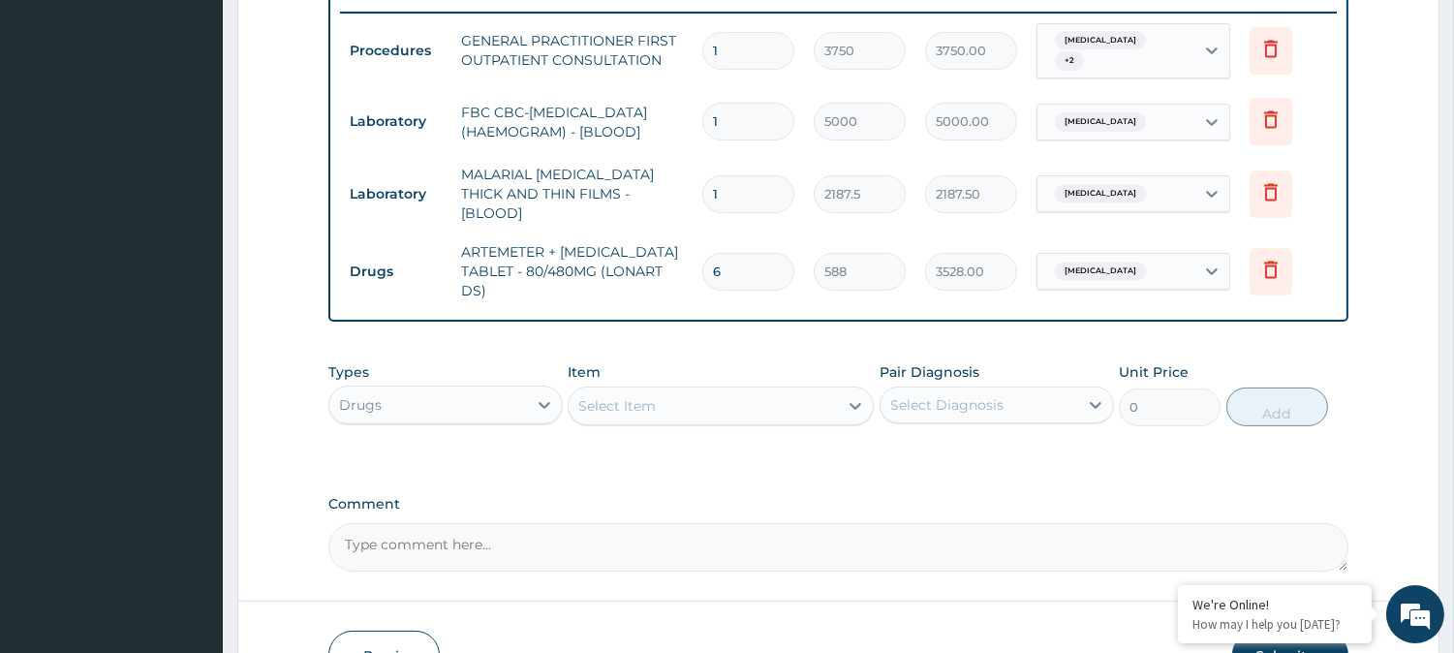
scroll to position [879, 0]
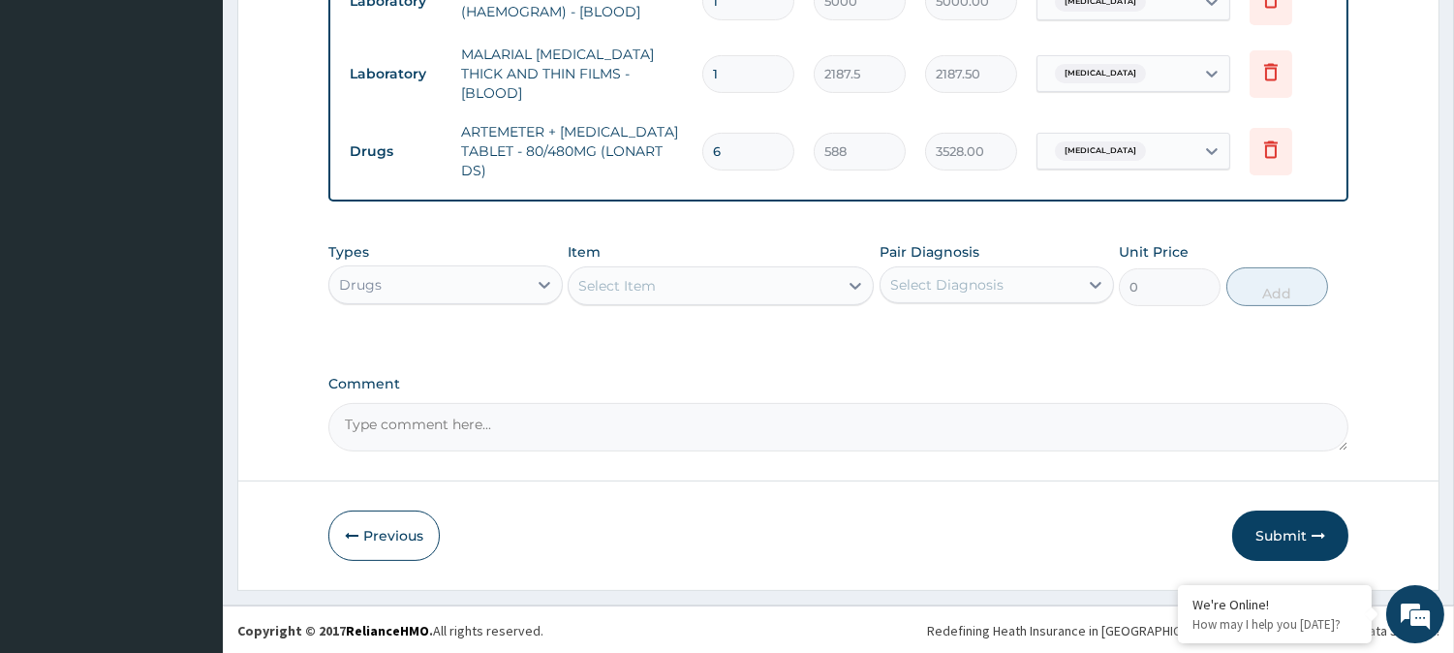
click at [644, 291] on div "Select Item" at bounding box center [616, 285] width 77 height 19
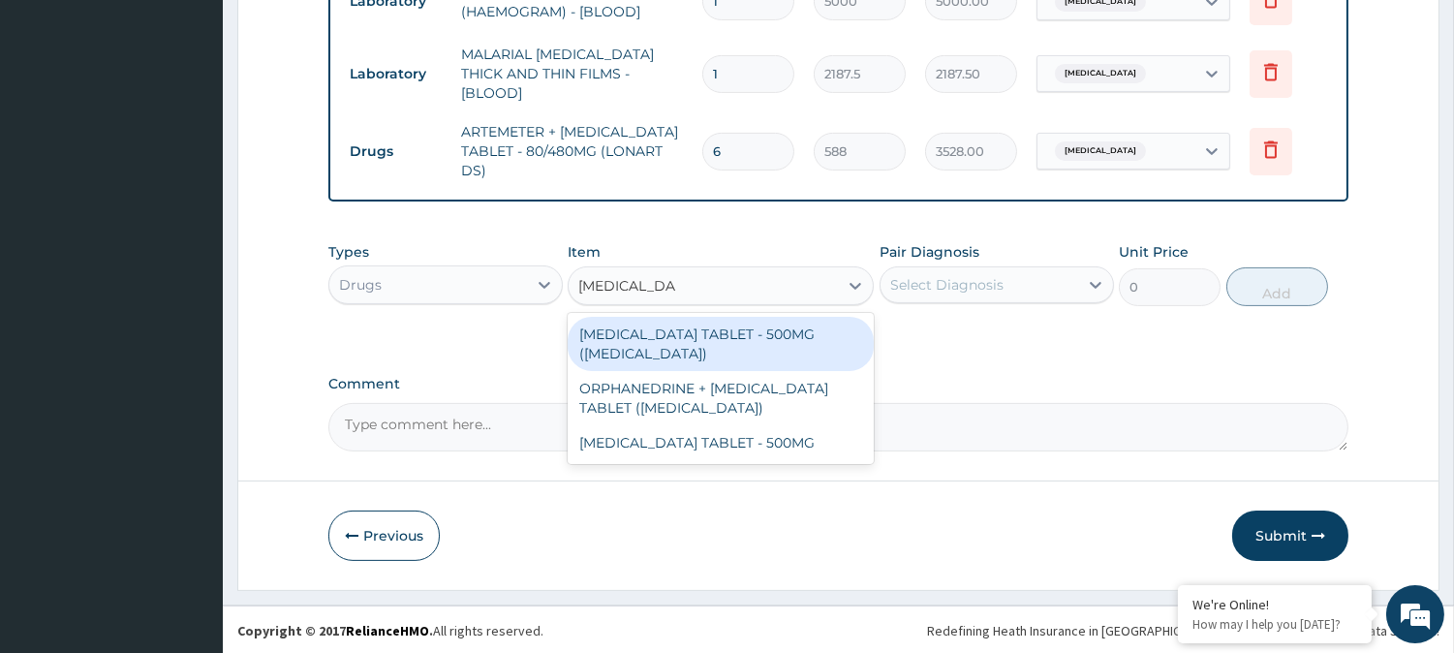
type input "paracetamol ta"
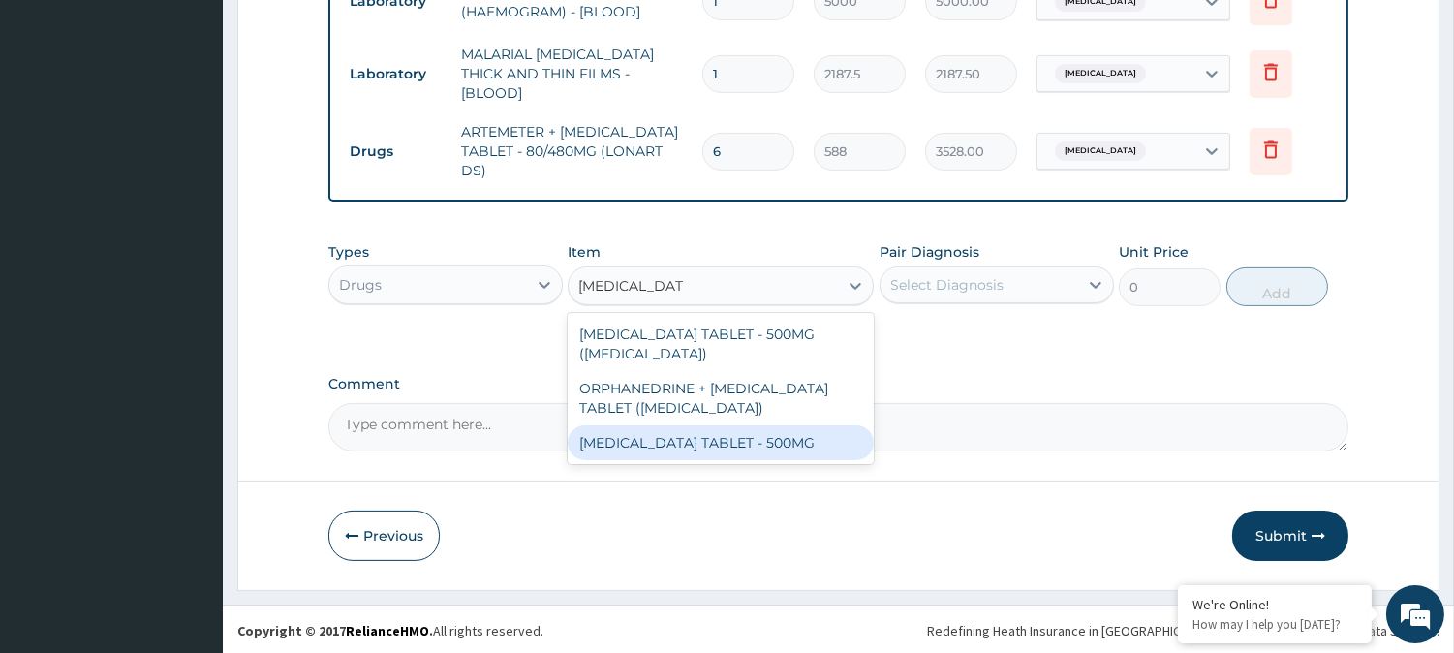
click at [712, 452] on div "PARACETAMOL TABLET - 500MG" at bounding box center [721, 442] width 306 height 35
type input "33.599999999999994"
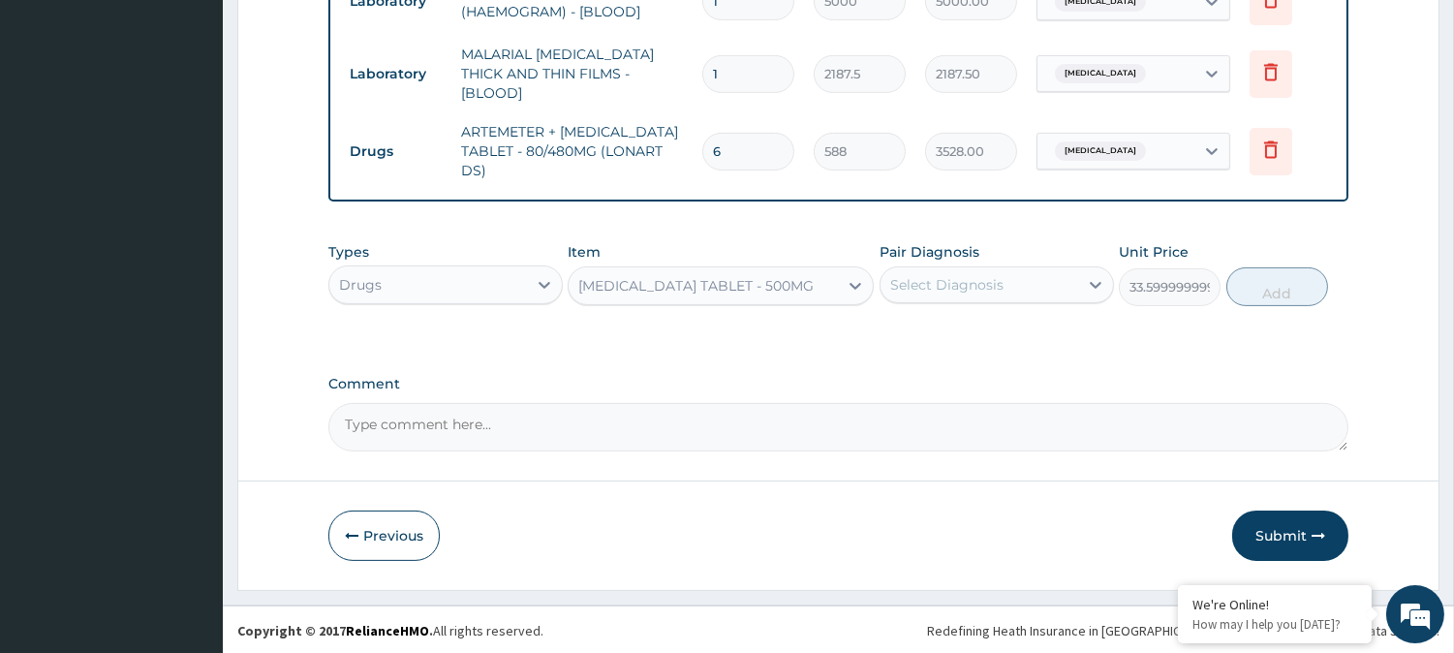
click at [1046, 278] on div "Select Diagnosis" at bounding box center [979, 284] width 198 height 31
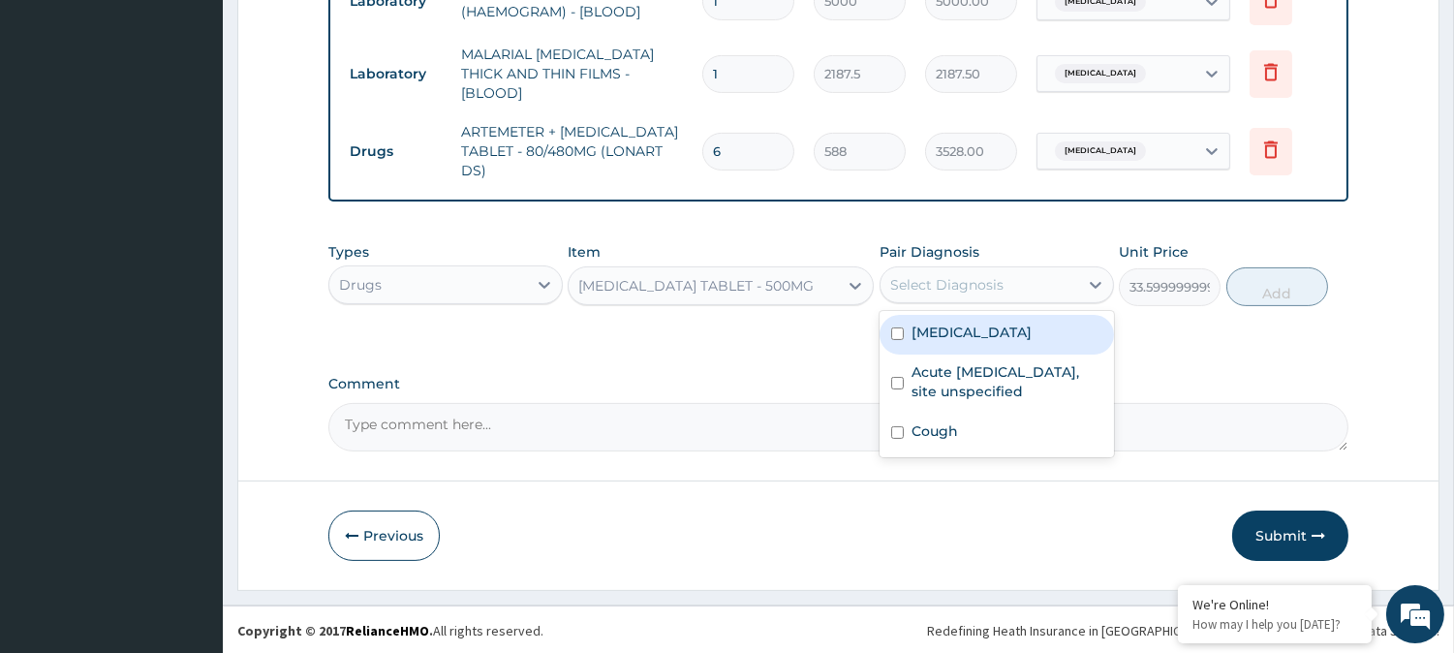
drag, startPoint x: 1030, startPoint y: 343, endPoint x: 1067, endPoint y: 336, distance: 37.4
click at [1030, 344] on div "Malaria, unspecified" at bounding box center [996, 335] width 234 height 40
checkbox input "true"
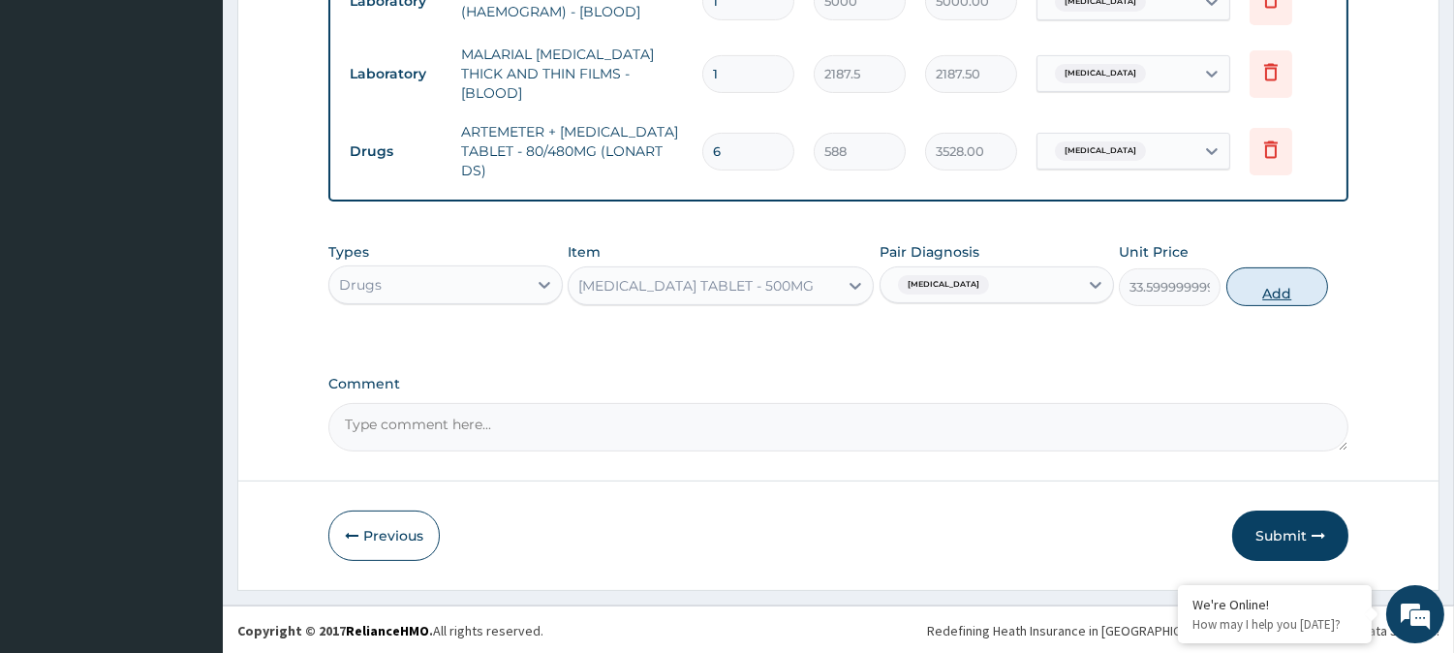
click at [1244, 272] on button "Add" at bounding box center [1277, 286] width 102 height 39
type input "0"
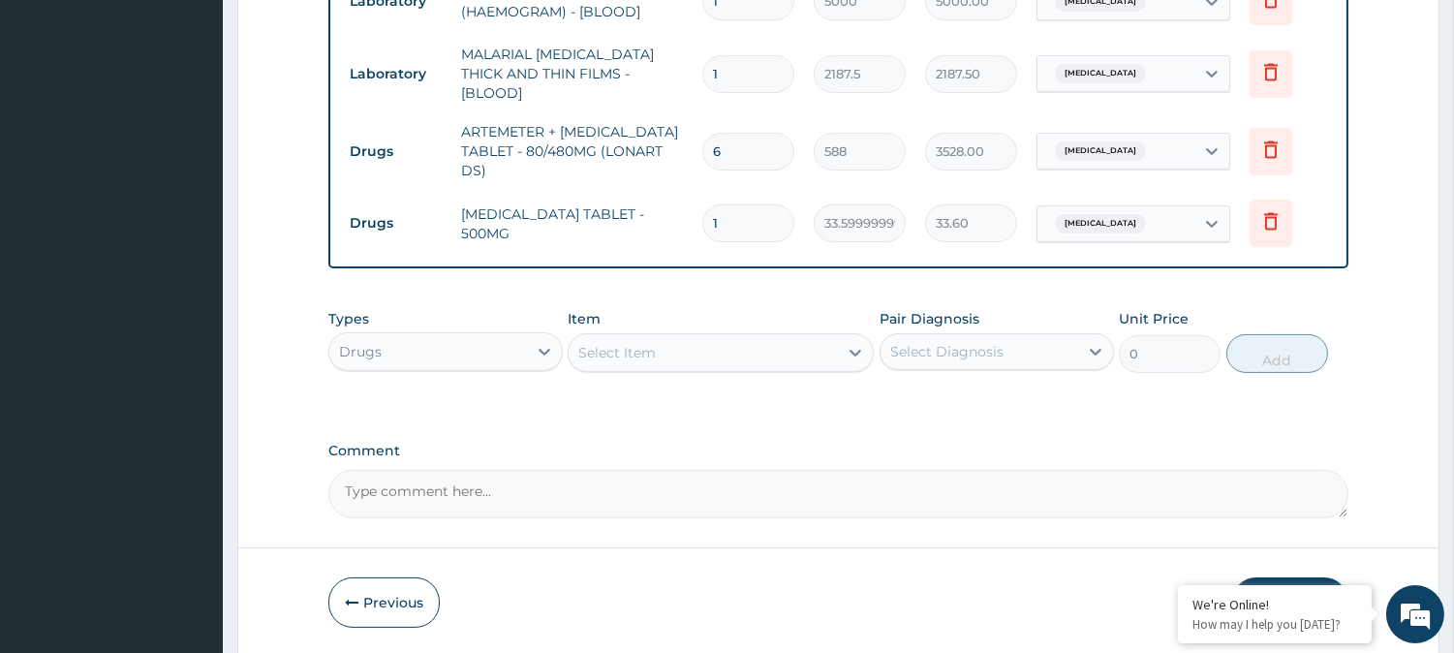
type input "2"
type input "67.20"
type input "4"
type input "134.40"
type input "5"
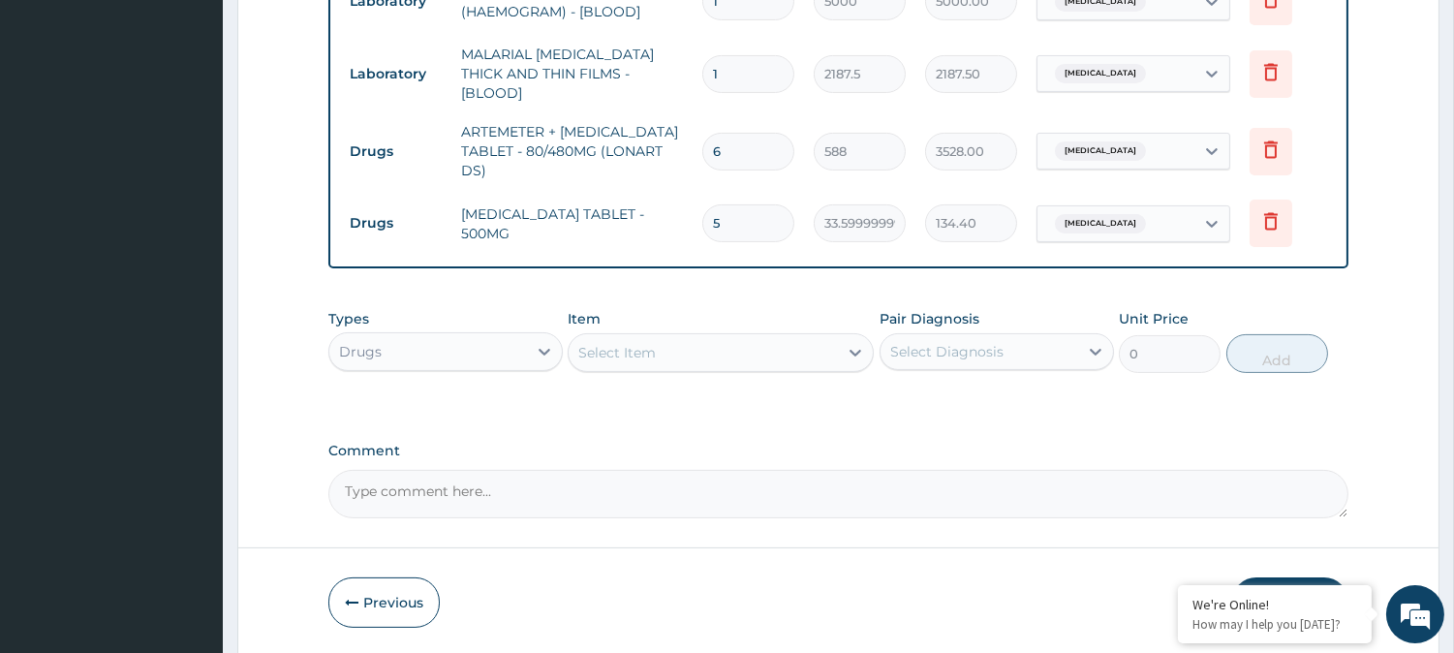
type input "168.00"
type input "6"
type input "201.60"
type input "7"
type input "235.20"
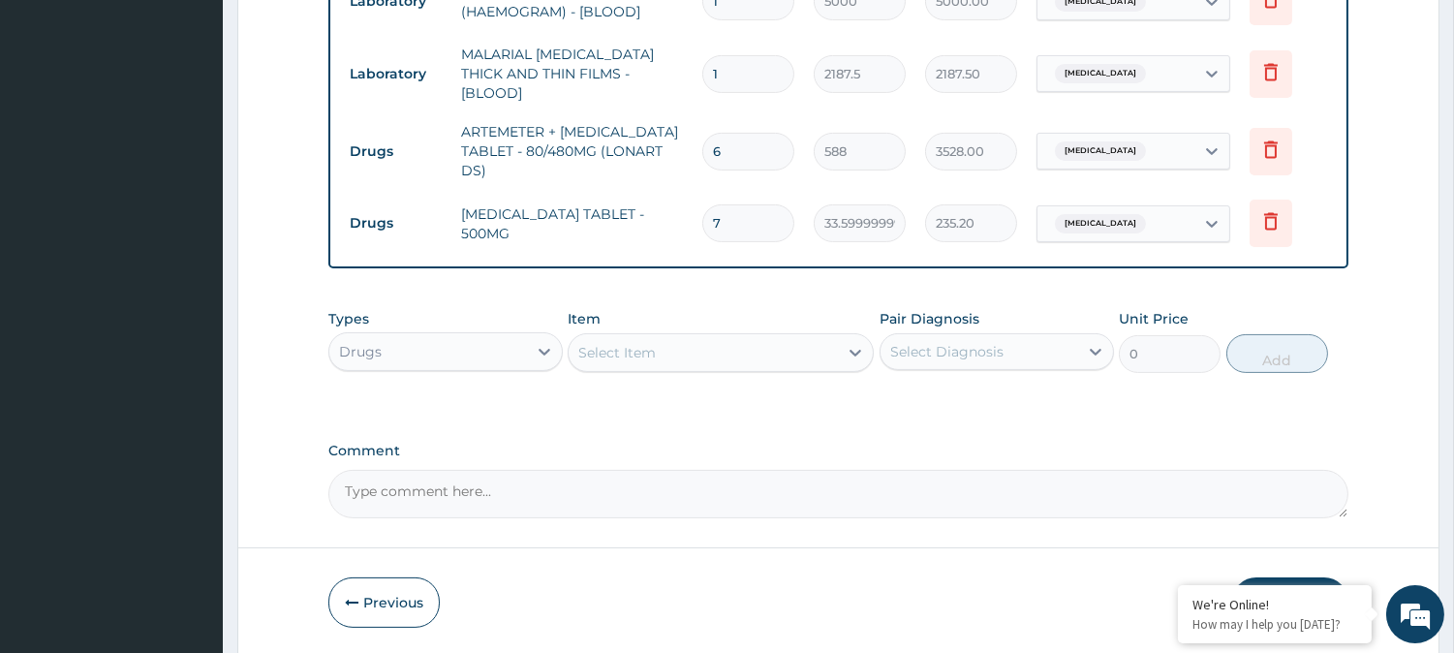
type input "8"
type input "268.80"
type input "9"
type input "302.40"
type input "10"
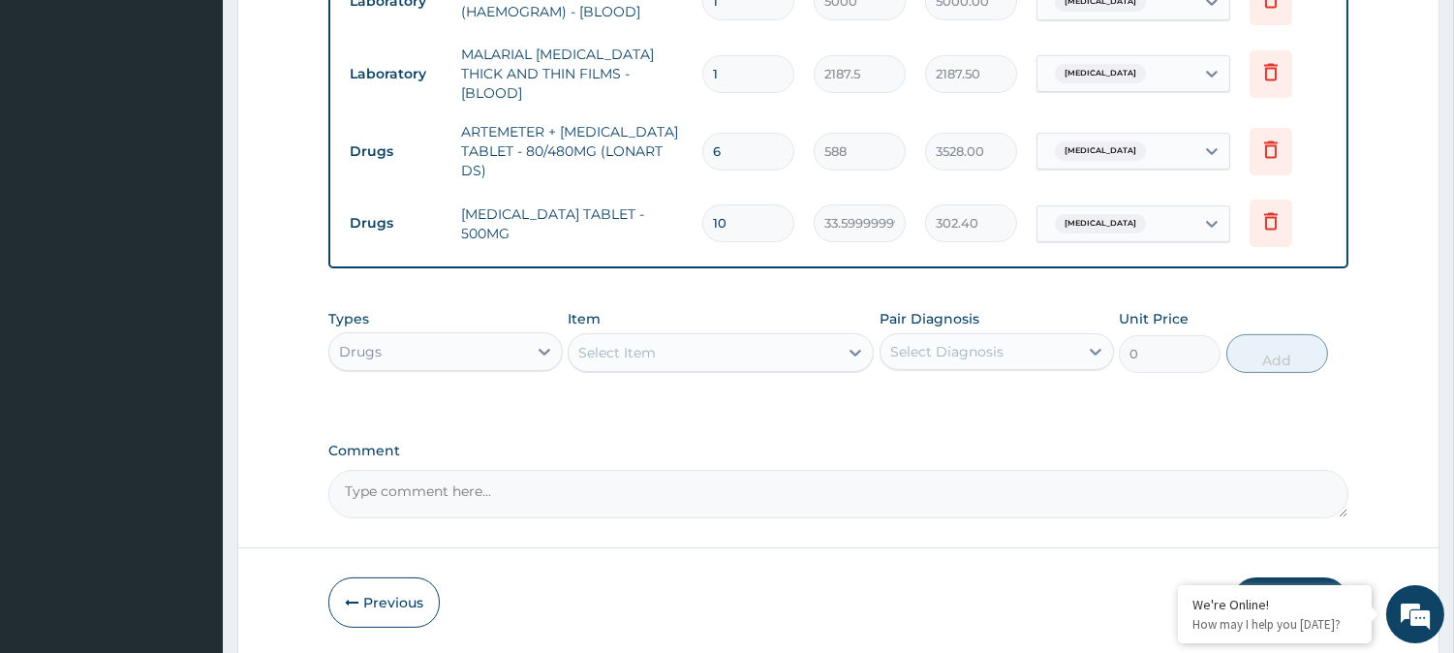
type input "336.00"
type input "11"
type input "369.60"
type input "12"
type input "403.20"
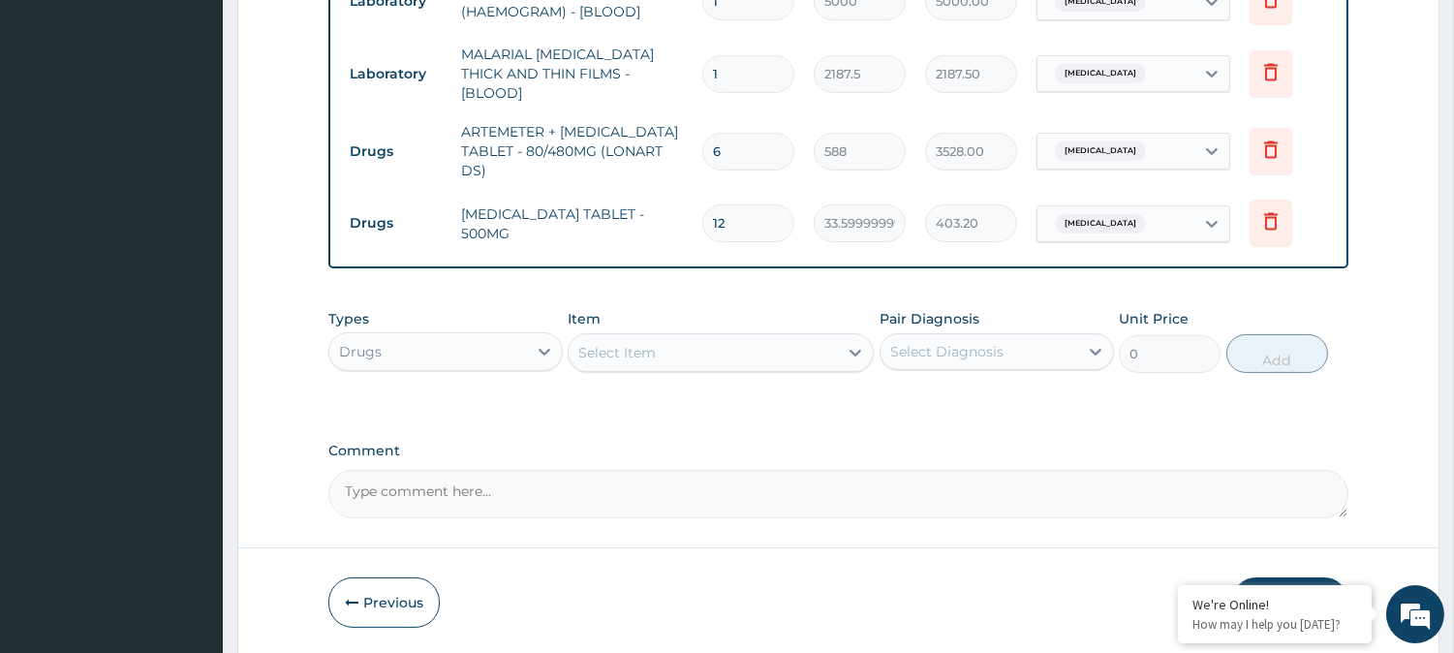
type input "13"
type input "436.80"
type input "14"
type input "470.40"
type input "15"
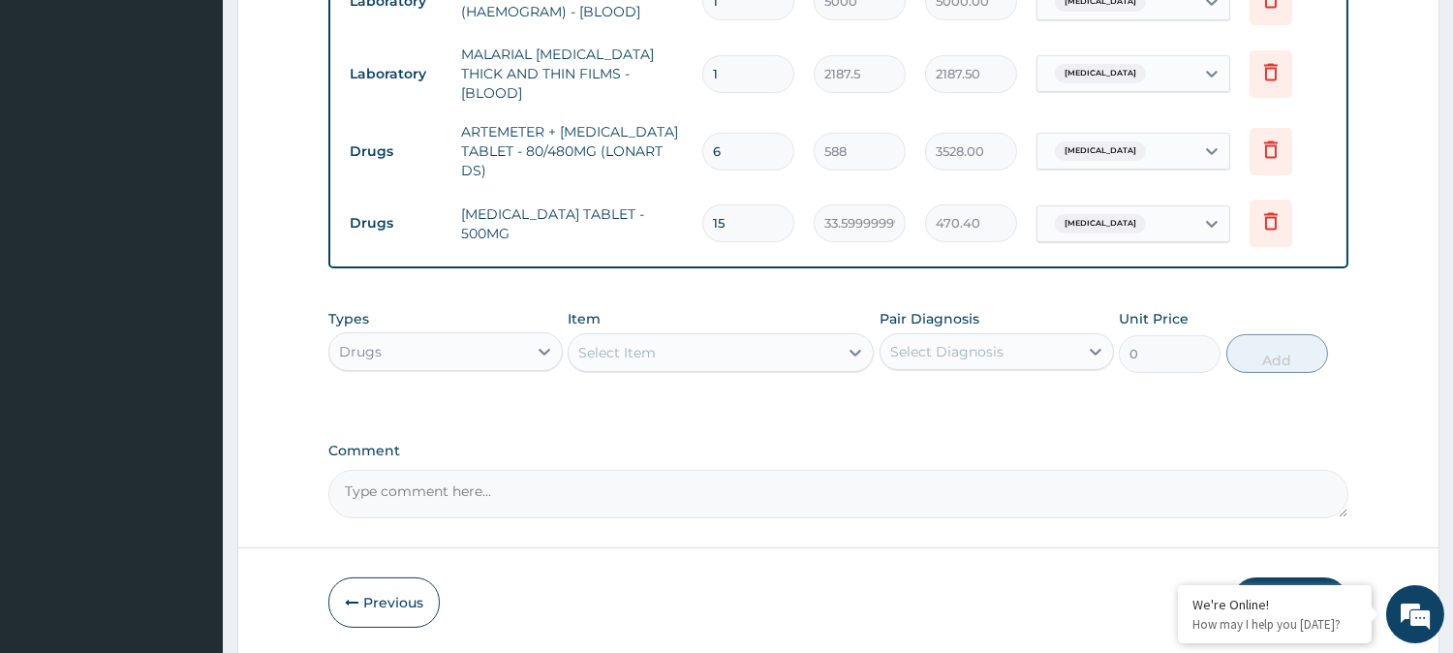
type input "504.00"
type input "16"
type input "537.60"
type input "17"
type input "571.20"
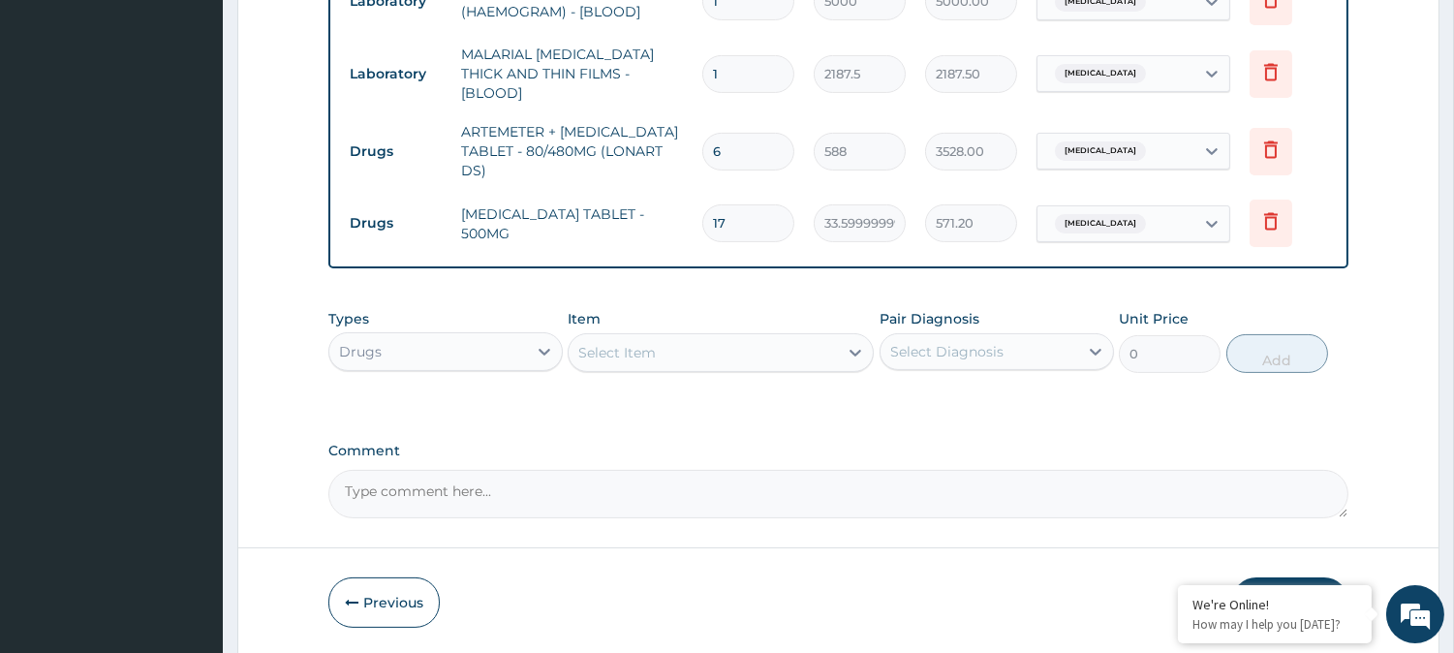
type input "18"
type input "604.80"
type input "19"
type input "638.40"
type input "20"
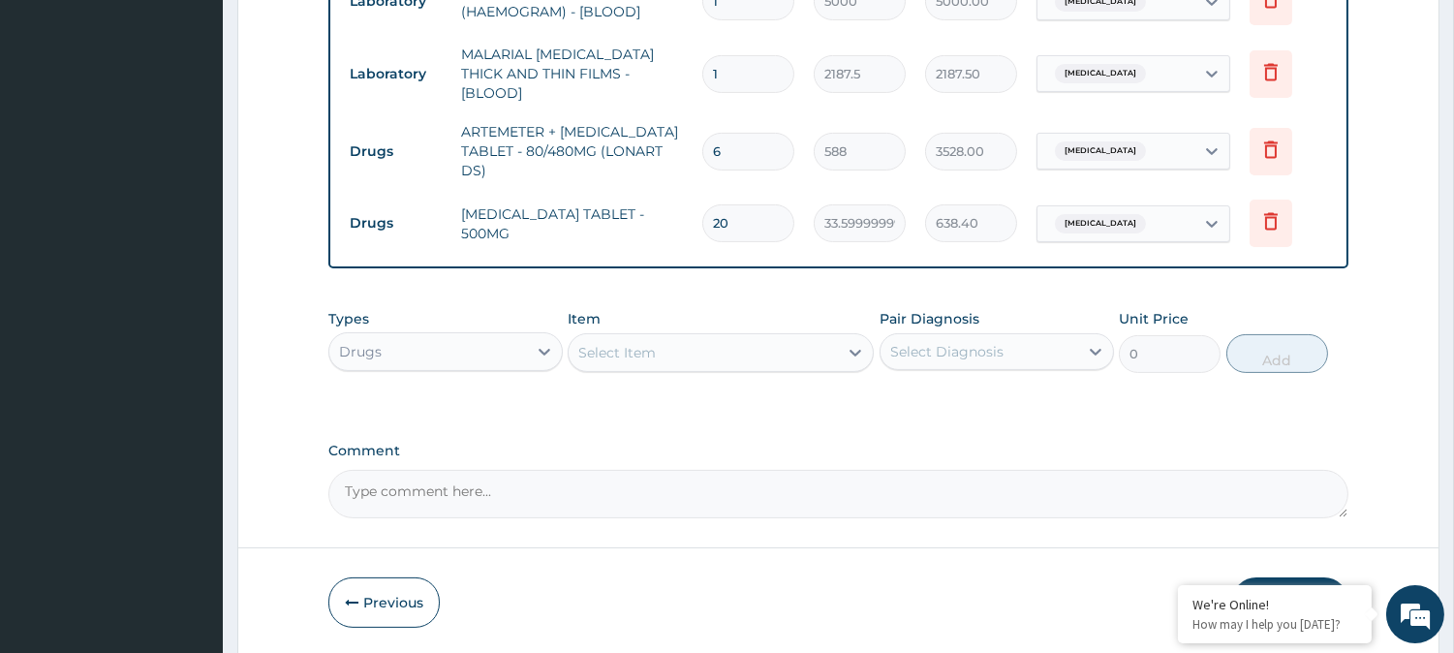
type input "672.00"
type input "21"
type input "705.60"
type input "20"
type input "672.00"
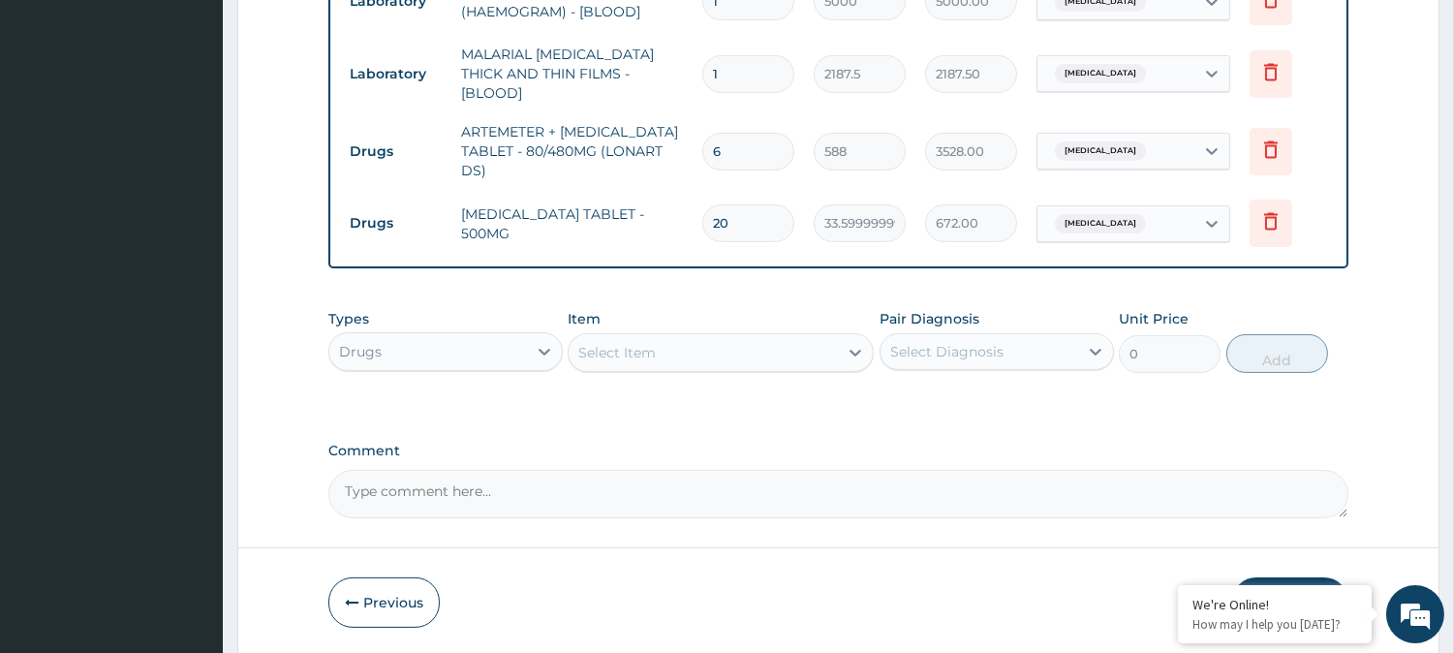
click at [730, 360] on div "Select Item" at bounding box center [702, 352] width 269 height 31
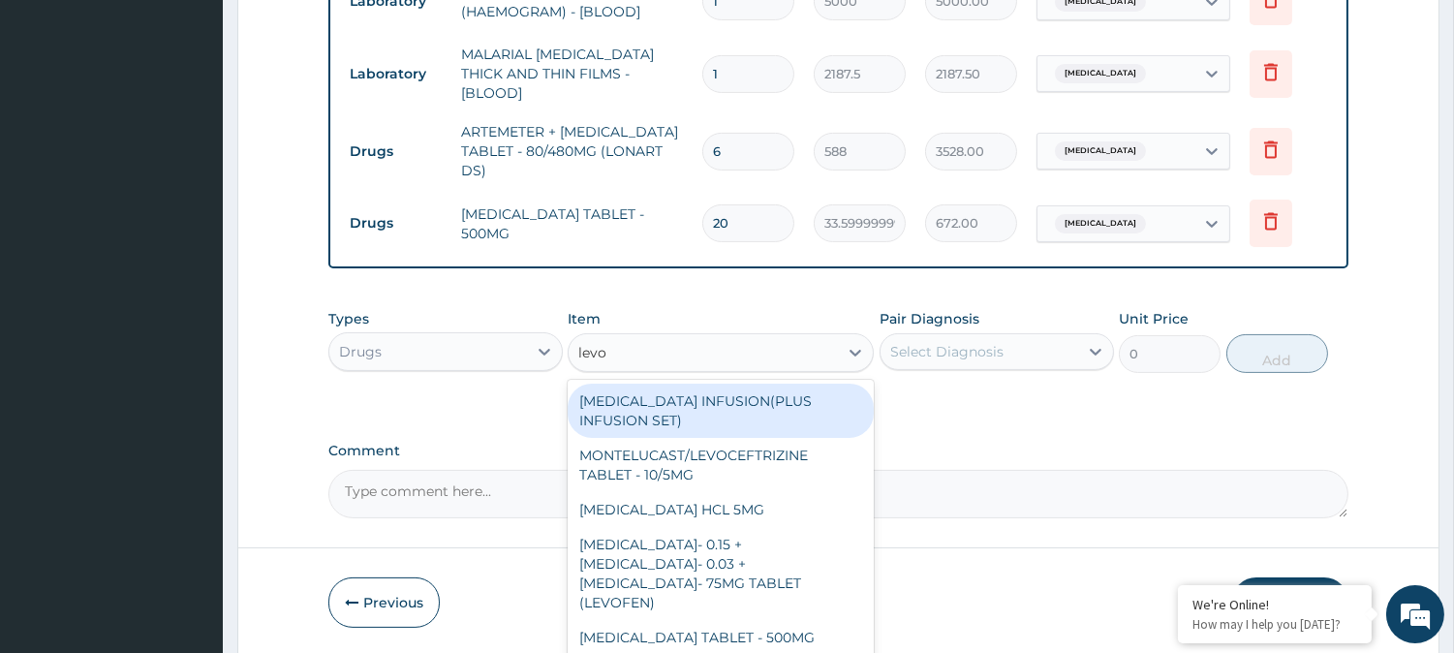
type input "levoc"
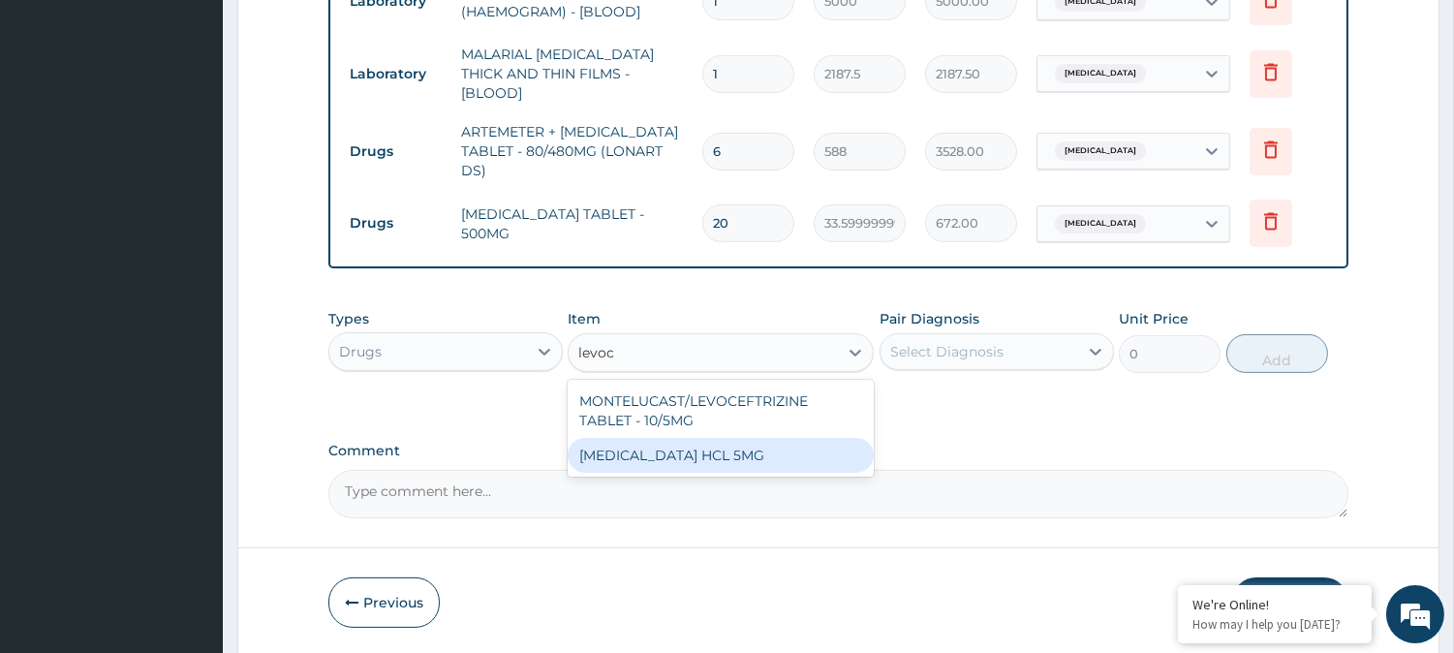
click at [827, 455] on div "LEVOCETIRIZINE HCL 5MG" at bounding box center [721, 455] width 306 height 35
type input "81.19999999999999"
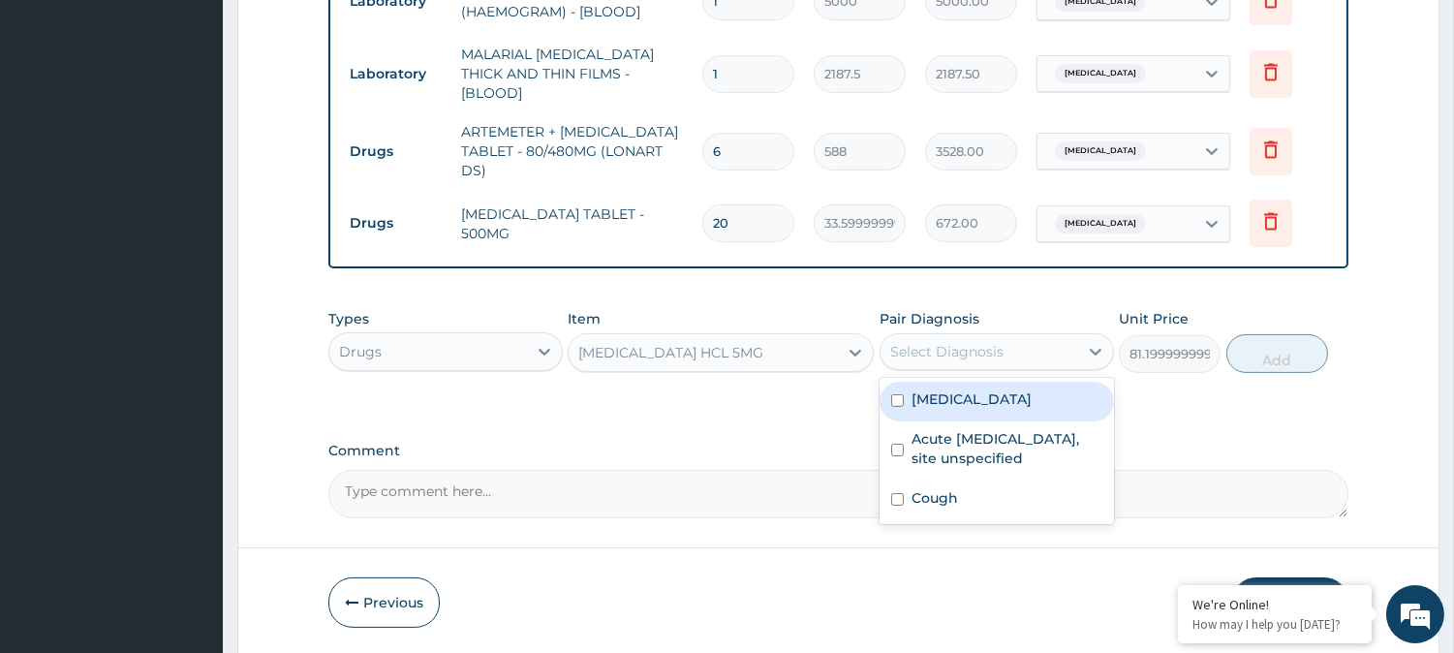
click at [974, 353] on div "Select Diagnosis" at bounding box center [946, 351] width 113 height 19
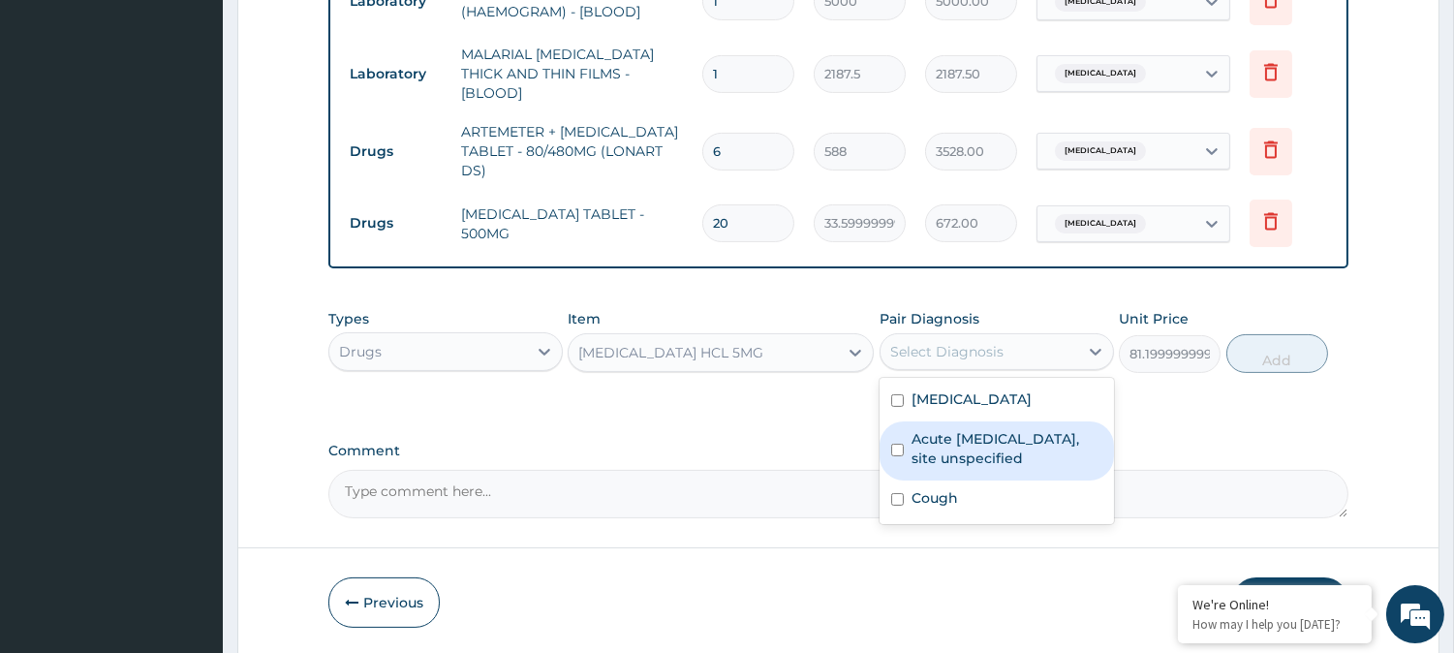
click at [984, 439] on label "Acute upper respiratory infection, site unspecified" at bounding box center [1006, 448] width 191 height 39
checkbox input "true"
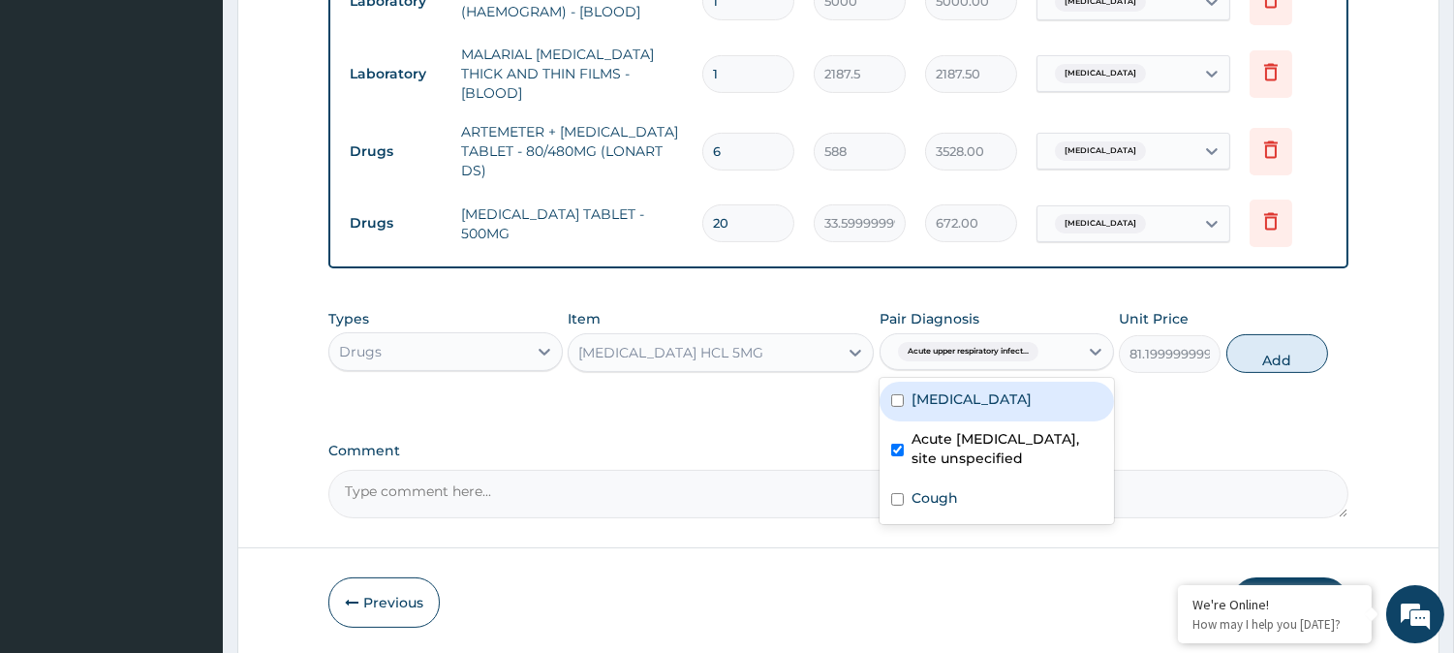
drag, startPoint x: 1267, startPoint y: 343, endPoint x: 1240, endPoint y: 352, distance: 28.5
click at [1269, 342] on button "Add" at bounding box center [1277, 353] width 102 height 39
type input "0"
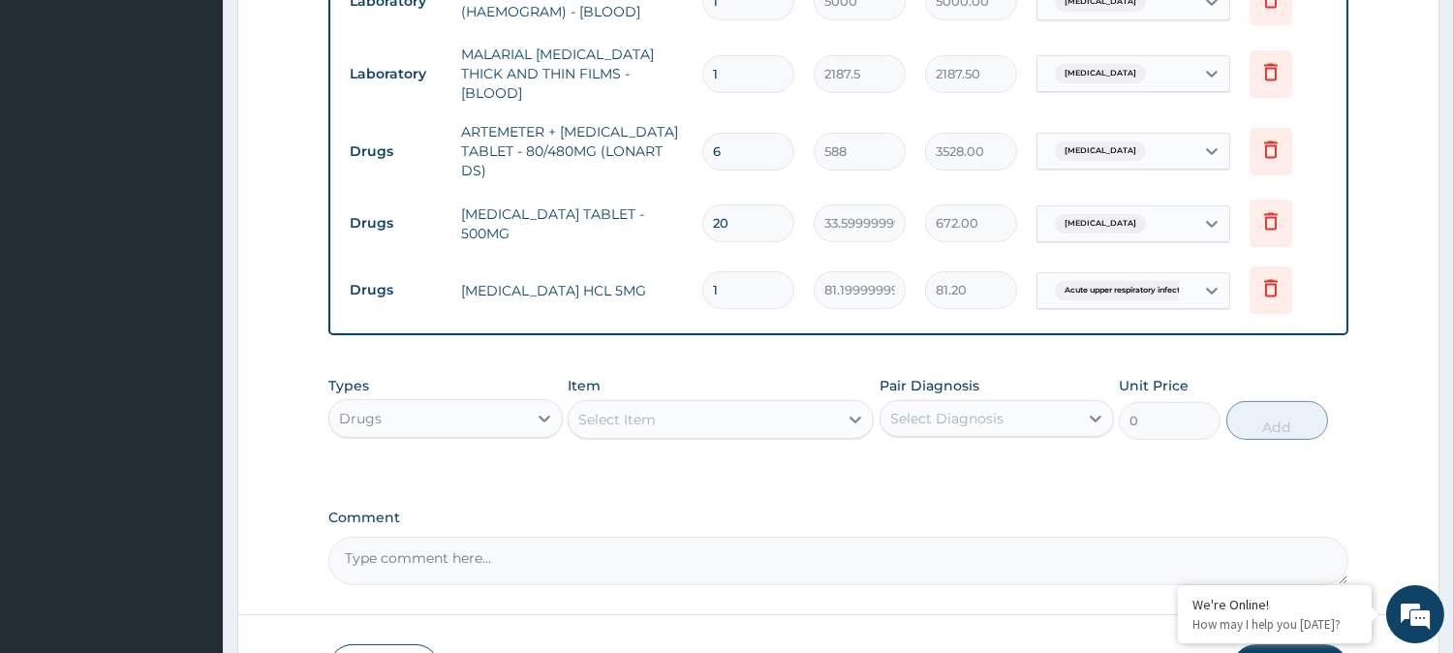
type input "10"
type input "812.00"
type input "10"
click at [808, 416] on div "Select Item" at bounding box center [702, 419] width 269 height 31
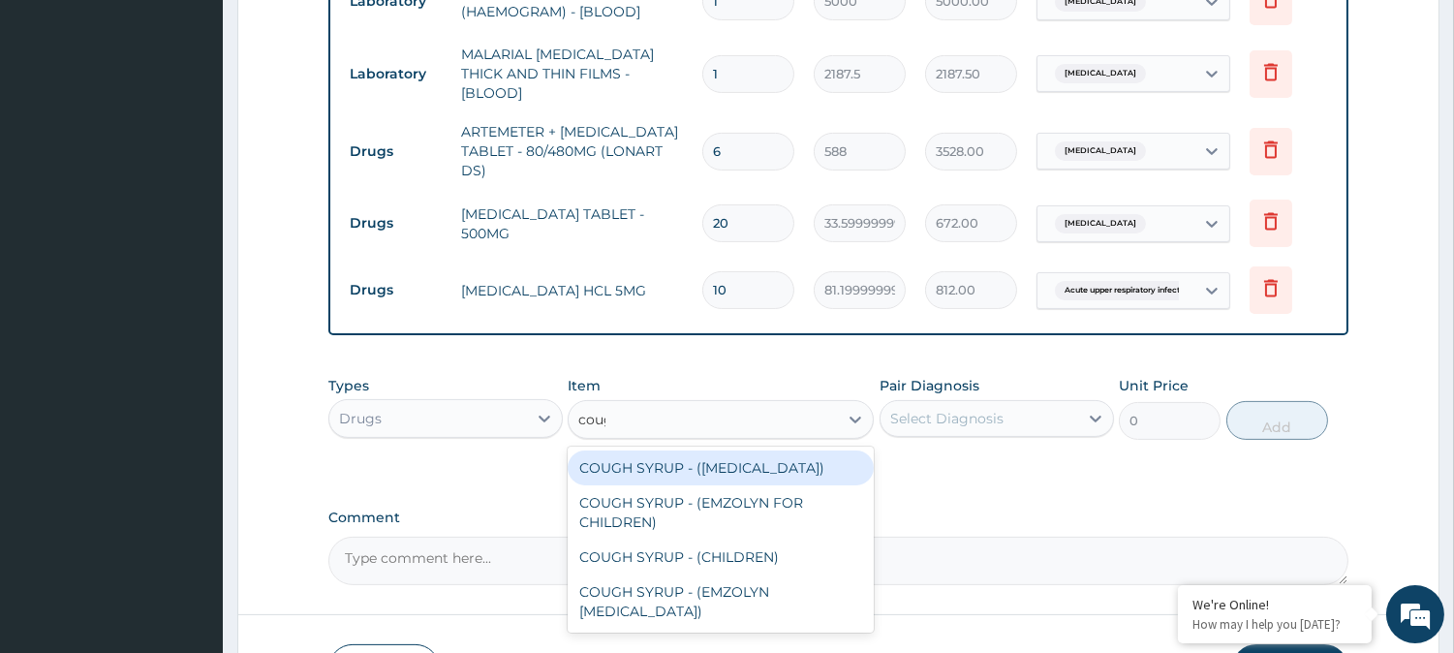
type input "cough"
click at [800, 472] on div "COUGH SYRUP - (EXPECTORANT)" at bounding box center [721, 467] width 306 height 35
type input "1120"
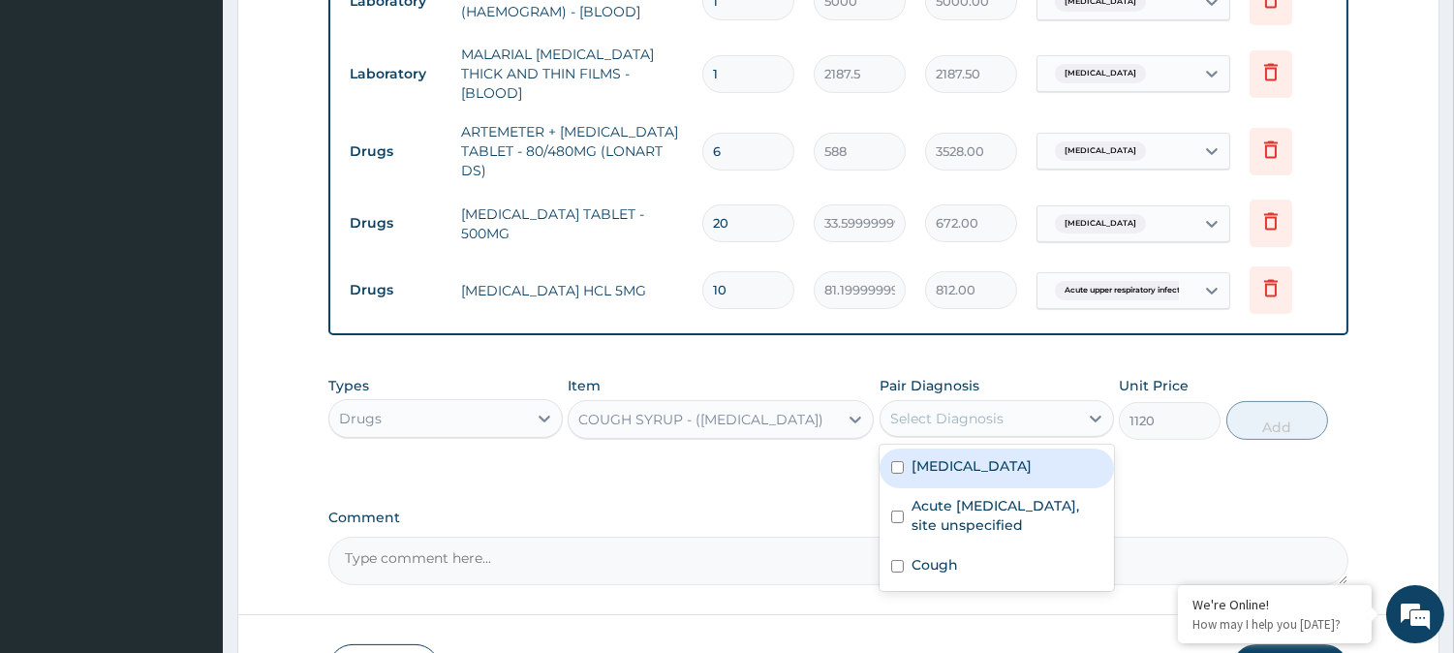
click at [1013, 423] on div "Select Diagnosis" at bounding box center [979, 418] width 198 height 31
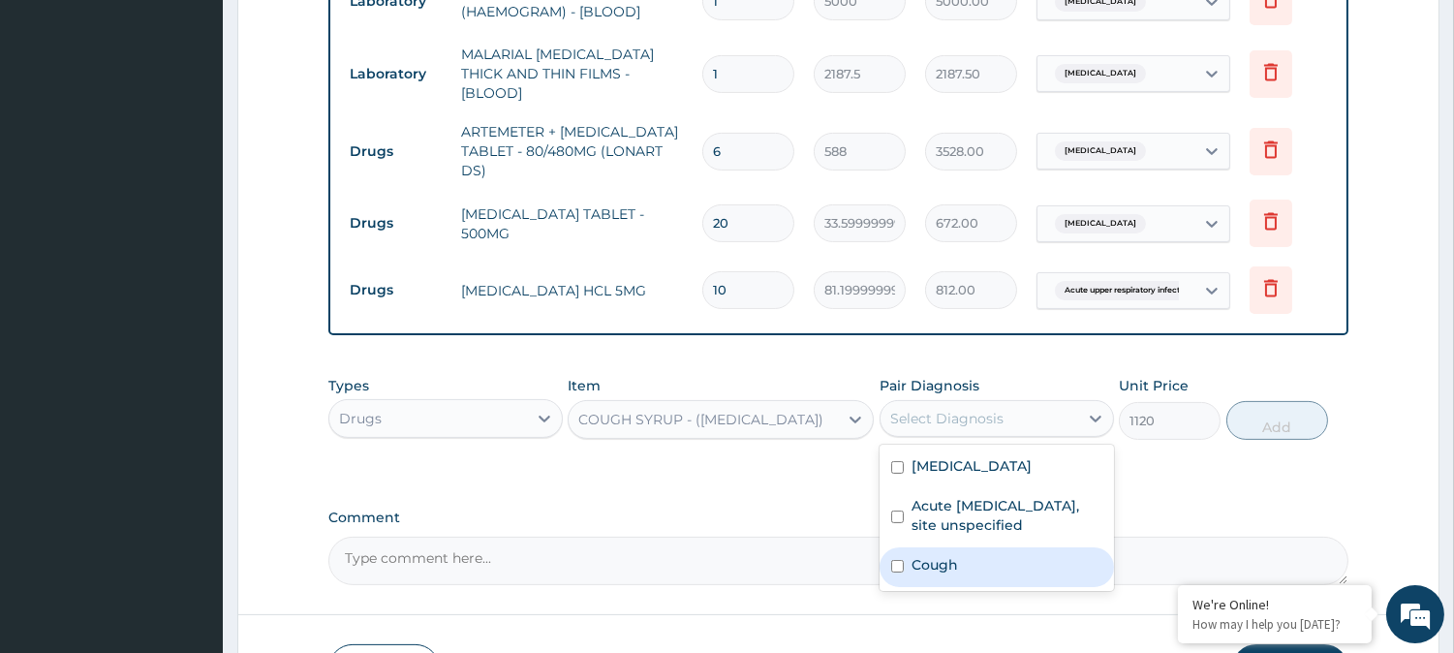
click at [969, 554] on div "Cough" at bounding box center [996, 567] width 234 height 40
checkbox input "true"
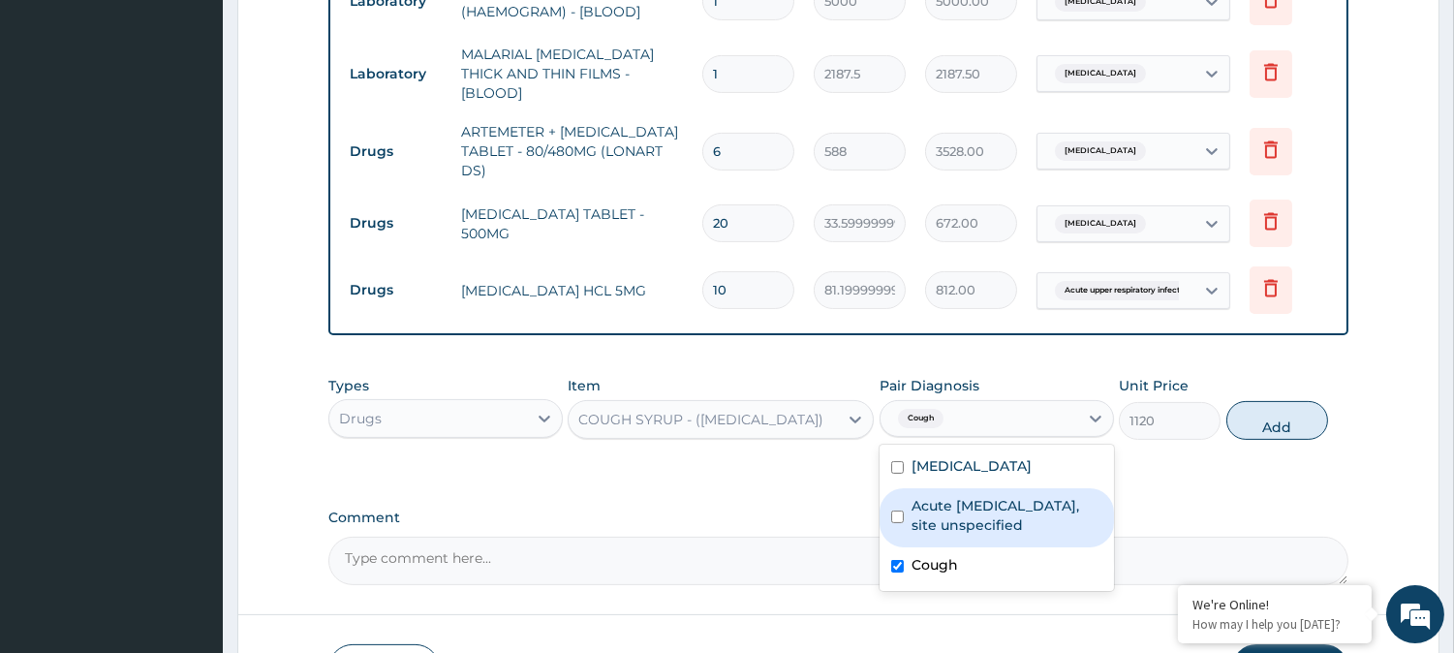
click at [1039, 513] on label "Acute upper respiratory infection, site unspecified" at bounding box center [1006, 515] width 191 height 39
checkbox input "true"
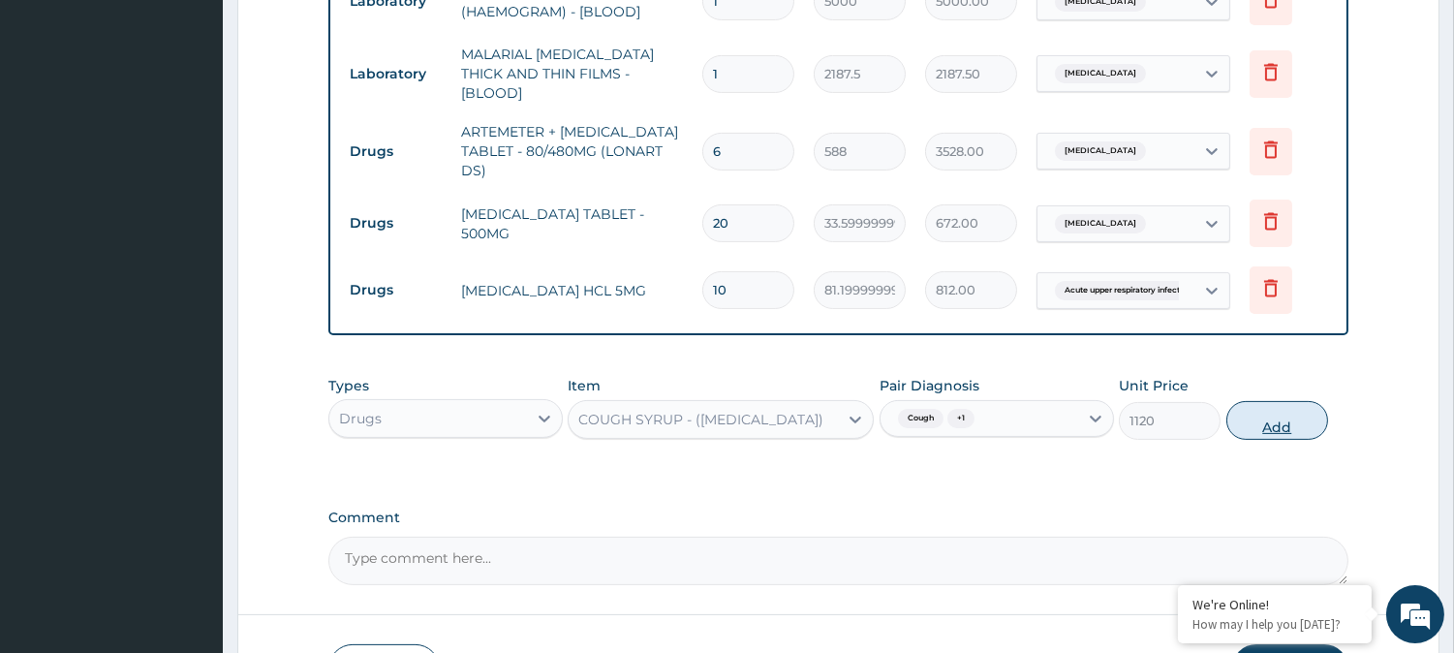
click at [1288, 423] on button "Add" at bounding box center [1277, 420] width 102 height 39
type input "0"
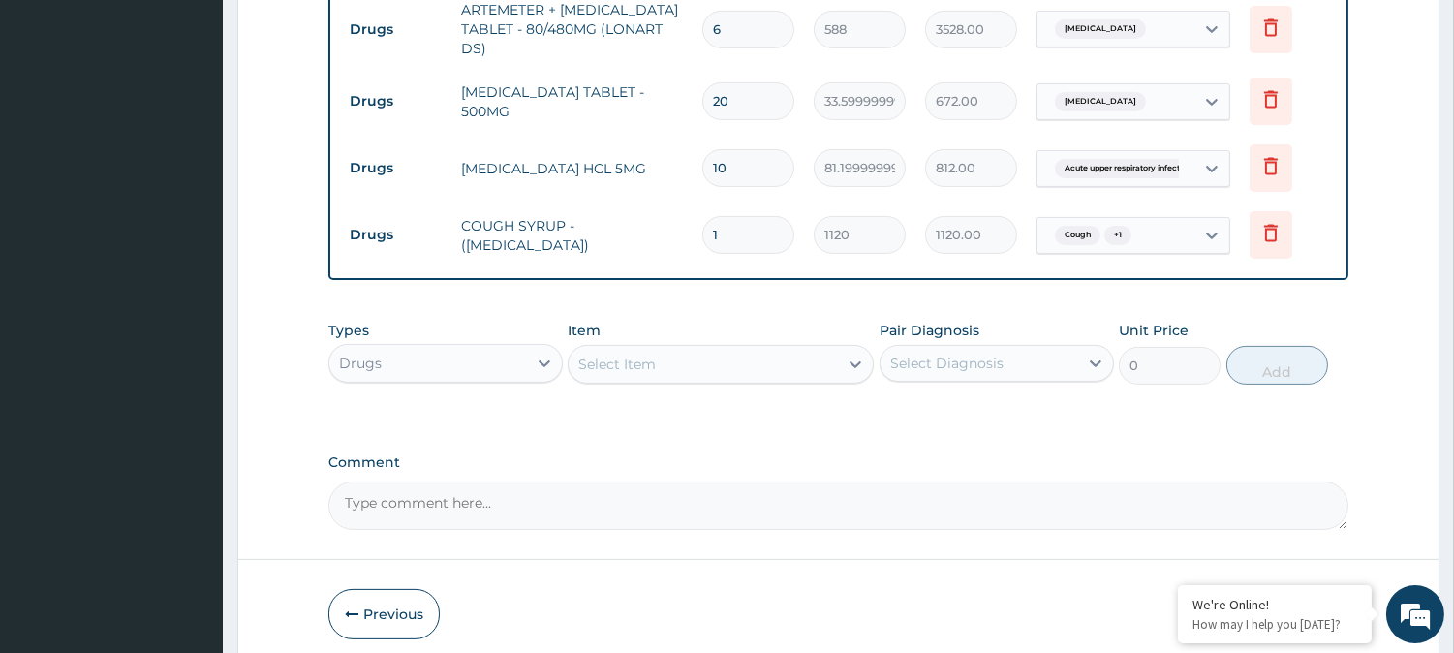
scroll to position [1082, 0]
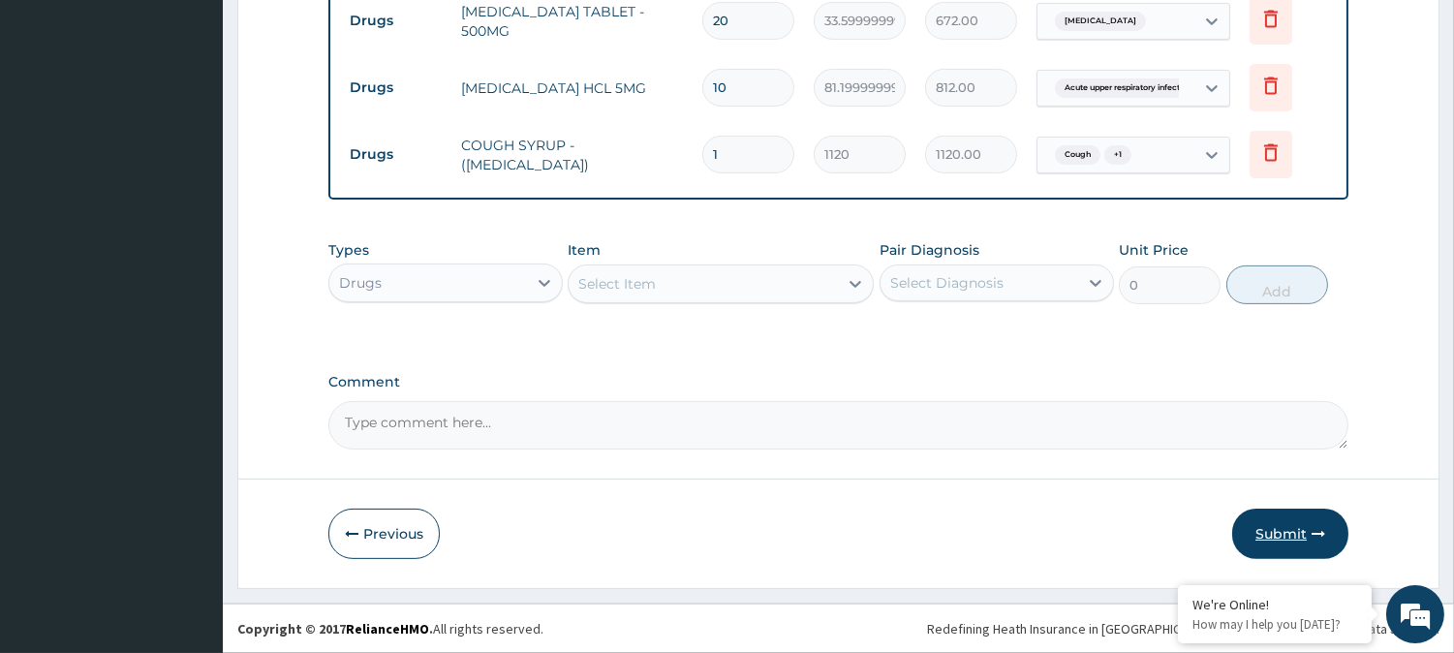
click at [1280, 533] on button "Submit" at bounding box center [1290, 533] width 116 height 50
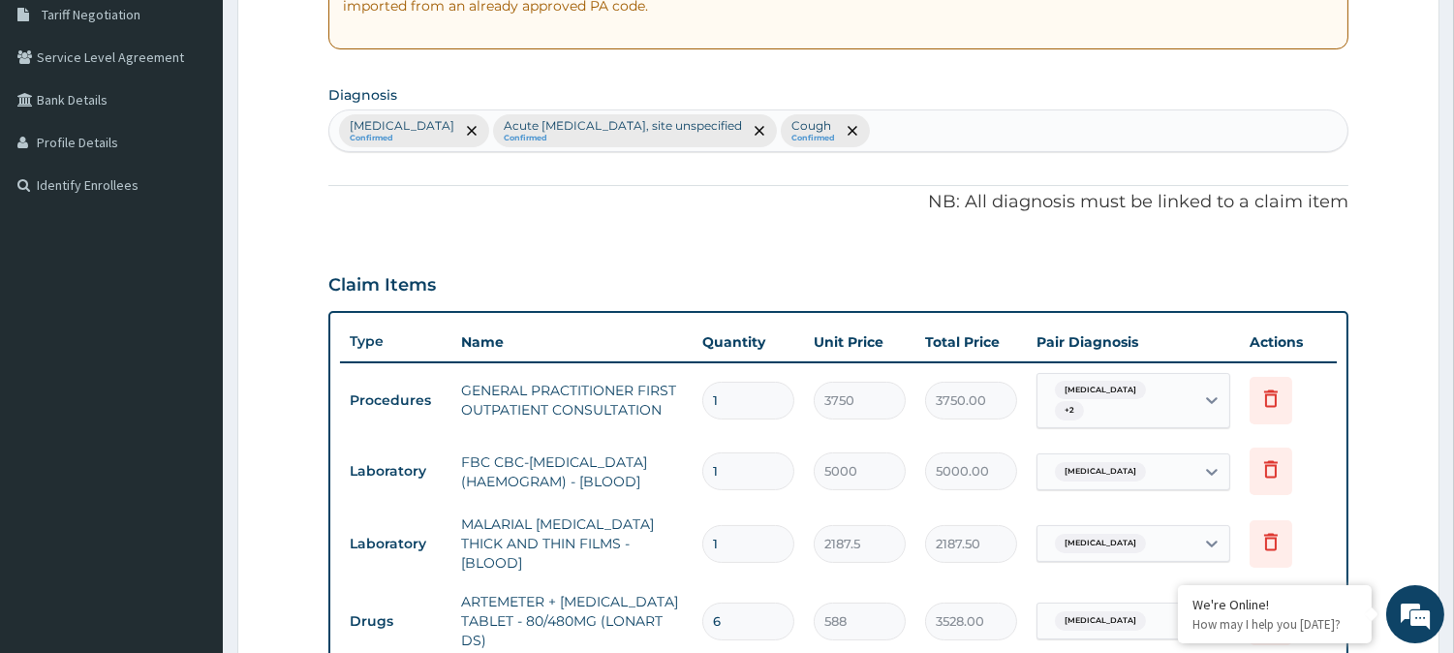
scroll to position [221, 0]
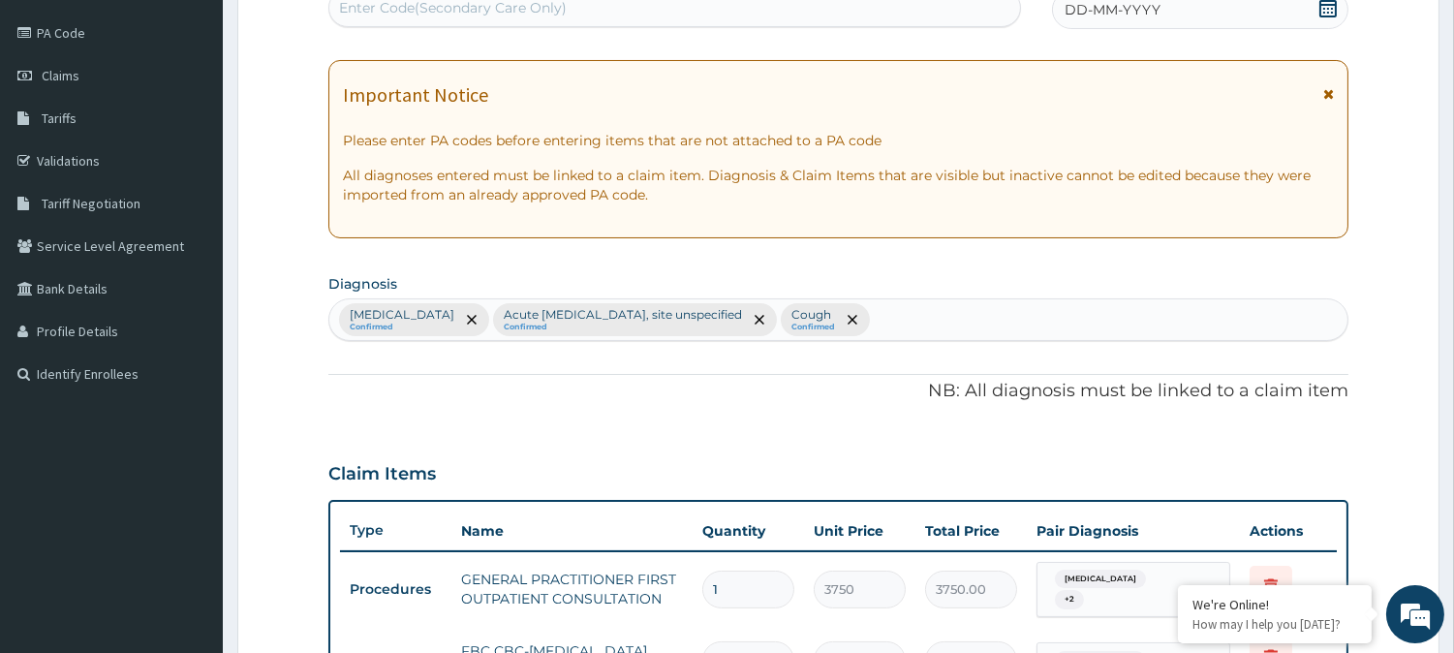
click at [1291, 7] on div "DD-MM-YYYY" at bounding box center [1200, 9] width 296 height 39
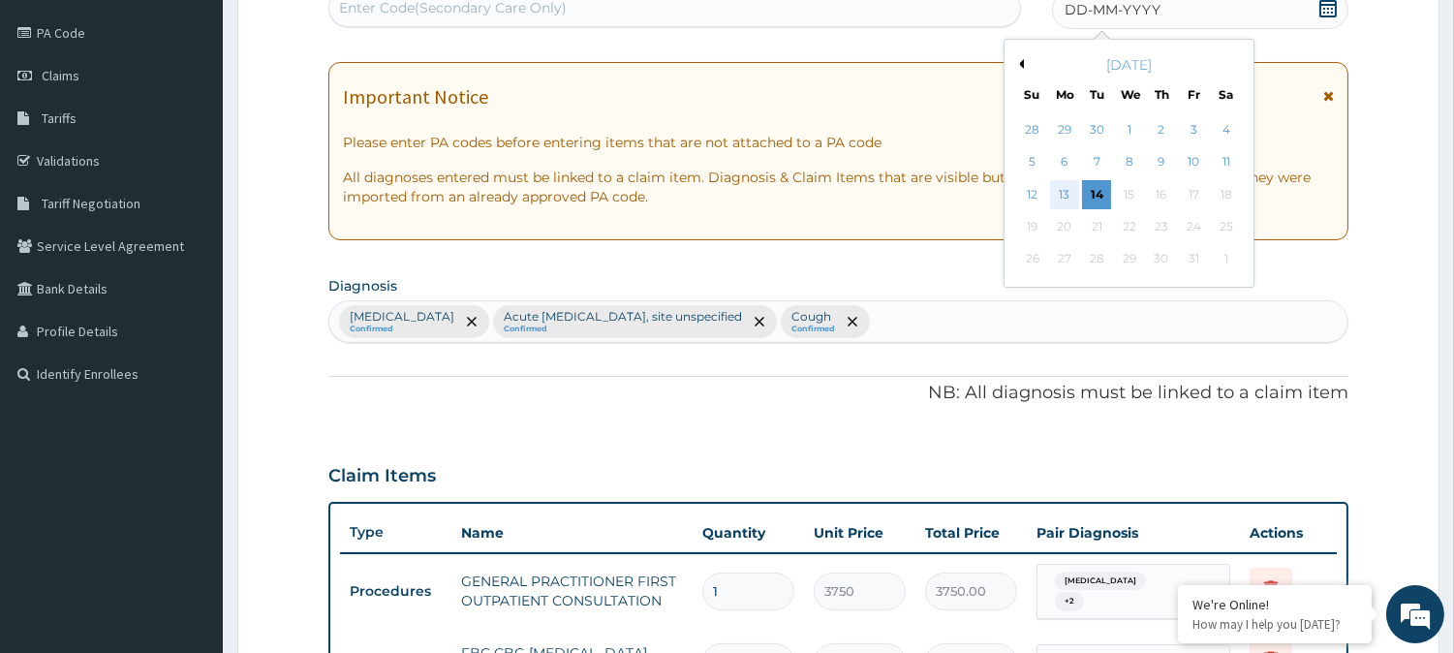
click at [1059, 180] on div "13" at bounding box center [1064, 194] width 29 height 29
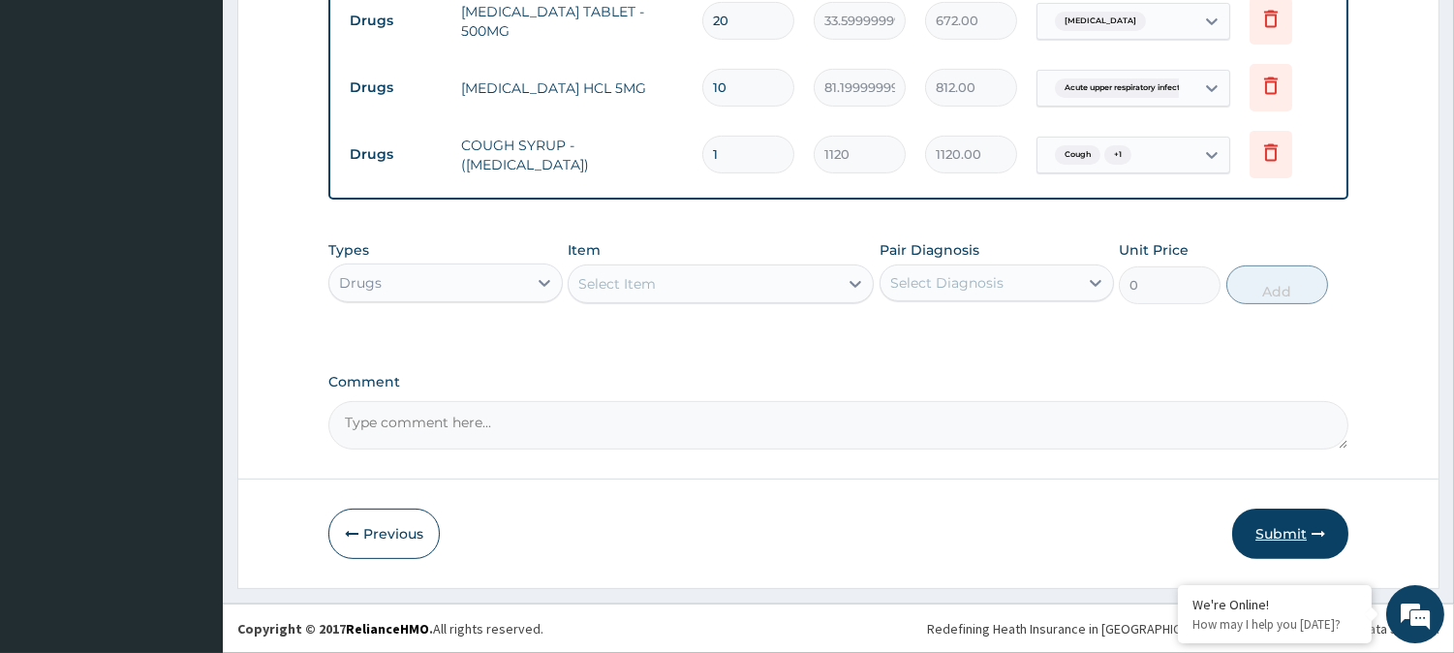
click at [1284, 533] on button "Submit" at bounding box center [1290, 533] width 116 height 50
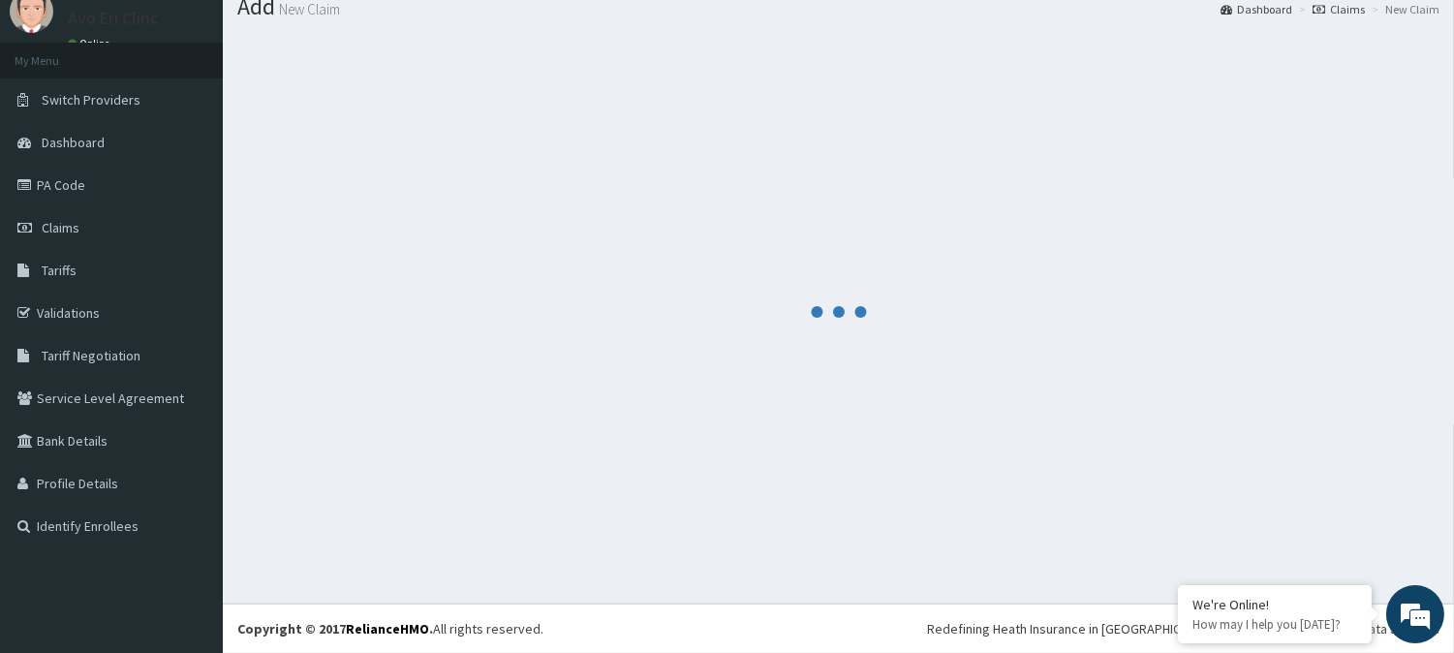
scroll to position [69, 0]
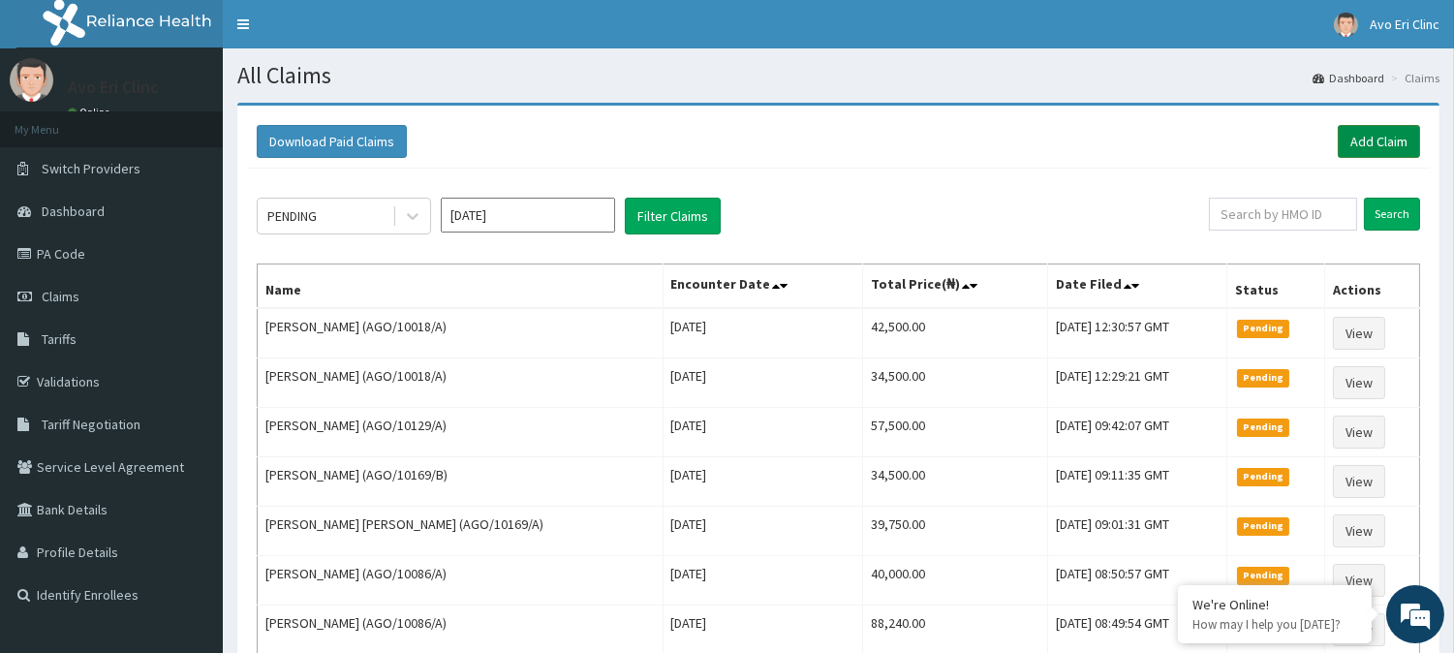
drag, startPoint x: 1415, startPoint y: 137, endPoint x: 1366, endPoint y: 140, distance: 48.6
click at [1412, 137] on link "Add Claim" at bounding box center [1378, 141] width 82 height 33
click at [1366, 140] on link "Add Claim" at bounding box center [1378, 141] width 82 height 33
click at [1375, 152] on link "Add Claim" at bounding box center [1378, 141] width 82 height 33
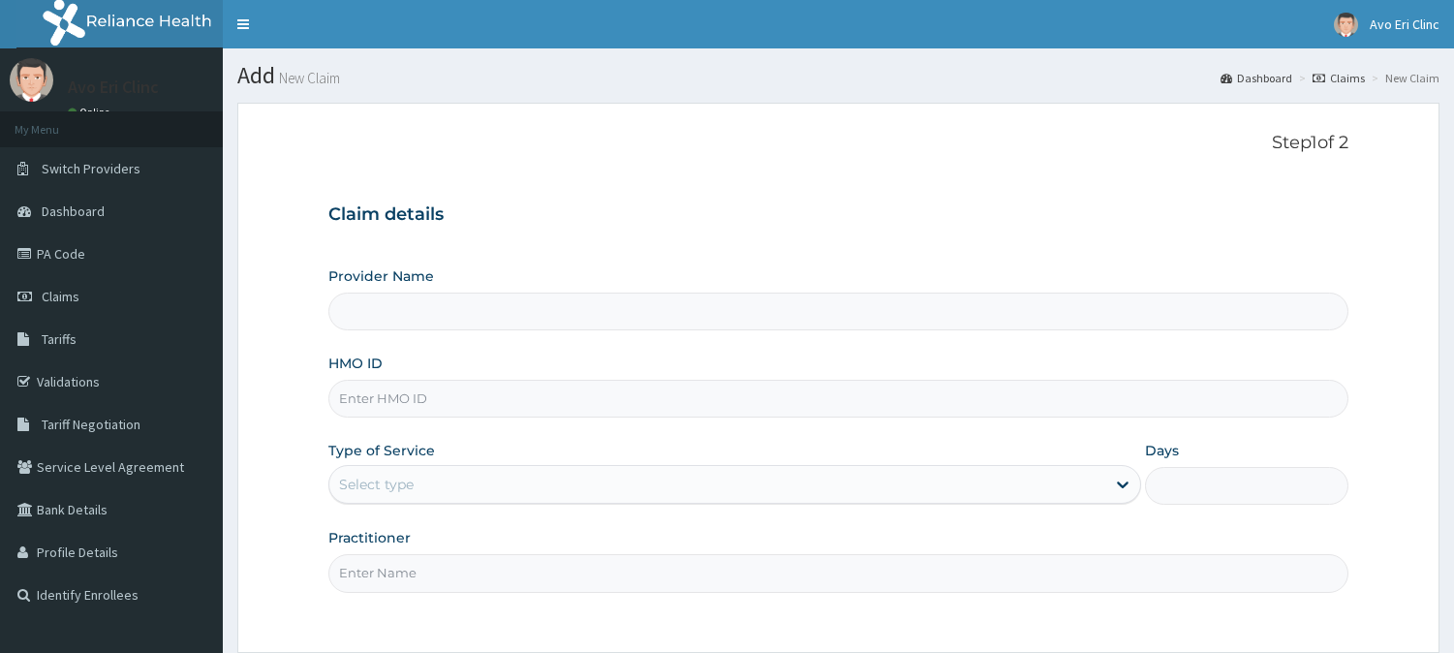
type input "Avo Eri Clinic"
